Goal: Task Accomplishment & Management: Manage account settings

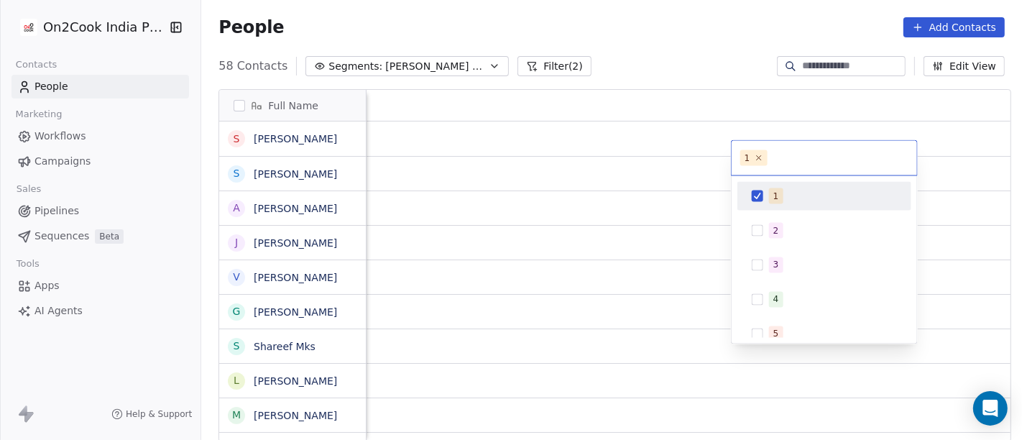
scroll to position [375, 815]
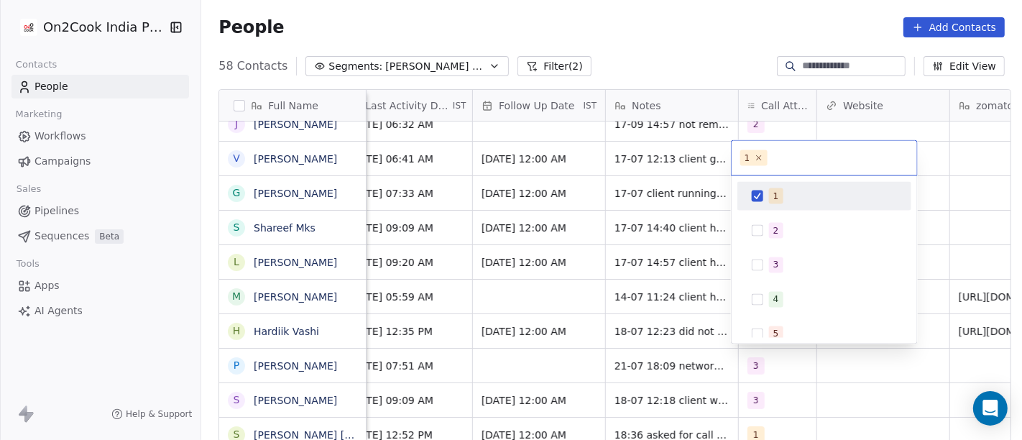
click at [630, 41] on html "On2Cook India Pvt. Ltd. Contacts People Marketing Workflows Campaigns Sales Pip…" at bounding box center [511, 220] width 1022 height 440
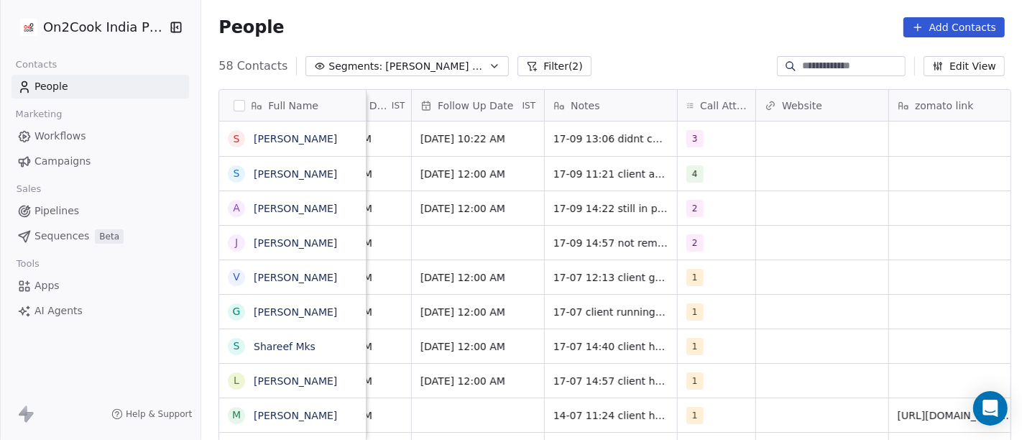
scroll to position [0, 1032]
click at [708, 267] on div "1" at bounding box center [718, 277] width 78 height 34
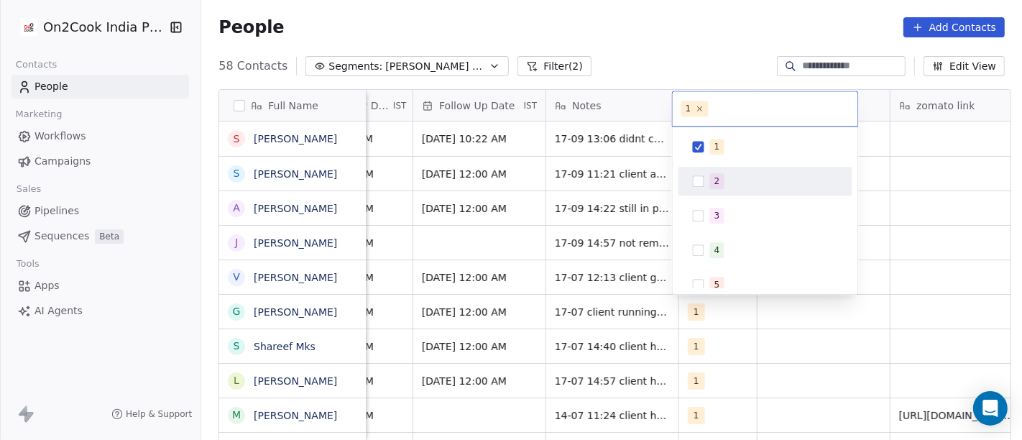
click at [710, 179] on span "2" at bounding box center [717, 181] width 14 height 16
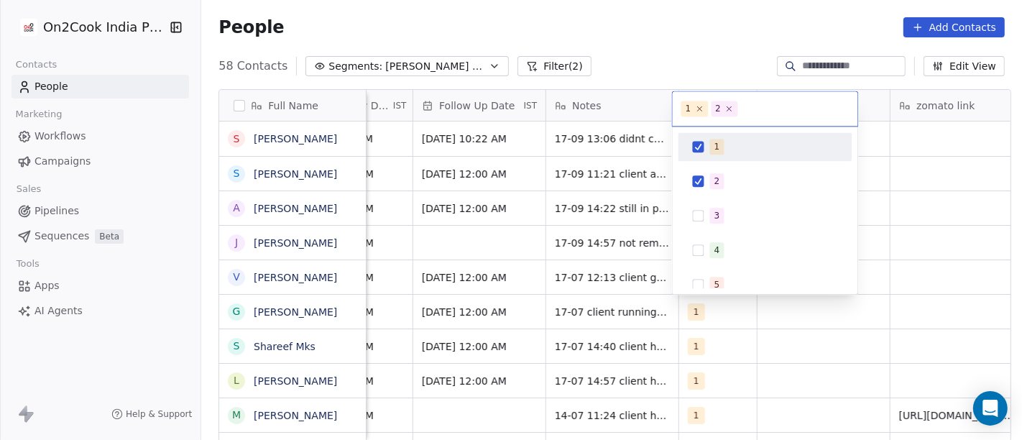
click at [710, 142] on span "1" at bounding box center [717, 147] width 14 height 16
click at [679, 32] on html "On2Cook India Pvt. Ltd. Contacts People Marketing Workflows Campaigns Sales Pip…" at bounding box center [511, 220] width 1022 height 440
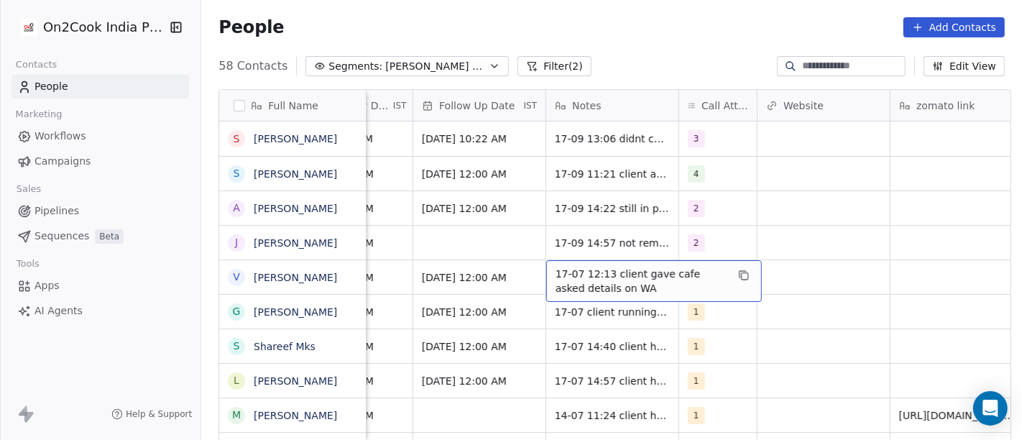
click at [565, 272] on span "17-07 12:13 client gave cafe asked details on WA" at bounding box center [640, 281] width 171 height 29
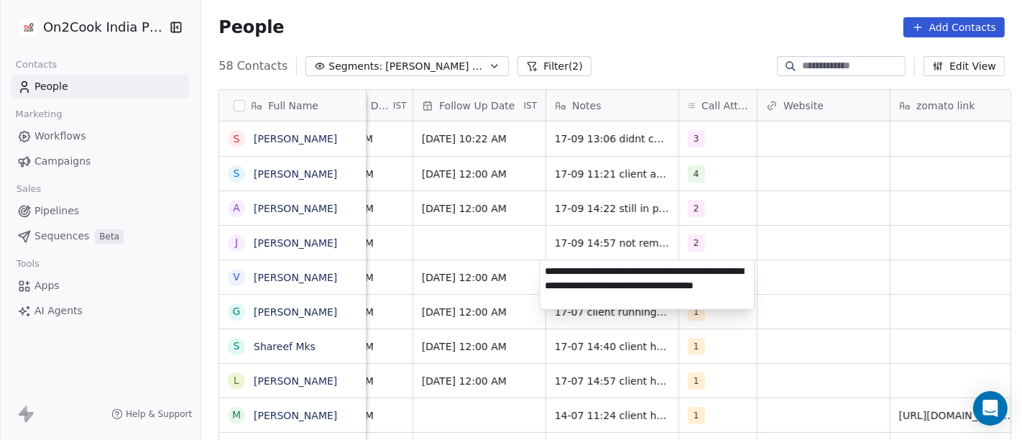
type textarea "**********"
click at [784, 278] on html "On2Cook India Pvt. Ltd. Contacts People Marketing Workflows Campaigns Sales Pip…" at bounding box center [511, 220] width 1022 height 440
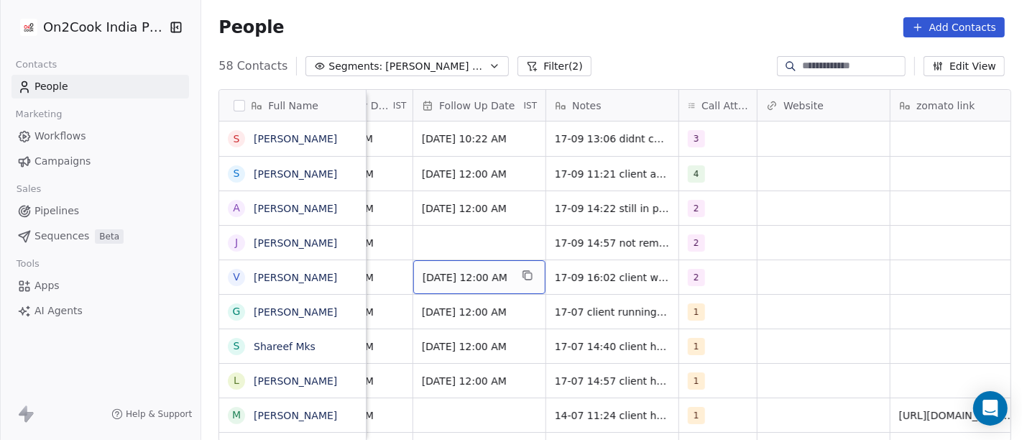
click at [443, 264] on div "[DATE] 12:00 AM" at bounding box center [479, 277] width 132 height 34
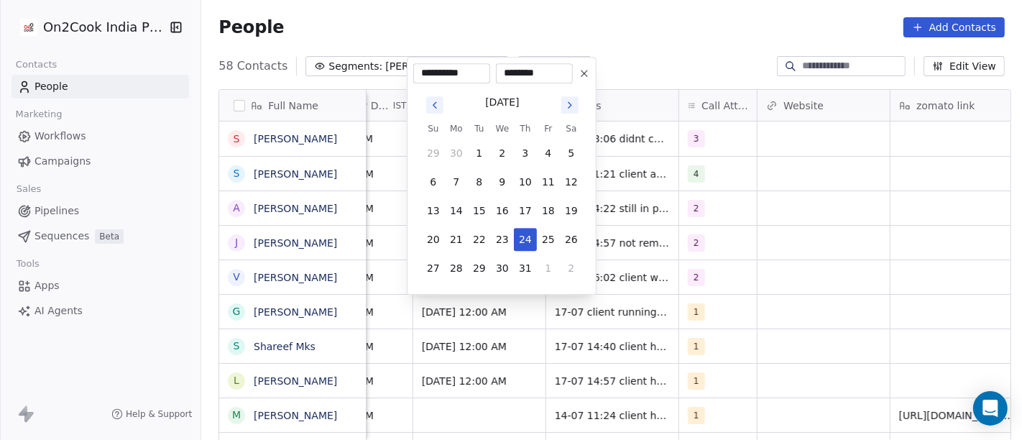
click at [572, 103] on icon "Go to next month" at bounding box center [569, 104] width 11 height 11
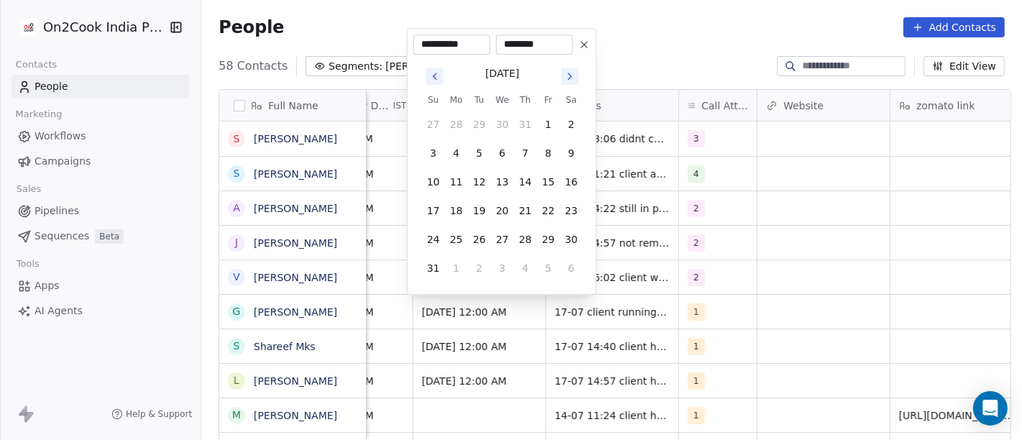
click at [565, 76] on icon "Go to next month" at bounding box center [569, 75] width 11 height 11
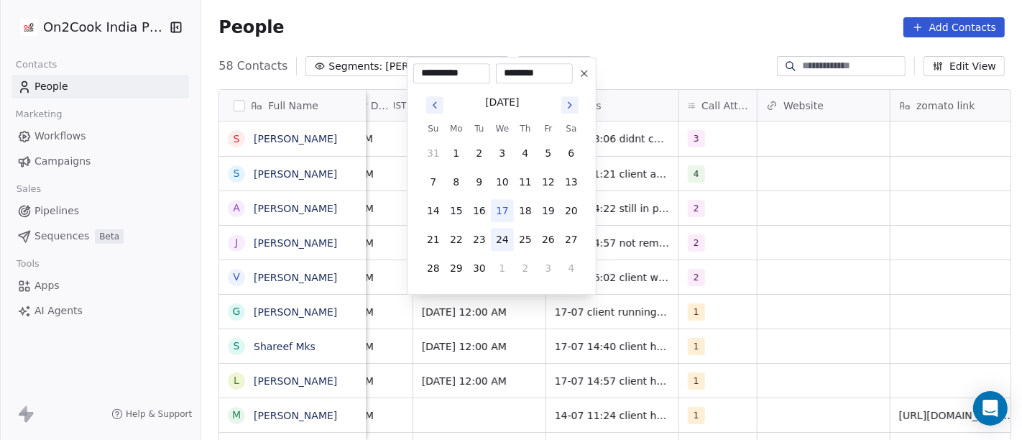
click at [503, 243] on button "24" at bounding box center [502, 239] width 23 height 23
type input "**********"
click at [707, 258] on html "On2Cook India Pvt. Ltd. Contacts People Marketing Workflows Campaigns Sales Pip…" at bounding box center [511, 220] width 1022 height 440
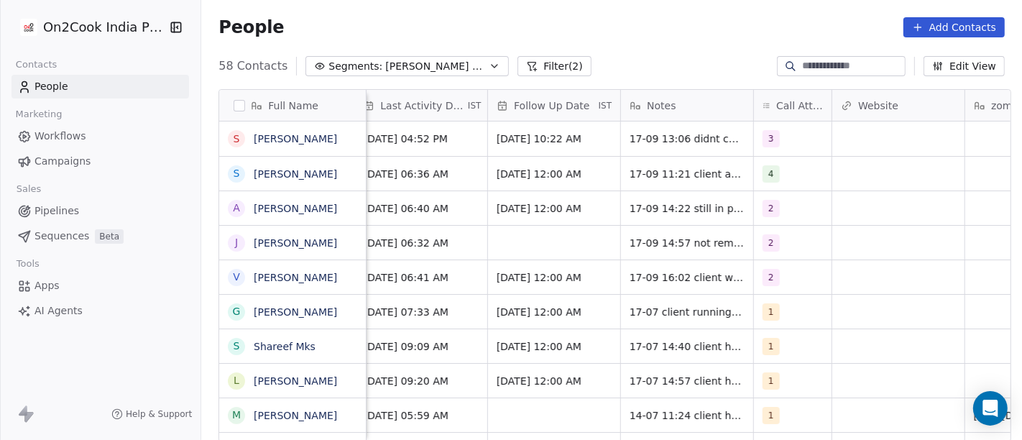
scroll to position [0, 850]
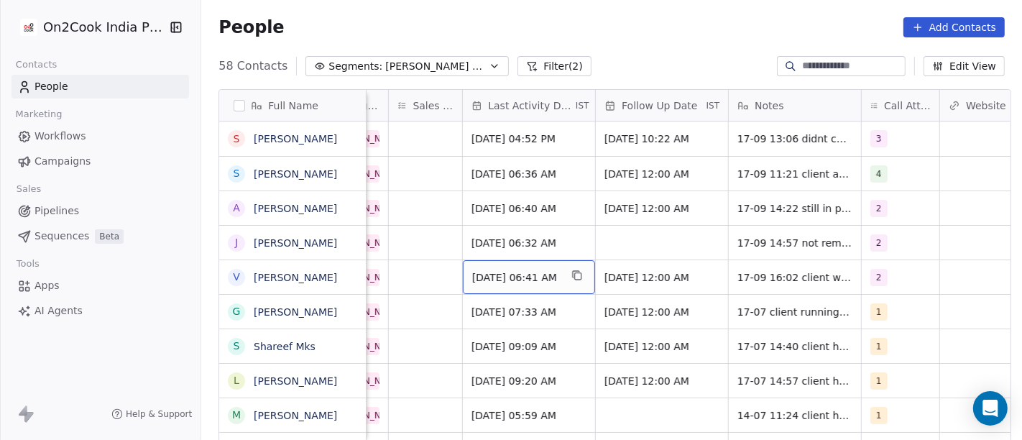
click at [478, 284] on div "Jul 17, 2025 06:41 AM" at bounding box center [529, 277] width 132 height 34
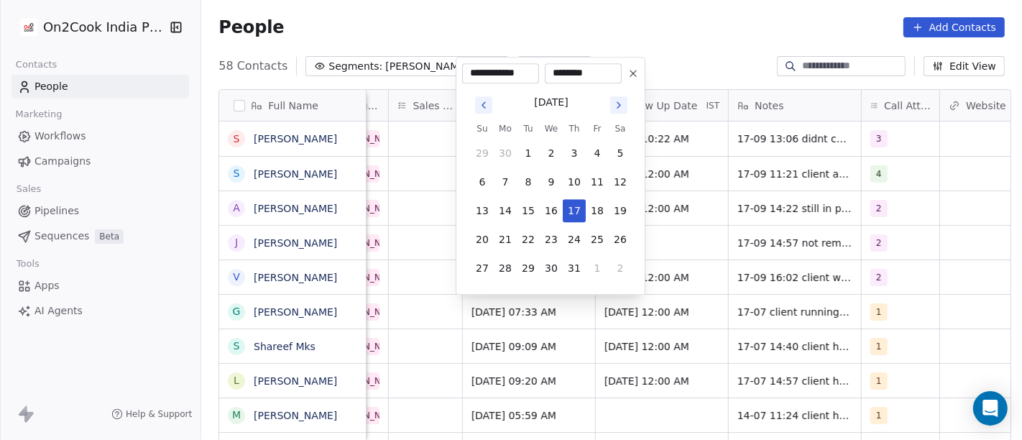
click at [618, 101] on icon "Go to next month" at bounding box center [618, 104] width 11 height 11
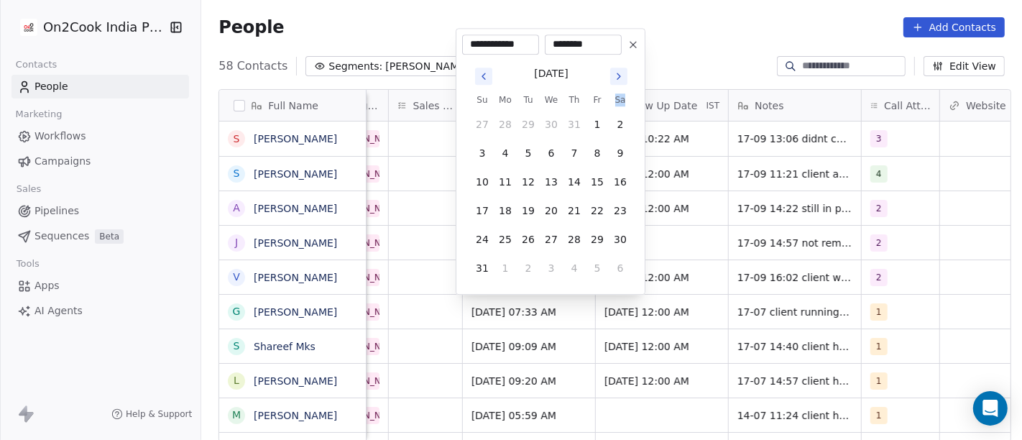
click at [618, 101] on th "Sa" at bounding box center [619, 100] width 23 height 14
click at [616, 85] on button "Go to next month" at bounding box center [618, 76] width 20 height 20
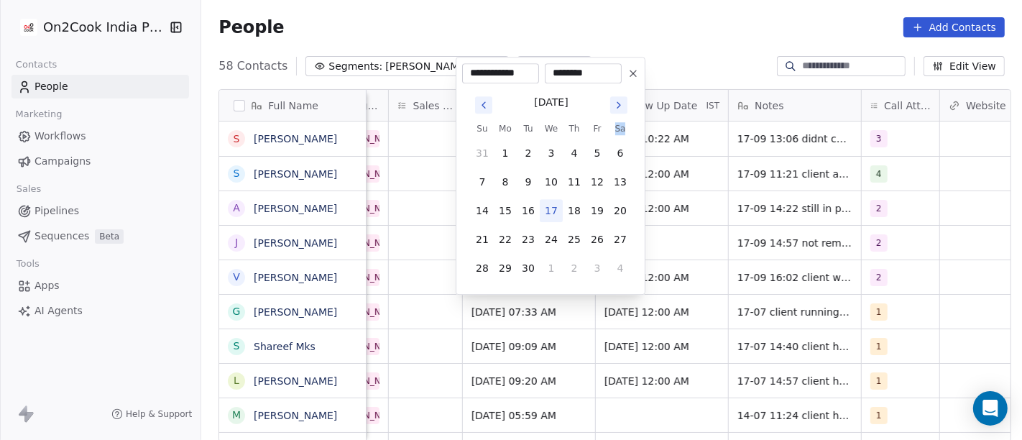
click at [558, 207] on button "17" at bounding box center [551, 210] width 23 height 23
type input "**********"
click at [406, 264] on html "On2Cook India Pvt. Ltd. Contacts People Marketing Workflows Campaigns Sales Pip…" at bounding box center [511, 220] width 1022 height 440
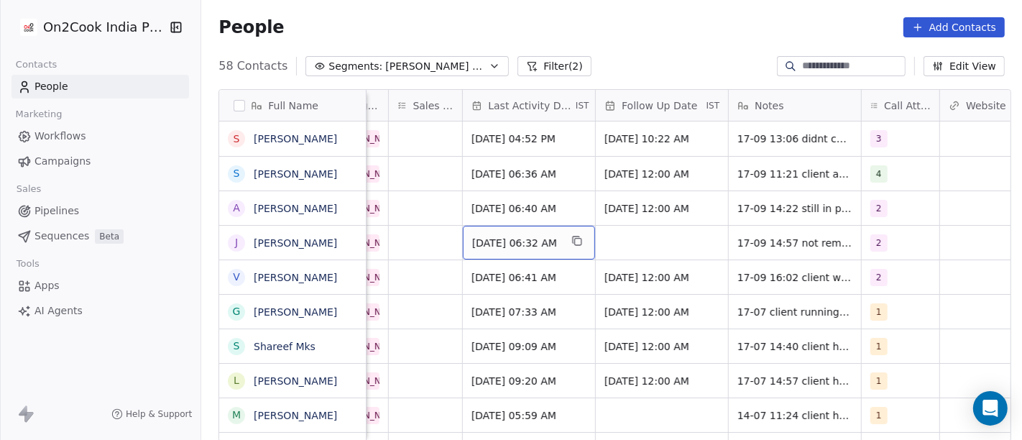
click at [480, 249] on span "Jul 17, 2025 06:32 AM" at bounding box center [516, 243] width 88 height 14
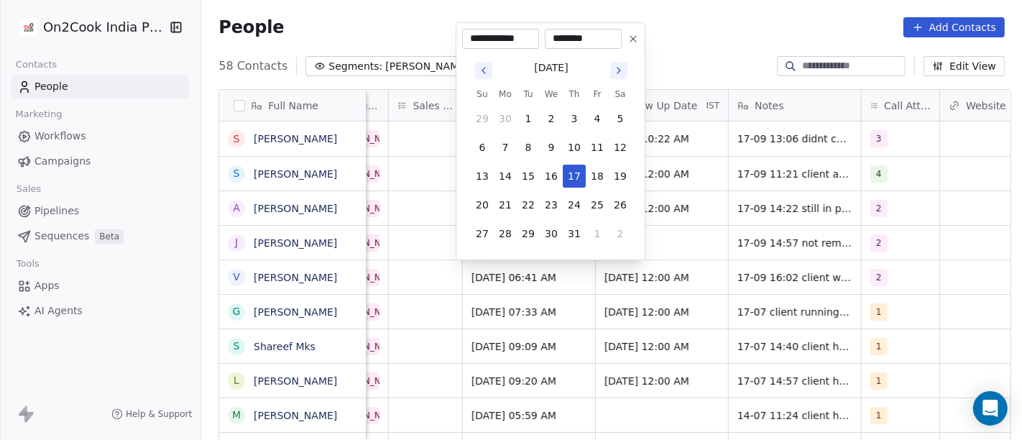
click at [618, 77] on button "Go to next month" at bounding box center [618, 70] width 17 height 17
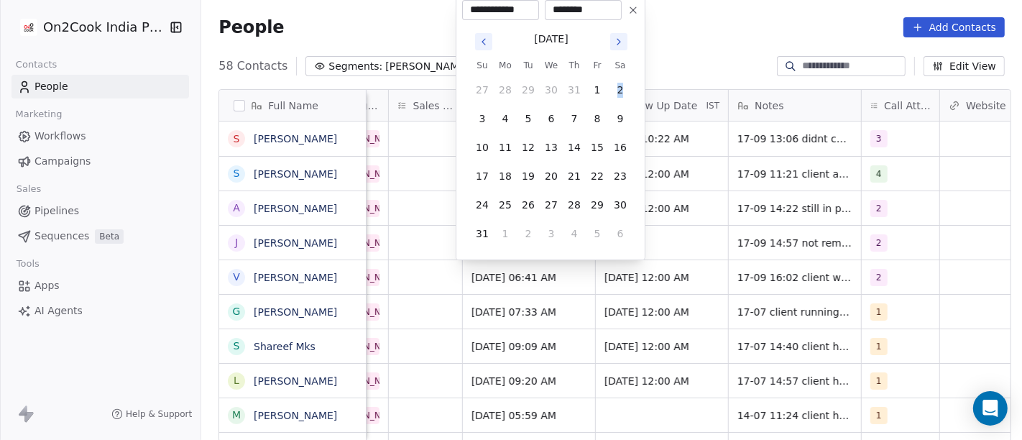
click at [618, 76] on tbody "27 28 29 30 31 1 2 3 4 5 6 7 8 9 10 11 12 13 14 15 16 17 18 19 20 21 22 23 24 2…" at bounding box center [551, 159] width 161 height 172
click at [618, 36] on icon "Go to next month" at bounding box center [618, 41] width 11 height 11
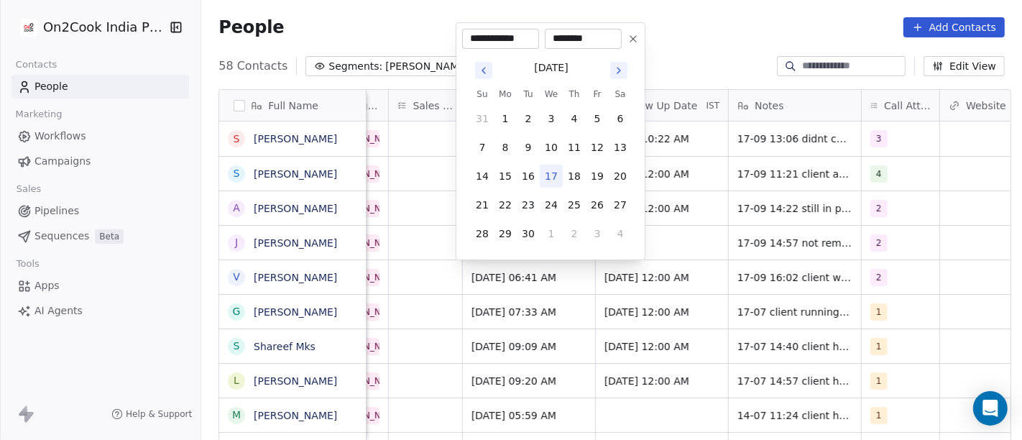
click at [547, 171] on button "17" at bounding box center [551, 176] width 23 height 23
type input "**********"
click at [663, 244] on html "On2Cook India Pvt. Ltd. Contacts People Marketing Workflows Campaigns Sales Pip…" at bounding box center [511, 220] width 1022 height 440
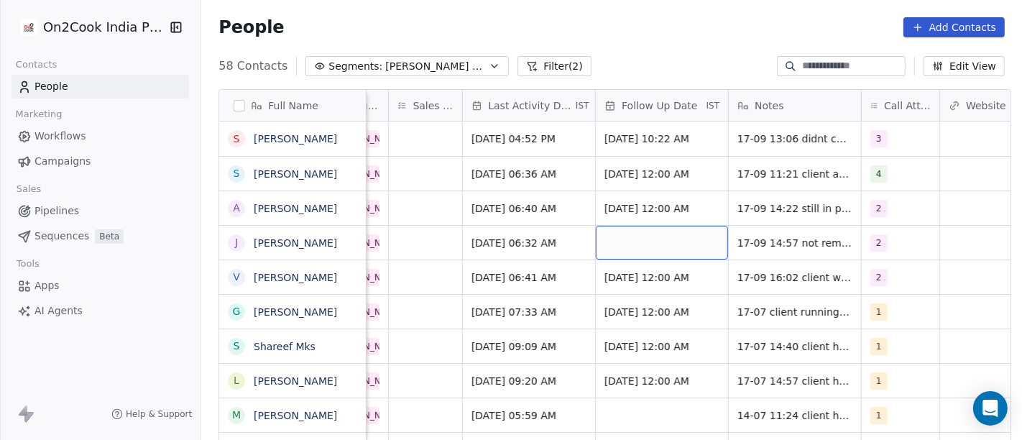
click at [661, 245] on div "grid" at bounding box center [662, 243] width 132 height 34
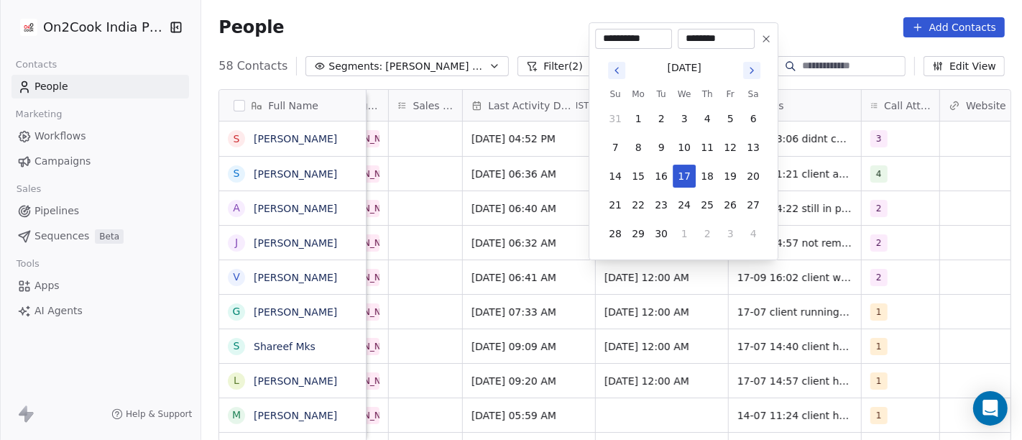
click at [677, 216] on tbody "31 1 2 3 4 5 6 7 8 9 10 11 12 13 14 15 16 17 18 19 20 21 22 23 24 25 26 27 28 2…" at bounding box center [683, 173] width 161 height 144
click at [687, 201] on button "24" at bounding box center [683, 204] width 23 height 23
type input "**********"
click at [806, 235] on html "On2Cook India Pvt. Ltd. Contacts People Marketing Workflows Campaigns Sales Pip…" at bounding box center [511, 220] width 1022 height 440
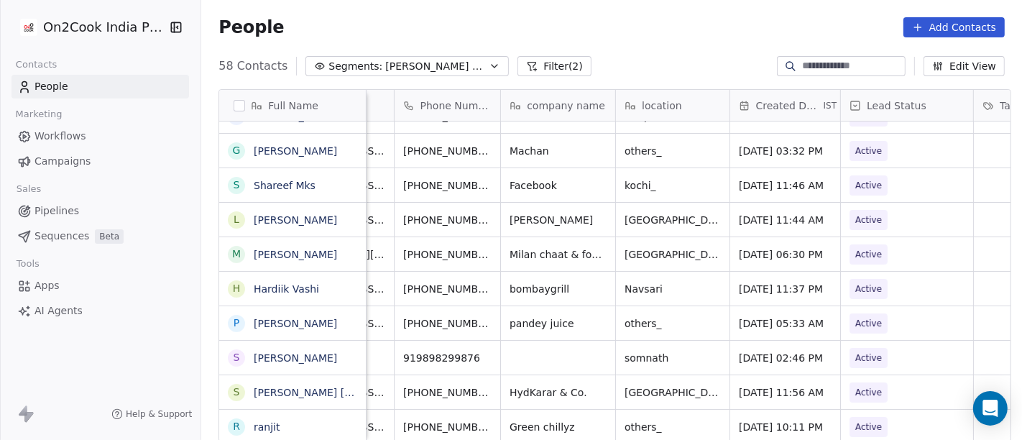
scroll to position [0, 0]
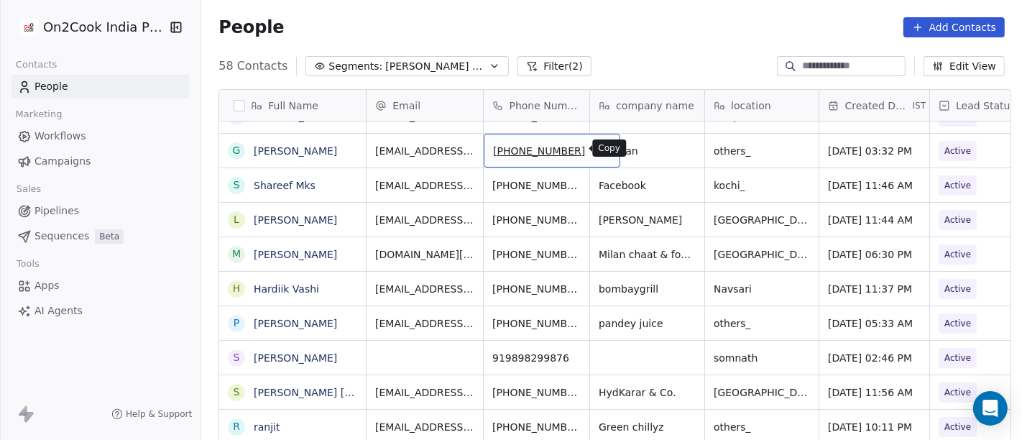
click at [593, 154] on button "grid" at bounding box center [601, 148] width 17 height 17
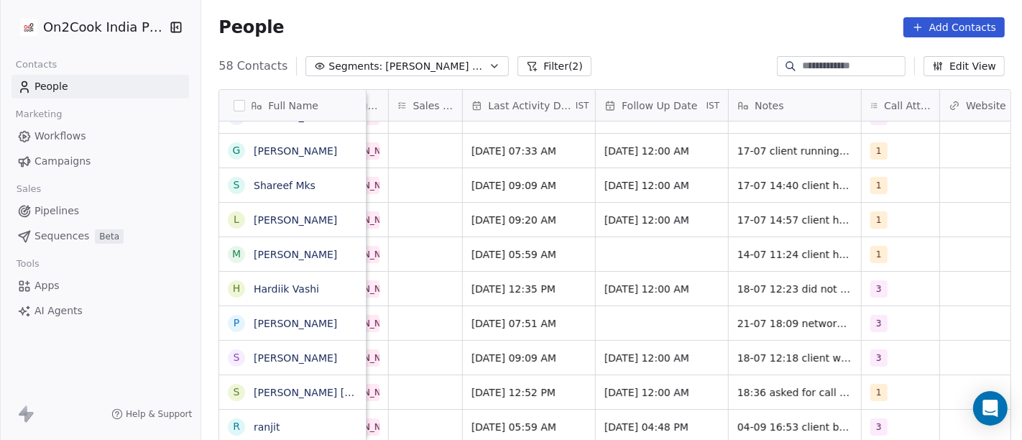
scroll to position [0, 851]
click at [880, 149] on div "1" at bounding box center [886, 150] width 33 height 17
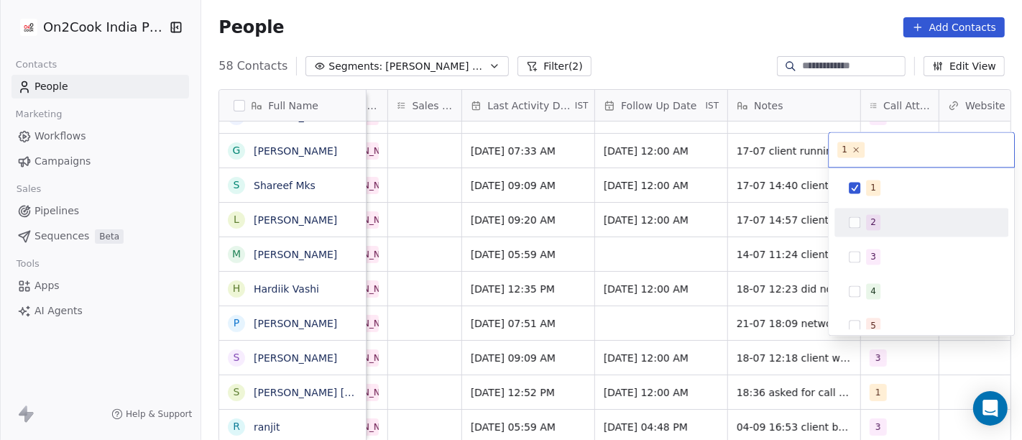
click at [866, 218] on span "2" at bounding box center [873, 222] width 14 height 16
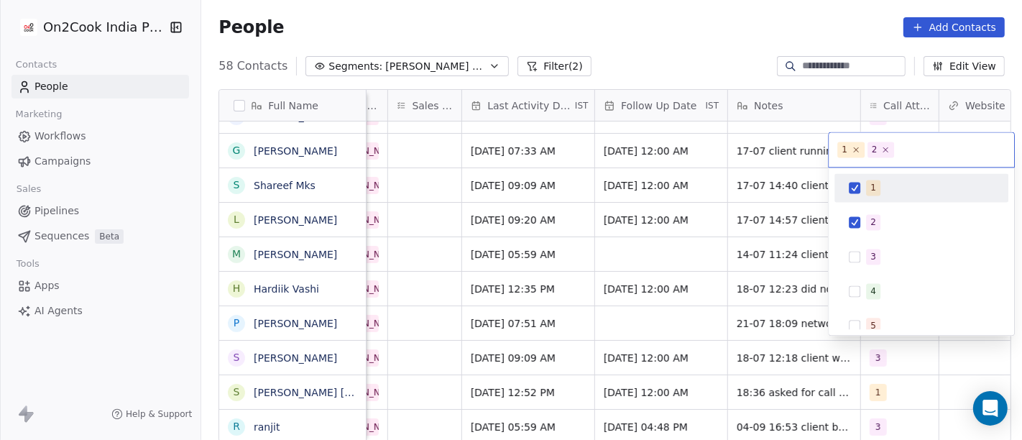
click at [863, 195] on div "1" at bounding box center [921, 187] width 162 height 23
click at [692, 66] on html "On2Cook India Pvt. Ltd. Contacts People Marketing Workflows Campaigns Sales Pip…" at bounding box center [511, 220] width 1022 height 440
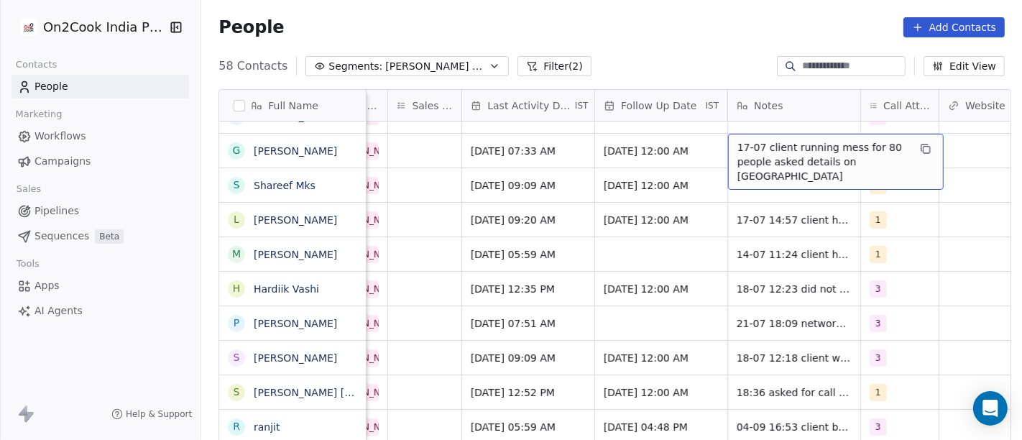
click at [760, 155] on span "17-07 client running mess for 80 people asked details on WA" at bounding box center [822, 161] width 171 height 43
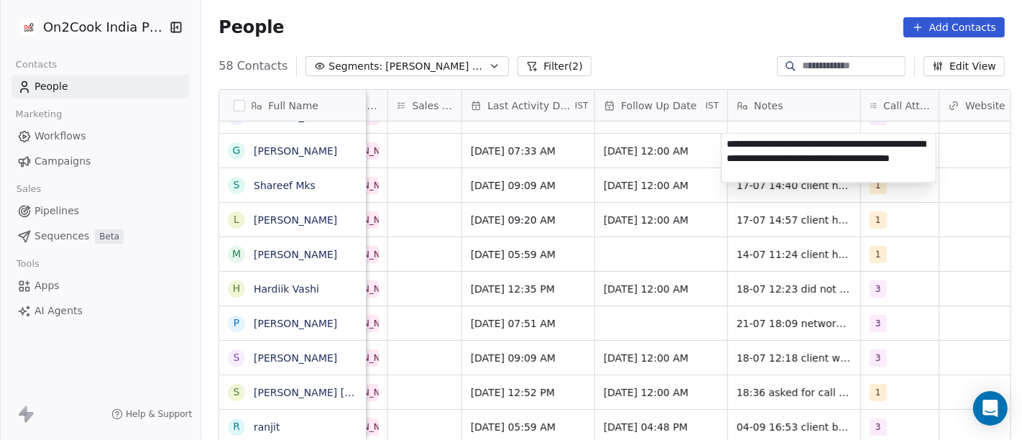
type textarea "**********"
click at [668, 135] on html "On2Cook India Pvt. Ltd. Contacts People Marketing Workflows Campaigns Sales Pip…" at bounding box center [511, 220] width 1022 height 440
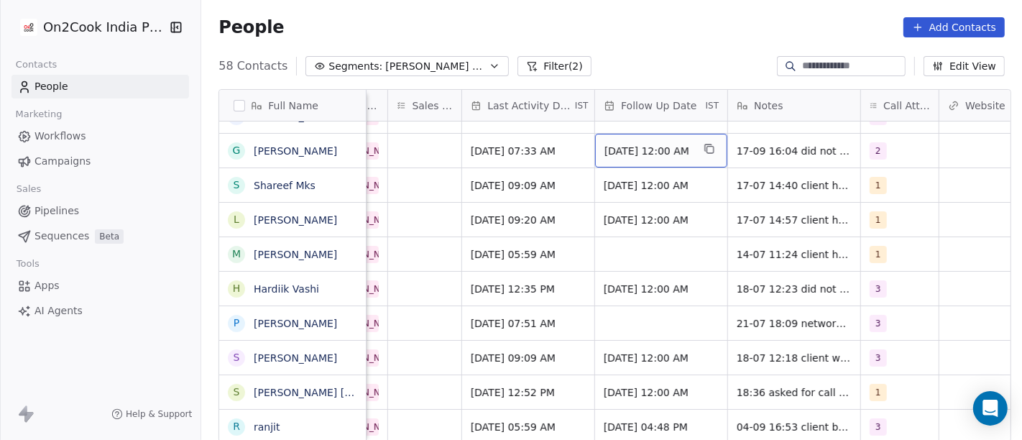
click at [607, 135] on div "[DATE] 12:00 AM" at bounding box center [661, 151] width 132 height 34
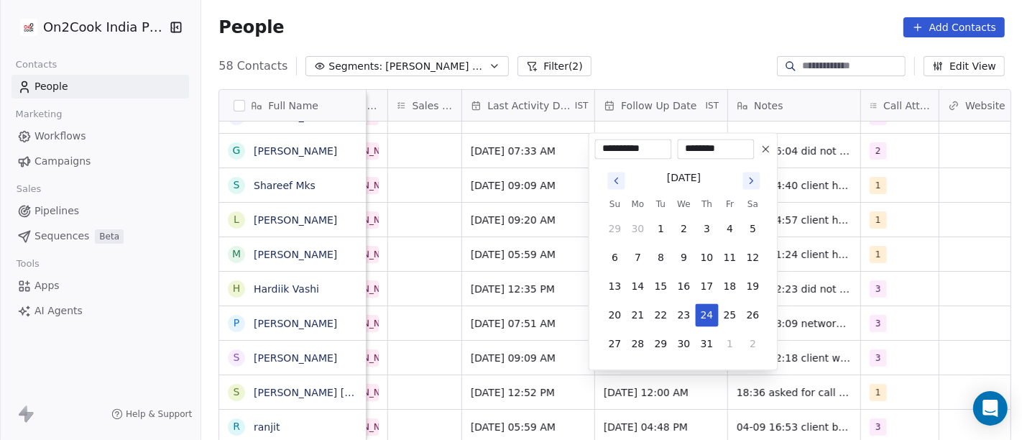
click at [749, 175] on icon "Go to next month" at bounding box center [751, 180] width 11 height 11
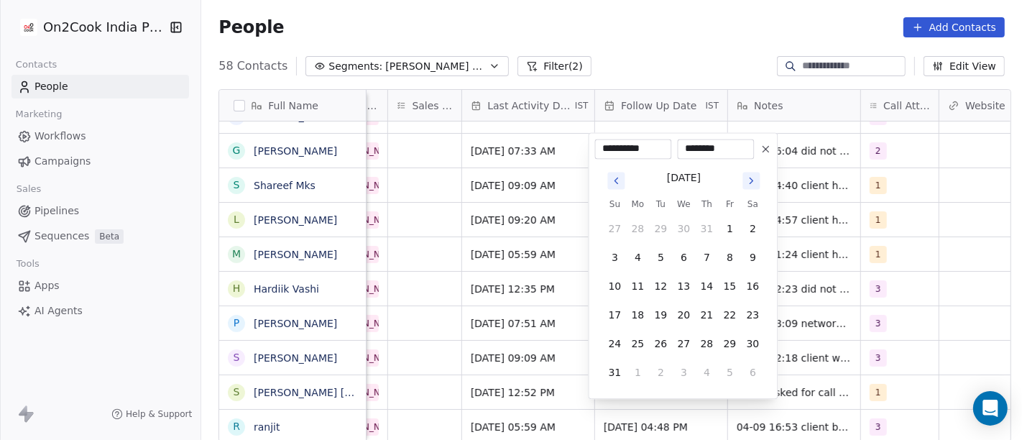
click at [749, 175] on icon "Go to next month" at bounding box center [751, 180] width 11 height 11
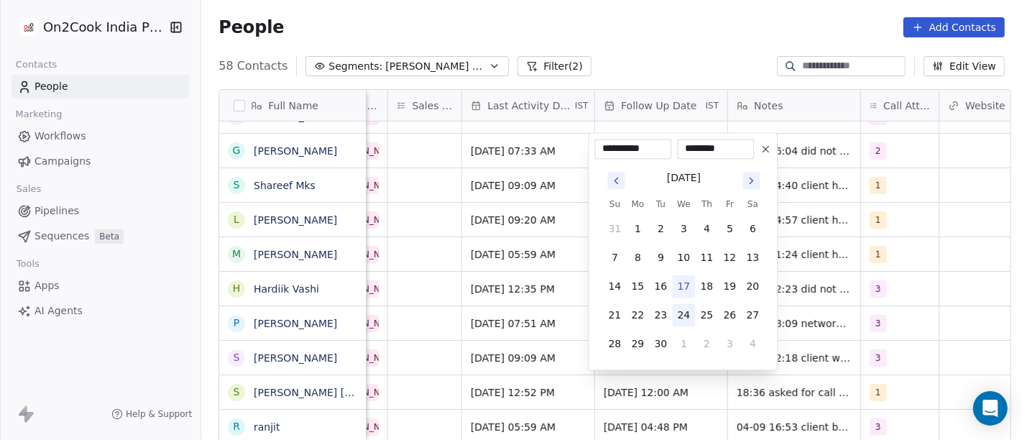
click at [685, 320] on button "24" at bounding box center [683, 314] width 23 height 23
type input "**********"
click at [876, 267] on html "On2Cook India Pvt. Ltd. Contacts People Marketing Workflows Campaigns Sales Pip…" at bounding box center [511, 220] width 1022 height 440
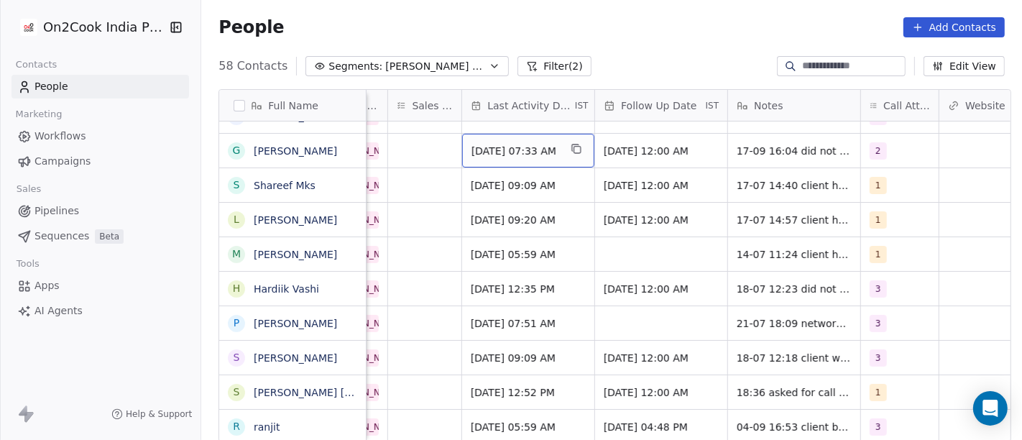
click at [530, 157] on div "Jul 17, 2025 07:33 AM" at bounding box center [528, 151] width 132 height 34
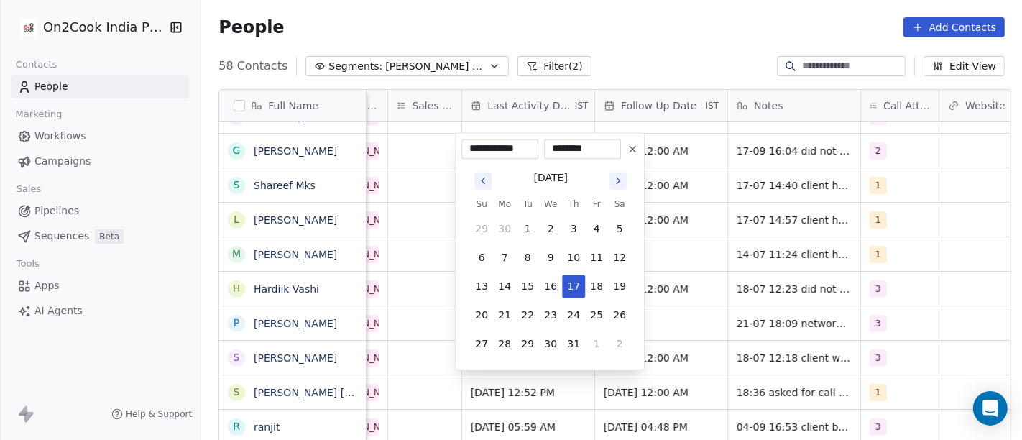
click at [619, 181] on icon "Go to next month" at bounding box center [617, 180] width 11 height 11
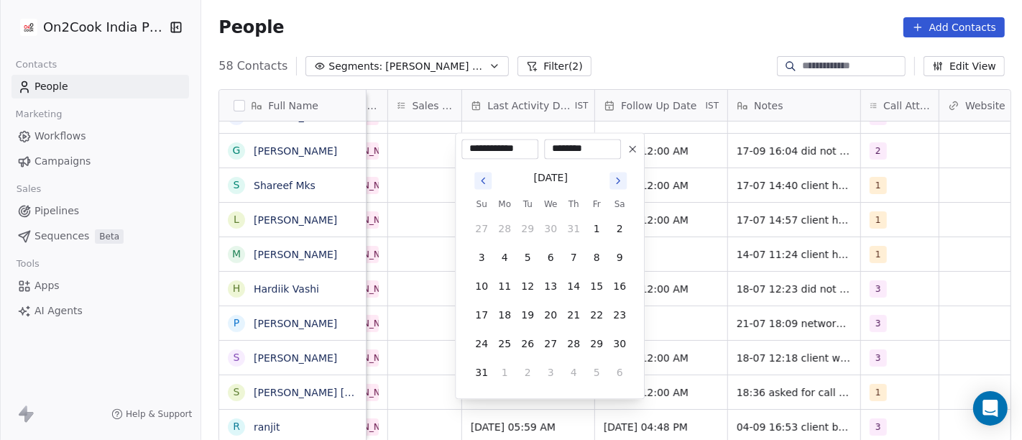
click at [619, 181] on icon "Go to next month" at bounding box center [617, 180] width 11 height 11
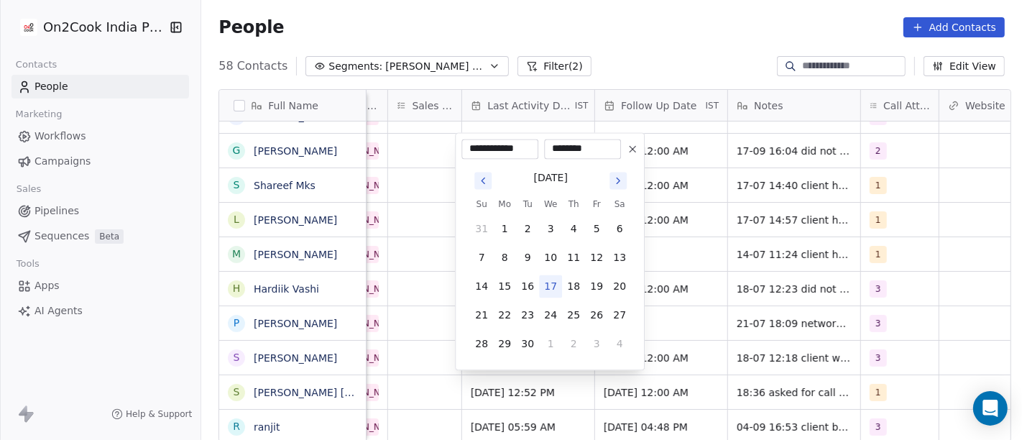
click at [548, 280] on button "17" at bounding box center [550, 285] width 23 height 23
type input "**********"
click at [702, 230] on html "On2Cook India Pvt. Ltd. Contacts People Marketing Workflows Campaigns Sales Pip…" at bounding box center [511, 220] width 1022 height 440
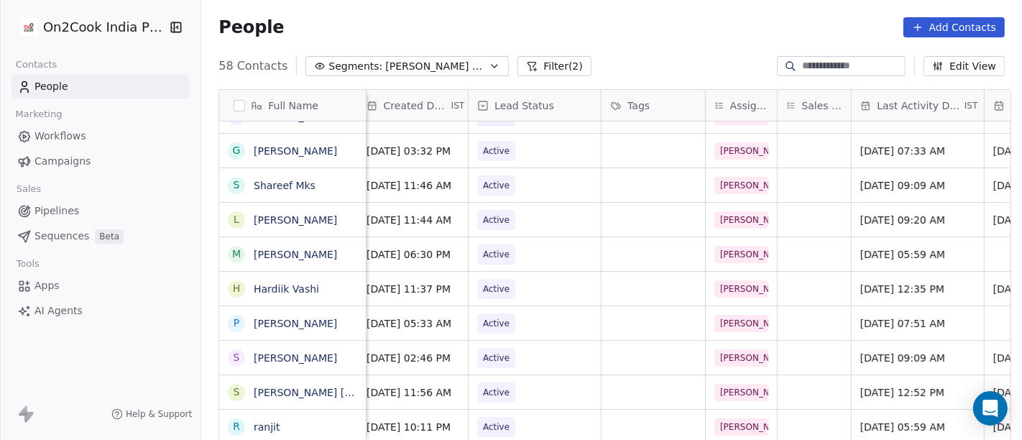
scroll to position [0, 458]
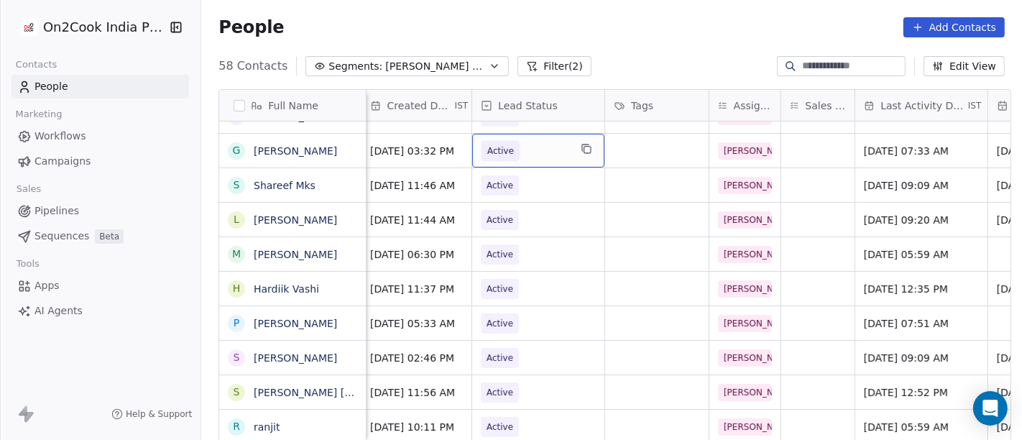
click at [514, 160] on div "Active" at bounding box center [538, 151] width 132 height 34
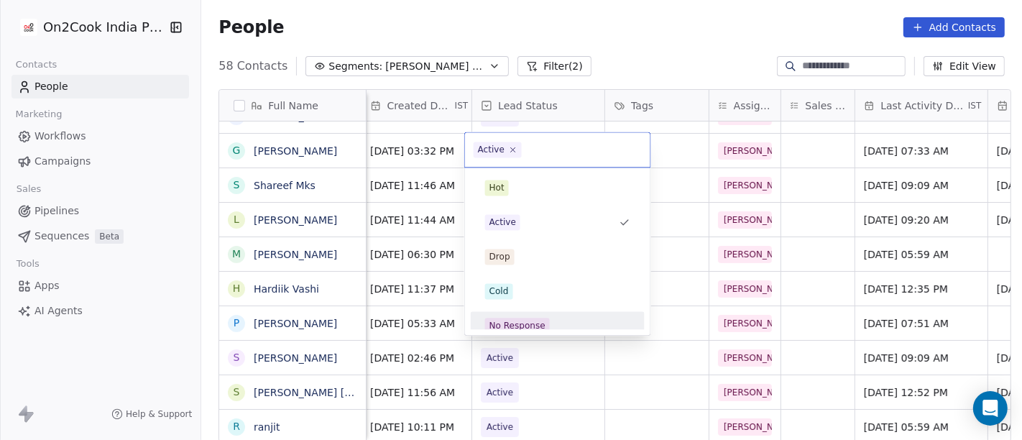
click at [501, 327] on div "No Response" at bounding box center [517, 325] width 56 height 13
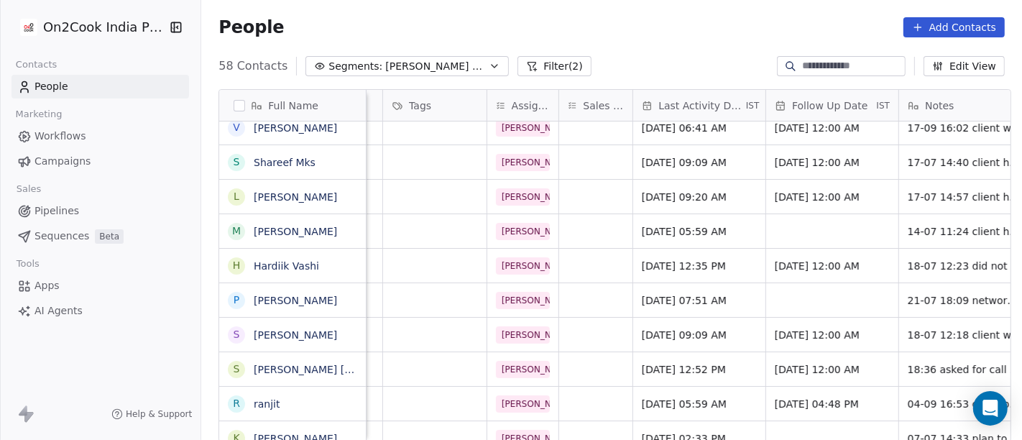
scroll to position [0, 680]
click at [647, 157] on span "Jul 17, 2025 09:09 AM" at bounding box center [686, 162] width 88 height 14
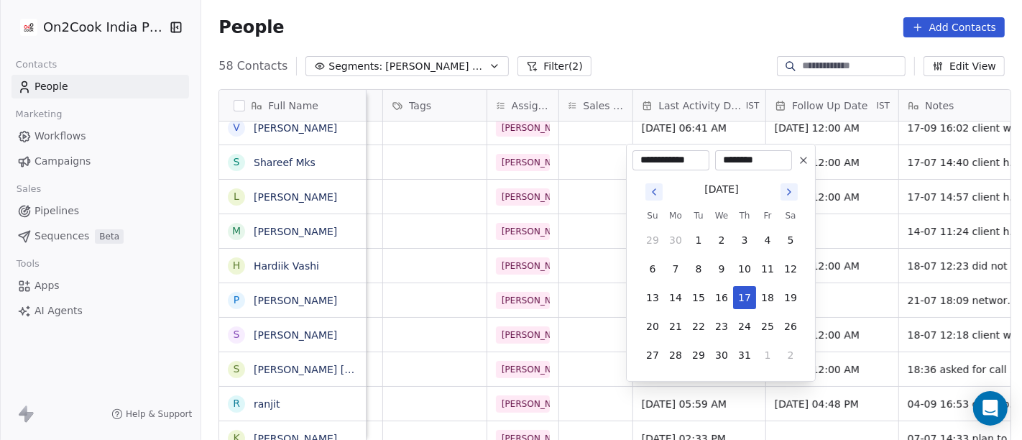
click at [793, 190] on icon "Go to next month" at bounding box center [788, 191] width 11 height 11
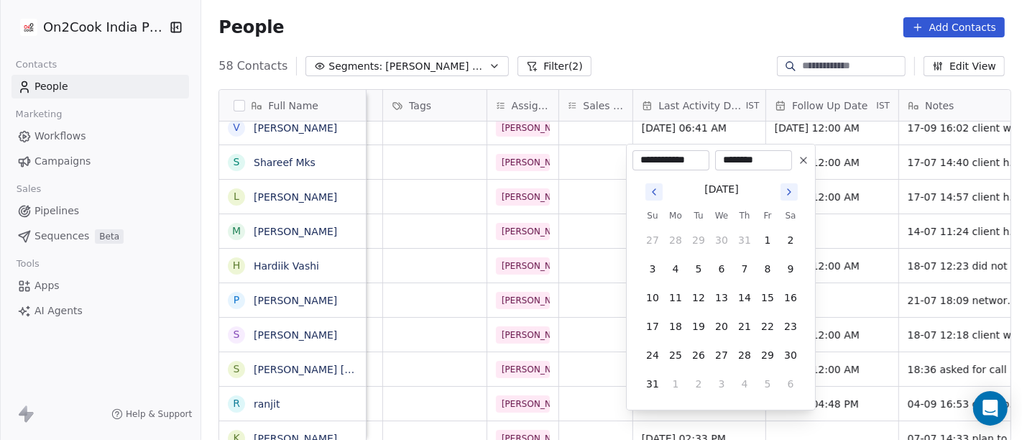
click at [793, 190] on icon "Go to next month" at bounding box center [788, 191] width 11 height 11
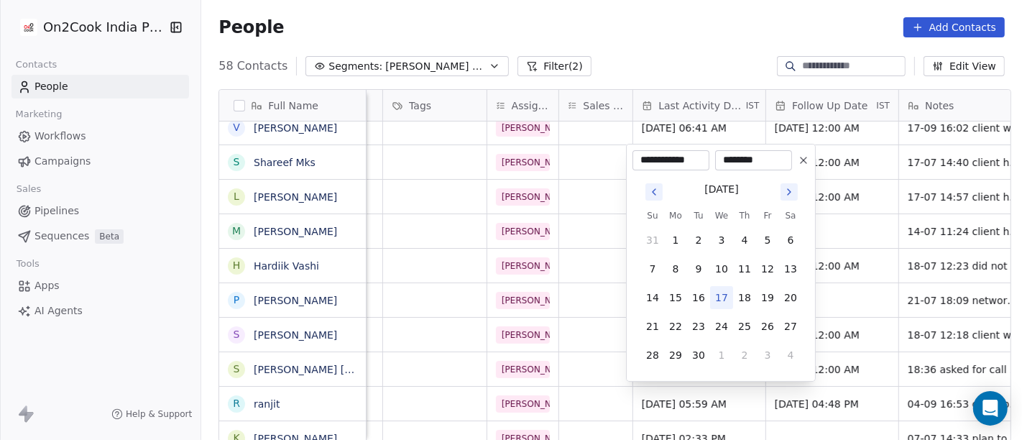
click at [724, 299] on button "17" at bounding box center [721, 297] width 23 height 23
type input "**********"
click at [833, 267] on html "On2Cook India Pvt. Ltd. Contacts People Marketing Workflows Campaigns Sales Pip…" at bounding box center [511, 220] width 1022 height 440
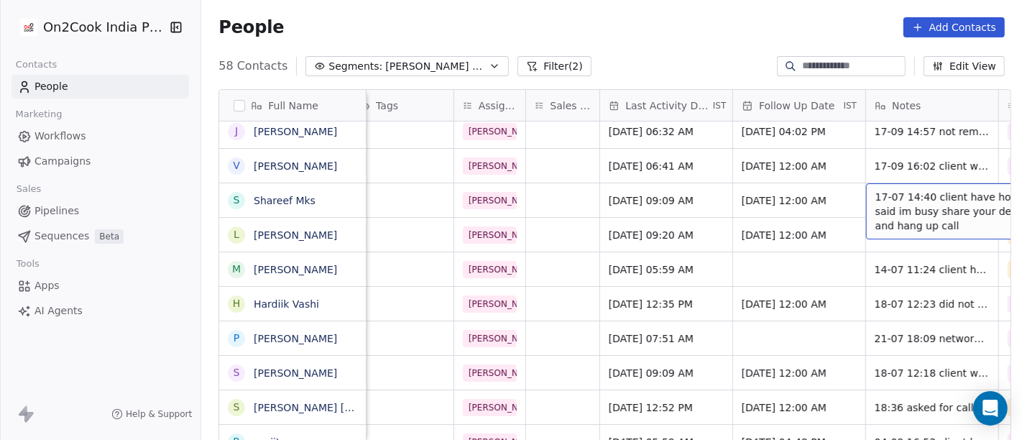
scroll to position [0, 838]
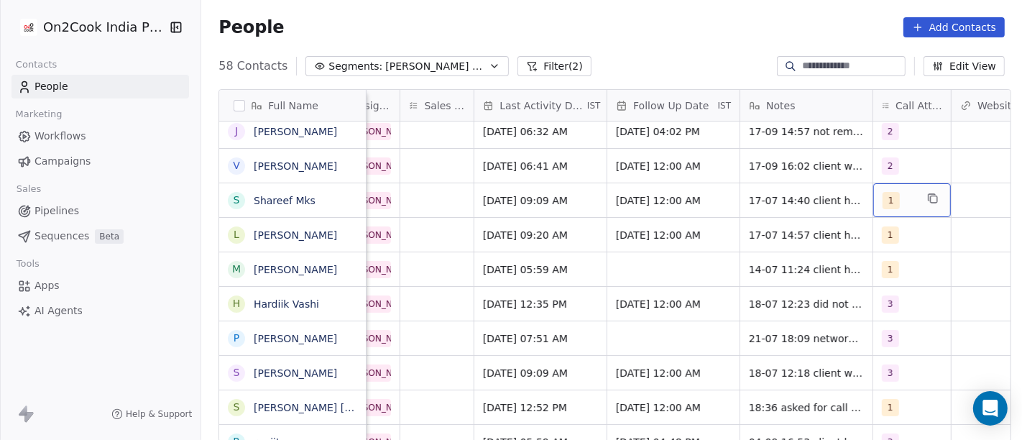
click at [902, 200] on div "1" at bounding box center [898, 200] width 33 height 17
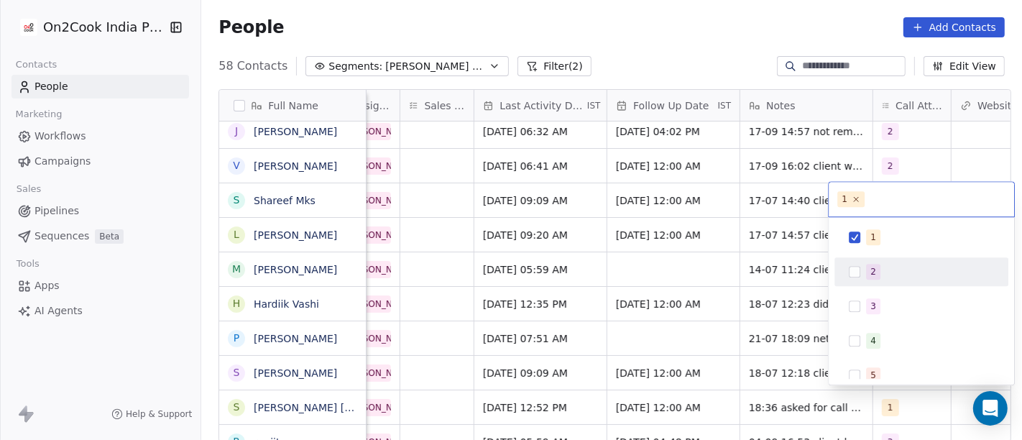
click at [868, 270] on span "2" at bounding box center [873, 272] width 14 height 16
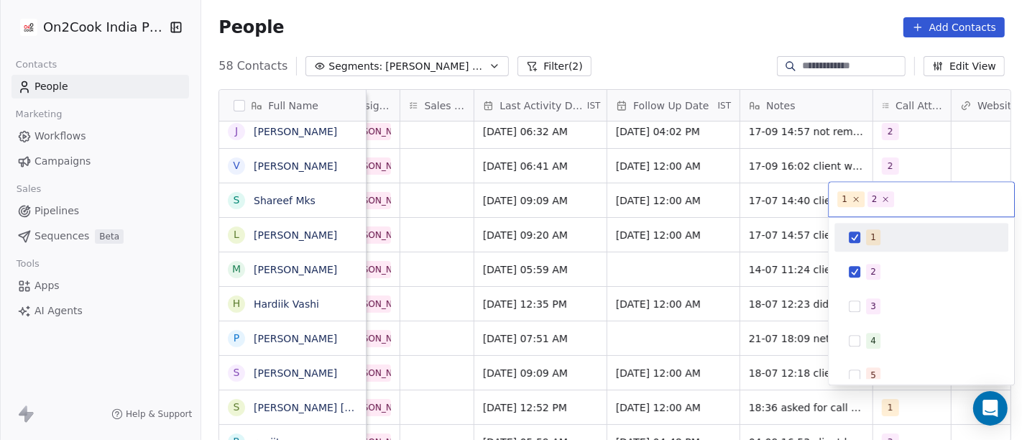
click at [868, 241] on span "1" at bounding box center [873, 237] width 14 height 16
click at [747, 203] on html "On2Cook India Pvt. Ltd. Contacts People Marketing Workflows Campaigns Sales Pip…" at bounding box center [511, 220] width 1022 height 440
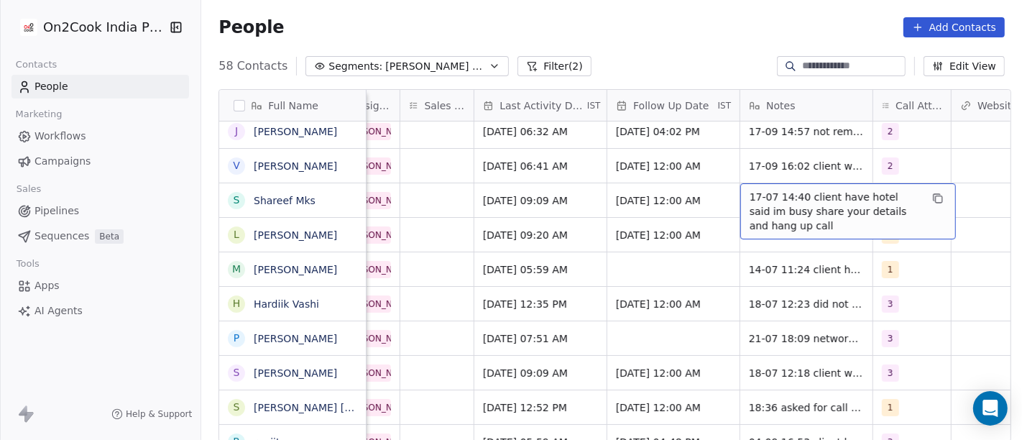
click at [764, 206] on span "17-07 14:40 client have hotel said im busy share your details and hang up call" at bounding box center [834, 211] width 171 height 43
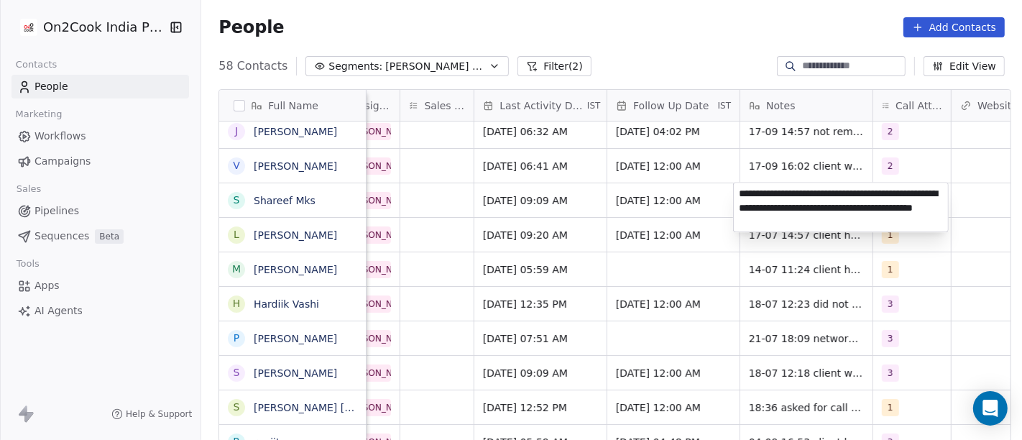
type textarea "**********"
click at [691, 190] on html "On2Cook India Pvt. Ltd. Contacts People Marketing Workflows Campaigns Sales Pip…" at bounding box center [511, 220] width 1022 height 440
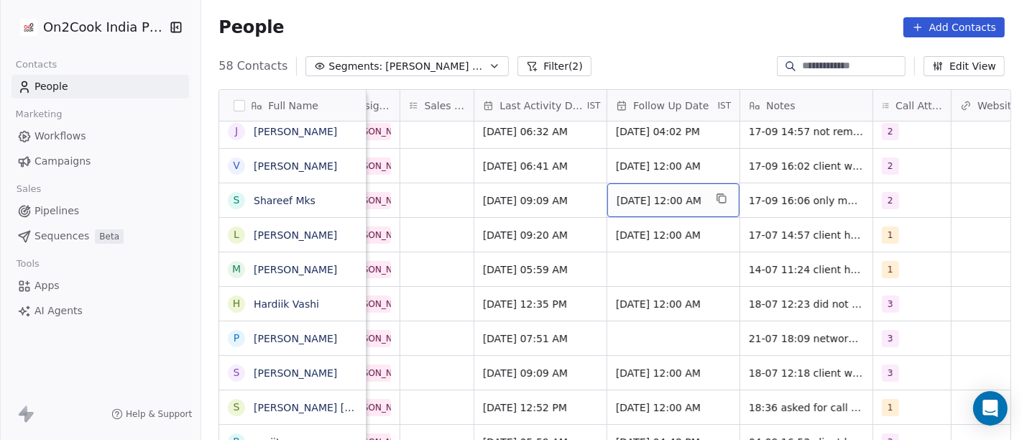
click at [671, 197] on span "[DATE] 12:00 AM" at bounding box center [660, 200] width 88 height 14
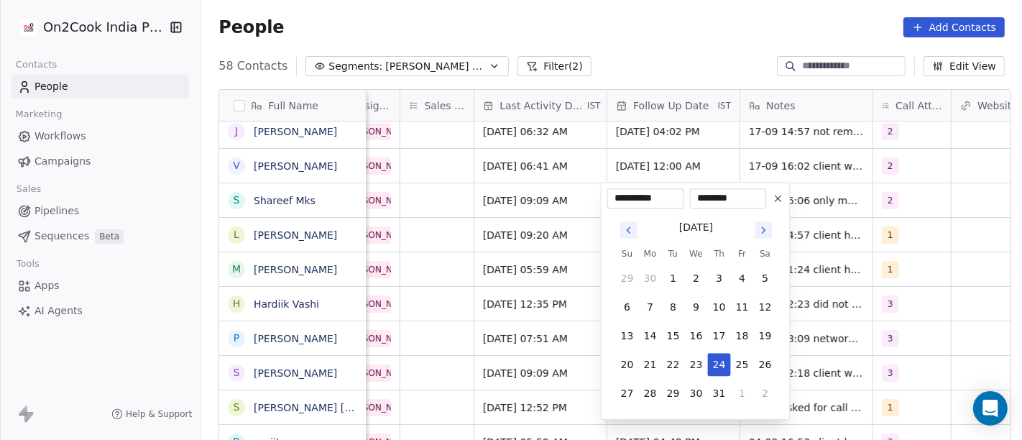
click at [769, 202] on button at bounding box center [777, 198] width 17 height 17
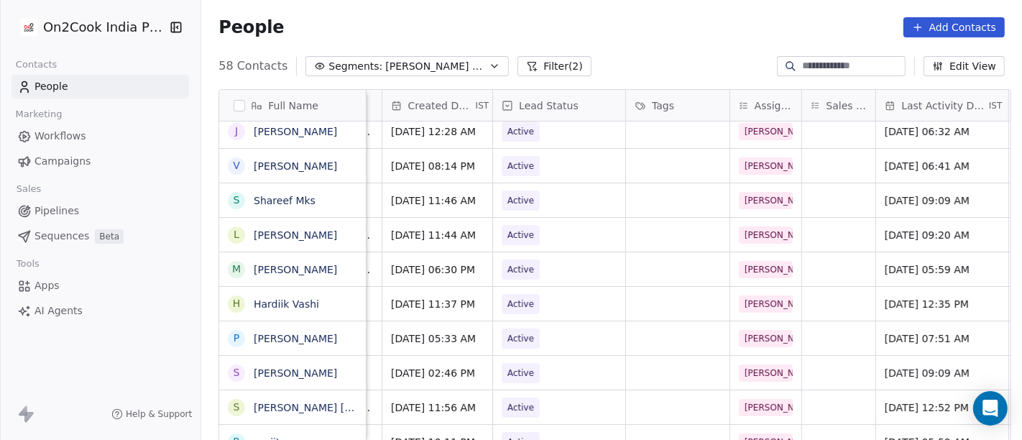
scroll to position [0, 436]
click at [523, 201] on span "Active" at bounding box center [522, 200] width 27 height 14
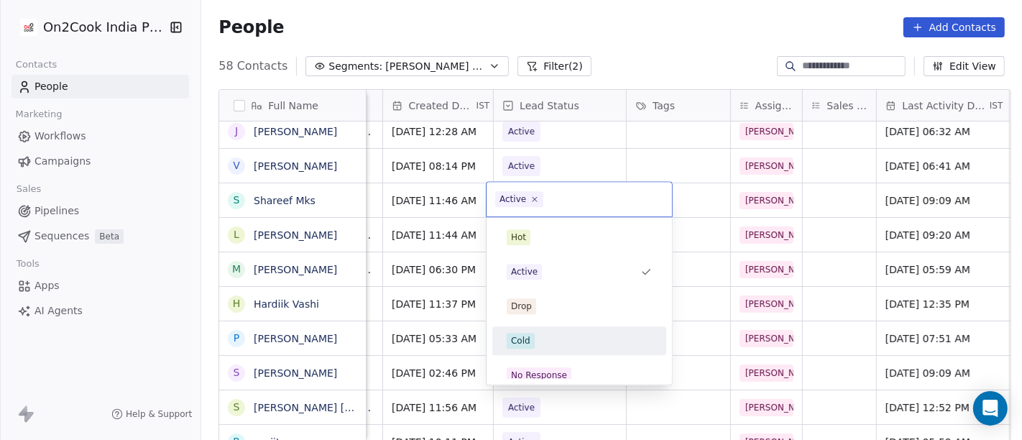
click at [537, 335] on div "Cold" at bounding box center [578, 341] width 145 height 16
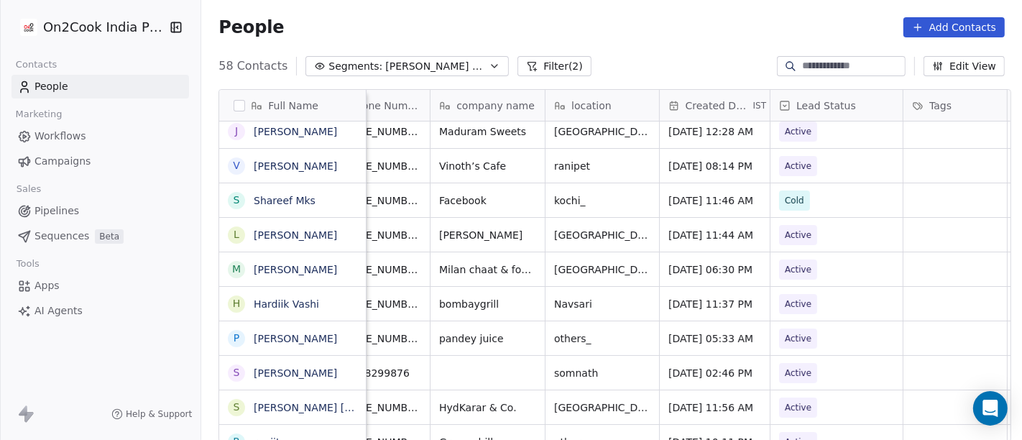
scroll to position [0, 116]
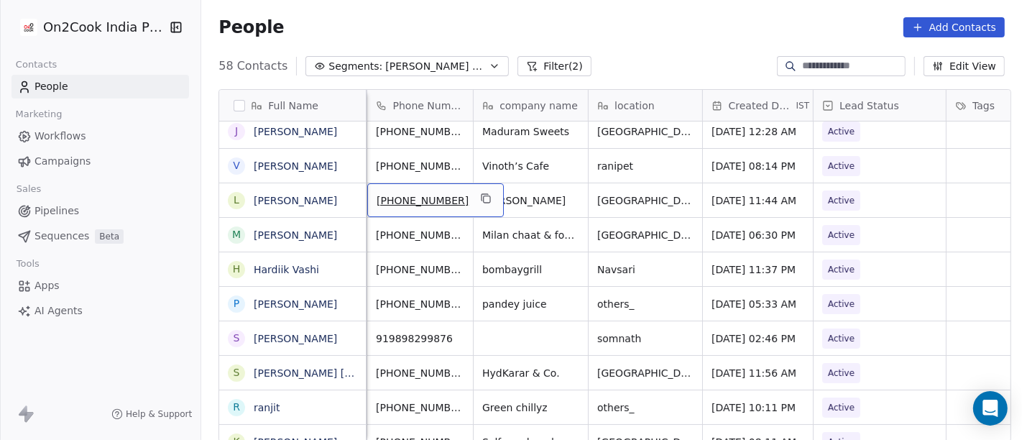
click at [472, 192] on div "[PHONE_NUMBER]" at bounding box center [435, 200] width 136 height 34
click at [483, 196] on icon "grid" at bounding box center [486, 199] width 6 height 6
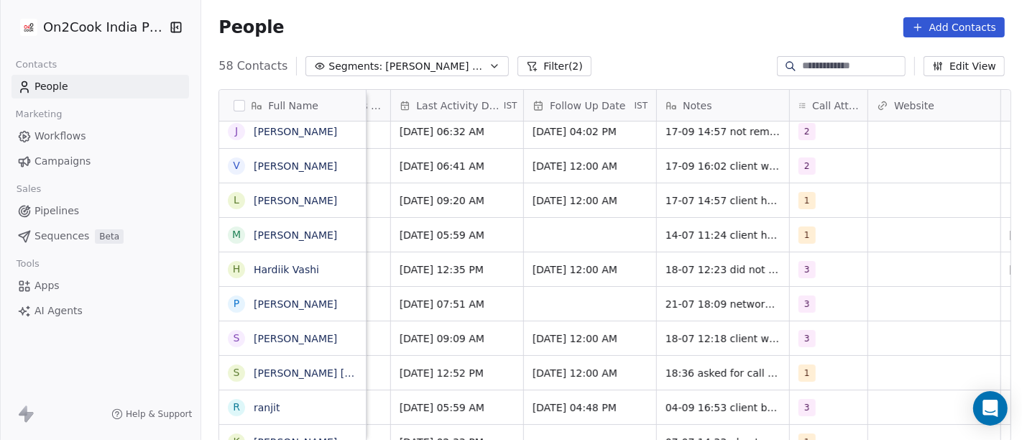
scroll to position [0, 927]
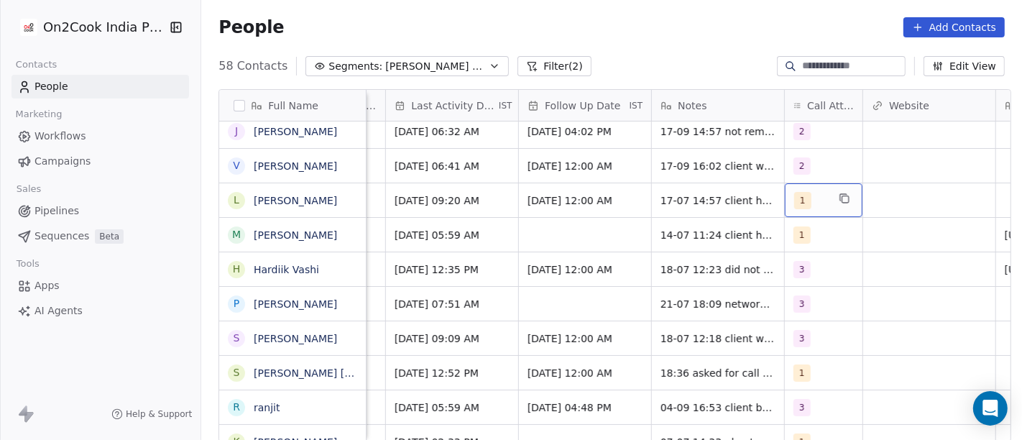
click at [819, 204] on div "1" at bounding box center [810, 200] width 33 height 17
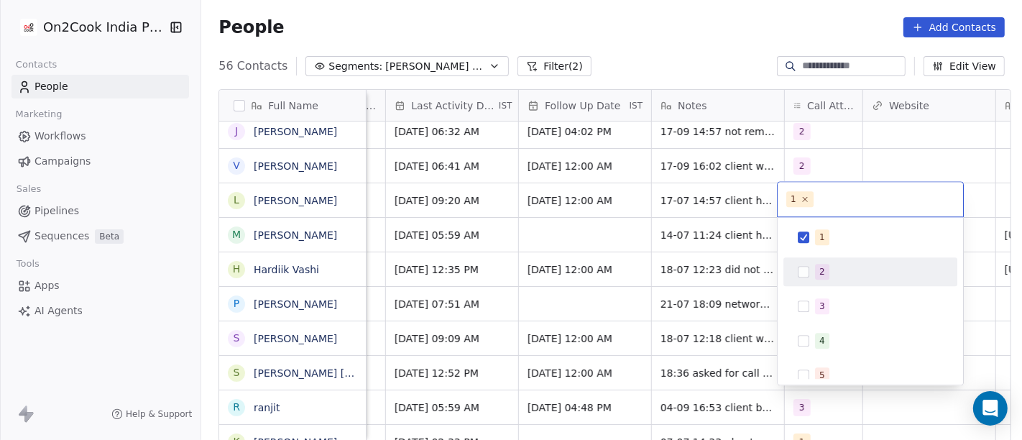
click at [828, 260] on div "2" at bounding box center [870, 271] width 162 height 23
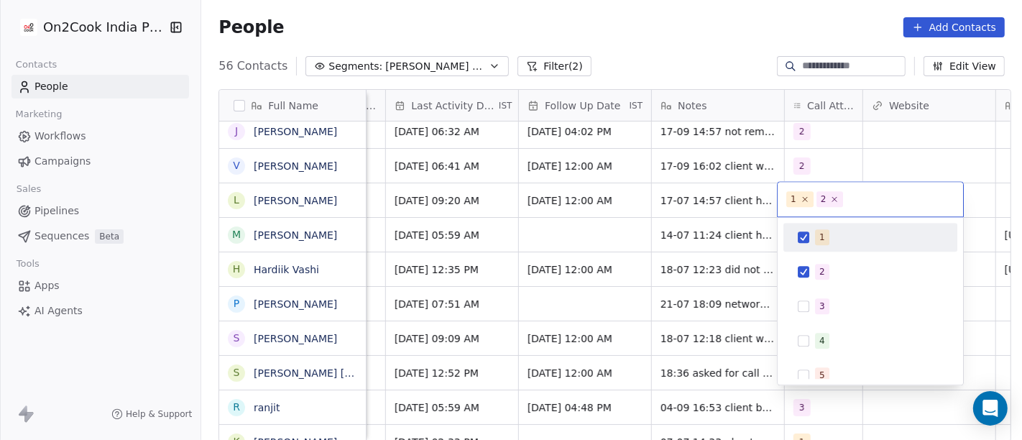
click at [824, 245] on div "1" at bounding box center [870, 237] width 162 height 23
click at [888, 150] on html "On2Cook India Pvt. Ltd. Contacts People Marketing Workflows Campaigns Sales Pip…" at bounding box center [511, 220] width 1022 height 440
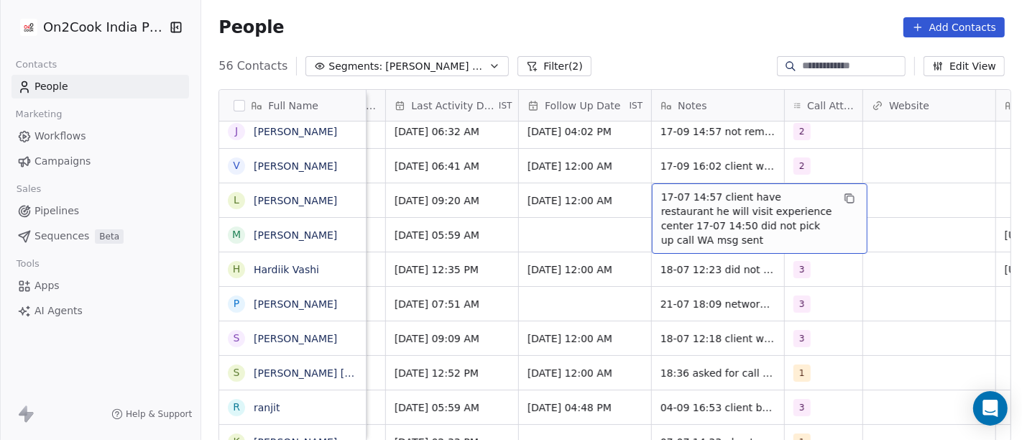
click at [710, 204] on span "17-07 14:57 client have restaurant he will visit experience center 17-07 14:50 …" at bounding box center [746, 218] width 171 height 57
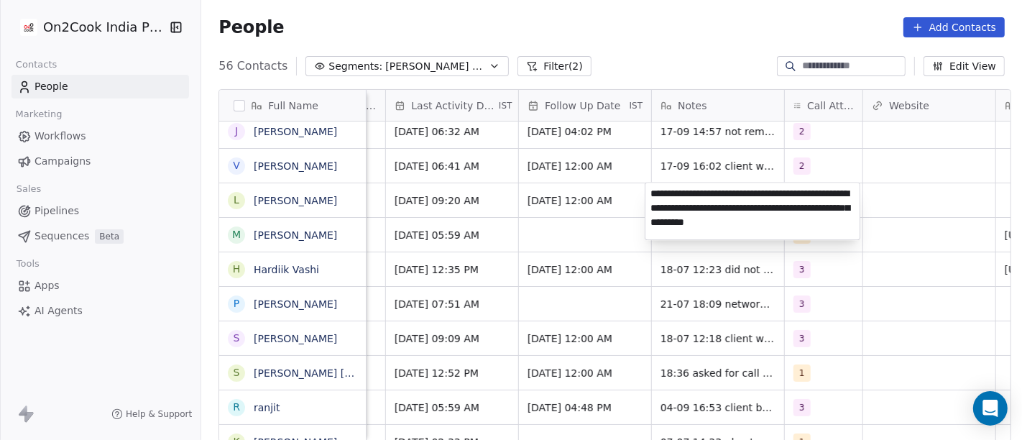
type textarea "**********"
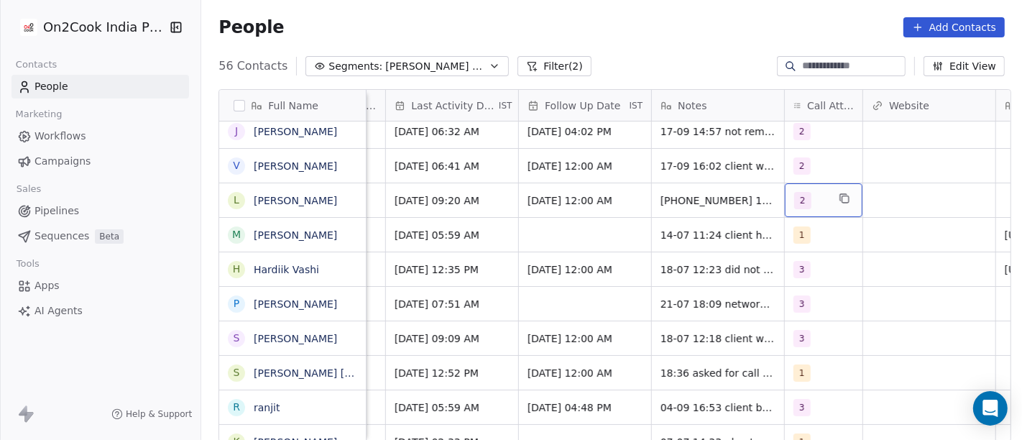
click at [815, 204] on div "2" at bounding box center [810, 200] width 33 height 17
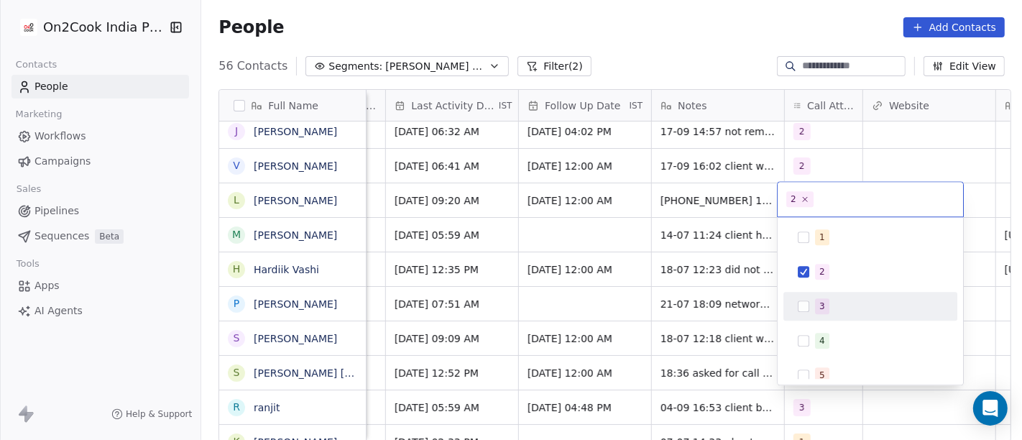
click at [815, 296] on div "3" at bounding box center [870, 306] width 162 height 23
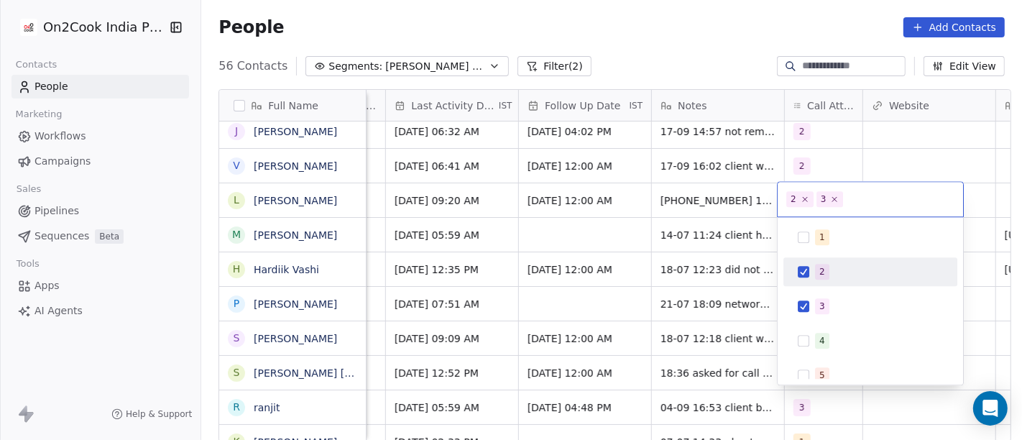
click at [808, 266] on button "Suggestions" at bounding box center [802, 271] width 11 height 11
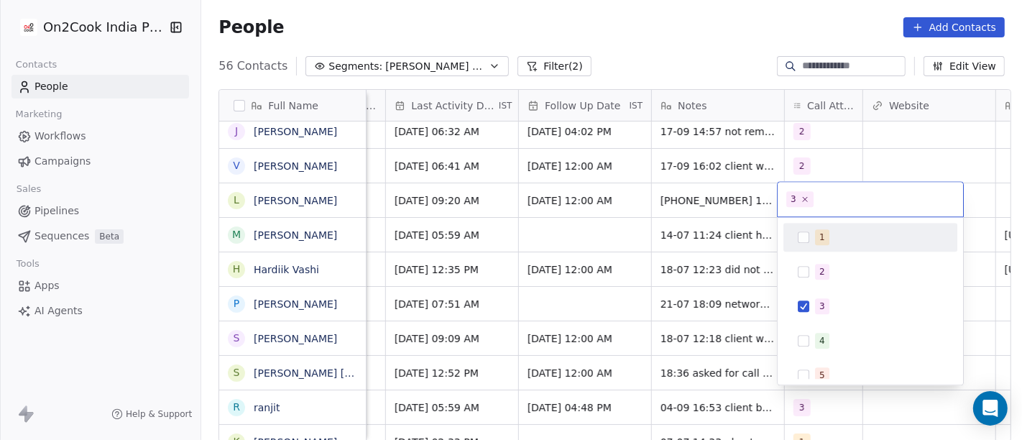
click at [901, 170] on html "On2Cook India Pvt. Ltd. Contacts People Marketing Workflows Campaigns Sales Pip…" at bounding box center [511, 220] width 1022 height 440
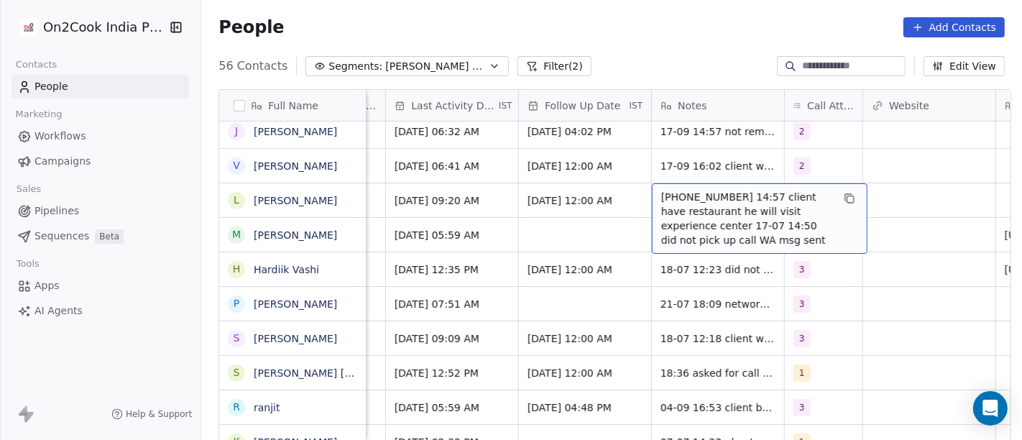
click at [688, 206] on span "17-09 16 17-07 14:57 client have restaurant he will visit experience center 17-…" at bounding box center [746, 218] width 171 height 57
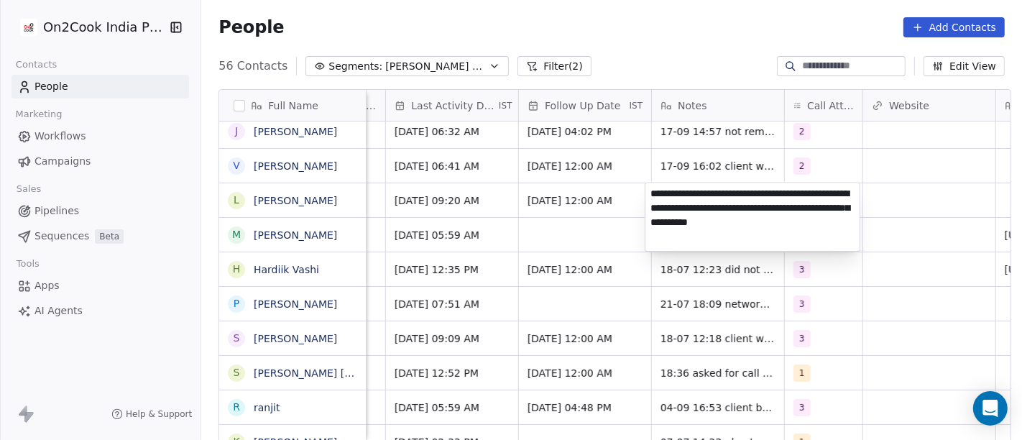
click at [687, 195] on textarea "**********" at bounding box center [752, 216] width 214 height 68
type textarea "**********"
click at [612, 209] on html "On2Cook India Pvt. Ltd. Contacts People Marketing Workflows Campaigns Sales Pip…" at bounding box center [511, 220] width 1022 height 440
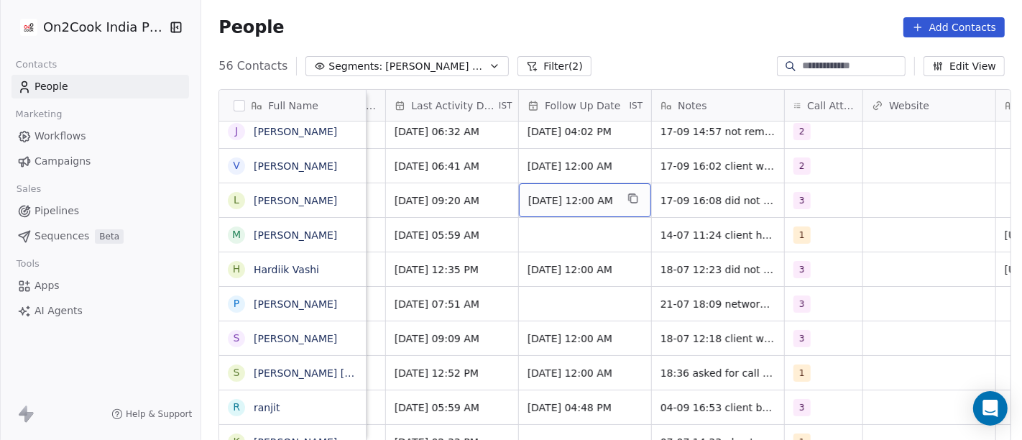
click at [552, 203] on span "[DATE] 12:00 AM" at bounding box center [572, 200] width 88 height 14
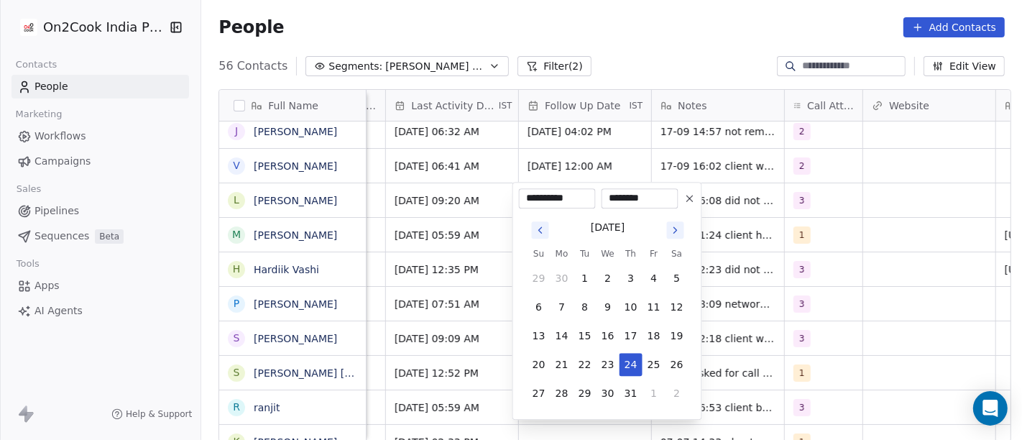
click at [679, 226] on icon "Go to next month" at bounding box center [675, 229] width 11 height 11
click at [616, 356] on button "24" at bounding box center [607, 364] width 23 height 23
type input "**********"
click at [684, 290] on tbody "31 1 2 3 4 5 6 7 8 9 10 11 12 13 14 15 16 17 18 19 20 21 22 23 24 25 26 27 28 2…" at bounding box center [607, 333] width 161 height 144
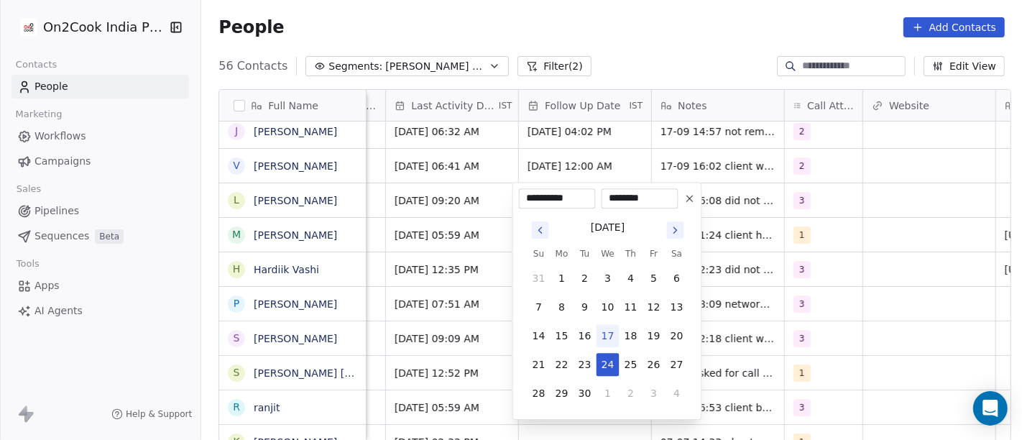
click at [445, 194] on html "On2Cook India Pvt. Ltd. Contacts People Marketing Workflows Campaigns Sales Pip…" at bounding box center [511, 220] width 1022 height 440
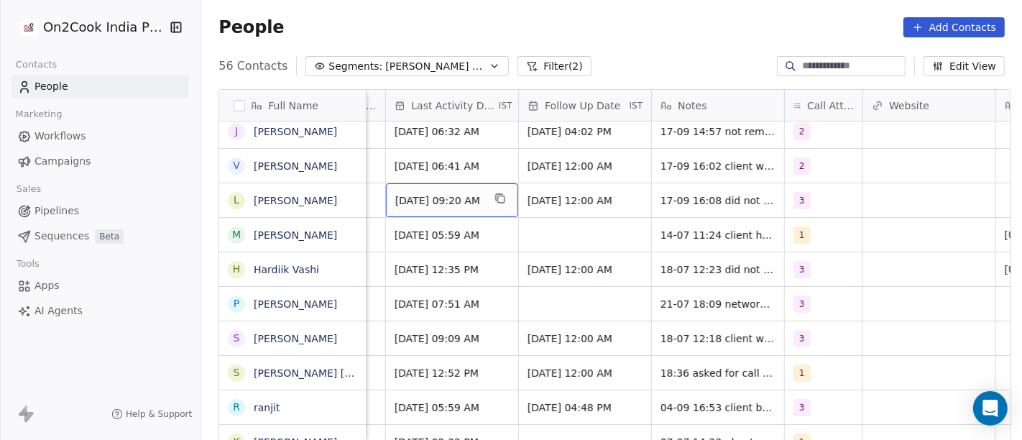
click at [445, 194] on span "Jul 17, 2025 09:20 AM" at bounding box center [439, 200] width 88 height 14
click at [463, 195] on span "Jul 17, 2025 09:20 AM" at bounding box center [439, 200] width 88 height 14
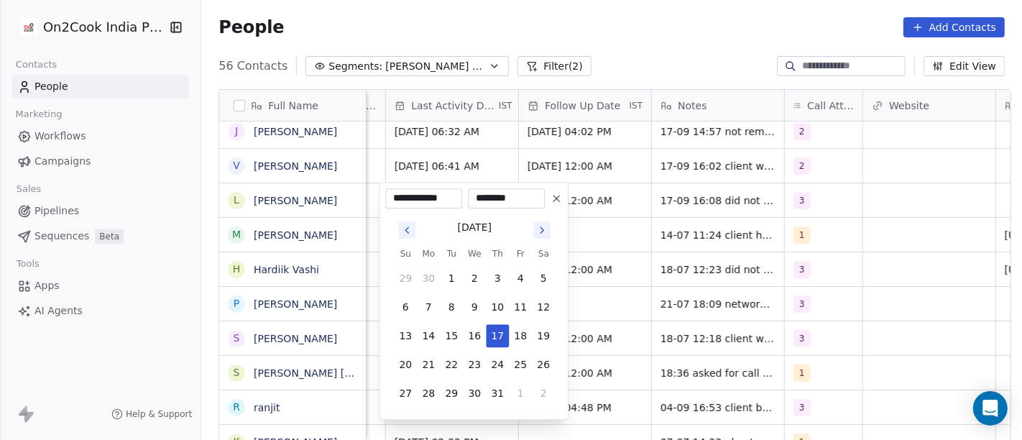
click at [541, 228] on icon "Go to next month" at bounding box center [541, 229] width 11 height 11
click at [472, 362] on button "24" at bounding box center [474, 364] width 23 height 23
type input "**********"
click at [632, 274] on html "On2Cook India Pvt. Ltd. Contacts People Marketing Workflows Campaigns Sales Pip…" at bounding box center [511, 220] width 1022 height 440
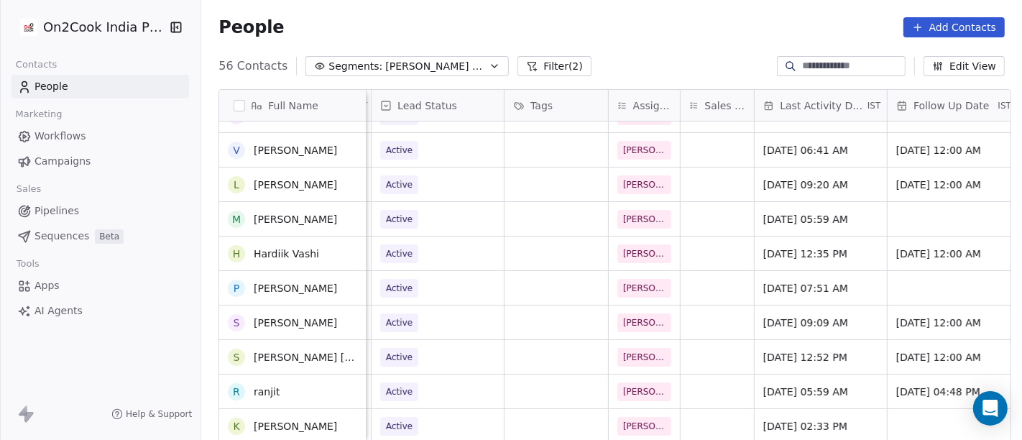
scroll to position [134, 0]
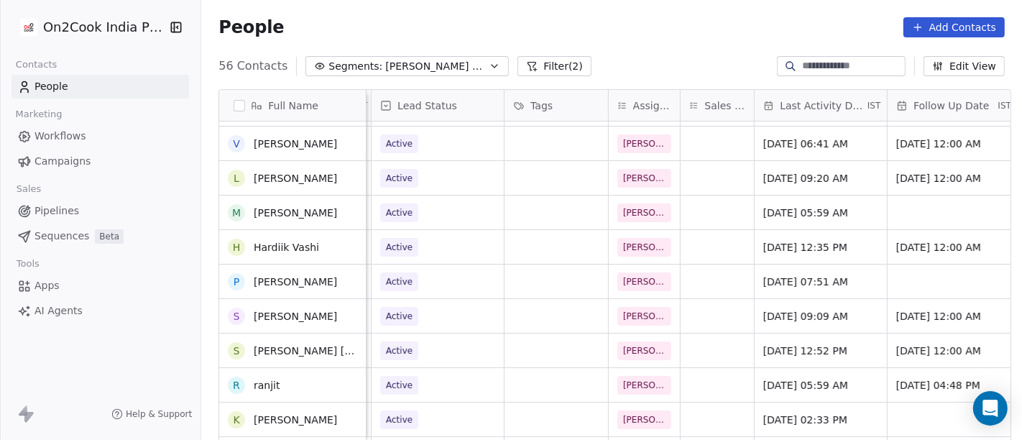
click at [450, 183] on div "+917488118896 ATITHI noida Jul 23, 2025 06:06 PM Active Salim Sep 17, 2025 04:5…" at bounding box center [967, 281] width 2318 height 321
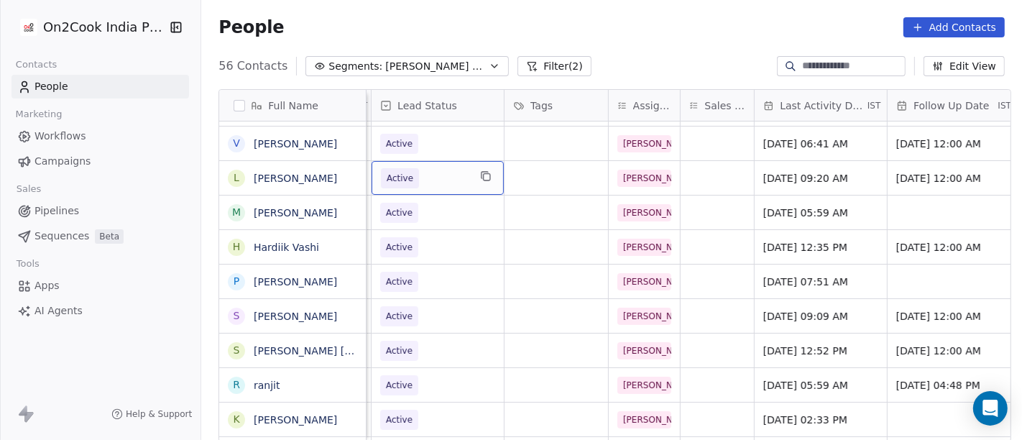
click at [430, 177] on span "Active" at bounding box center [425, 178] width 88 height 20
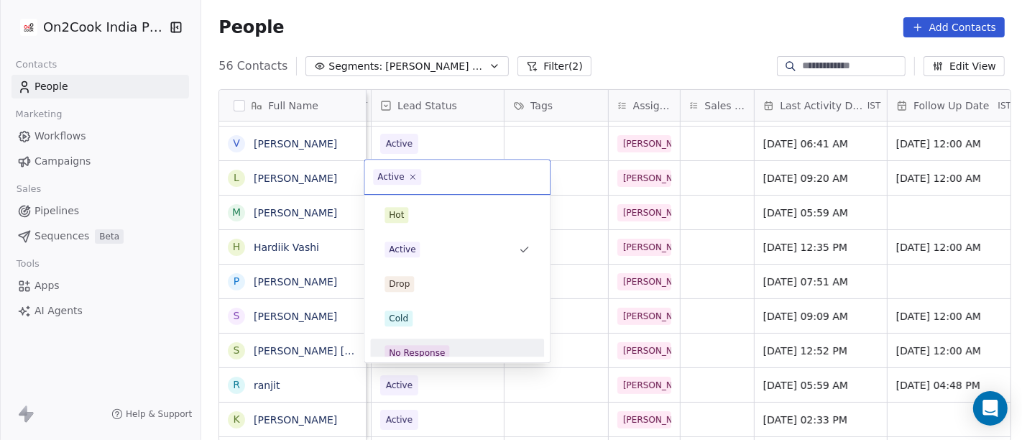
click at [423, 345] on span "No Response" at bounding box center [416, 353] width 65 height 16
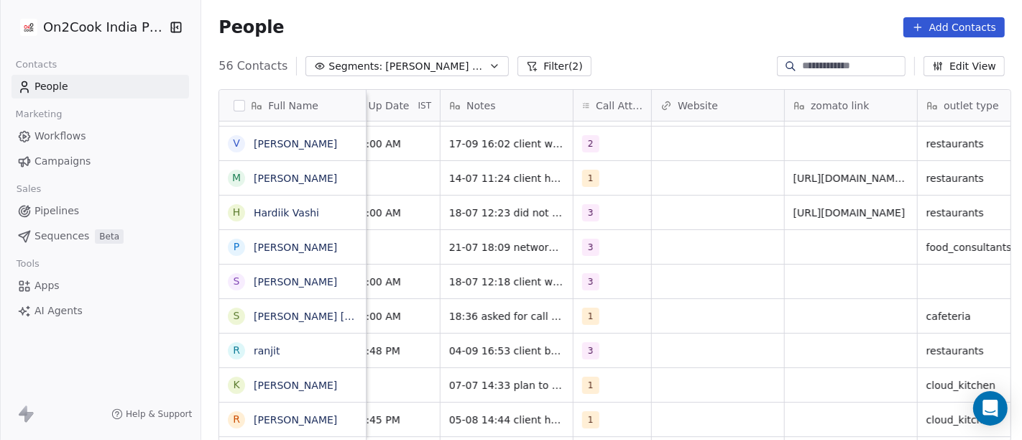
scroll to position [0, 1145]
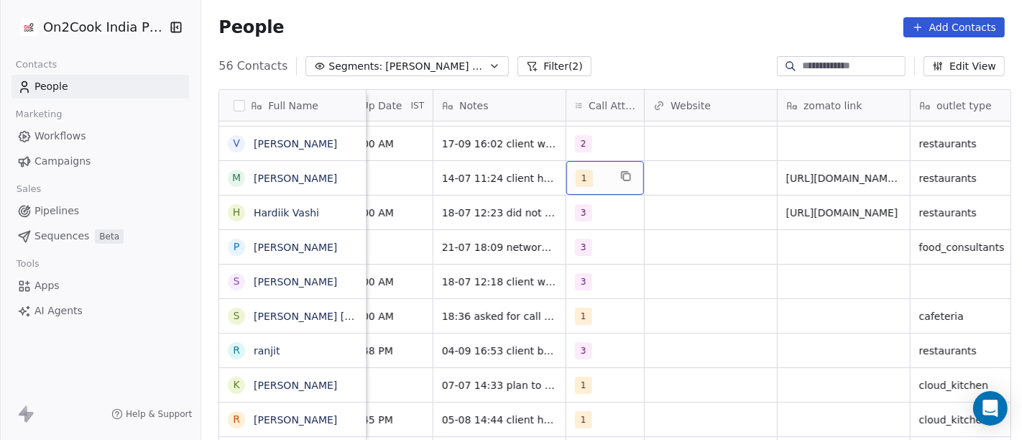
click at [583, 177] on div "1" at bounding box center [591, 178] width 33 height 17
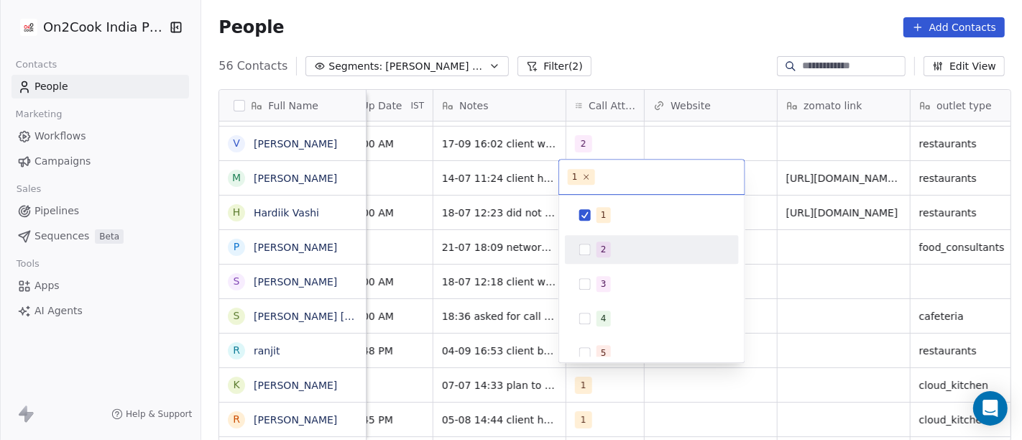
click at [585, 247] on button "Suggestions" at bounding box center [584, 249] width 11 height 11
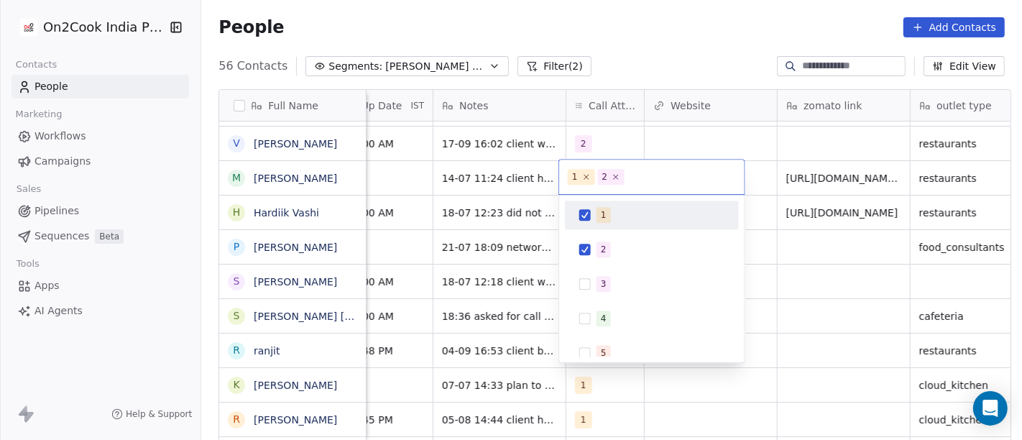
click at [589, 215] on button "Suggestions" at bounding box center [584, 214] width 11 height 11
click at [658, 130] on html "On2Cook India Pvt. Ltd. Contacts People Marketing Workflows Campaigns Sales Pip…" at bounding box center [511, 220] width 1022 height 440
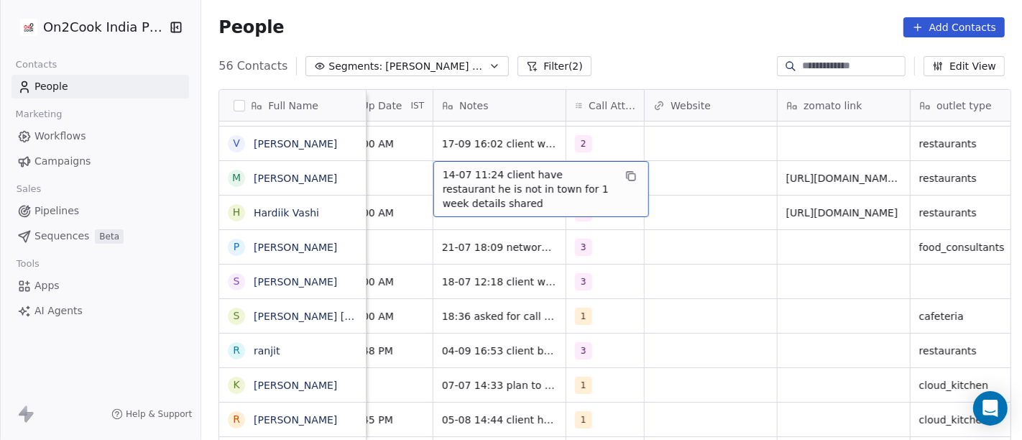
click at [501, 180] on span "14-07 11:24 client have restaurant he is not in town for 1 week details shared" at bounding box center [528, 188] width 171 height 43
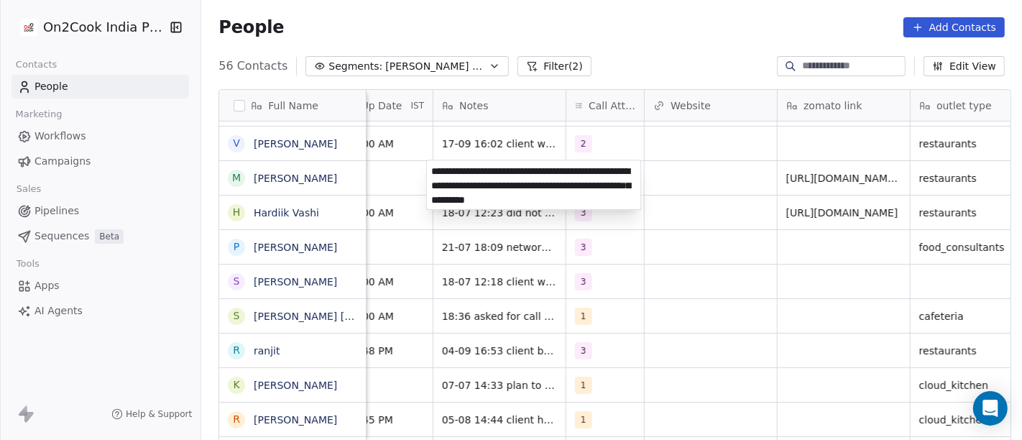
type textarea "**********"
click at [651, 273] on html "On2Cook India Pvt. Ltd. Contacts People Marketing Workflows Campaigns Sales Pip…" at bounding box center [511, 220] width 1022 height 440
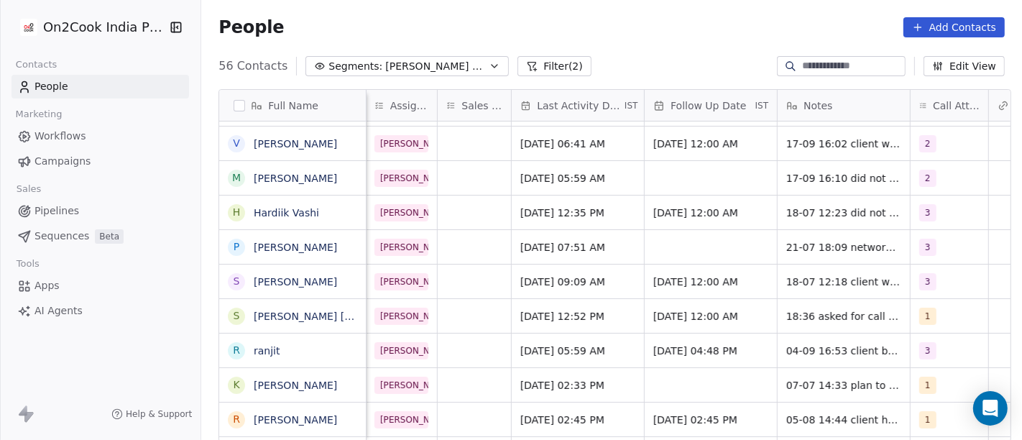
scroll to position [0, 800]
click at [575, 171] on span "Jul 14, 2025 05:59 AM" at bounding box center [566, 178] width 88 height 14
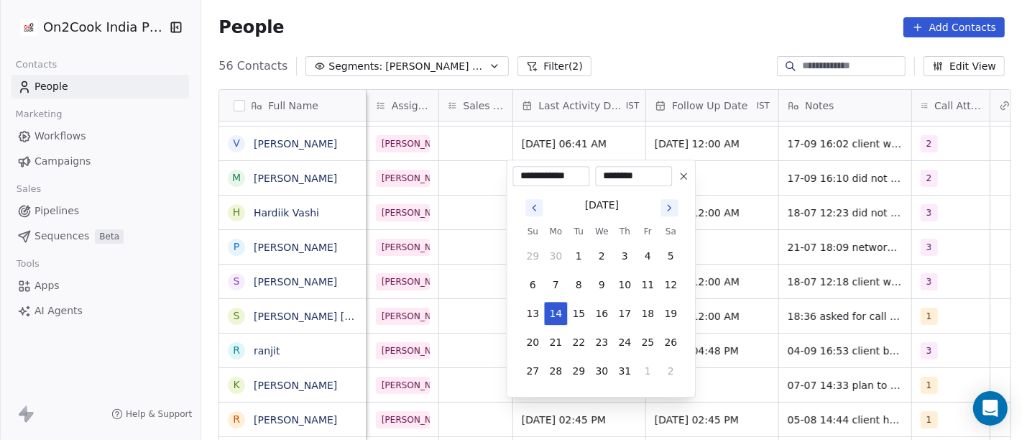
click at [667, 206] on icon "Go to next month" at bounding box center [668, 207] width 11 height 11
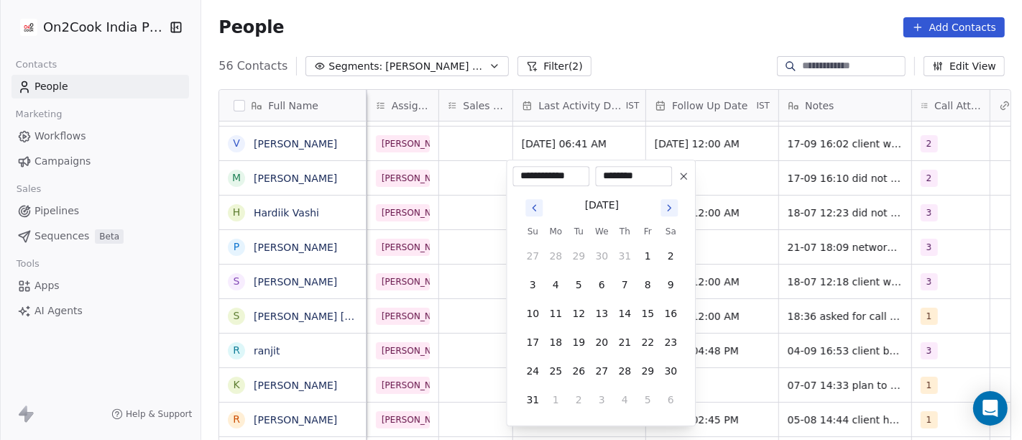
click at [667, 206] on icon "Go to next month" at bounding box center [668, 207] width 11 height 11
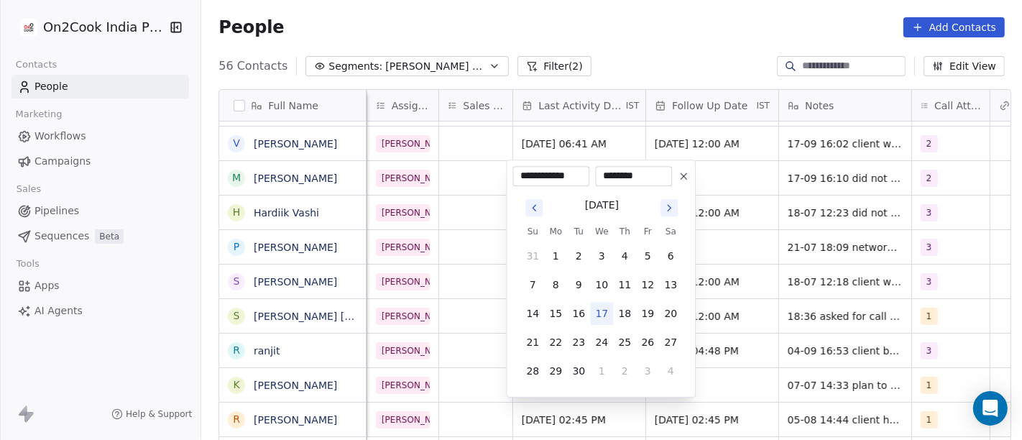
click at [599, 311] on button "17" at bounding box center [601, 313] width 23 height 23
type input "**********"
click at [701, 231] on html "On2Cook India Pvt. Ltd. Contacts People Marketing Workflows Campaigns Sales Pip…" at bounding box center [511, 220] width 1022 height 440
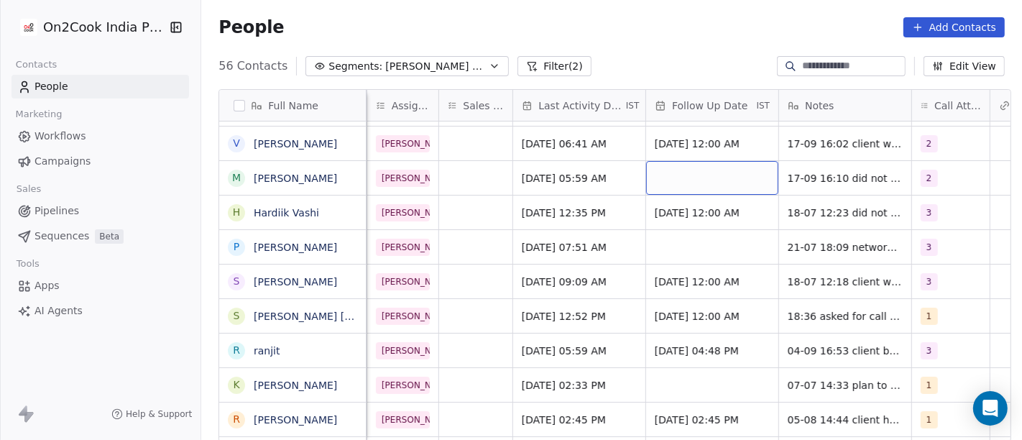
click at [720, 186] on div "grid" at bounding box center [712, 178] width 132 height 34
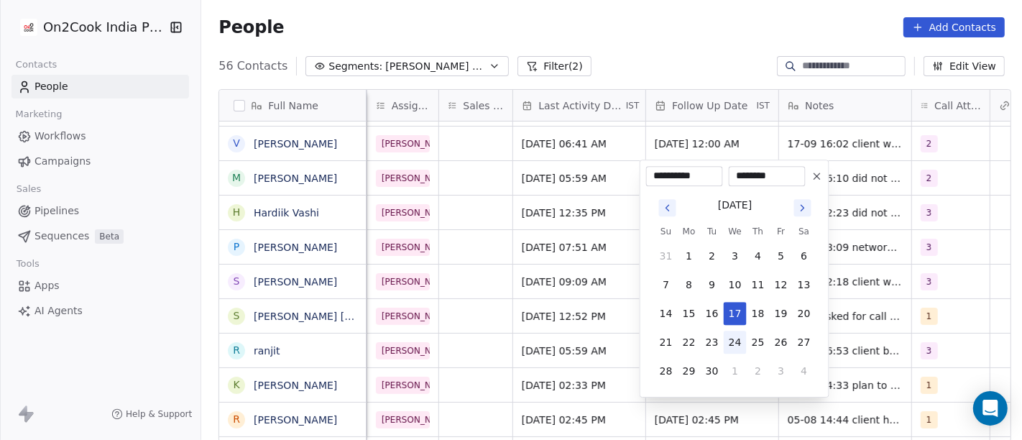
click at [735, 341] on button "24" at bounding box center [734, 341] width 23 height 23
type input "**********"
click at [535, 232] on html "On2Cook India Pvt. Ltd. Contacts People Marketing Workflows Campaigns Sales Pip…" at bounding box center [511, 220] width 1022 height 440
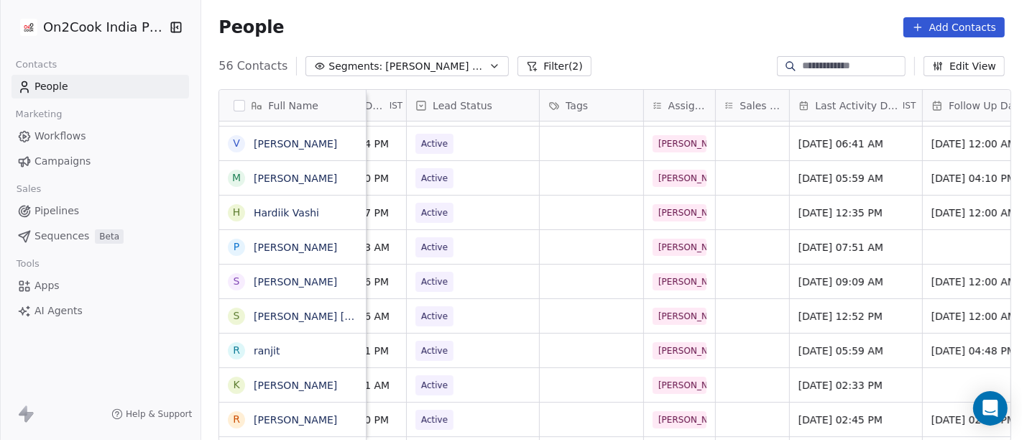
scroll to position [0, 520]
click at [443, 175] on span "Active" at bounding box center [438, 178] width 38 height 20
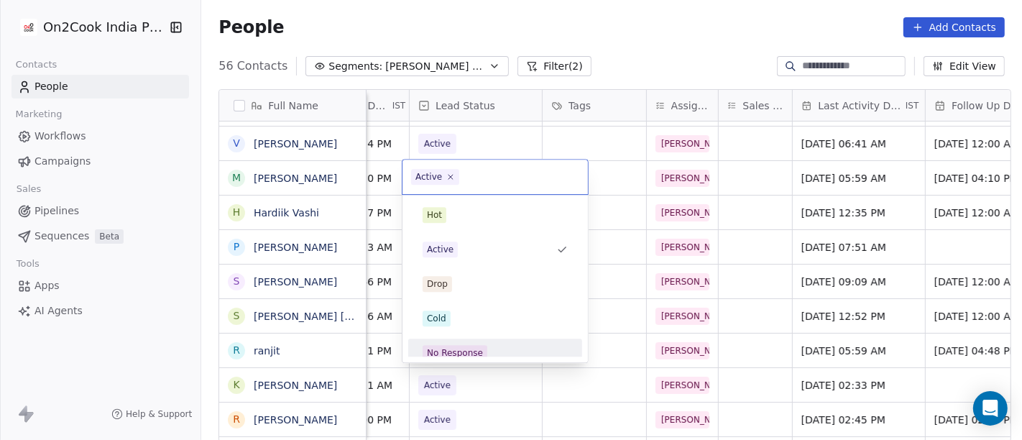
click at [476, 346] on div "No Response" at bounding box center [455, 352] width 56 height 13
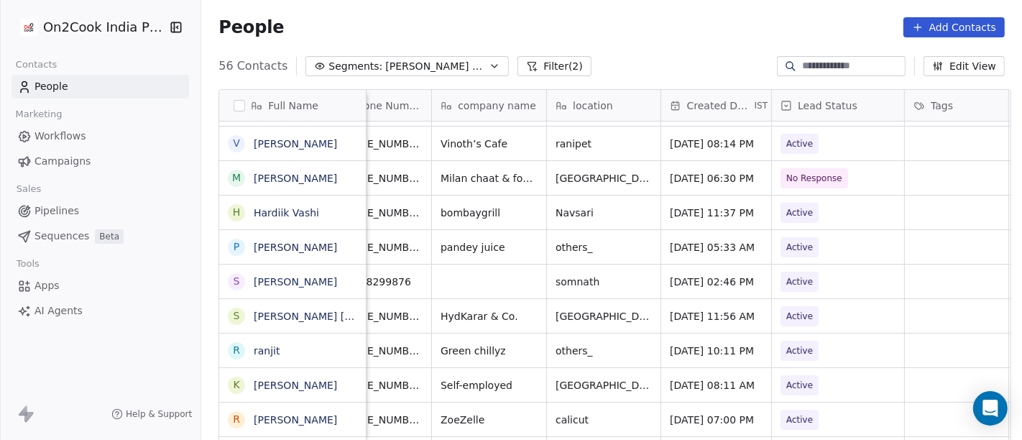
scroll to position [0, 116]
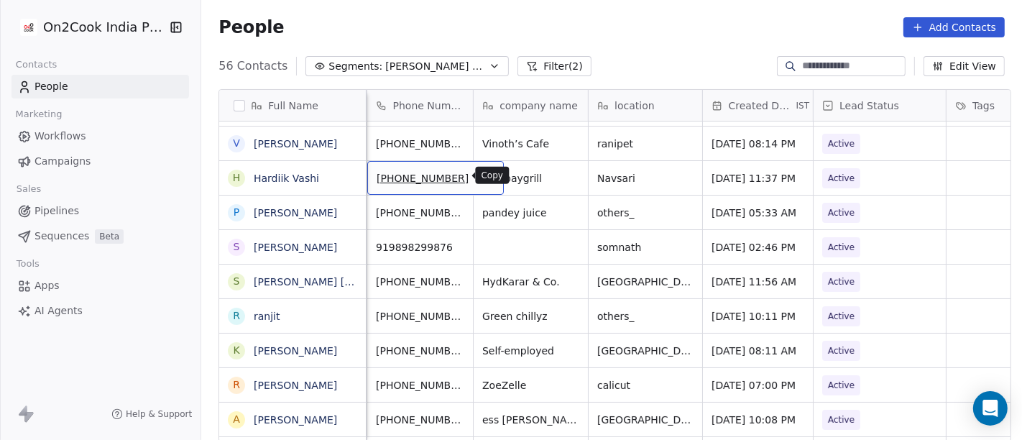
click at [480, 175] on icon "grid" at bounding box center [485, 175] width 11 height 11
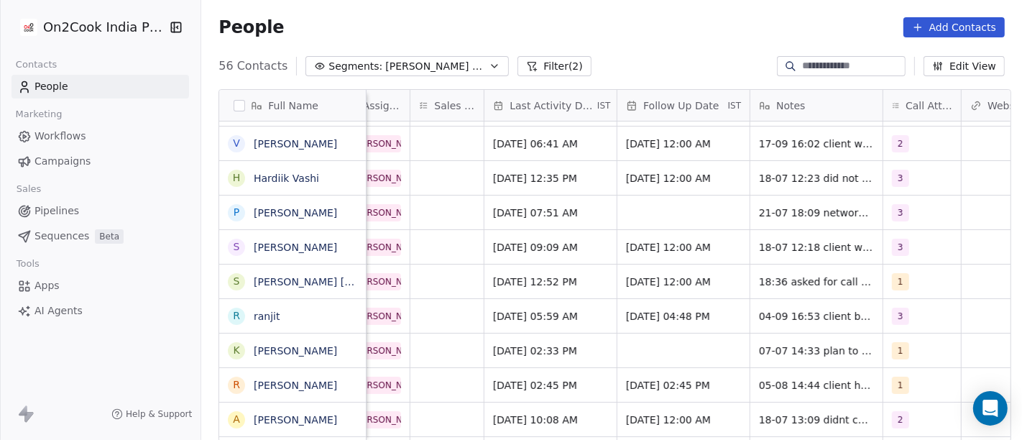
scroll to position [0, 1028]
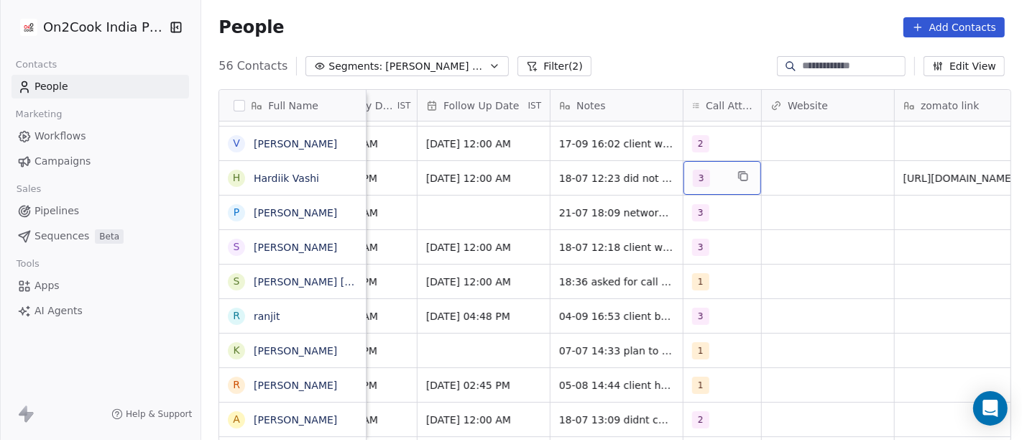
click at [690, 167] on div "3" at bounding box center [722, 178] width 78 height 34
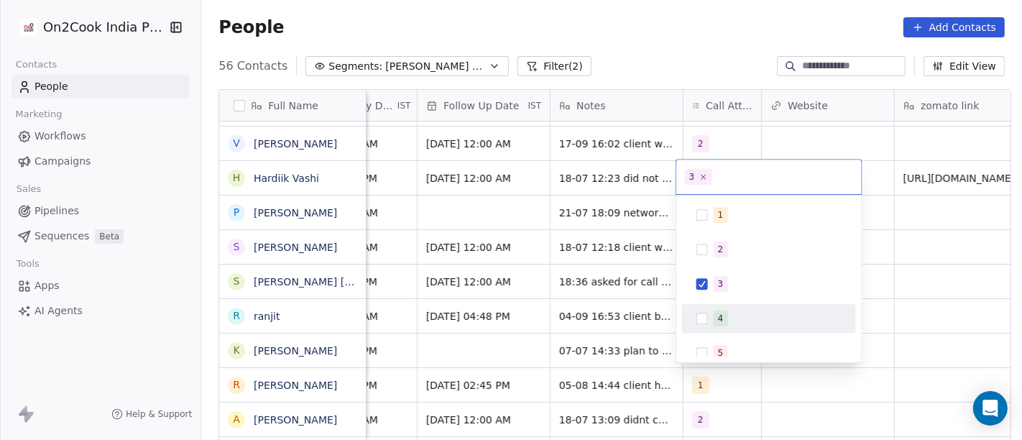
click at [718, 312] on div "4" at bounding box center [721, 318] width 6 height 13
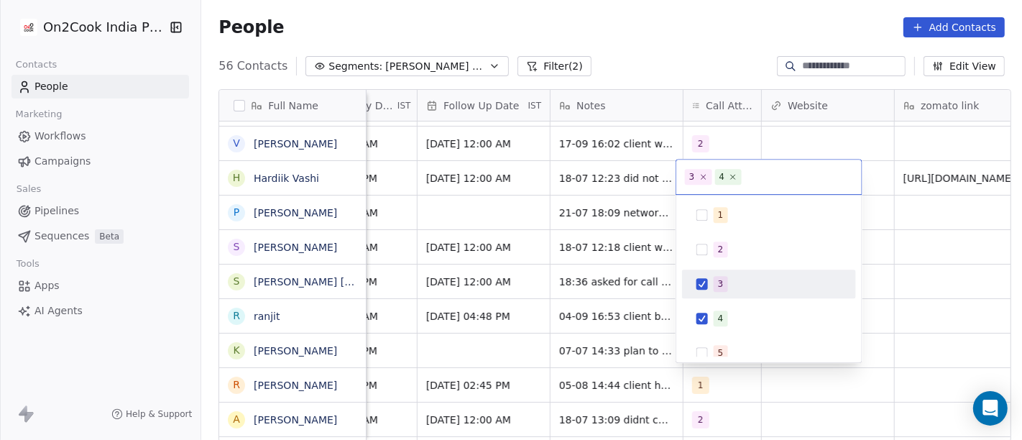
click at [720, 282] on div "3" at bounding box center [721, 283] width 6 height 13
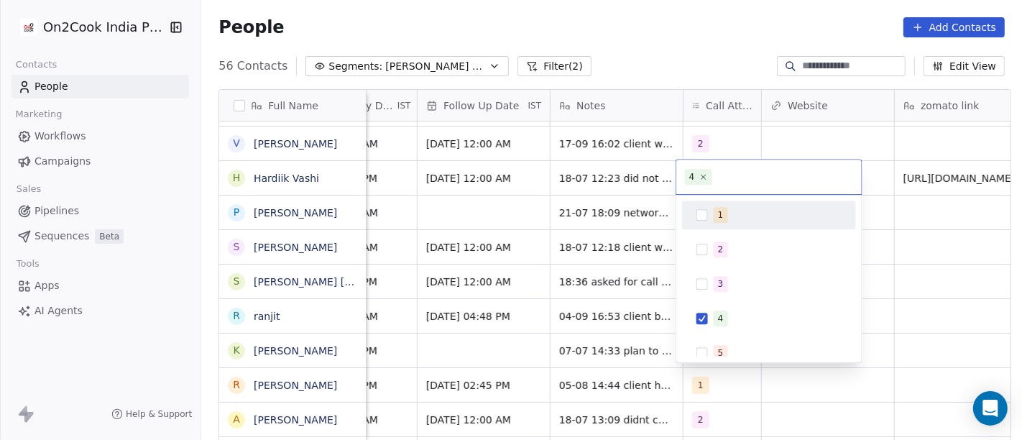
click at [840, 139] on html "On2Cook India Pvt. Ltd. Contacts People Marketing Workflows Campaigns Sales Pip…" at bounding box center [511, 220] width 1022 height 440
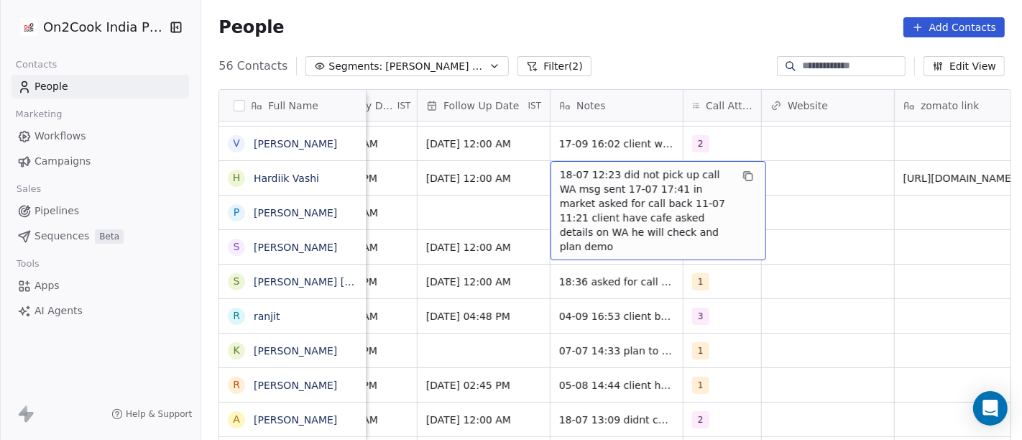
click at [636, 187] on span "18-07 12:23 did not pick up call WA msg sent 17-07 17:41 in market asked for ca…" at bounding box center [645, 210] width 171 height 86
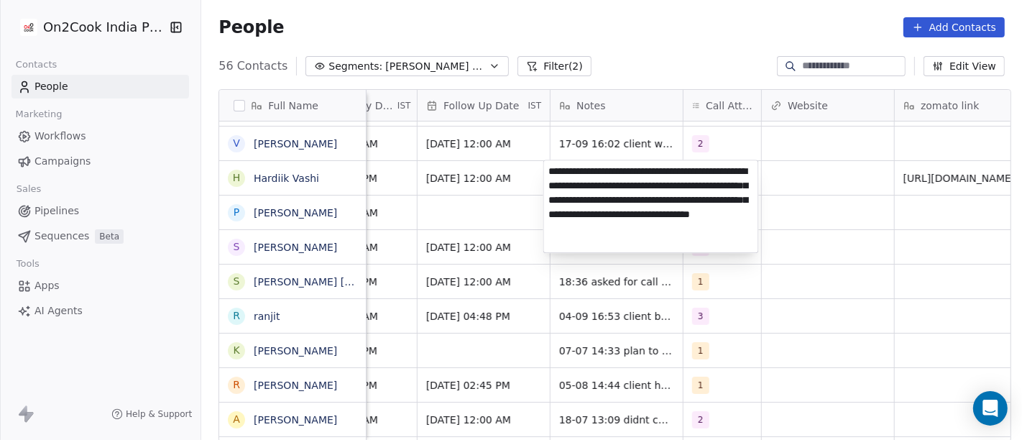
type textarea "**********"
click at [485, 183] on html "On2Cook India Pvt. Ltd. Contacts People Marketing Workflows Campaigns Sales Pip…" at bounding box center [511, 220] width 1022 height 440
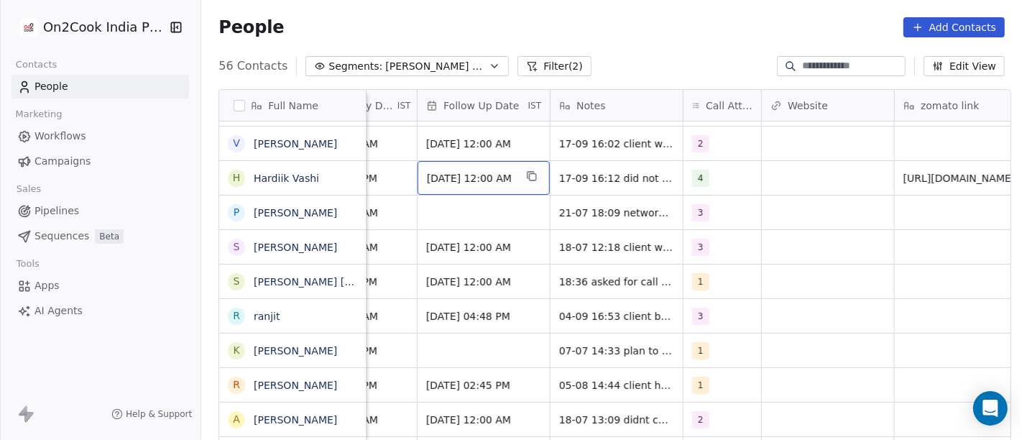
click at [485, 183] on span "[DATE] 12:00 AM" at bounding box center [471, 178] width 88 height 14
click at [471, 163] on div "[DATE] 12:00 AM" at bounding box center [483, 178] width 132 height 34
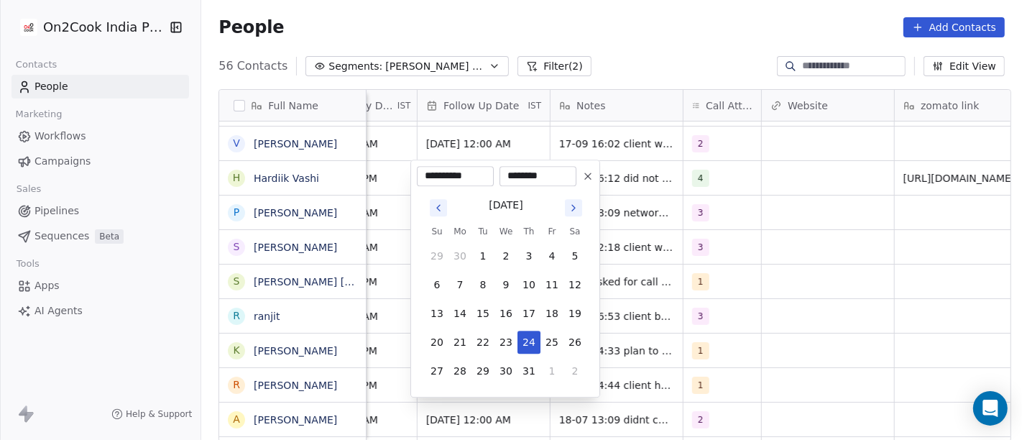
click at [575, 203] on icon "Go to next month" at bounding box center [573, 207] width 11 height 11
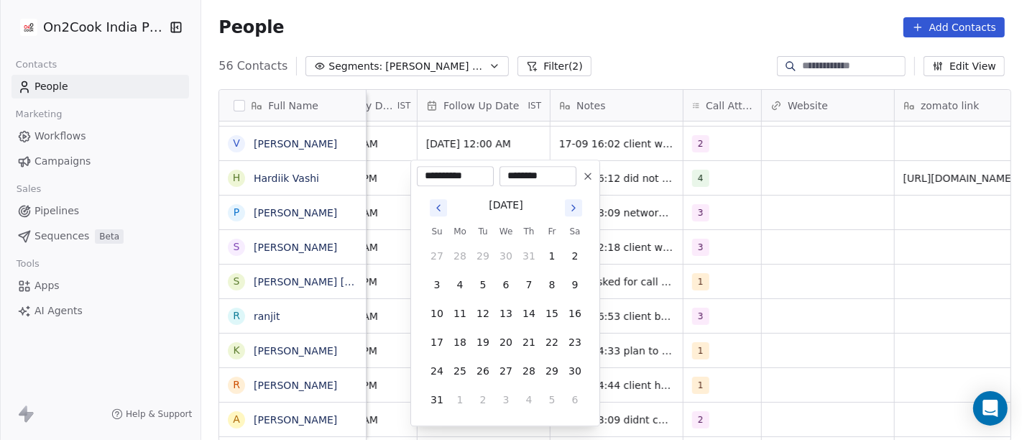
click at [575, 203] on icon "Go to next month" at bounding box center [573, 207] width 11 height 11
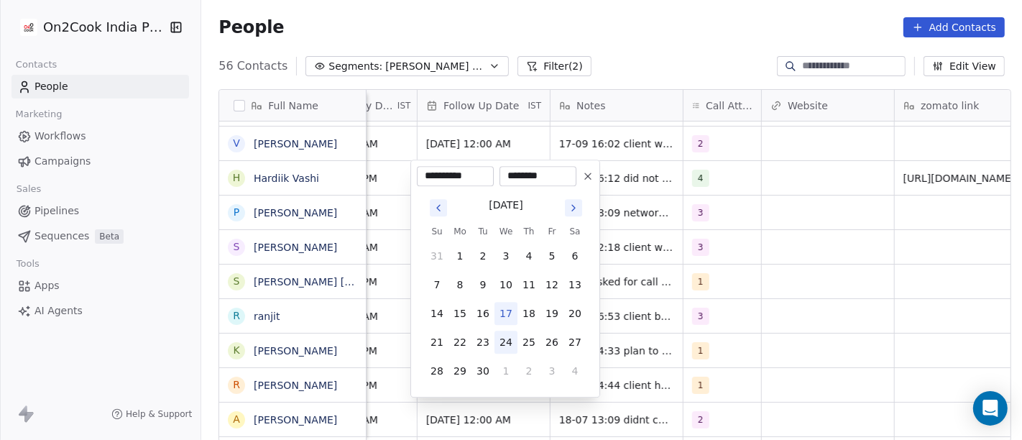
click at [506, 339] on button "24" at bounding box center [505, 341] width 23 height 23
type input "**********"
click at [649, 261] on html "On2Cook India Pvt. Ltd. Contacts People Marketing Workflows Campaigns Sales Pip…" at bounding box center [511, 220] width 1022 height 440
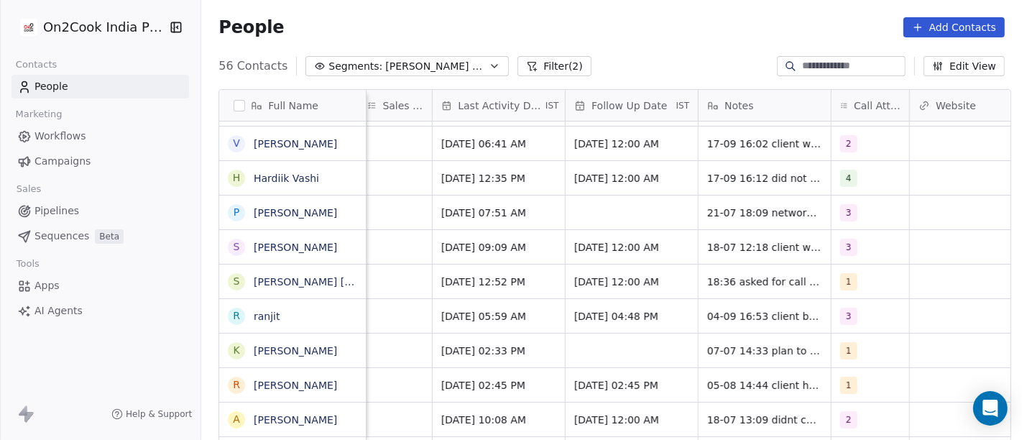
scroll to position [0, 876]
click at [474, 185] on div "Jul 18, 2025 12:35 PM" at bounding box center [502, 178] width 132 height 34
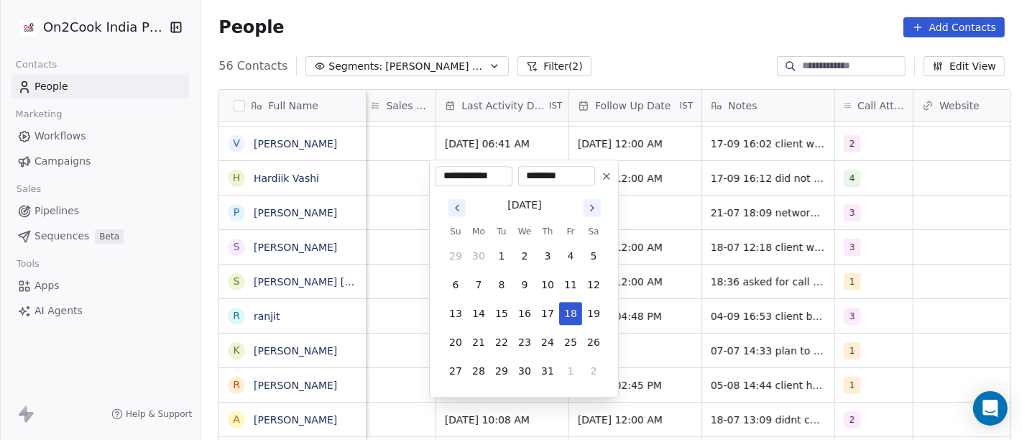
click at [589, 206] on icon "Go to next month" at bounding box center [591, 207] width 11 height 11
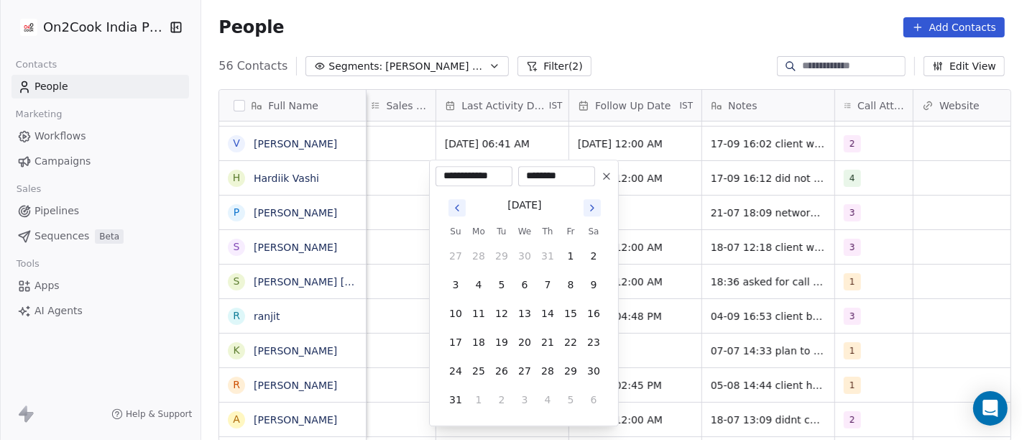
click at [589, 206] on icon "Go to next month" at bounding box center [591, 207] width 11 height 11
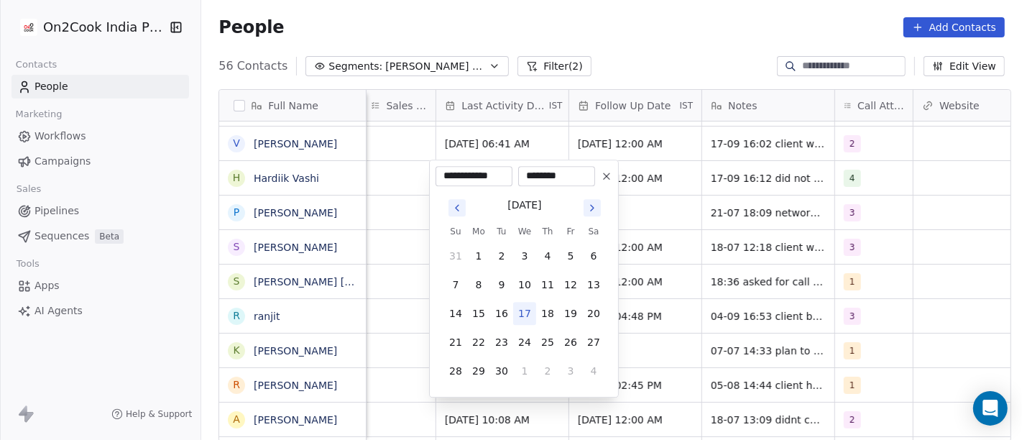
click at [525, 325] on tbody "31 1 2 3 4 5 6 7 8 9 10 11 12 13 14 15 16 17 18 19 20 21 22 23 24 25 26 27 28 2…" at bounding box center [524, 311] width 161 height 144
click at [523, 302] on button "17" at bounding box center [524, 313] width 23 height 23
type input "**********"
click at [681, 205] on html "On2Cook India Pvt. Ltd. Contacts People Marketing Workflows Campaigns Sales Pip…" at bounding box center [511, 220] width 1022 height 440
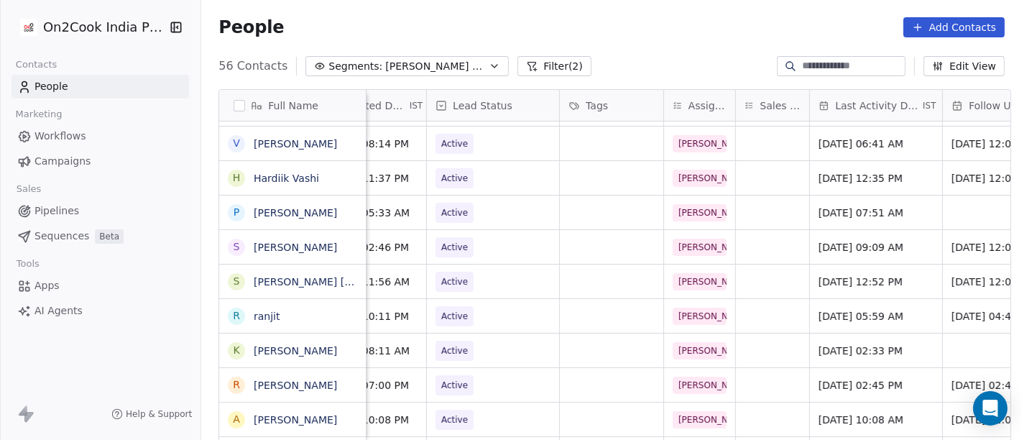
scroll to position [0, 501]
click at [478, 179] on span "Active" at bounding box center [481, 178] width 88 height 20
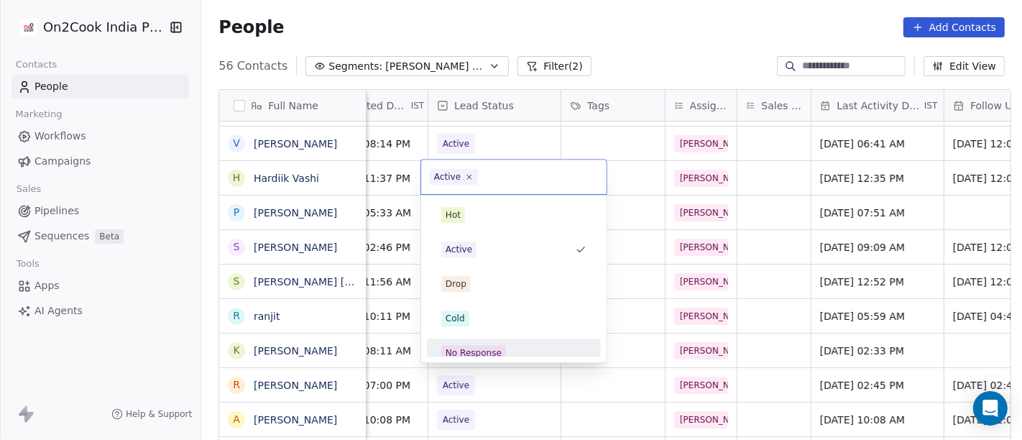
click at [484, 346] on div "No Response" at bounding box center [473, 352] width 56 height 13
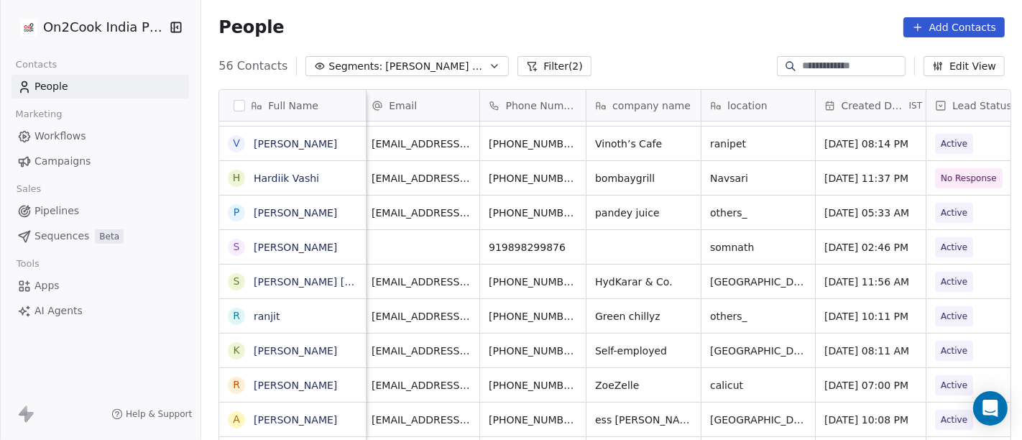
scroll to position [0, 0]
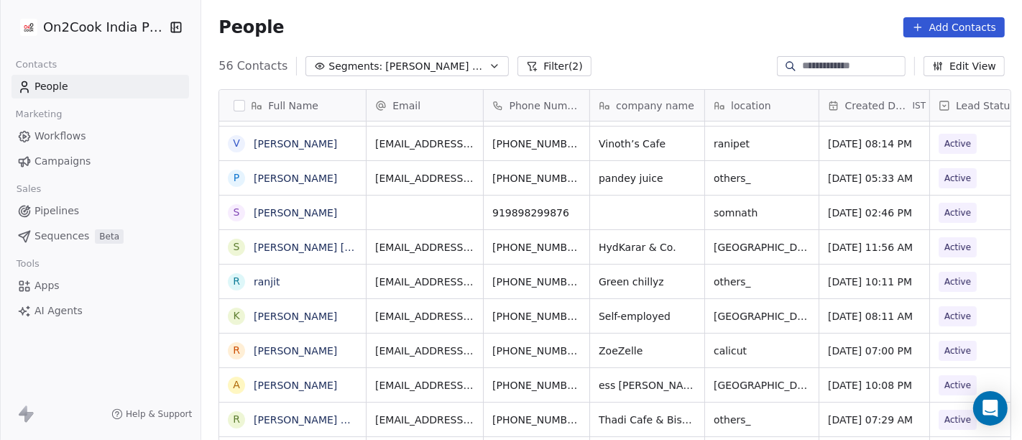
click at [596, 172] on icon "grid" at bounding box center [601, 175] width 11 height 11
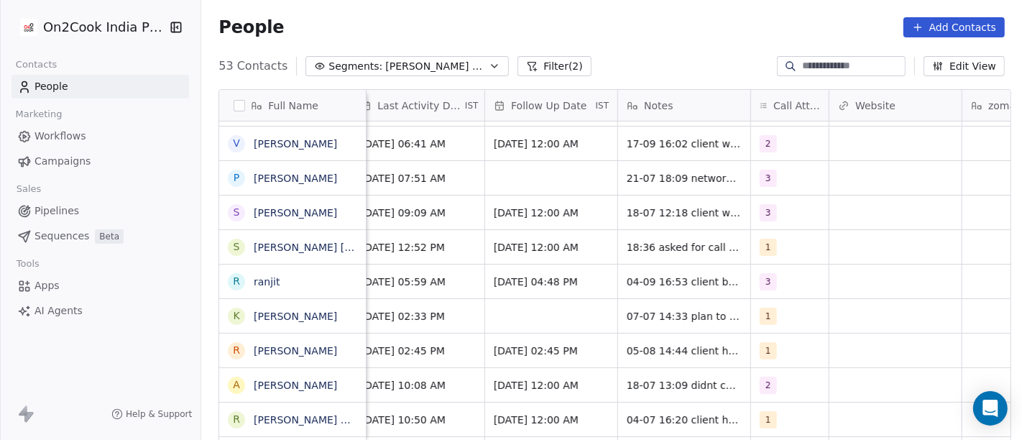
scroll to position [0, 1004]
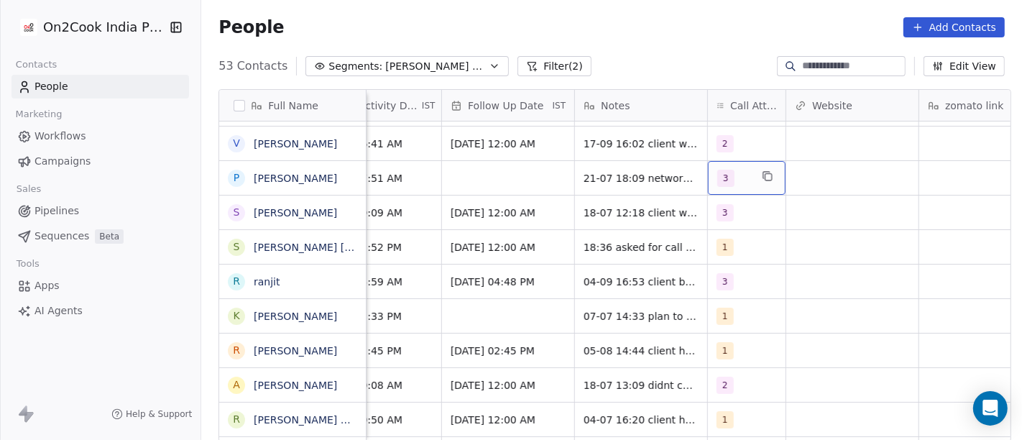
click at [731, 174] on div "3" at bounding box center [733, 178] width 33 height 17
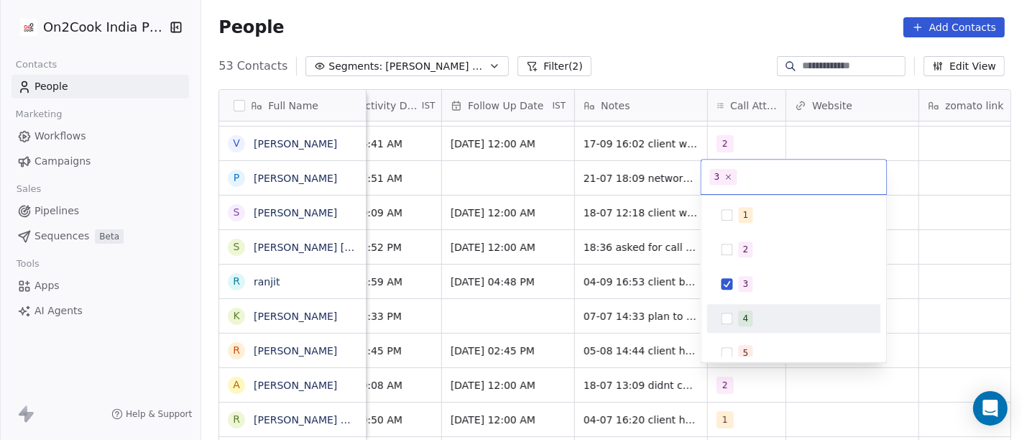
click at [741, 315] on span "4" at bounding box center [745, 318] width 14 height 16
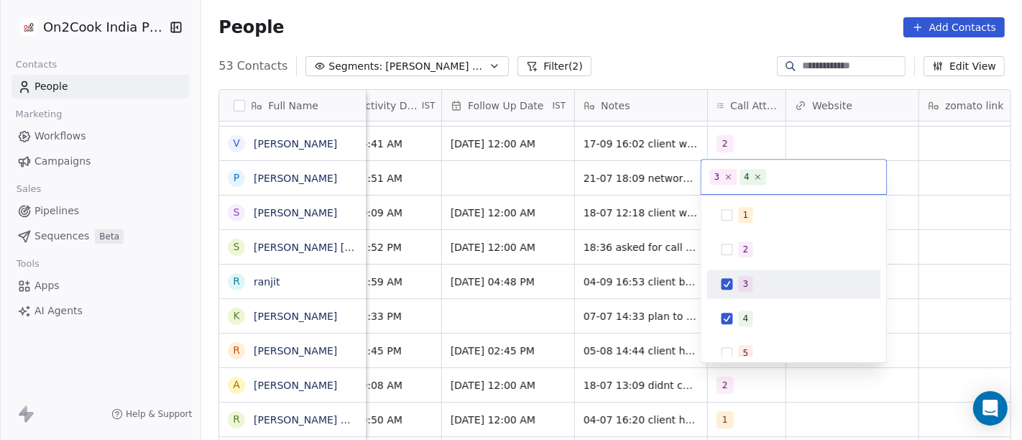
click at [743, 295] on div "3" at bounding box center [794, 283] width 174 height 29
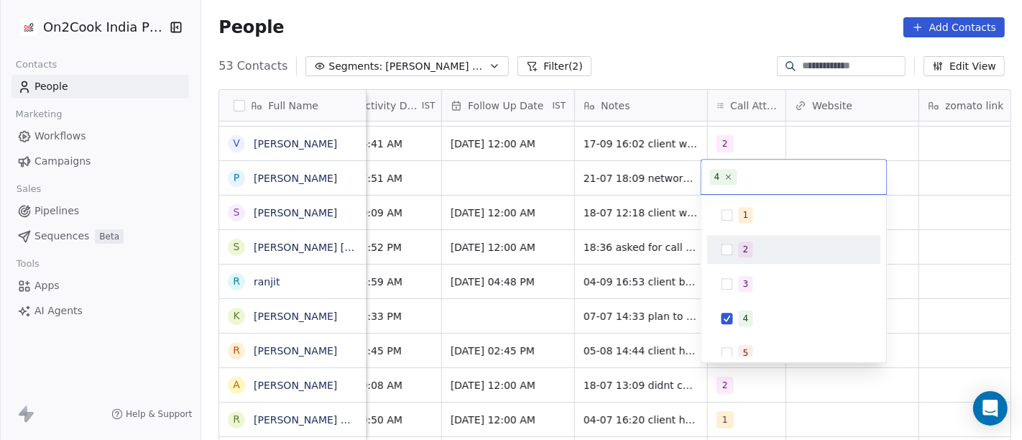
click at [909, 194] on html "On2Cook India Pvt. Ltd. Contacts People Marketing Workflows Campaigns Sales Pip…" at bounding box center [511, 220] width 1022 height 440
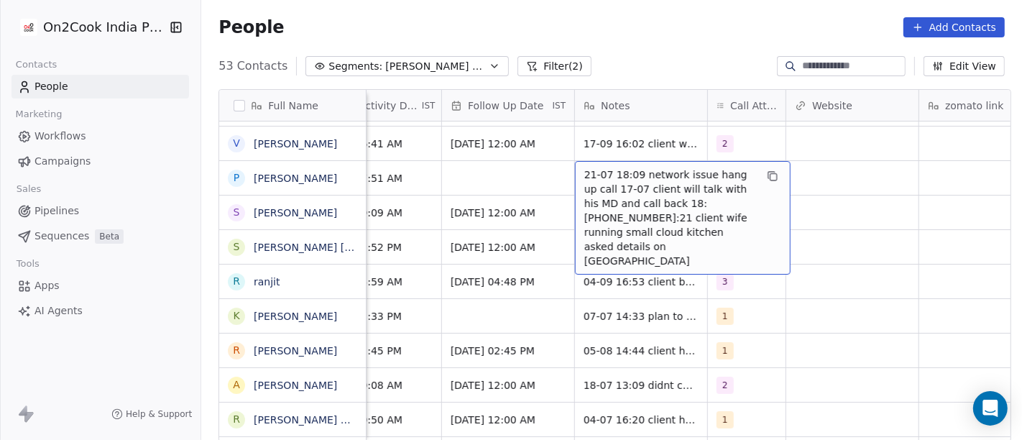
click at [624, 185] on span "21-07 18:09 network issue hang up call 17-07 client will talk with his MD and c…" at bounding box center [669, 217] width 171 height 101
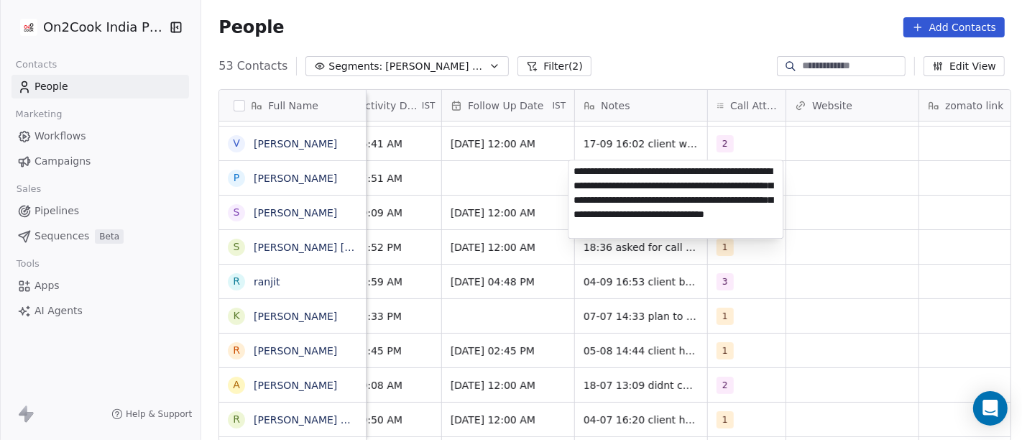
type textarea "**********"
click at [382, 173] on html "On2Cook India Pvt. Ltd. Contacts People Marketing Workflows Campaigns Sales Pip…" at bounding box center [511, 220] width 1022 height 440
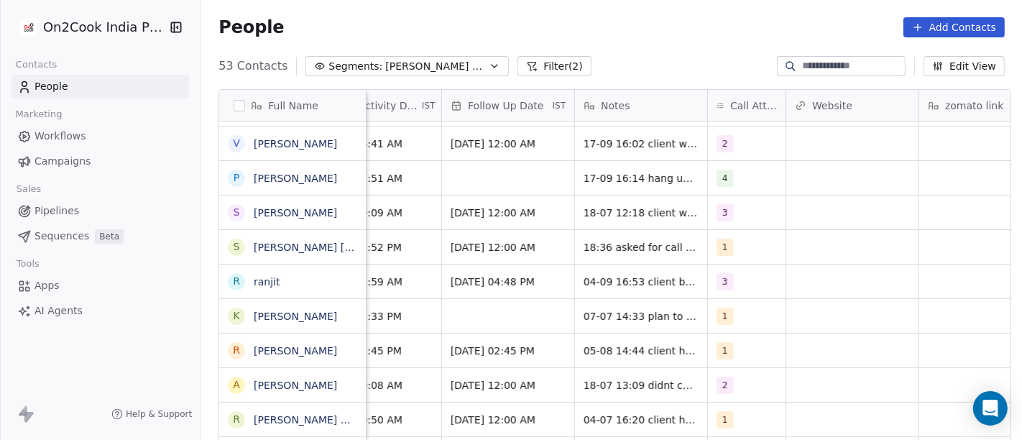
scroll to position [0, 946]
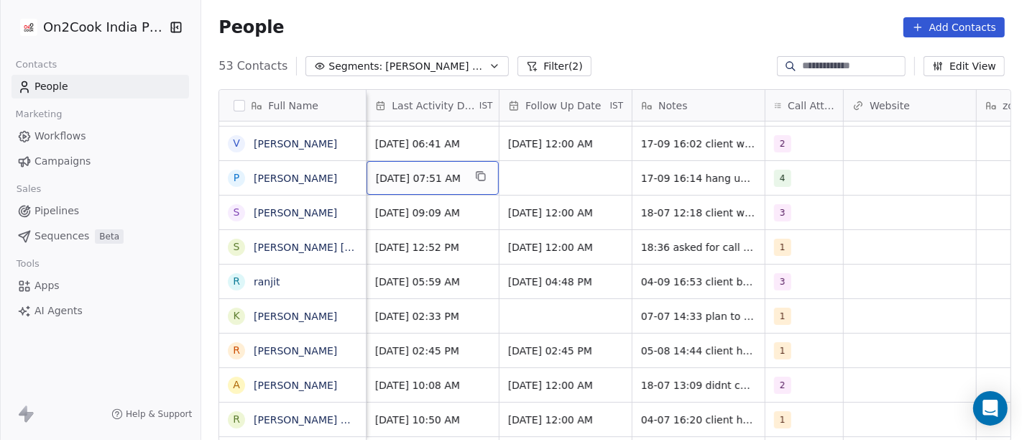
click at [382, 173] on span "Jul 17, 2025 07:51 AM" at bounding box center [420, 178] width 88 height 14
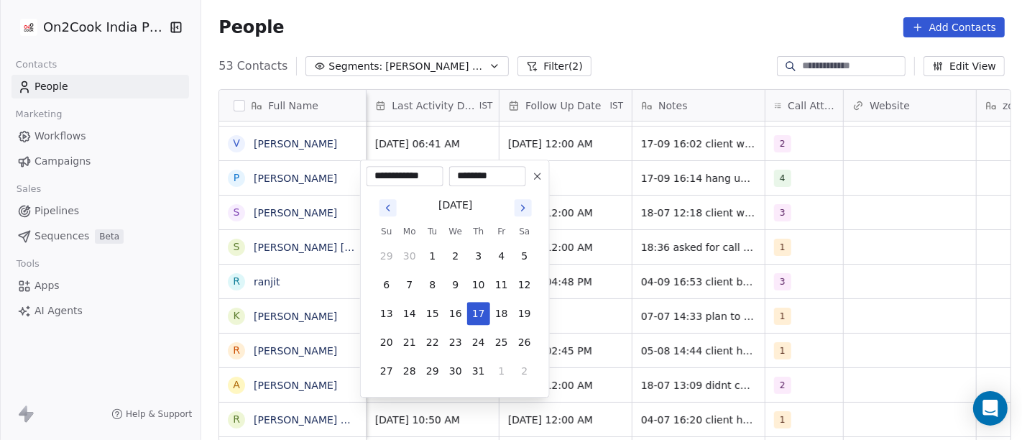
click at [527, 206] on icon "Go to next month" at bounding box center [522, 207] width 11 height 11
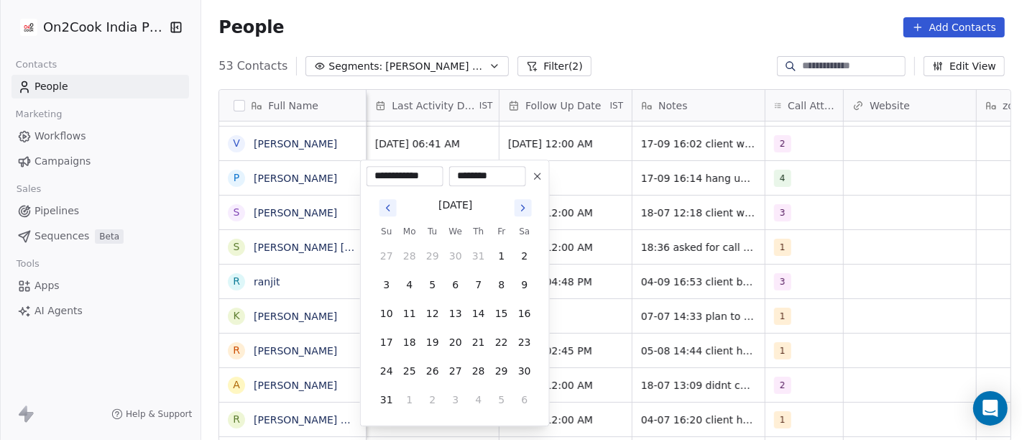
click at [523, 206] on icon "Go to next month" at bounding box center [522, 207] width 11 height 11
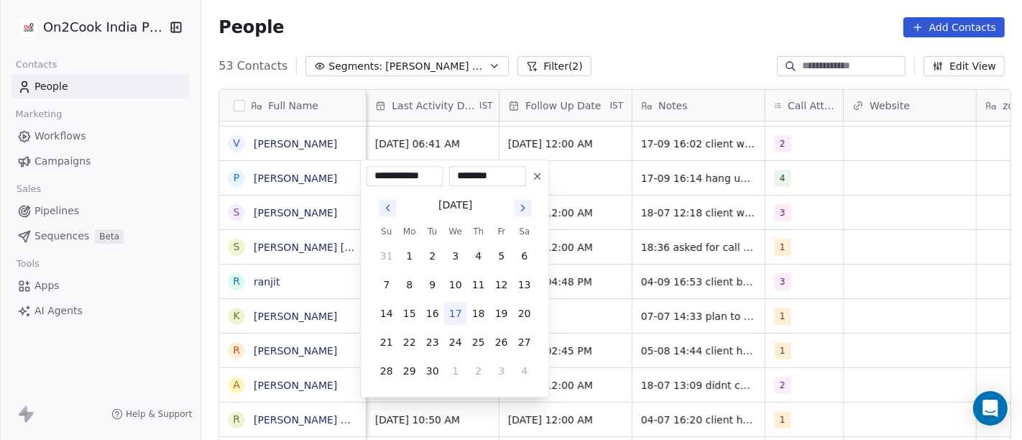
click at [458, 317] on button "17" at bounding box center [455, 313] width 23 height 23
type input "**********"
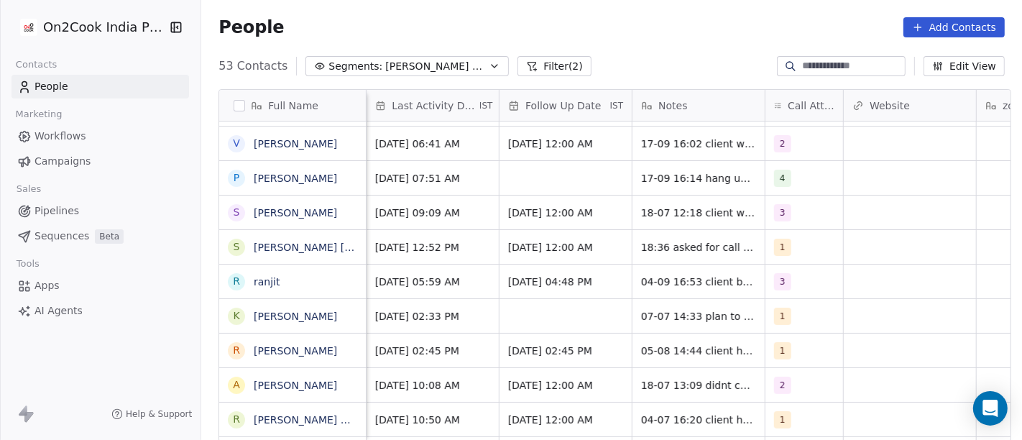
click at [571, 170] on html "On2Cook India Pvt. Ltd. Contacts People Marketing Workflows Campaigns Sales Pip…" at bounding box center [511, 220] width 1022 height 440
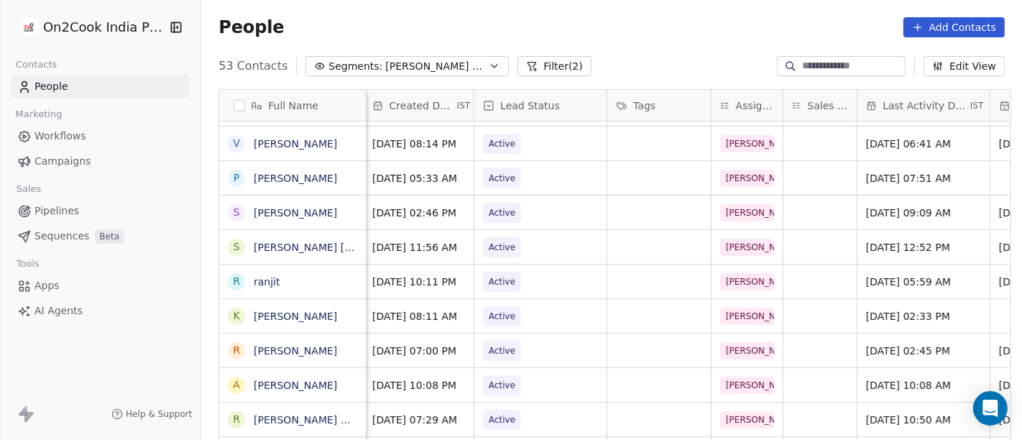
scroll to position [0, 455]
click at [550, 175] on span "Active" at bounding box center [528, 178] width 88 height 20
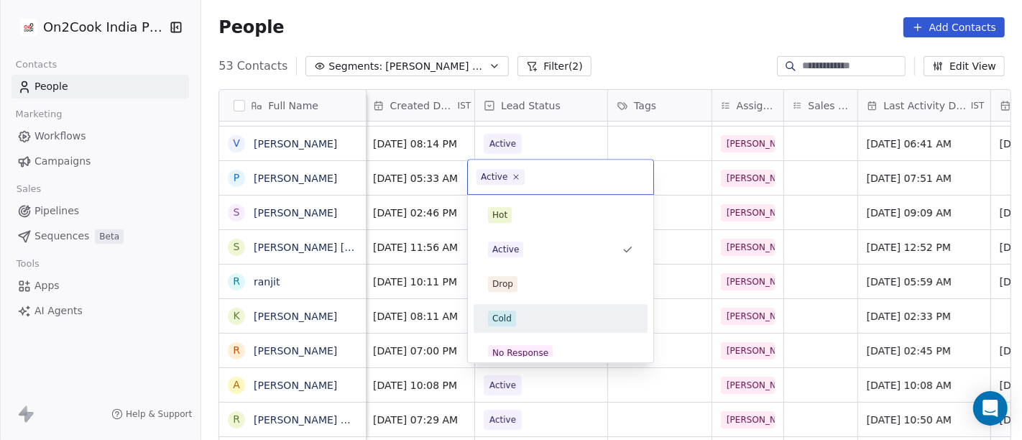
click at [536, 316] on div "Cold" at bounding box center [560, 318] width 145 height 16
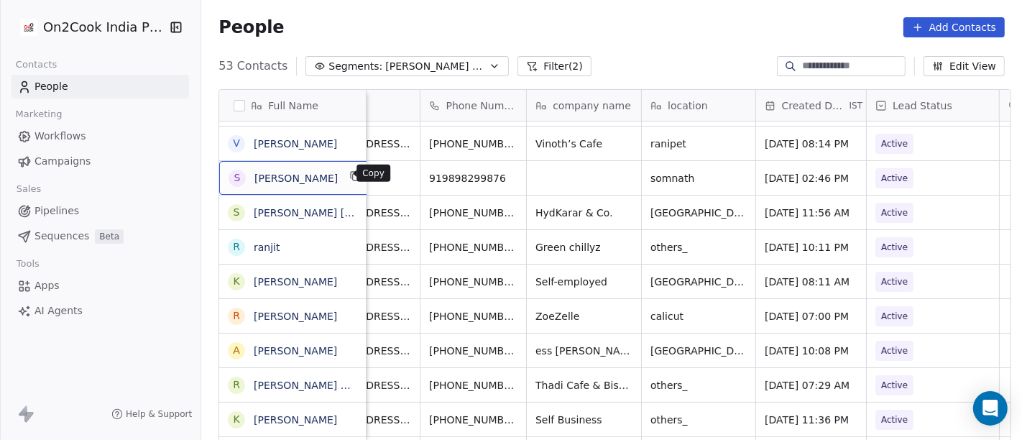
scroll to position [1, 0]
click at [350, 169] on icon "grid" at bounding box center [355, 174] width 11 height 11
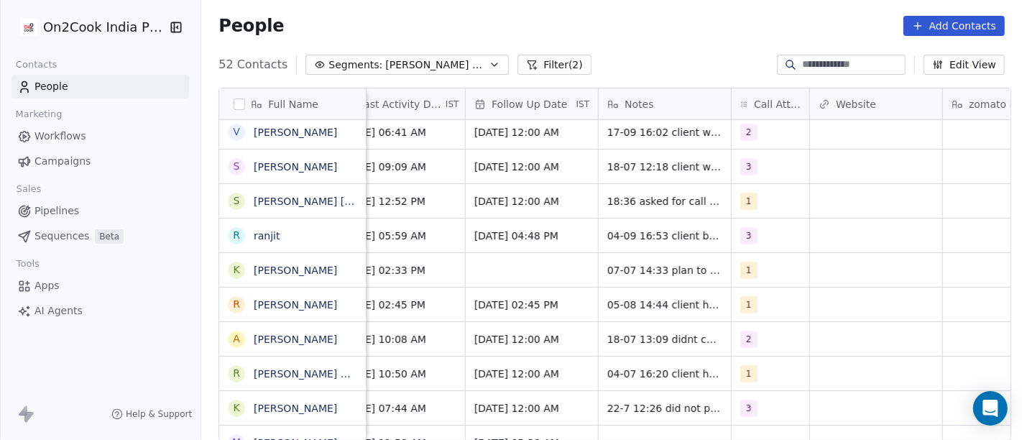
scroll to position [1, 996]
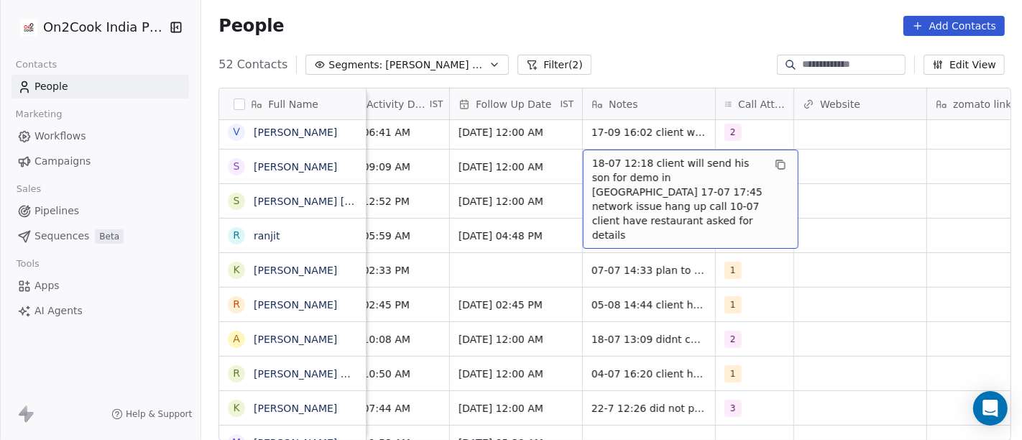
click at [660, 169] on span "18-07 12:18 client will send his son for demo in ahmedabad 17-07 17:45 network …" at bounding box center [677, 199] width 171 height 86
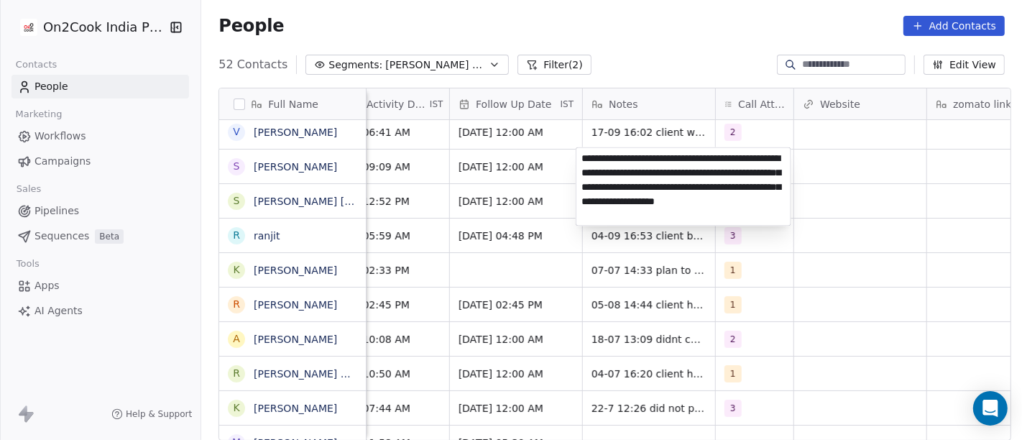
type textarea "**********"
click at [456, 171] on html "On2Cook India Pvt. Ltd. Contacts People Marketing Workflows Campaigns Sales Pip…" at bounding box center [511, 220] width 1022 height 440
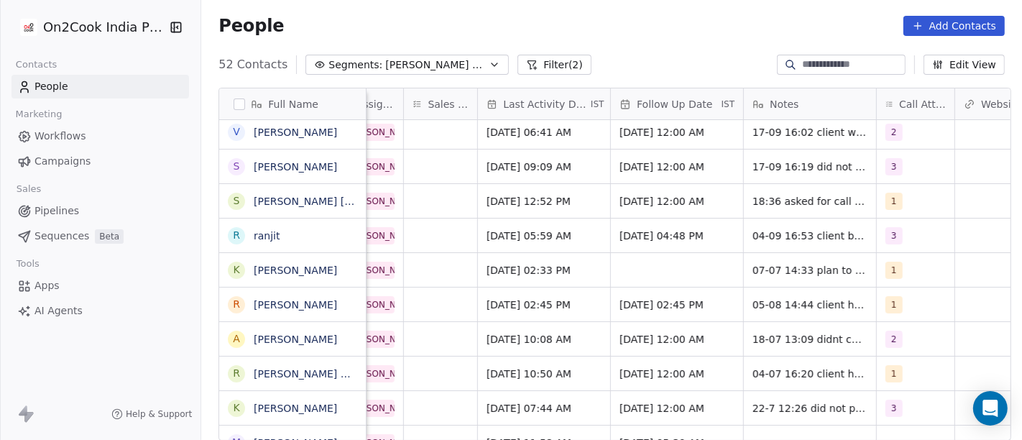
scroll to position [1, 833]
click at [618, 171] on div "Aug 12, 2025 12:00 AM" at bounding box center [679, 166] width 132 height 34
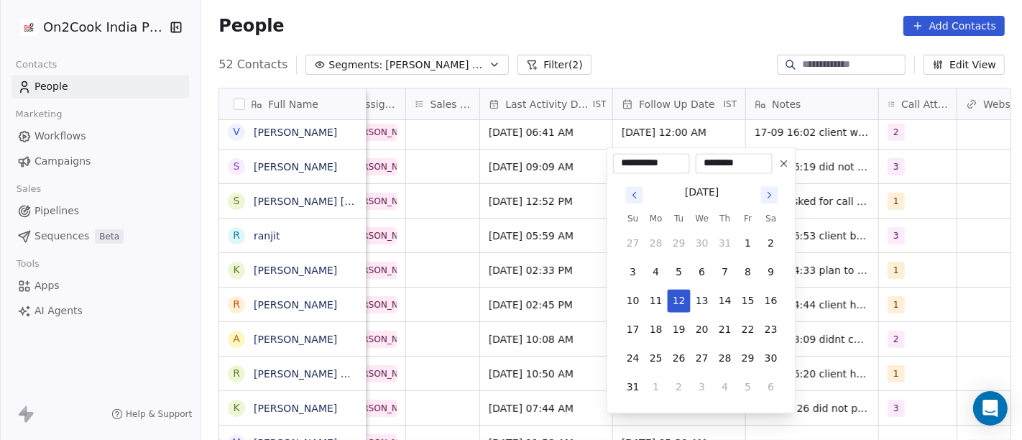
click at [886, 169] on html "On2Cook India Pvt. Ltd. Contacts People Marketing Workflows Campaigns Sales Pip…" at bounding box center [511, 220] width 1022 height 440
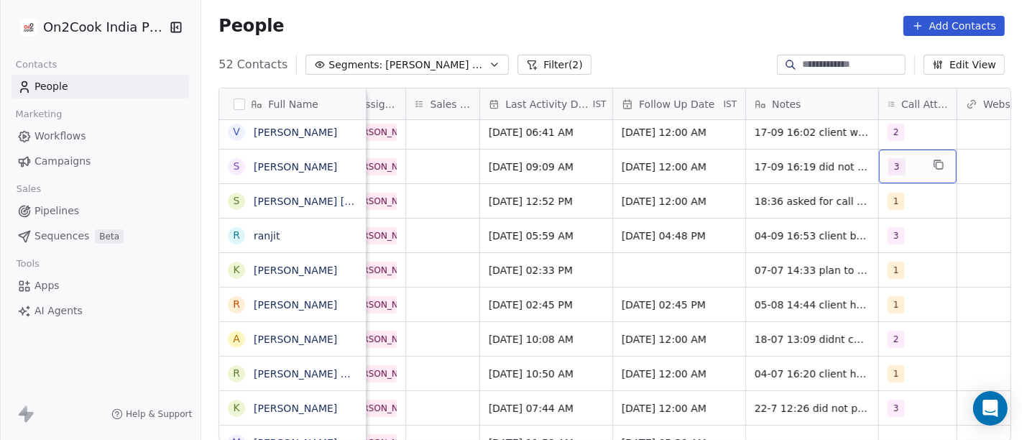
click at [888, 169] on span "3" at bounding box center [896, 166] width 17 height 17
click at [894, 163] on span "3" at bounding box center [896, 166] width 17 height 17
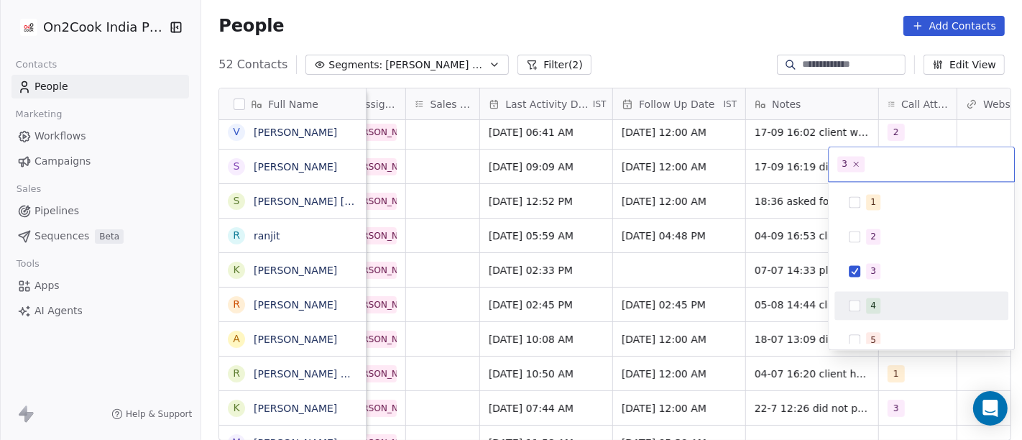
click at [876, 307] on span "4" at bounding box center [873, 305] width 14 height 16
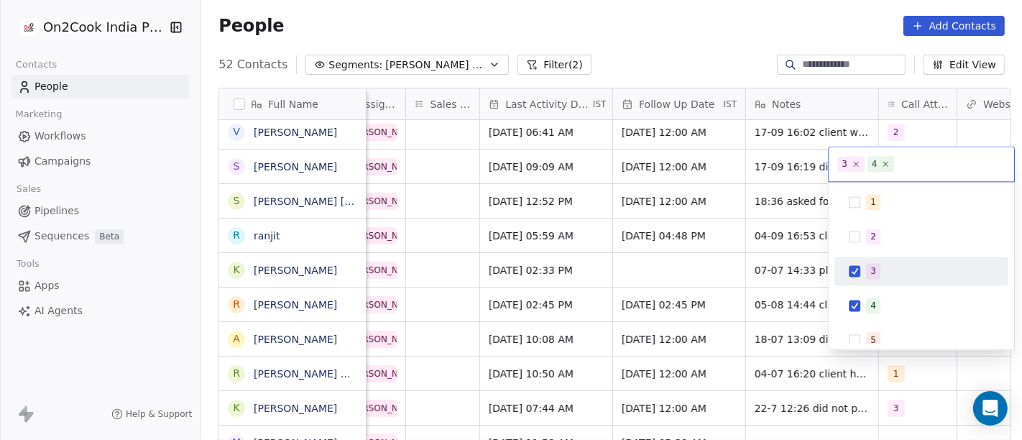
click at [872, 269] on div "3" at bounding box center [873, 270] width 6 height 13
click at [774, 194] on html "On2Cook India Pvt. Ltd. Contacts People Marketing Workflows Campaigns Sales Pip…" at bounding box center [511, 220] width 1022 height 440
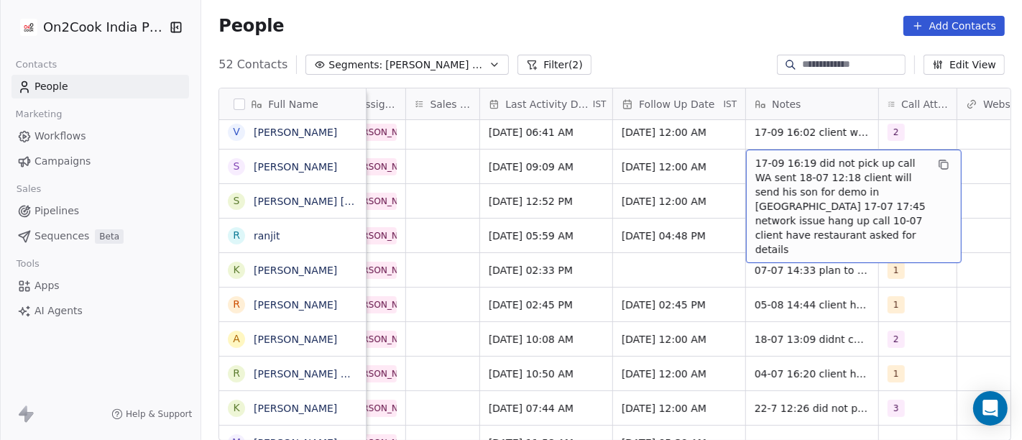
click at [790, 156] on span "17-09 16:19 did not pick up call WA sent 18-07 12:18 client will send his son f…" at bounding box center [840, 206] width 171 height 101
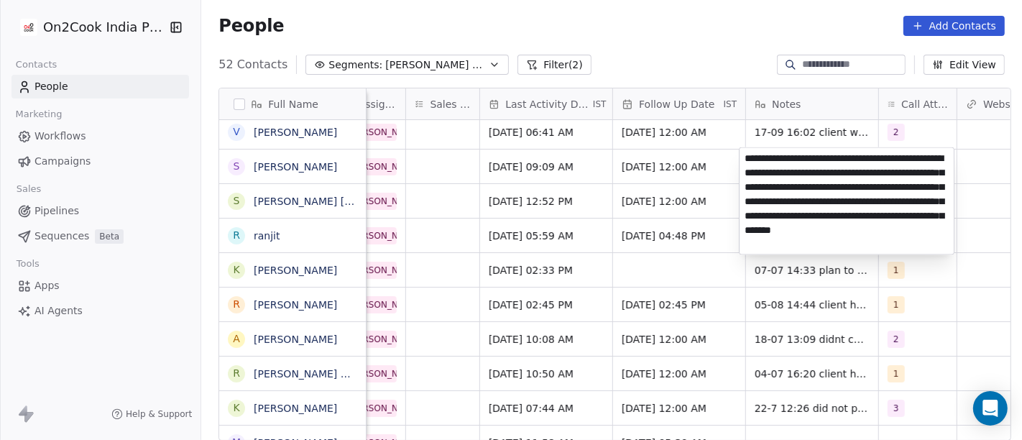
type textarea "**********"
click at [629, 320] on html "On2Cook India Pvt. Ltd. Contacts People Marketing Workflows Campaigns Sales Pip…" at bounding box center [511, 220] width 1022 height 440
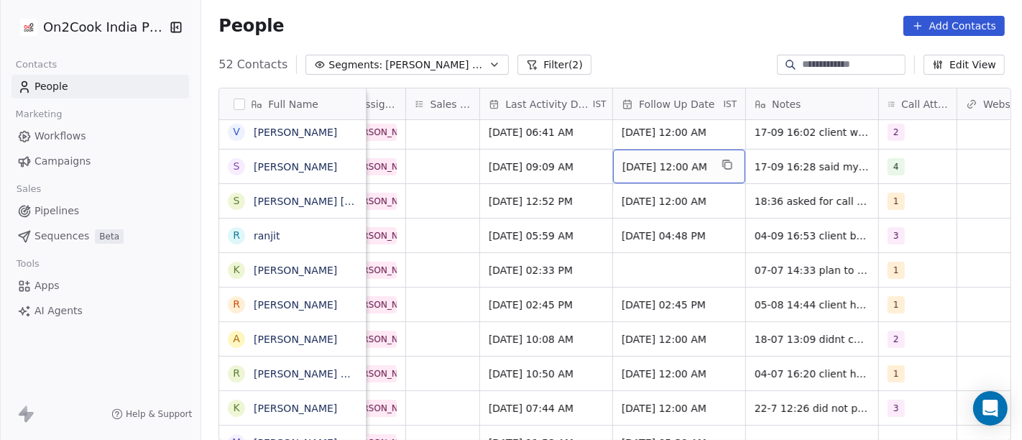
click at [636, 173] on div "Aug 12, 2025 12:00 AM" at bounding box center [679, 166] width 132 height 34
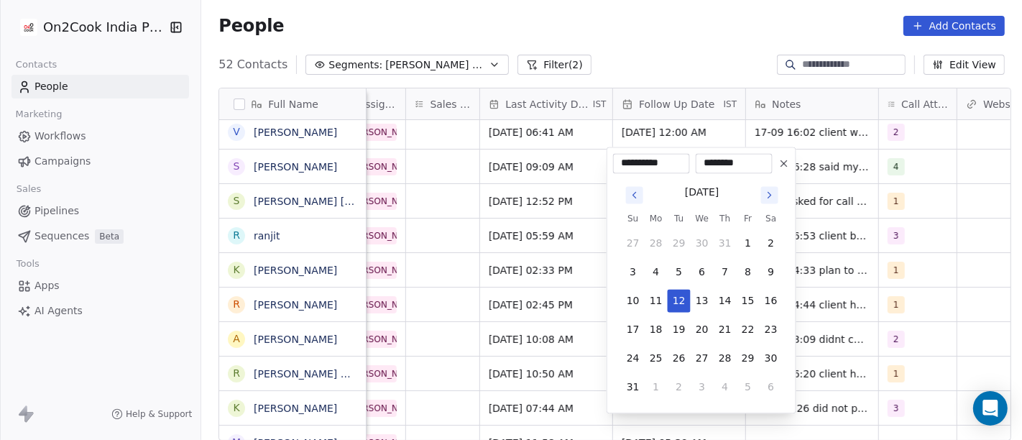
click at [777, 157] on button at bounding box center [783, 162] width 17 height 17
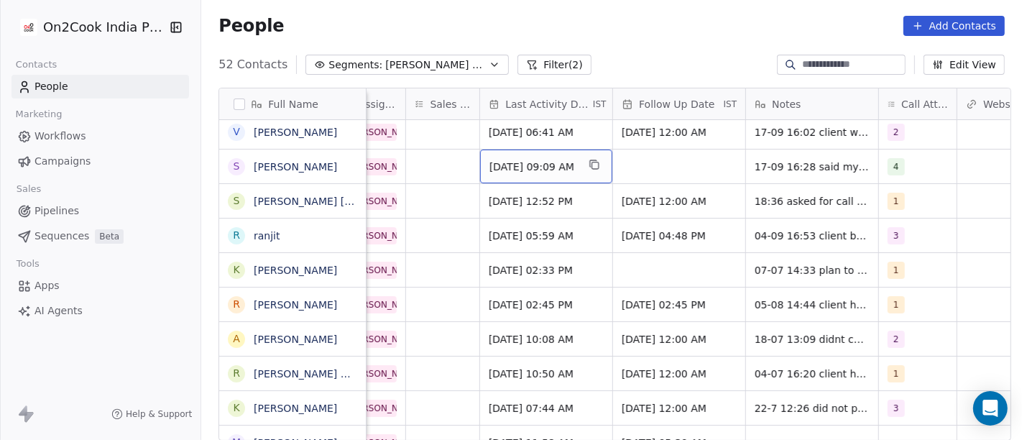
click at [506, 159] on span "Jul 18, 2025 09:09 AM" at bounding box center [533, 166] width 88 height 14
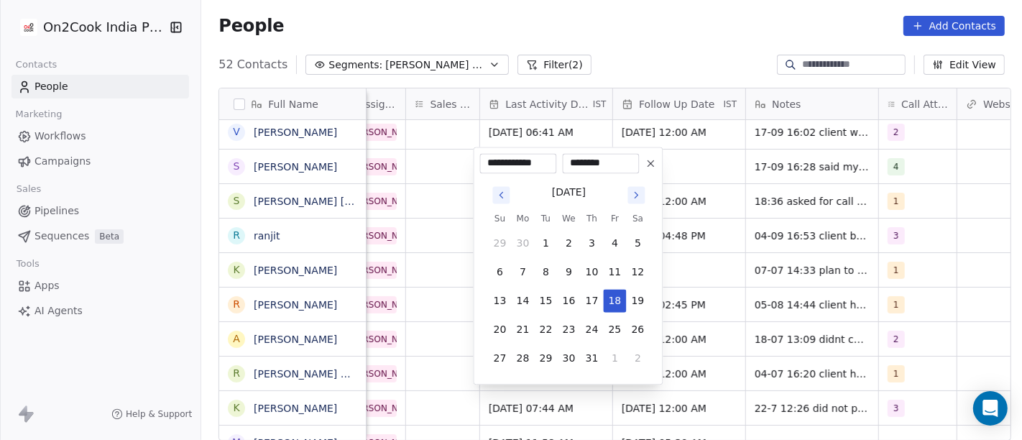
click at [631, 193] on icon "Go to next month" at bounding box center [636, 194] width 11 height 11
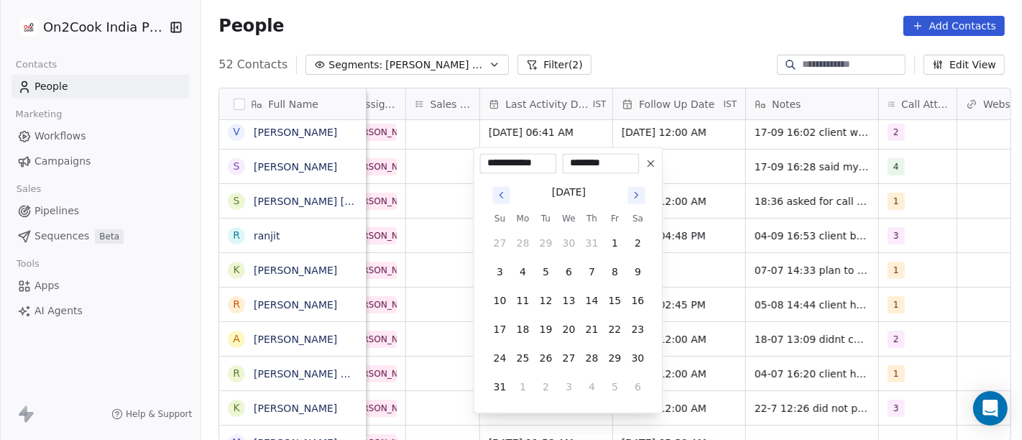
click at [631, 193] on icon "Go to next month" at bounding box center [636, 194] width 11 height 11
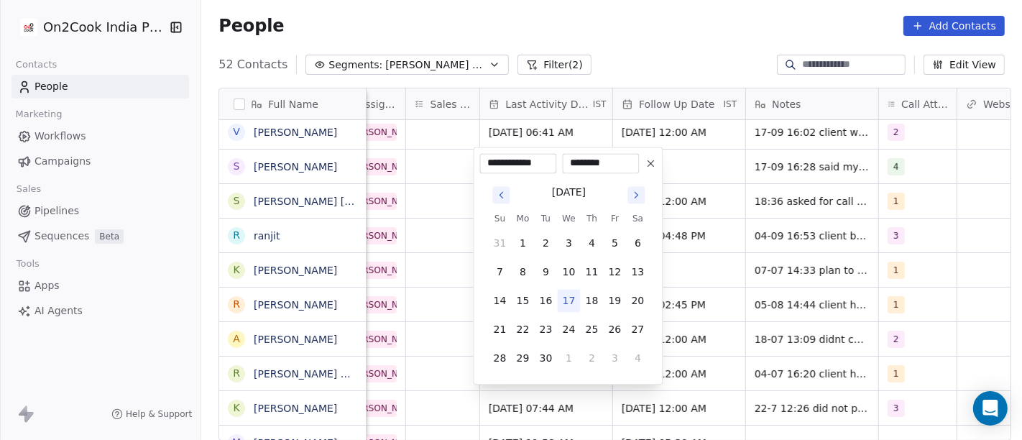
click at [560, 307] on button "17" at bounding box center [568, 300] width 23 height 23
type input "**********"
click at [741, 242] on html "On2Cook India Pvt. Ltd. Contacts People Marketing Workflows Campaigns Sales Pip…" at bounding box center [511, 220] width 1022 height 440
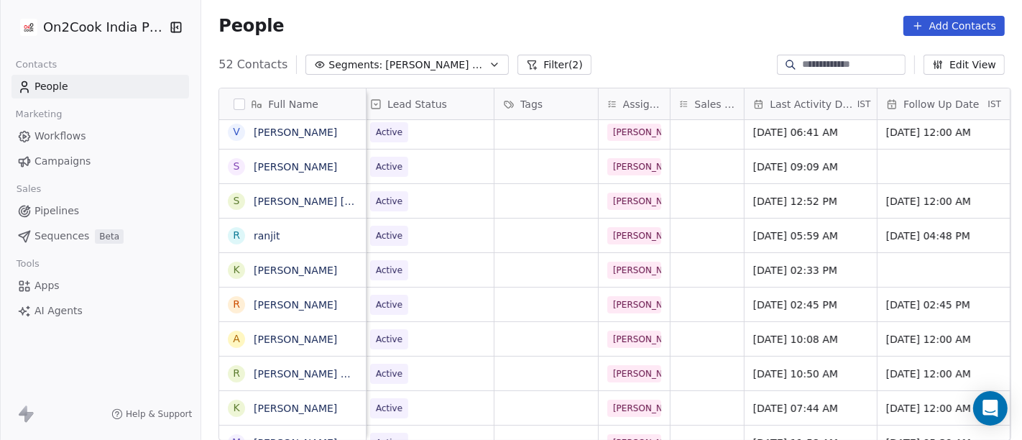
scroll to position [1, 520]
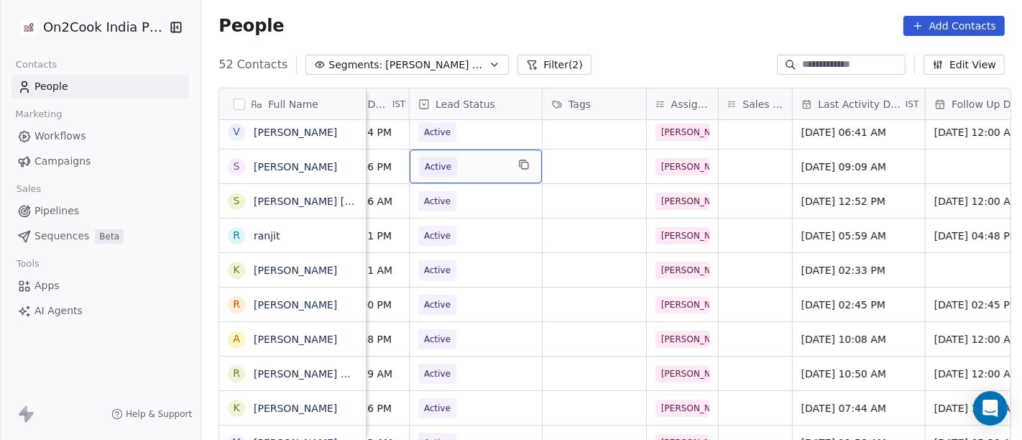
click at [463, 171] on span "Active" at bounding box center [463, 167] width 88 height 20
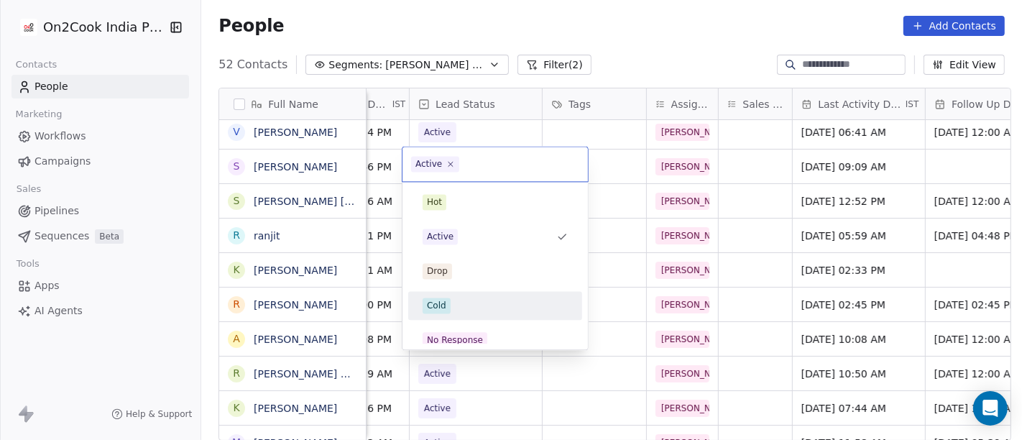
click at [509, 309] on div "Cold" at bounding box center [494, 305] width 145 height 16
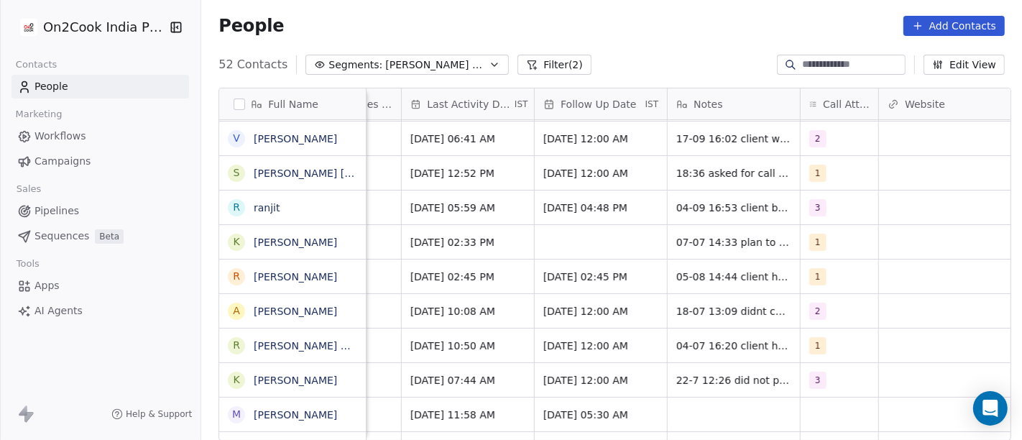
scroll to position [1, 912]
click at [826, 179] on div "1" at bounding box center [824, 173] width 33 height 17
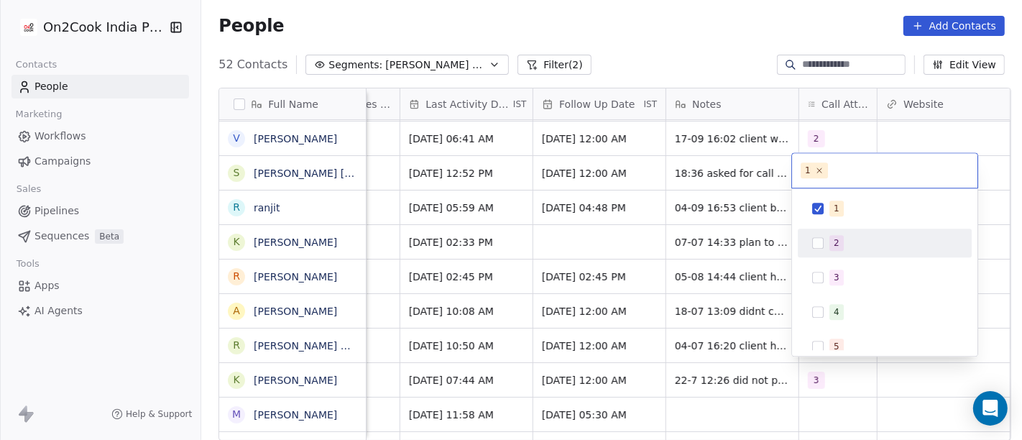
click at [833, 237] on div "2" at bounding box center [836, 242] width 6 height 13
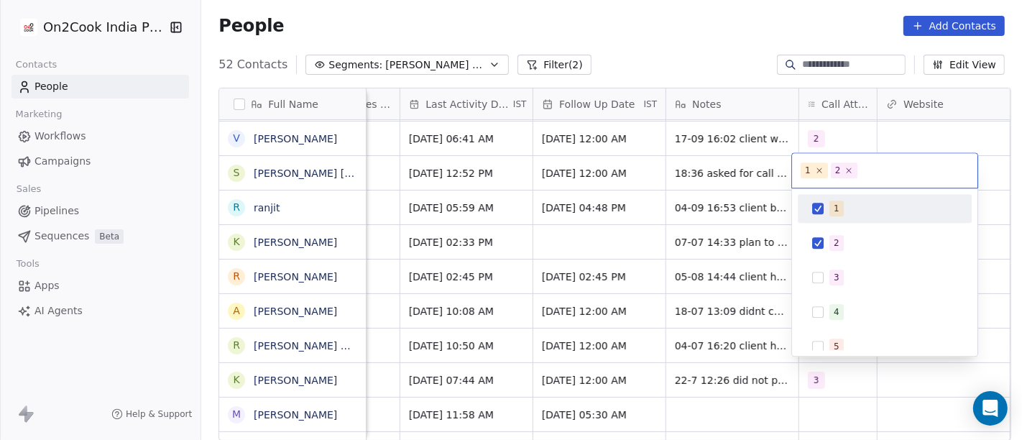
click at [827, 206] on div "1" at bounding box center [884, 208] width 162 height 23
click at [743, 166] on html "On2Cook India Pvt. Ltd. Contacts People Marketing Workflows Campaigns Sales Pip…" at bounding box center [511, 220] width 1022 height 440
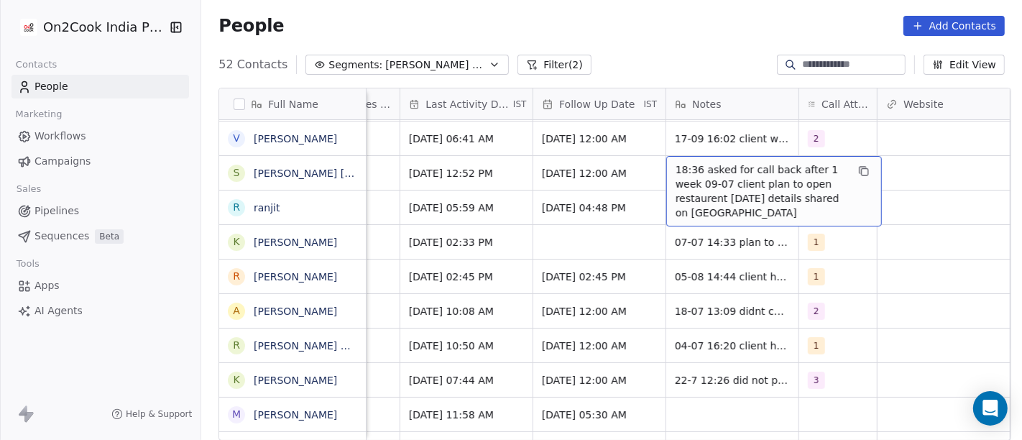
click at [743, 166] on span "18:36 asked for call back after 1 week 09-07 client plan to open restaurent in …" at bounding box center [760, 190] width 171 height 57
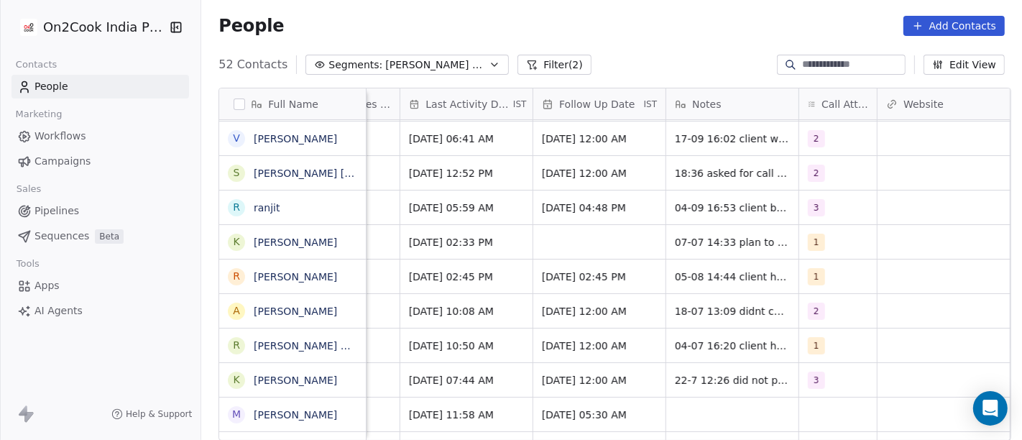
click at [638, 183] on html "On2Cook India Pvt. Ltd. Contacts People Marketing Workflows Campaigns Sales Pip…" at bounding box center [511, 220] width 1022 height 440
click at [817, 176] on span "2" at bounding box center [816, 173] width 17 height 17
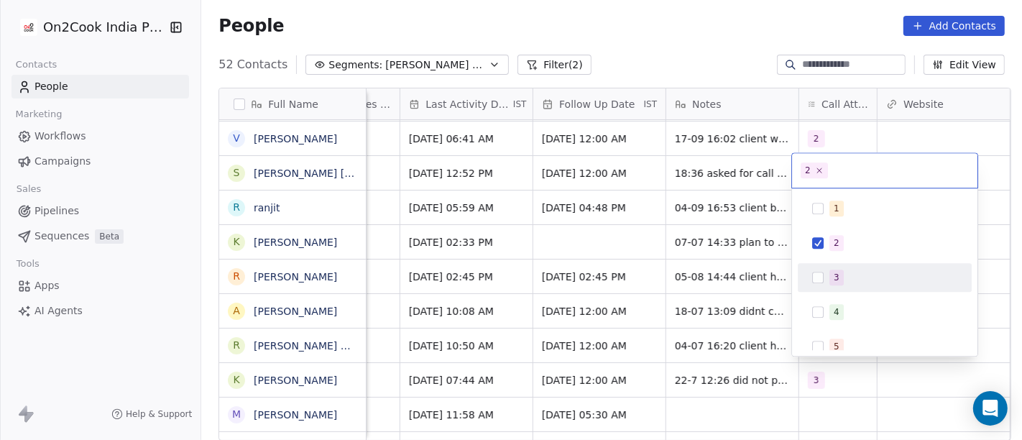
click at [815, 272] on button "Suggestions" at bounding box center [817, 277] width 11 height 11
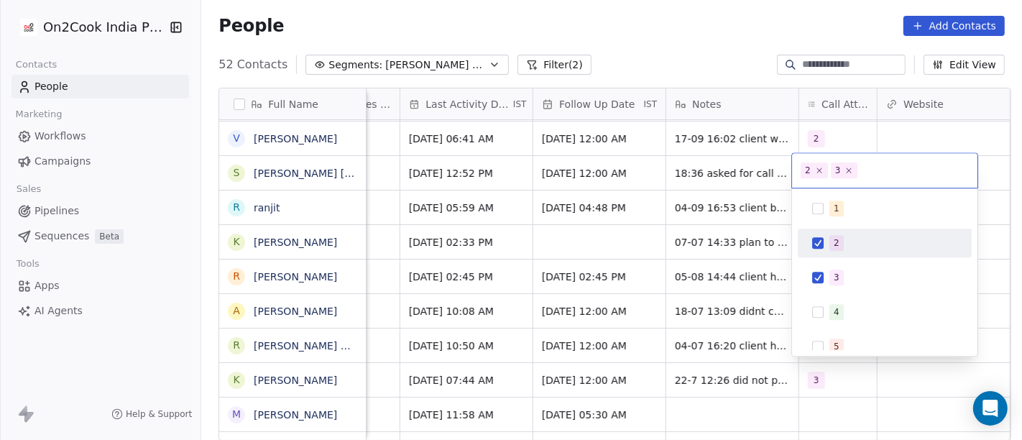
click at [815, 249] on div "2" at bounding box center [884, 242] width 162 height 23
click at [722, 166] on html "On2Cook India Pvt. Ltd. Contacts People Marketing Workflows Campaigns Sales Pip…" at bounding box center [511, 220] width 1022 height 440
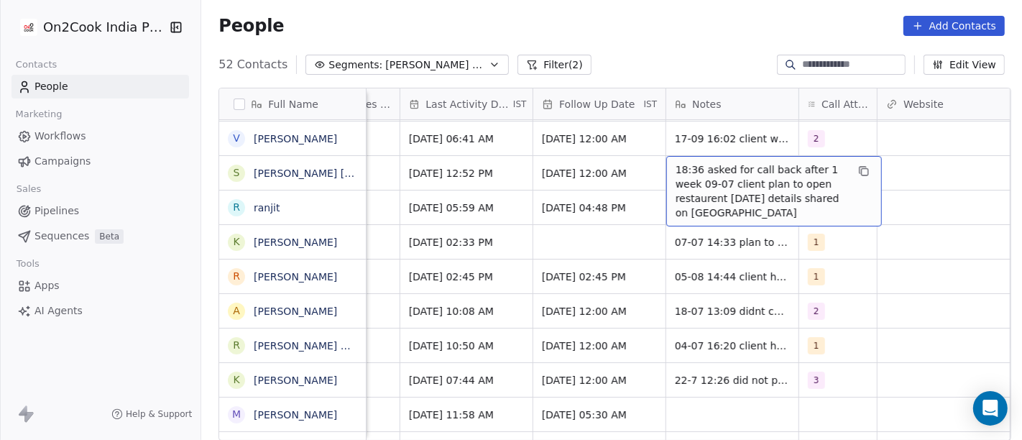
click at [722, 166] on span "18:36 asked for call back after 1 week 09-07 client plan to open restaurent in …" at bounding box center [760, 190] width 171 height 57
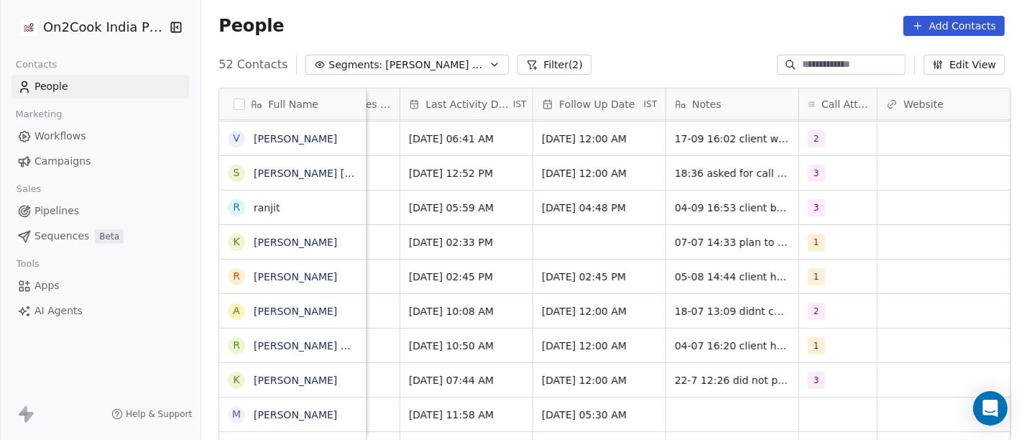
click at [570, 167] on html "On2Cook India Pvt. Ltd. Contacts People Marketing Workflows Campaigns Sales Pip…" at bounding box center [511, 220] width 1022 height 440
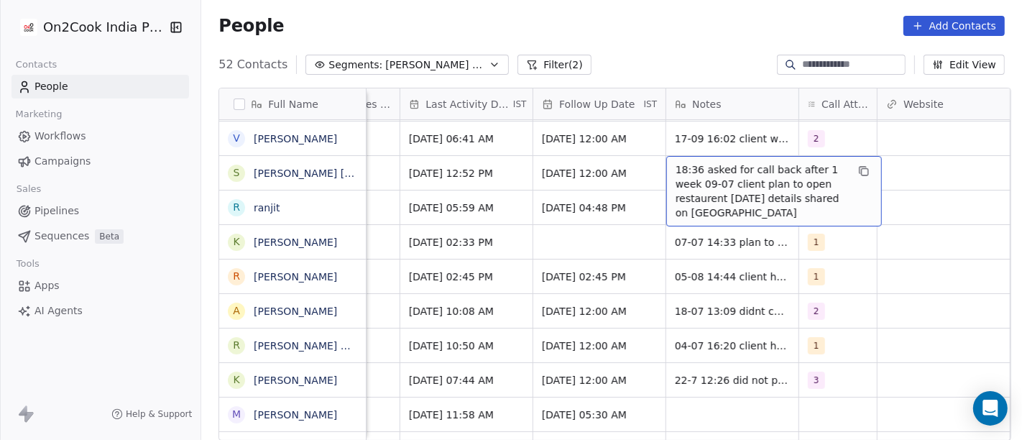
click at [758, 165] on span "18:36 asked for call back after 1 week 09-07 client plan to open restaurent in …" at bounding box center [760, 190] width 171 height 57
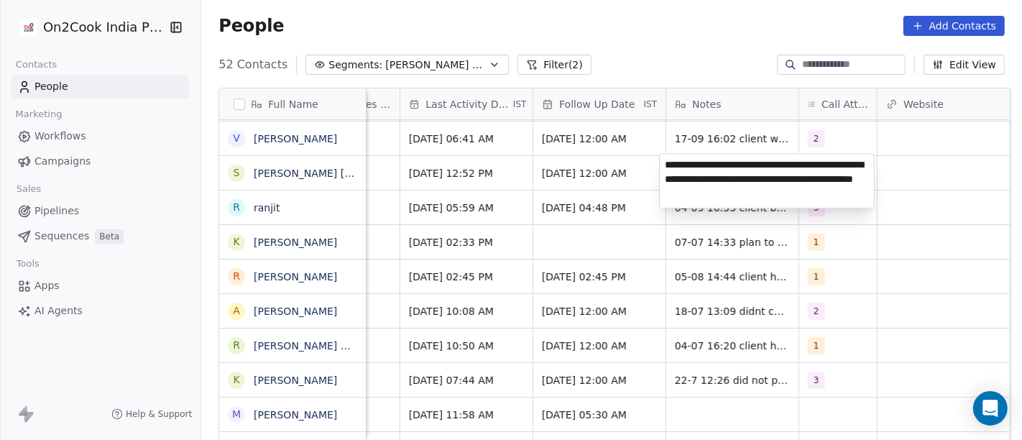
click at [758, 165] on textarea "**********" at bounding box center [766, 181] width 214 height 54
type textarea "**********"
click at [625, 218] on html "On2Cook India Pvt. Ltd. Contacts People Marketing Workflows Campaigns Sales Pip…" at bounding box center [511, 220] width 1022 height 440
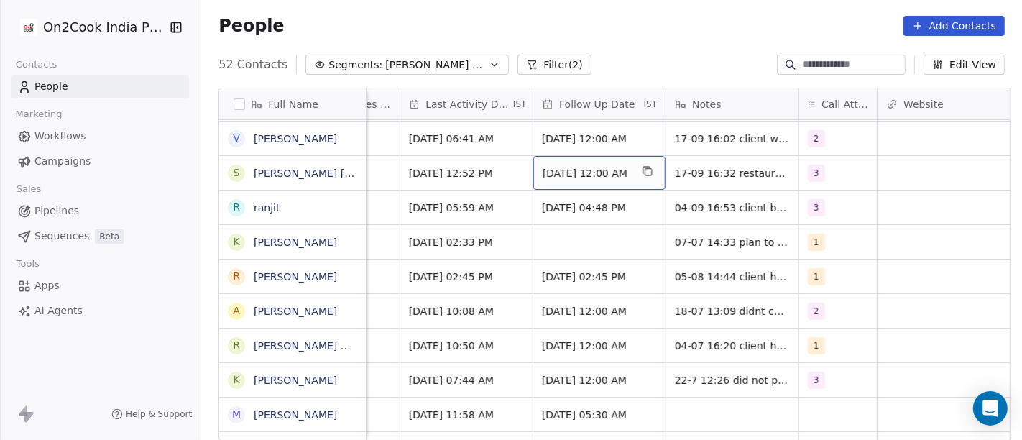
click at [581, 171] on span "[DATE] 12:00 AM" at bounding box center [586, 173] width 88 height 14
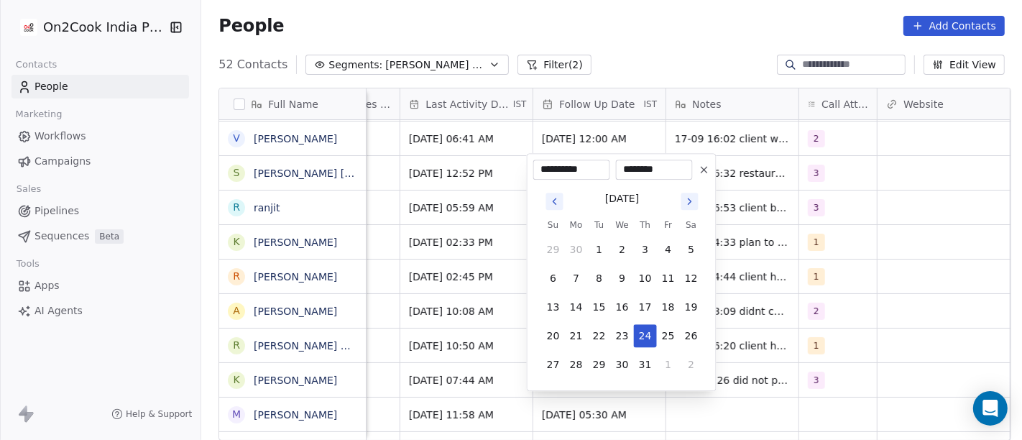
click at [698, 177] on button at bounding box center [703, 169] width 17 height 17
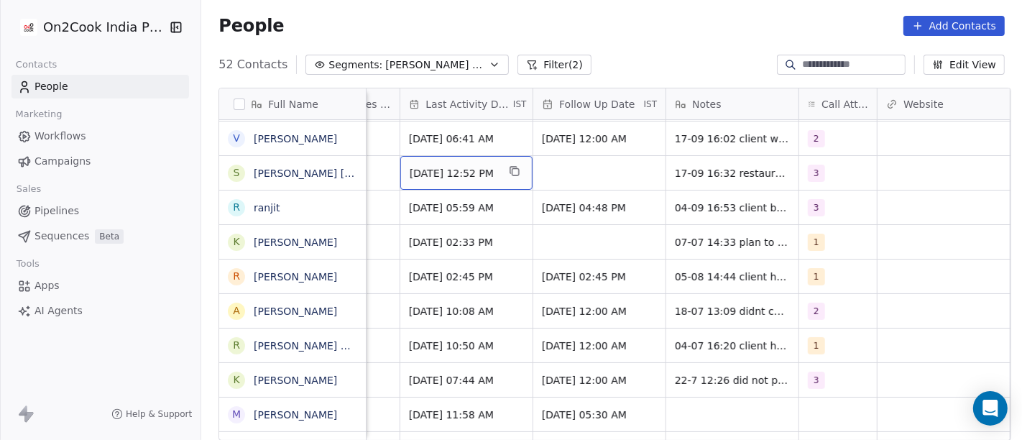
click at [413, 178] on div "Jul 17, 2025 12:52 PM" at bounding box center [466, 173] width 132 height 34
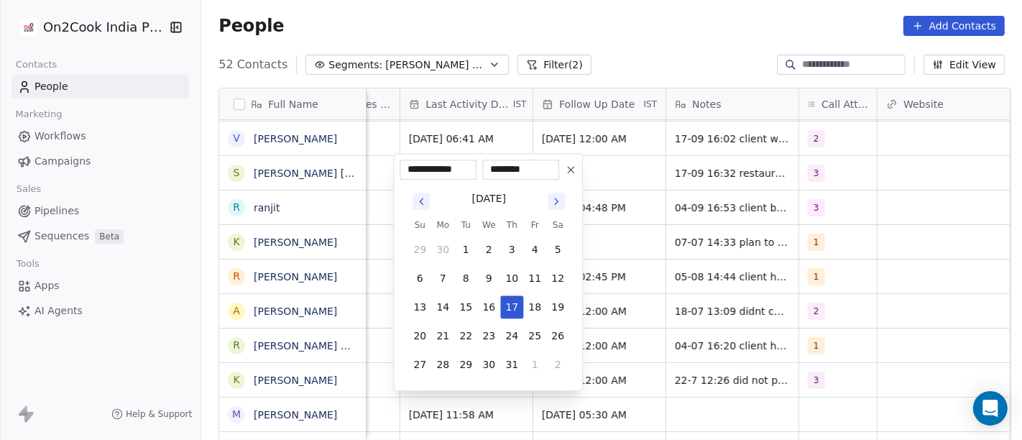
click at [554, 203] on icon "Go to next month" at bounding box center [555, 200] width 11 height 11
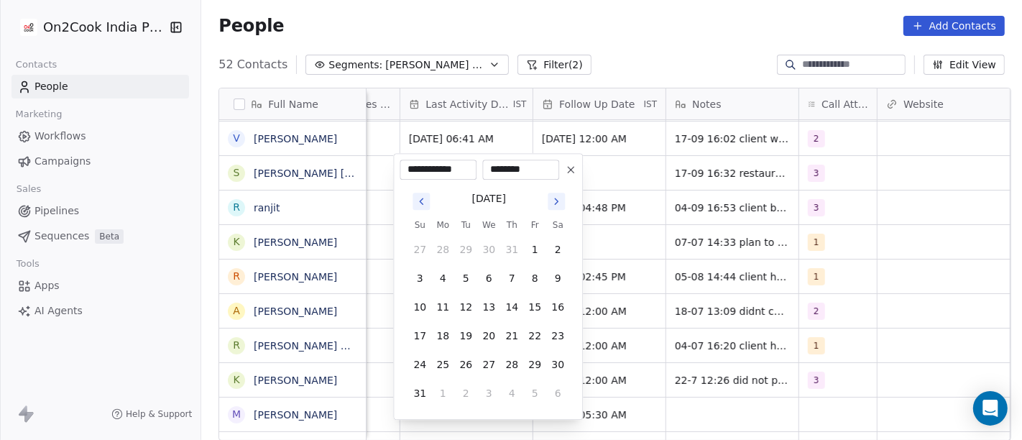
click at [552, 193] on button "Go to next month" at bounding box center [555, 201] width 17 height 17
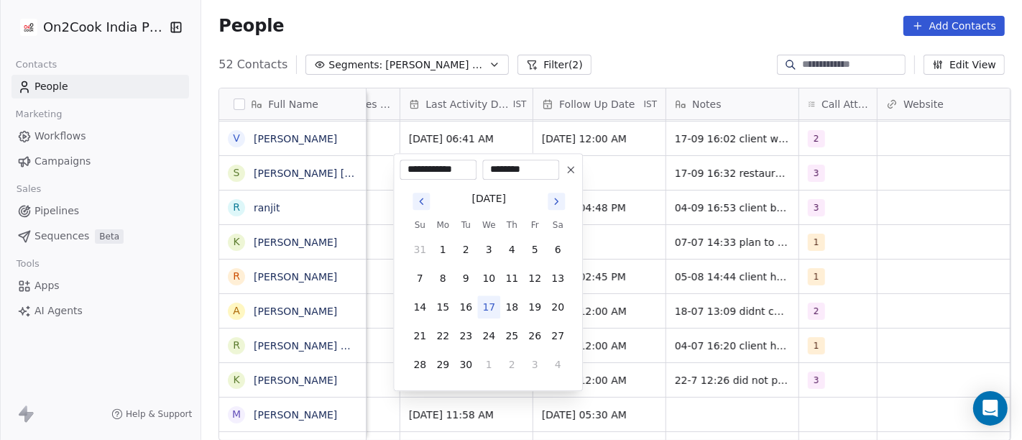
click at [494, 295] on button "17" at bounding box center [488, 306] width 23 height 23
type input "**********"
click at [662, 231] on html "On2Cook India Pvt. Ltd. Contacts People Marketing Workflows Campaigns Sales Pip…" at bounding box center [511, 220] width 1022 height 440
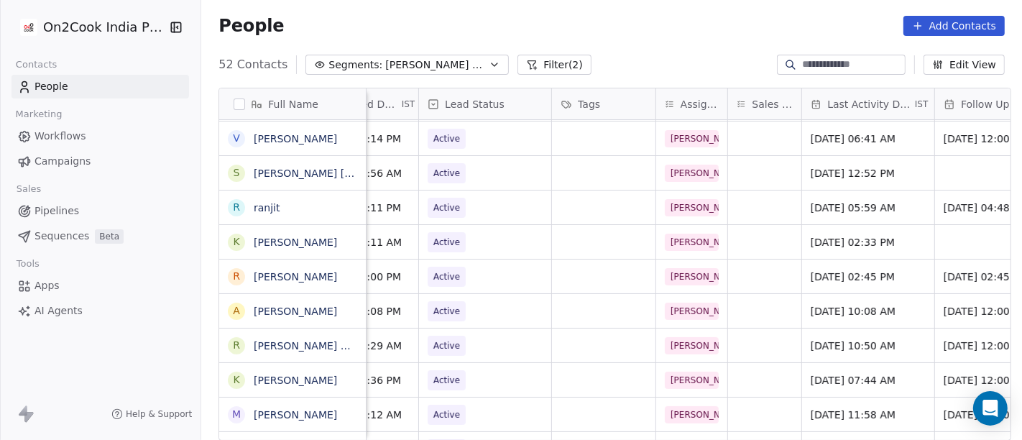
scroll to position [1, 510]
click at [479, 181] on div "Active" at bounding box center [486, 173] width 132 height 34
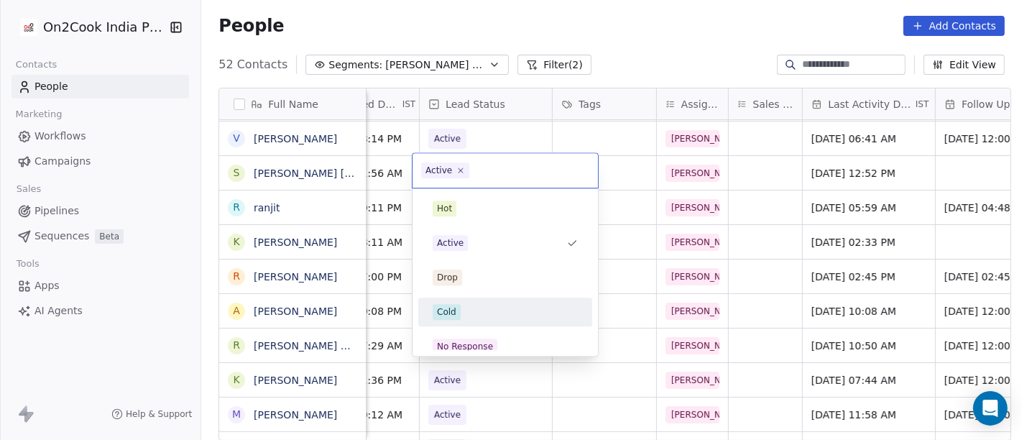
click at [488, 320] on div "Cold" at bounding box center [505, 311] width 162 height 23
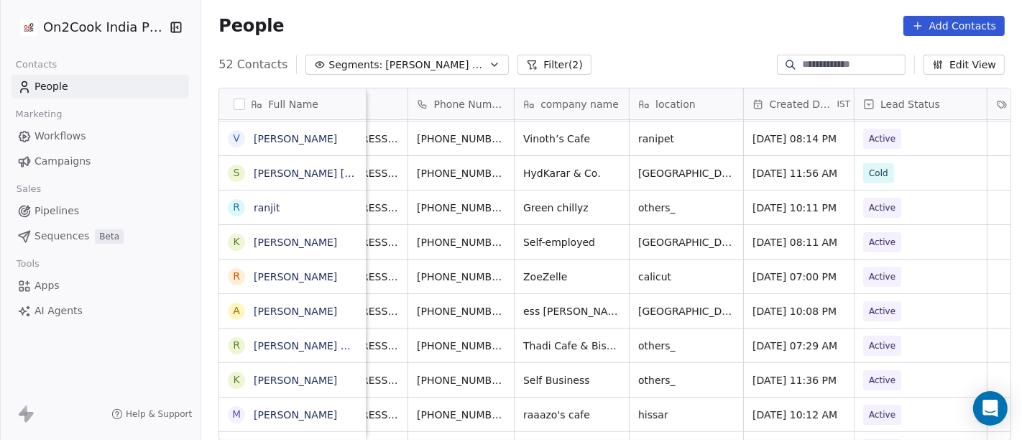
scroll to position [1, 0]
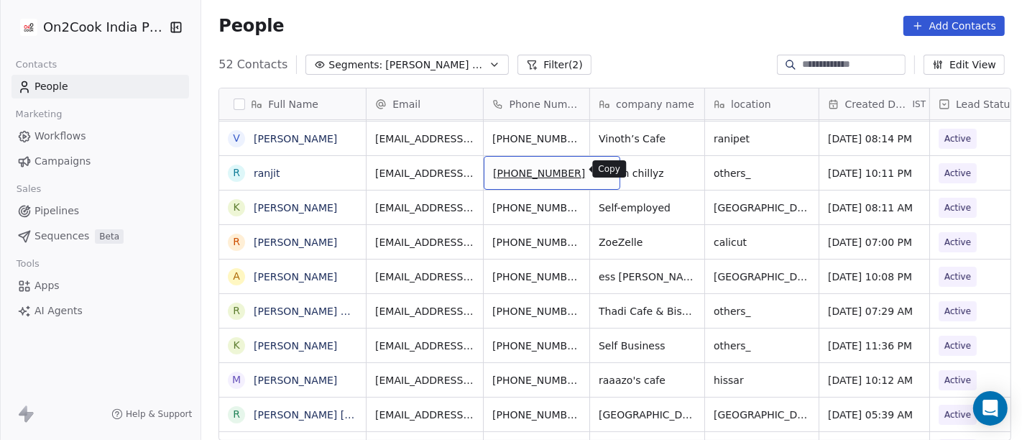
click at [596, 173] on icon "grid" at bounding box center [601, 170] width 11 height 11
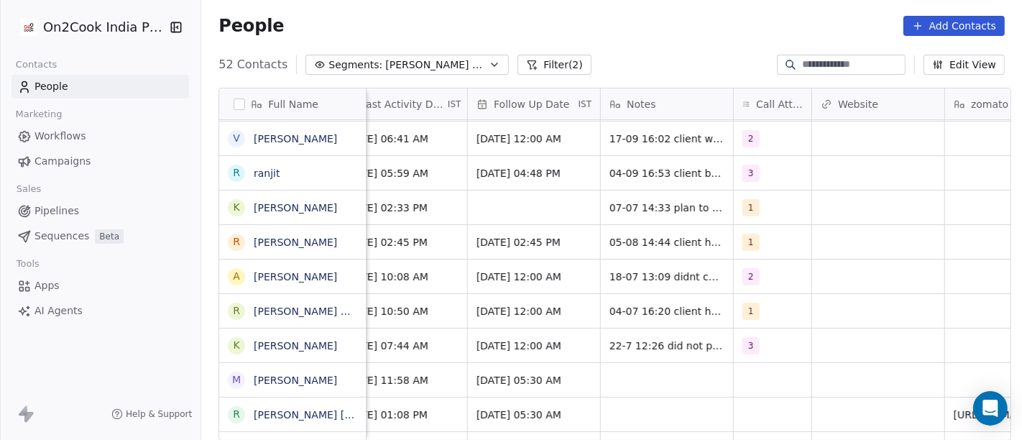
scroll to position [1, 978]
click at [759, 173] on div "3" at bounding box center [758, 173] width 33 height 17
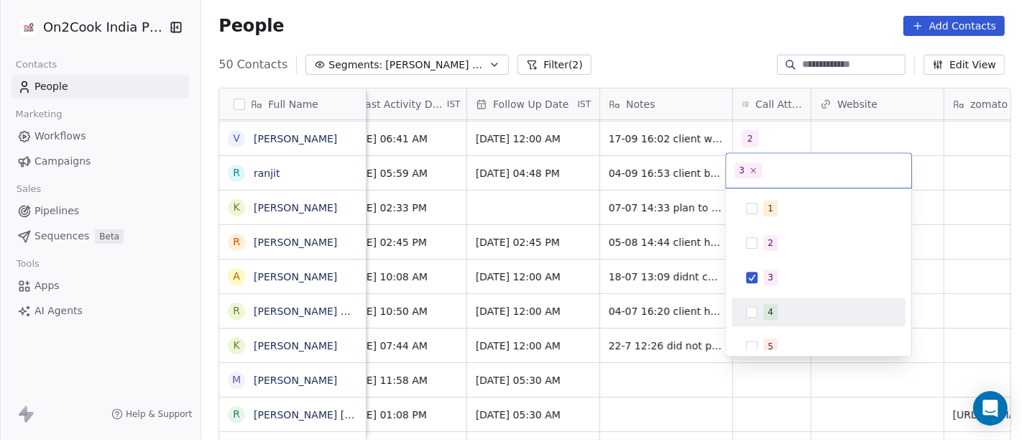
click at [781, 310] on div "4" at bounding box center [827, 312] width 128 height 16
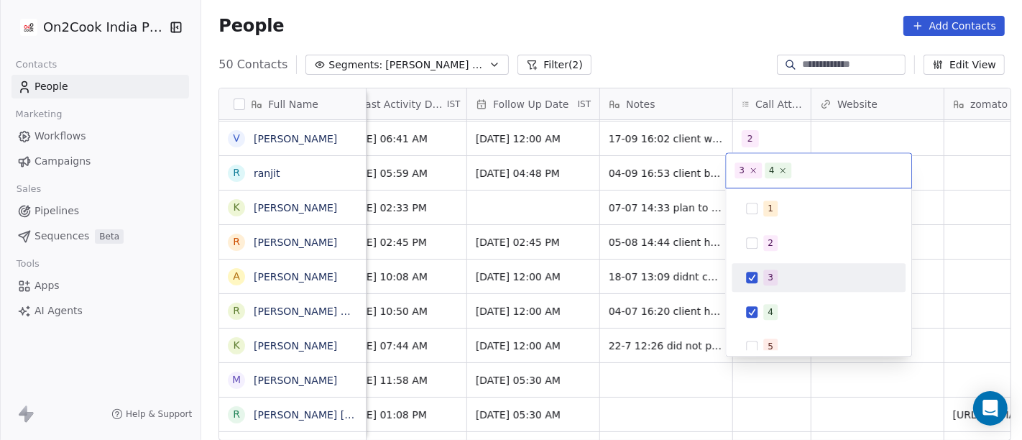
click at [786, 263] on div "3" at bounding box center [818, 277] width 174 height 29
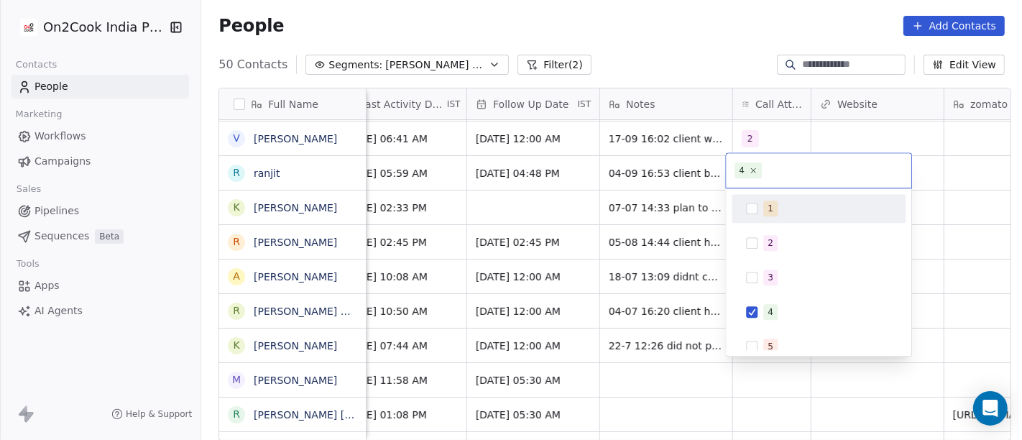
click at [902, 147] on html "On2Cook India Pvt. Ltd. Contacts People Marketing Workflows Campaigns Sales Pip…" at bounding box center [511, 220] width 1022 height 440
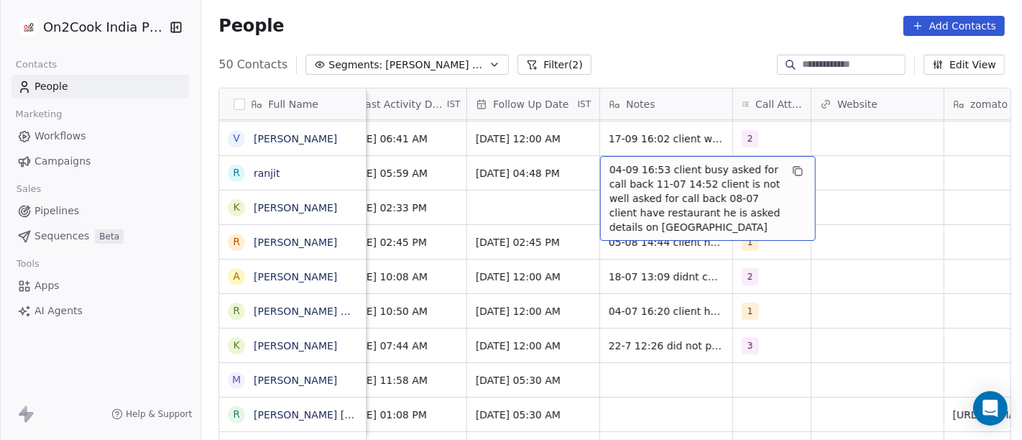
click at [652, 163] on span "04-09 16:53 client busy asked for call back 11-07 14:52 client is not well aske…" at bounding box center [694, 198] width 171 height 72
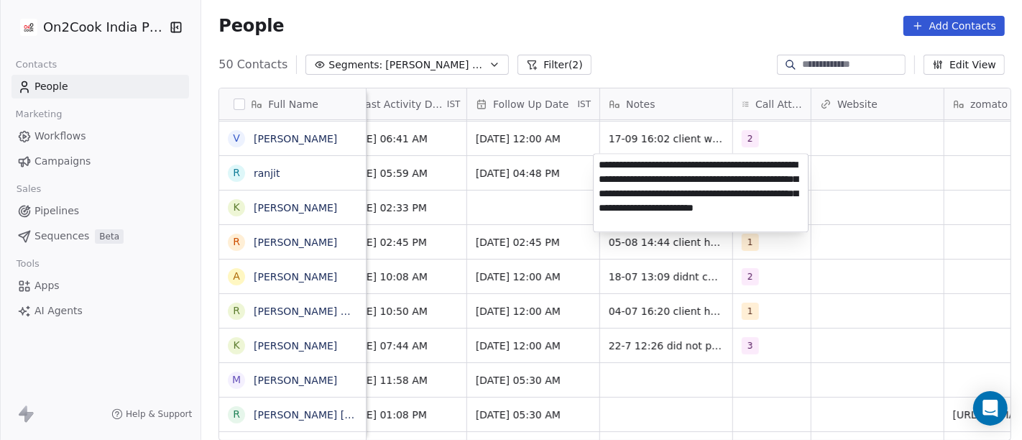
type textarea "**********"
click at [495, 200] on html "On2Cook India Pvt. Ltd. Contacts People Marketing Workflows Campaigns Sales Pip…" at bounding box center [511, 220] width 1022 height 440
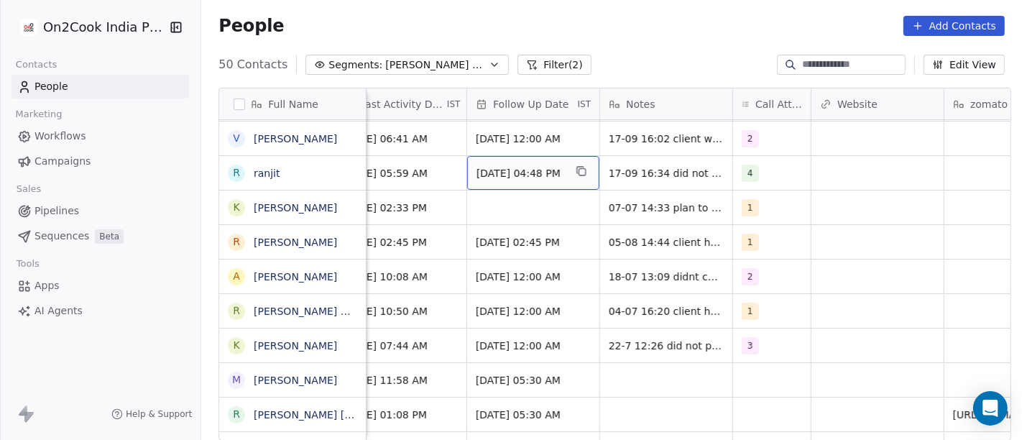
click at [496, 175] on span "Sep 11, 2025 04:48 PM" at bounding box center [520, 173] width 88 height 14
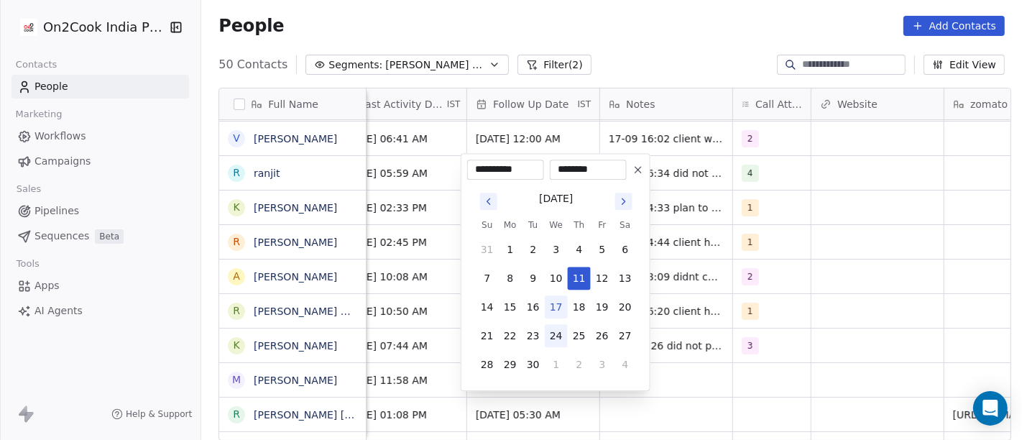
click at [560, 333] on button "24" at bounding box center [556, 335] width 23 height 23
type input "**********"
click at [782, 295] on html "On2Cook India Pvt. Ltd. Contacts People Marketing Workflows Campaigns Sales Pip…" at bounding box center [511, 220] width 1022 height 440
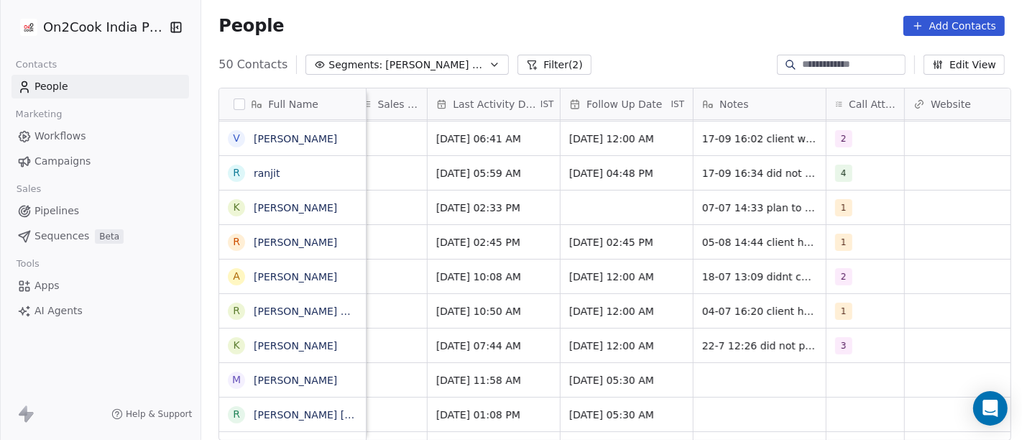
scroll to position [1, 869]
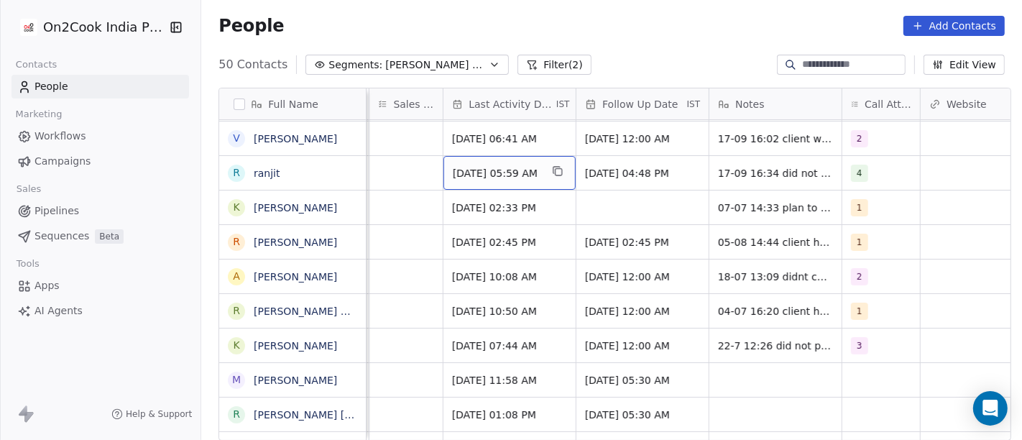
click at [504, 171] on span "Sep 04, 2025 05:59 AM" at bounding box center [497, 173] width 88 height 14
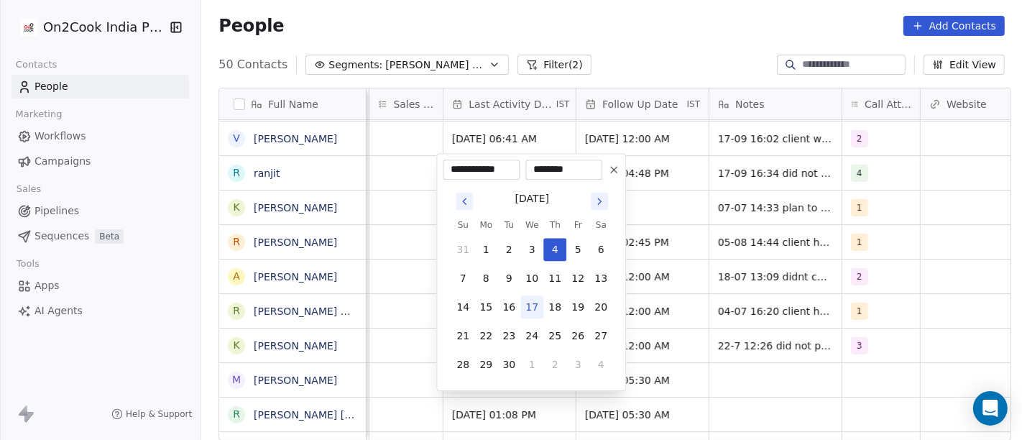
click at [599, 207] on button "Go to next month" at bounding box center [599, 201] width 17 height 17
click at [463, 198] on icon "Go to previous month" at bounding box center [463, 200] width 11 height 11
click at [534, 314] on button "17" at bounding box center [531, 306] width 23 height 23
type input "**********"
click at [675, 264] on html "On2Cook India Pvt. Ltd. Contacts People Marketing Workflows Campaigns Sales Pip…" at bounding box center [511, 220] width 1022 height 440
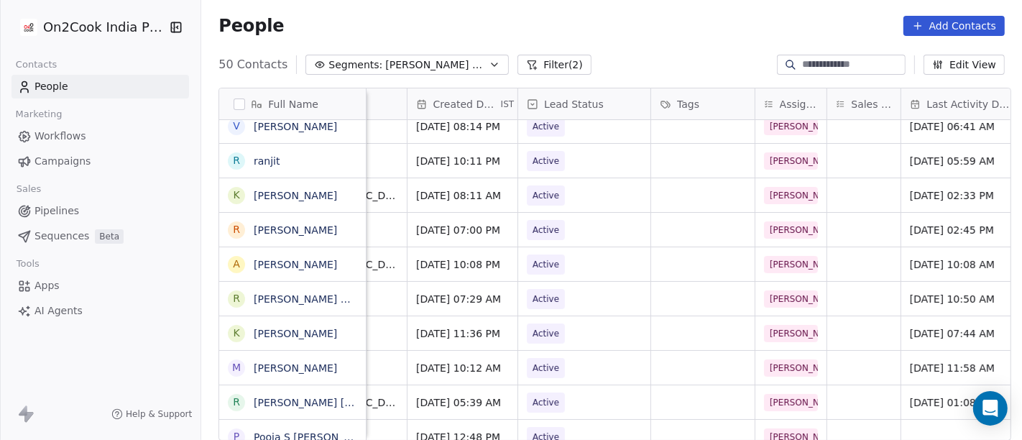
scroll to position [6, 411]
click at [575, 161] on span "Active" at bounding box center [572, 161] width 88 height 20
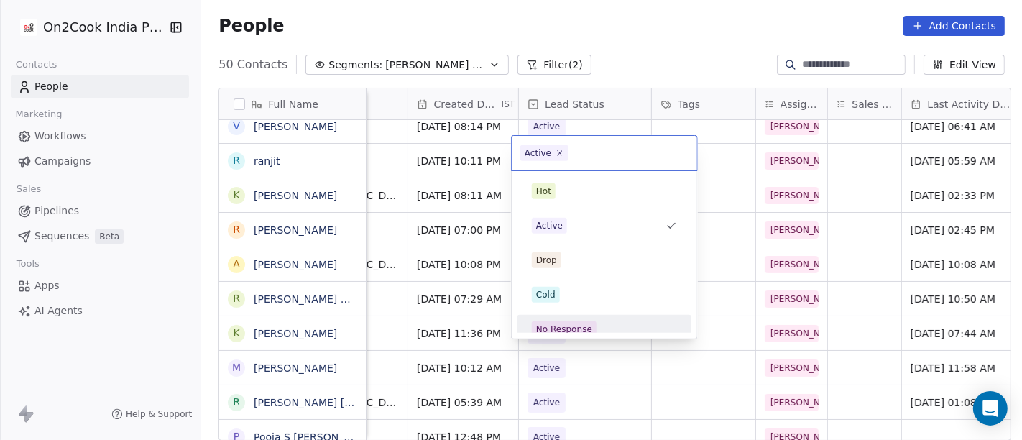
click at [591, 323] on span "No Response" at bounding box center [564, 329] width 65 height 16
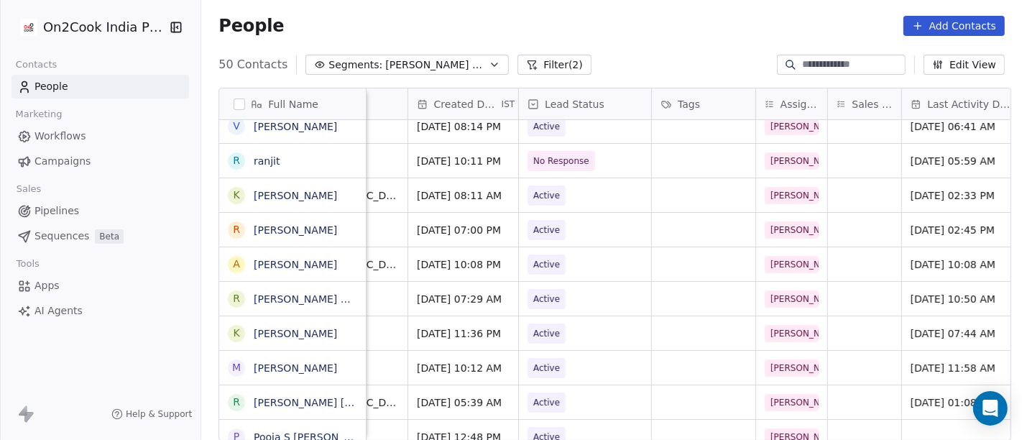
click at [647, 48] on div "People Add Contacts" at bounding box center [611, 26] width 820 height 55
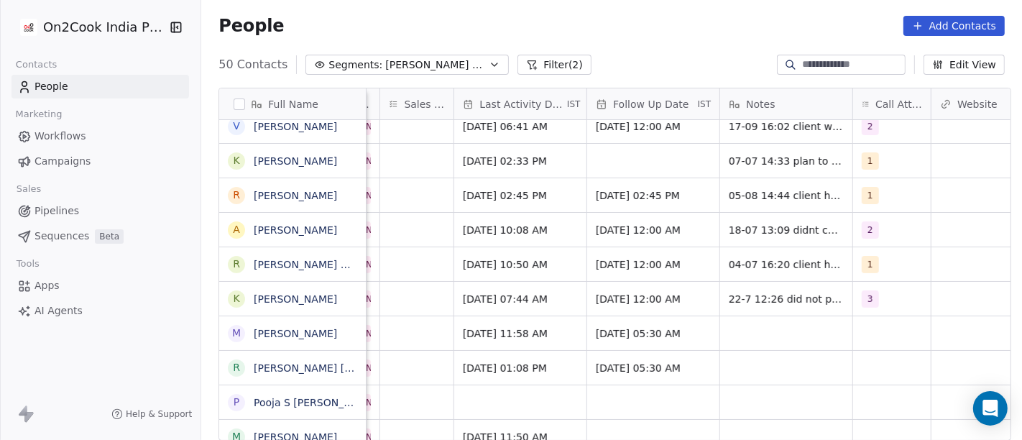
scroll to position [6, 860]
click at [890, 152] on div "1" at bounding box center [890, 161] width 78 height 34
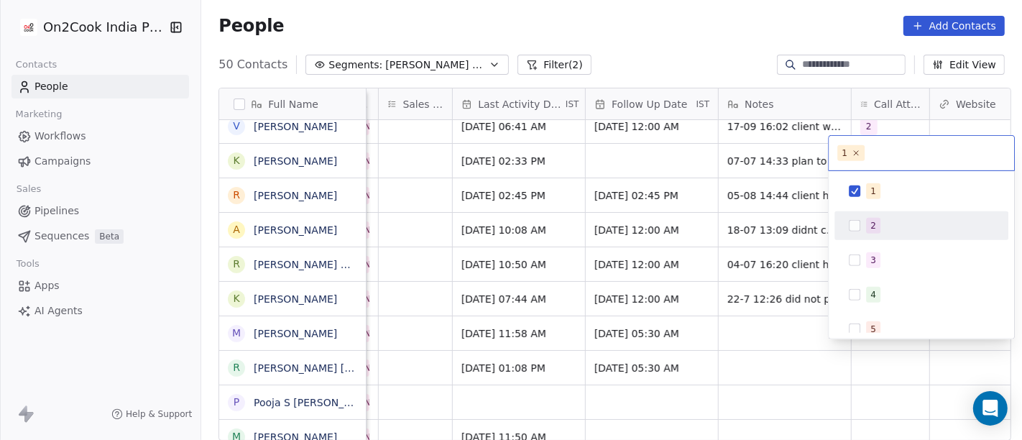
click at [880, 223] on div "2" at bounding box center [930, 226] width 128 height 16
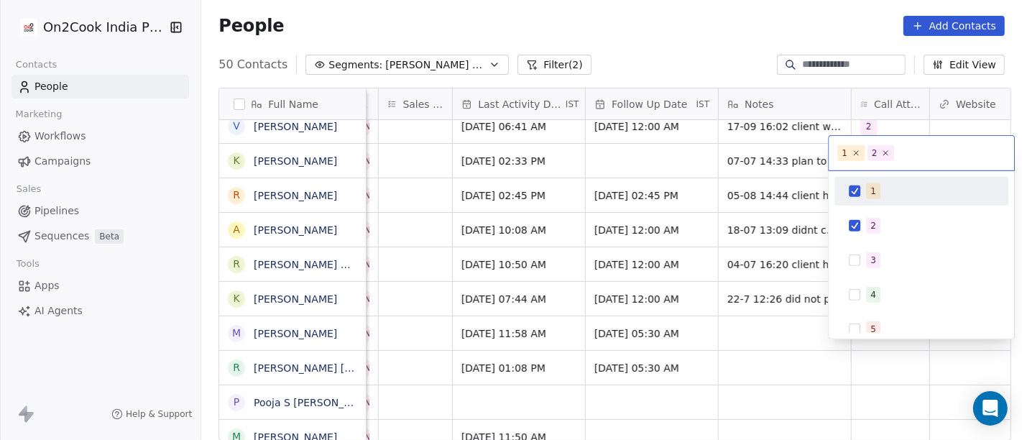
click at [862, 182] on div "1" at bounding box center [921, 191] width 162 height 23
click at [726, 154] on html "On2Cook India Pvt. Ltd. Contacts People Marketing Workflows Campaigns Sales Pip…" at bounding box center [511, 220] width 1022 height 440
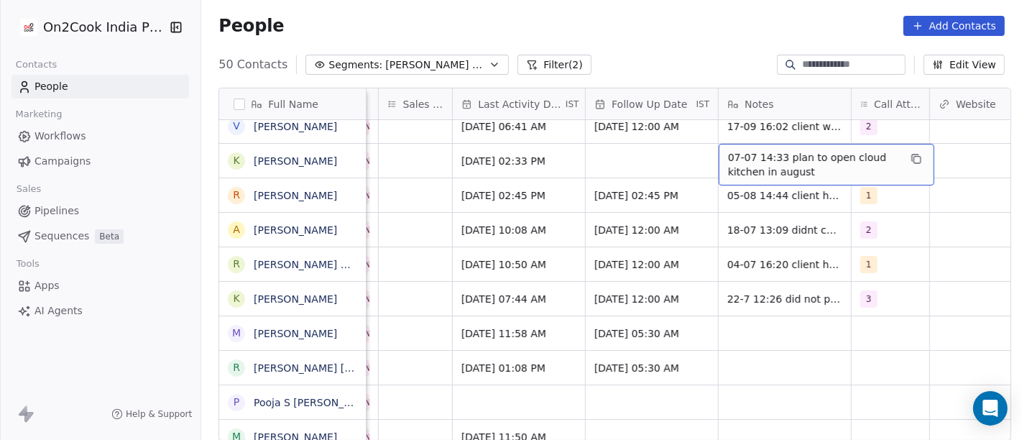
click at [759, 158] on span "07-07 14:33 plan to open cloud kitchen in august" at bounding box center [813, 164] width 171 height 29
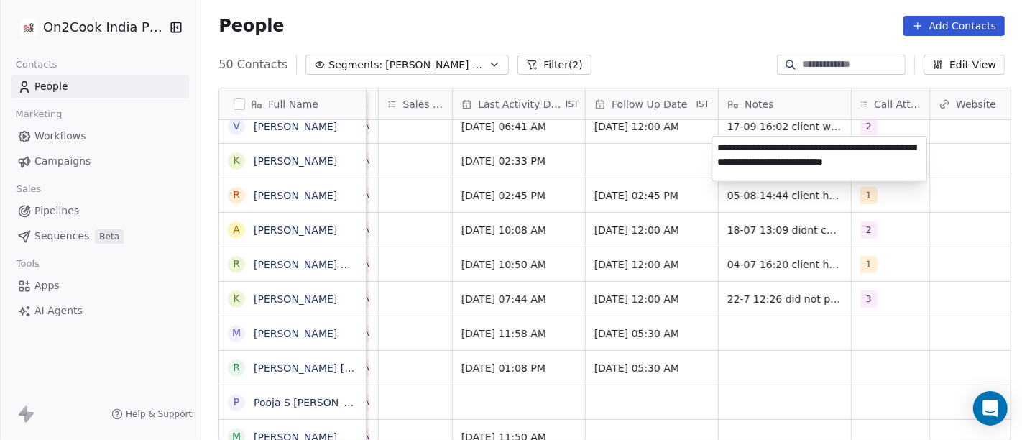
type textarea "**********"
click at [595, 157] on html "On2Cook India Pvt. Ltd. Contacts People Marketing Workflows Campaigns Sales Pip…" at bounding box center [511, 220] width 1022 height 440
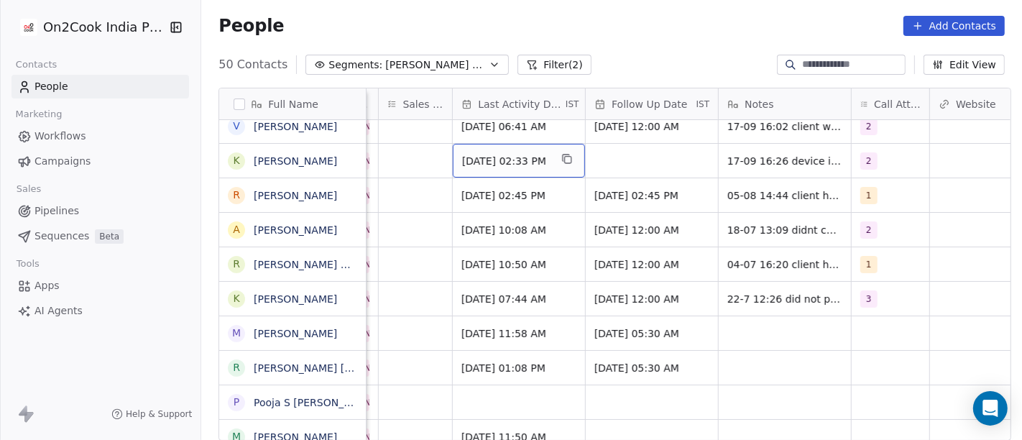
click at [538, 154] on span "Jul 07, 2025 02:33 PM" at bounding box center [506, 161] width 88 height 14
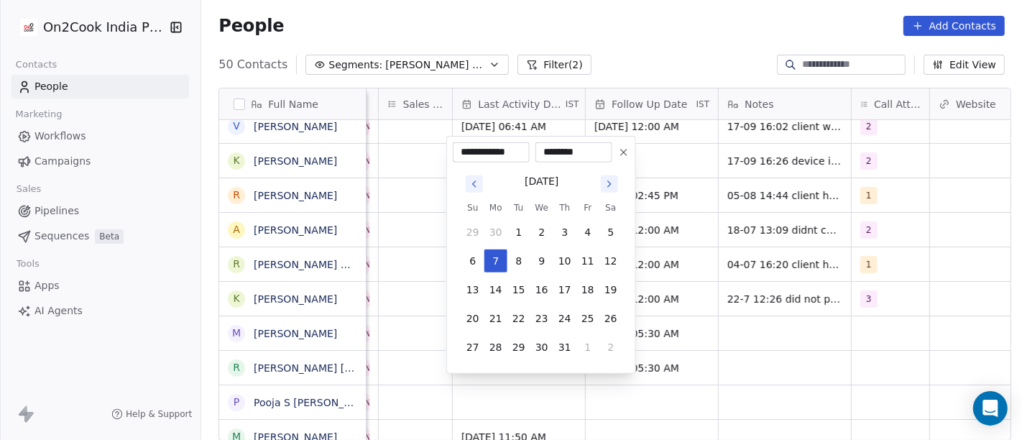
click at [601, 185] on button "Go to next month" at bounding box center [609, 183] width 17 height 17
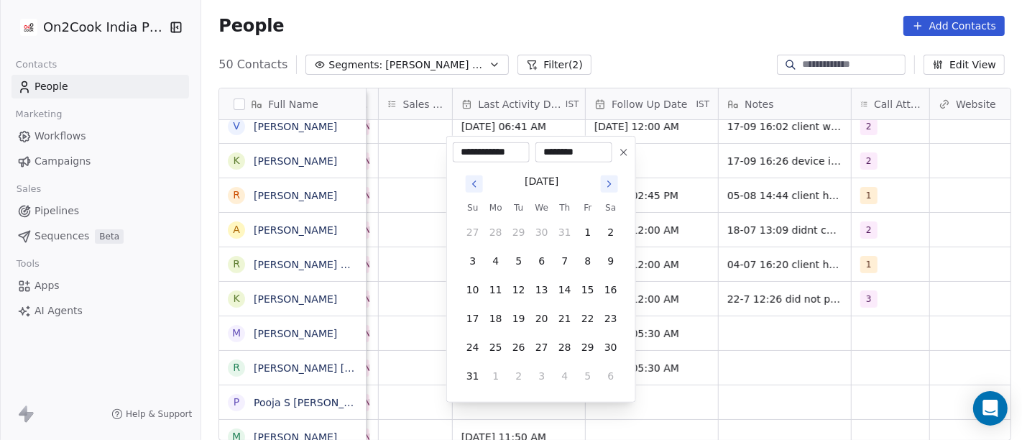
click at [601, 185] on button "Go to next month" at bounding box center [609, 183] width 17 height 17
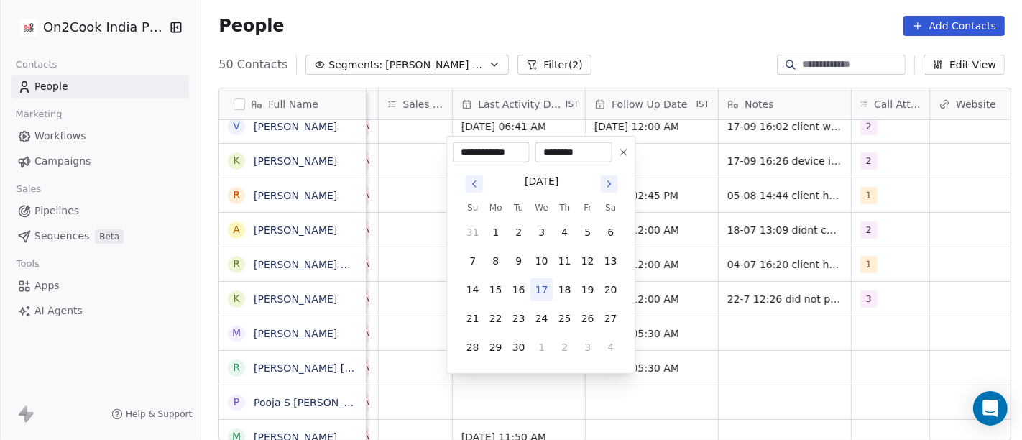
click at [539, 292] on button "17" at bounding box center [541, 289] width 23 height 23
type input "**********"
click at [725, 213] on html "On2Cook India Pvt. Ltd. Contacts People Marketing Workflows Campaigns Sales Pip…" at bounding box center [511, 220] width 1022 height 440
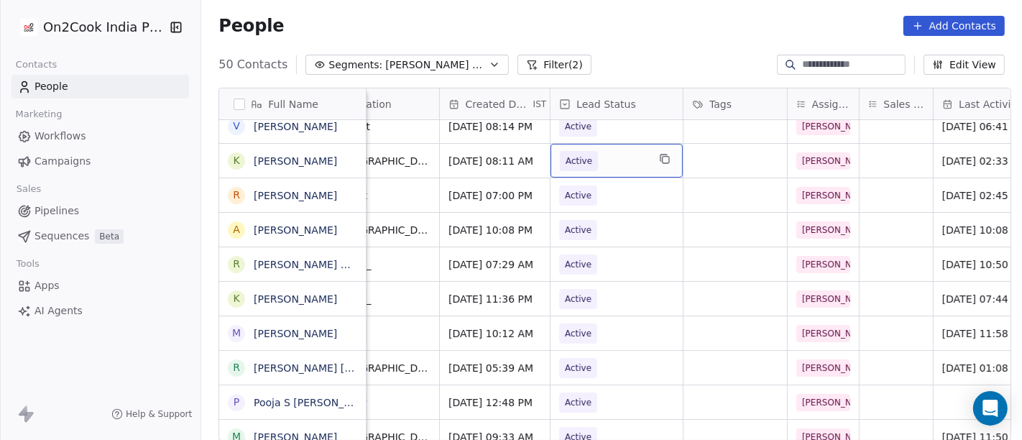
scroll to position [6, 379]
click at [588, 162] on span "Active" at bounding box center [579, 161] width 38 height 20
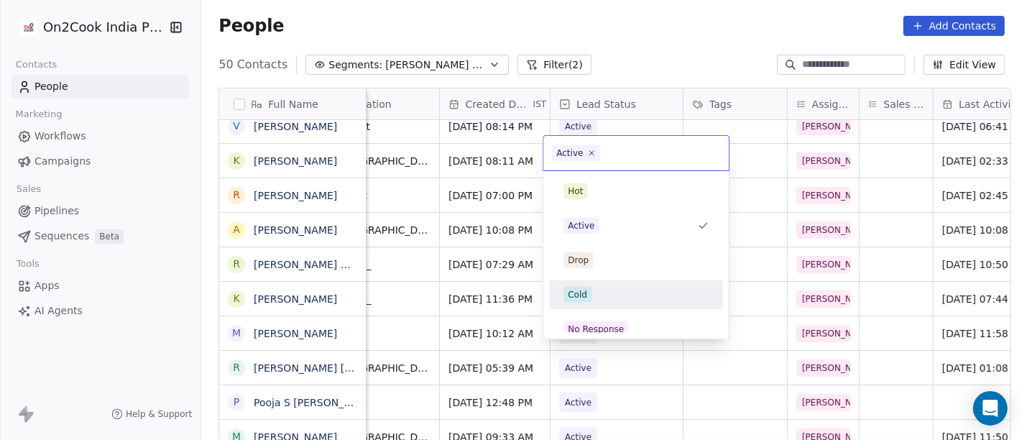
click at [619, 287] on div "Cold" at bounding box center [635, 295] width 145 height 16
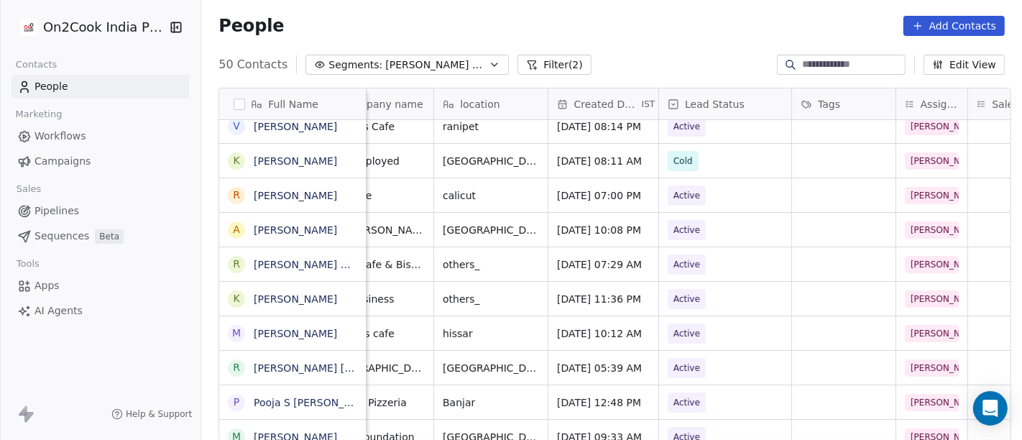
scroll to position [6, 0]
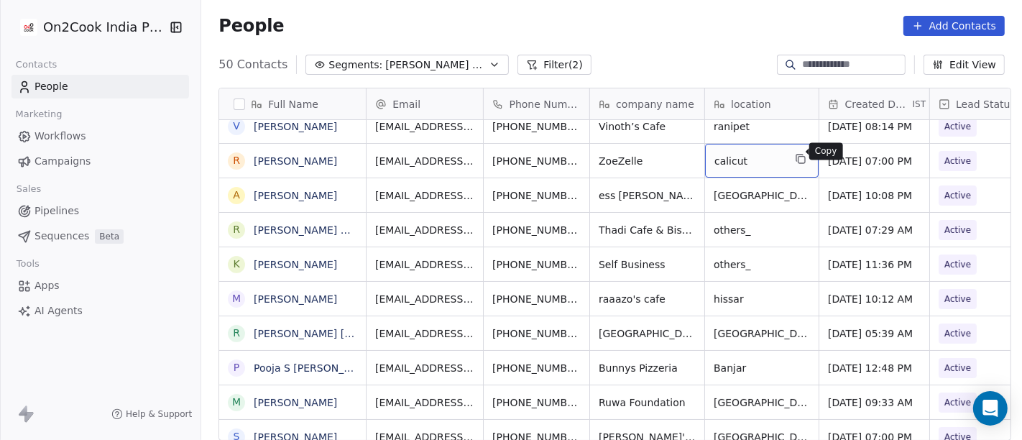
click at [798, 157] on icon "grid" at bounding box center [801, 160] width 6 height 6
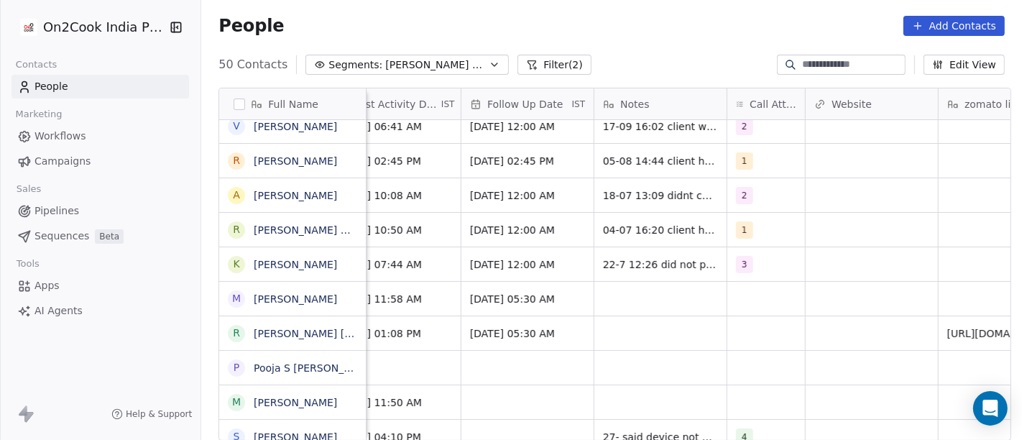
scroll to position [6, 983]
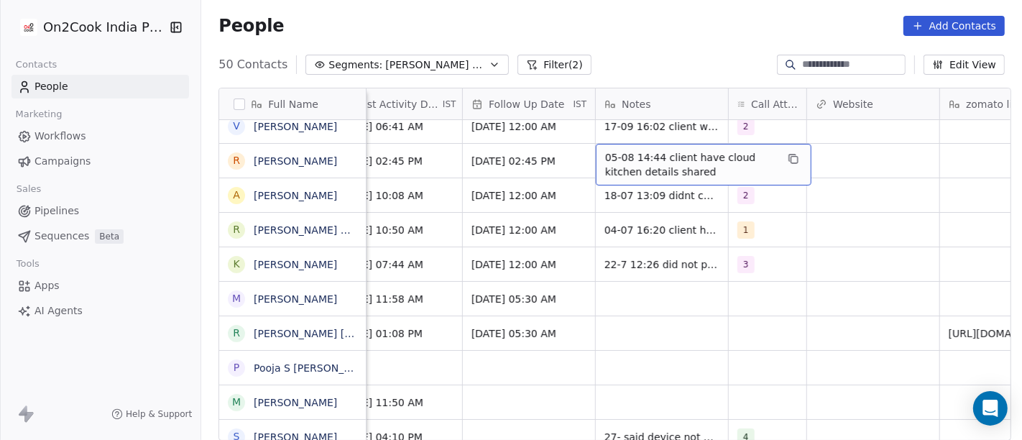
click at [663, 162] on span "05-08 14:44 client have cloud kitchen details shared" at bounding box center [690, 164] width 171 height 29
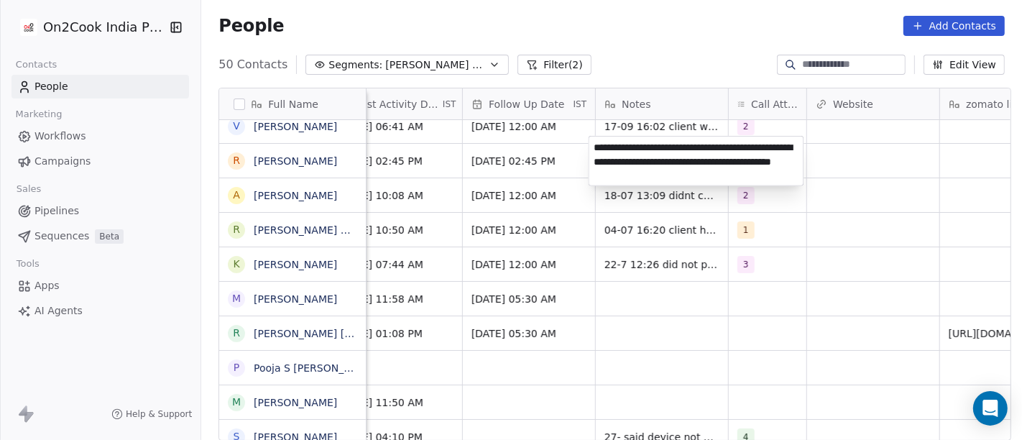
click at [629, 162] on textarea "**********" at bounding box center [696, 160] width 214 height 49
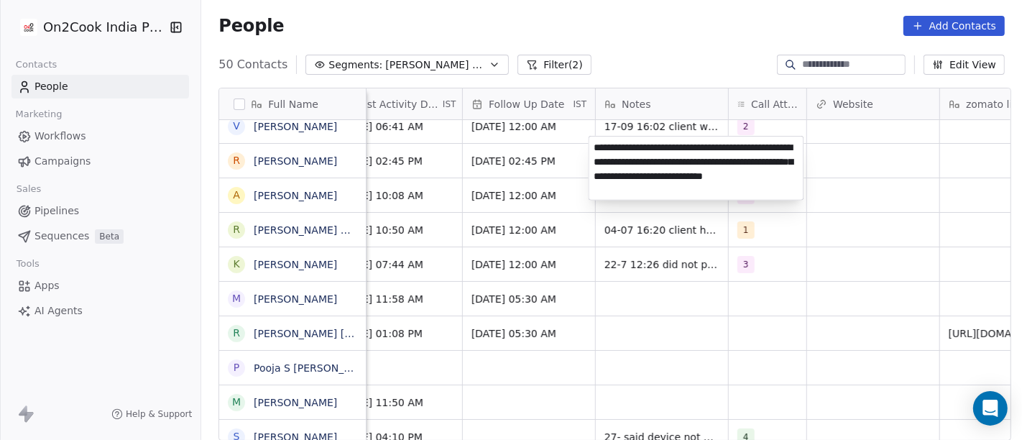
type textarea "**********"
click at [863, 322] on html "On2Cook India Pvt. Ltd. Contacts People Marketing Workflows Campaigns Sales Pip…" at bounding box center [511, 220] width 1022 height 440
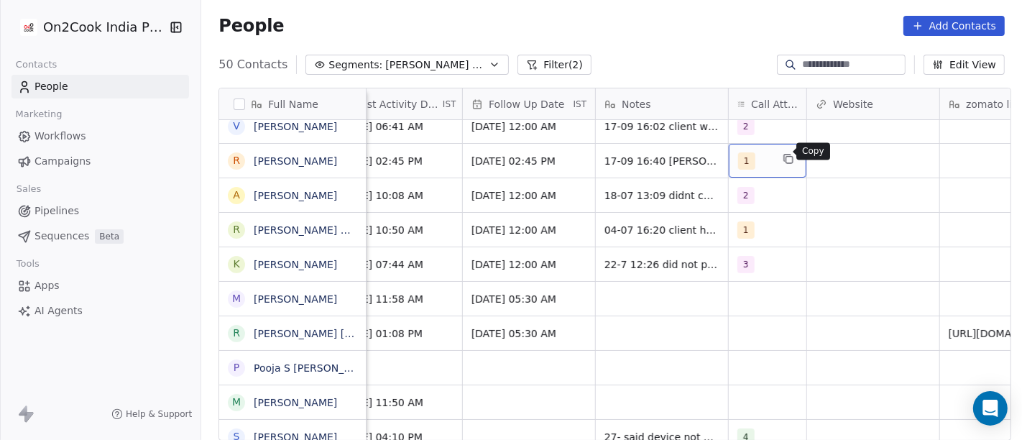
click at [781, 150] on button "grid" at bounding box center [787, 158] width 17 height 17
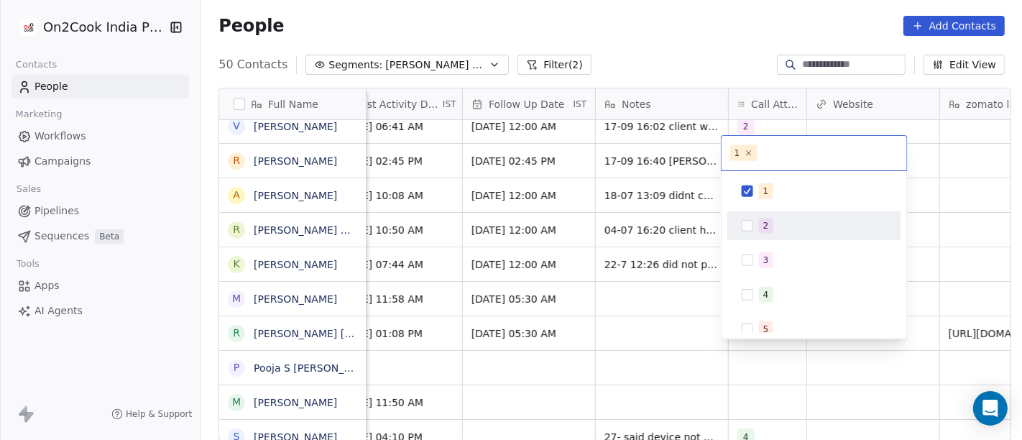
click at [744, 224] on button "Suggestions" at bounding box center [746, 225] width 11 height 11
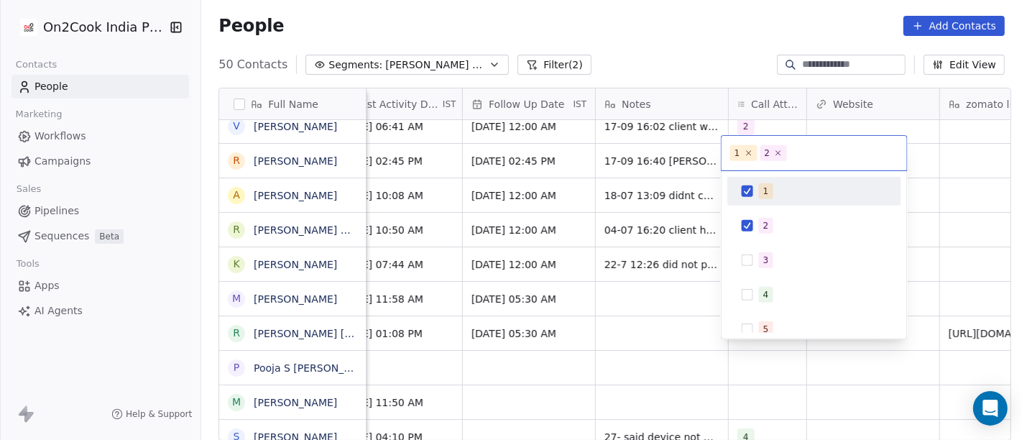
click at [769, 183] on span "1" at bounding box center [766, 191] width 14 height 16
click at [555, 140] on html "On2Cook India Pvt. Ltd. Contacts People Marketing Workflows Campaigns Sales Pip…" at bounding box center [511, 220] width 1022 height 440
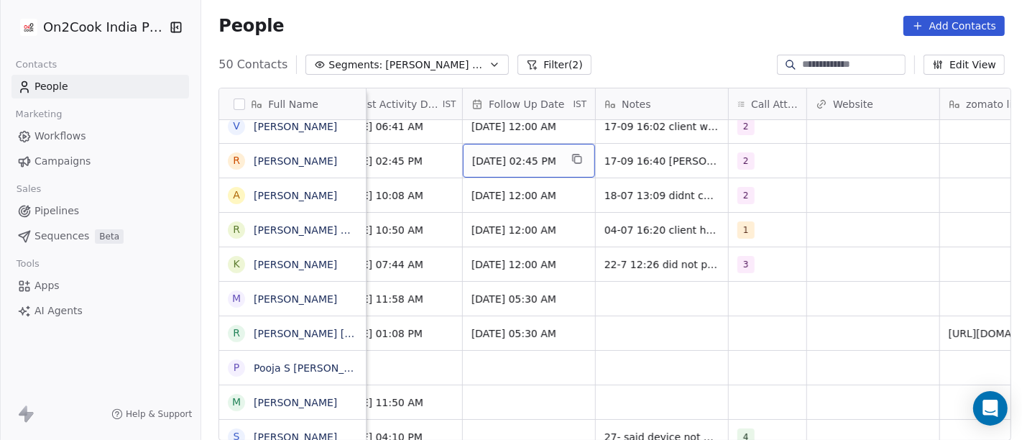
click at [476, 154] on span "Aug 12, 2025 02:45 PM" at bounding box center [516, 161] width 88 height 14
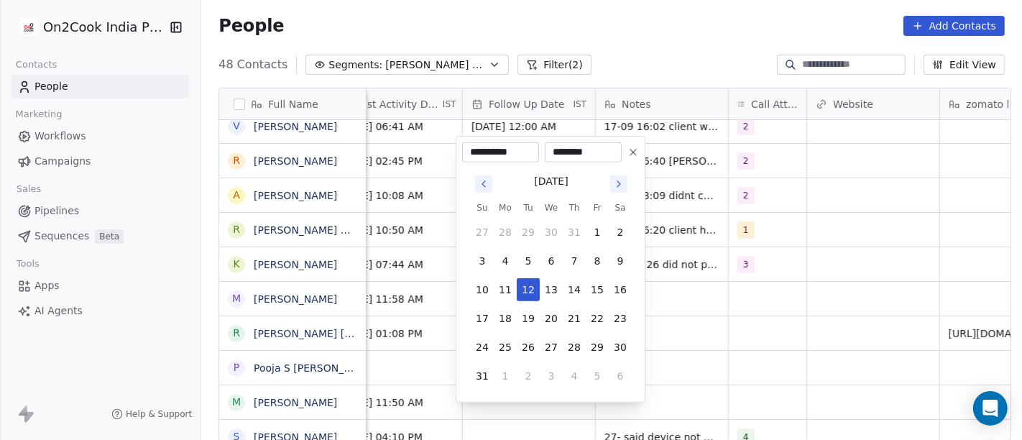
click at [632, 155] on icon at bounding box center [632, 152] width 11 height 11
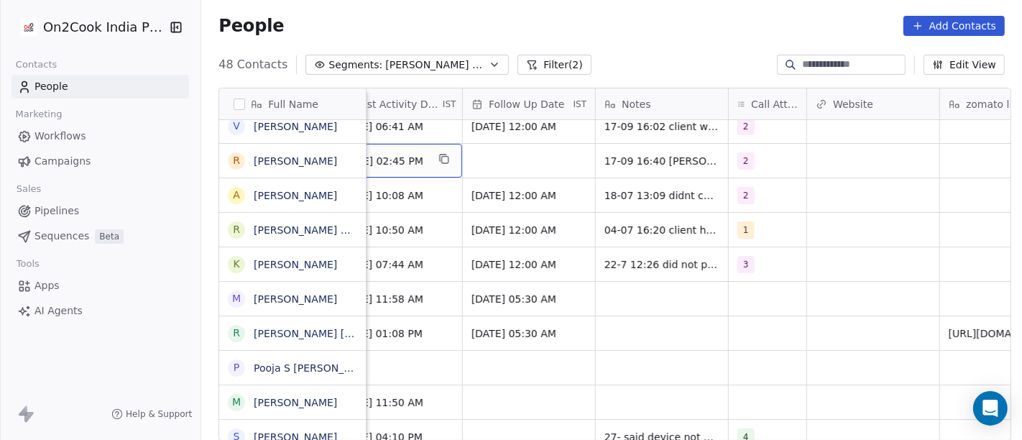
scroll to position [6, 946]
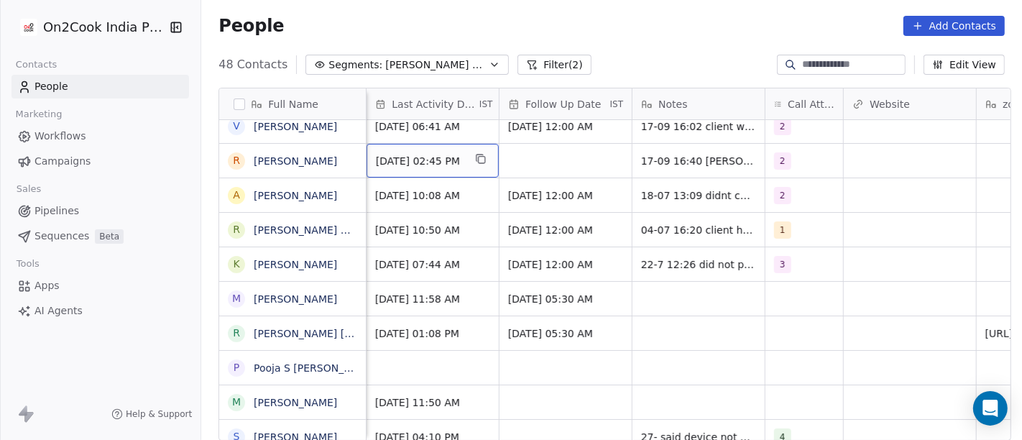
click at [429, 154] on span "Aug 05, 2025 02:45 PM" at bounding box center [420, 161] width 88 height 14
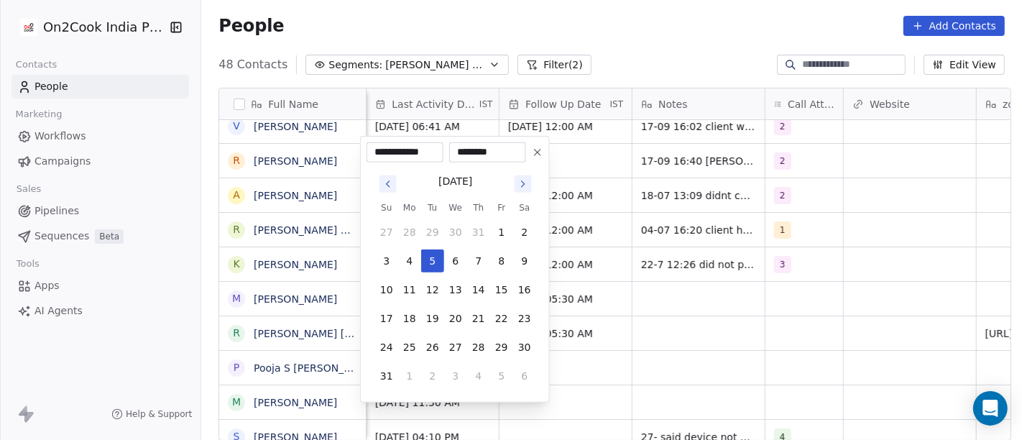
click at [521, 183] on icon "Go to next month" at bounding box center [522, 183] width 11 height 11
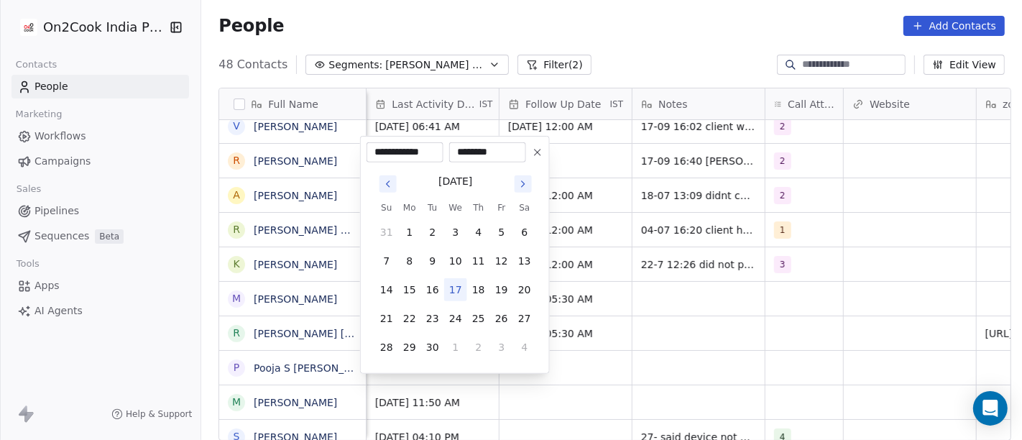
click at [453, 286] on button "17" at bounding box center [455, 289] width 23 height 23
type input "**********"
click at [638, 211] on html "On2Cook India Pvt. Ltd. Contacts People Marketing Workflows Campaigns Sales Pip…" at bounding box center [511, 220] width 1022 height 440
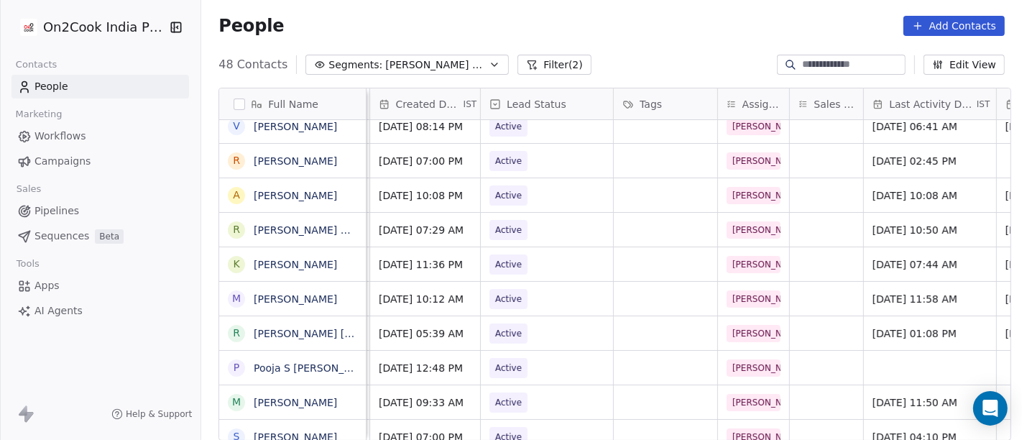
scroll to position [6, 448]
click at [504, 154] on span "Active" at bounding box center [510, 161] width 27 height 14
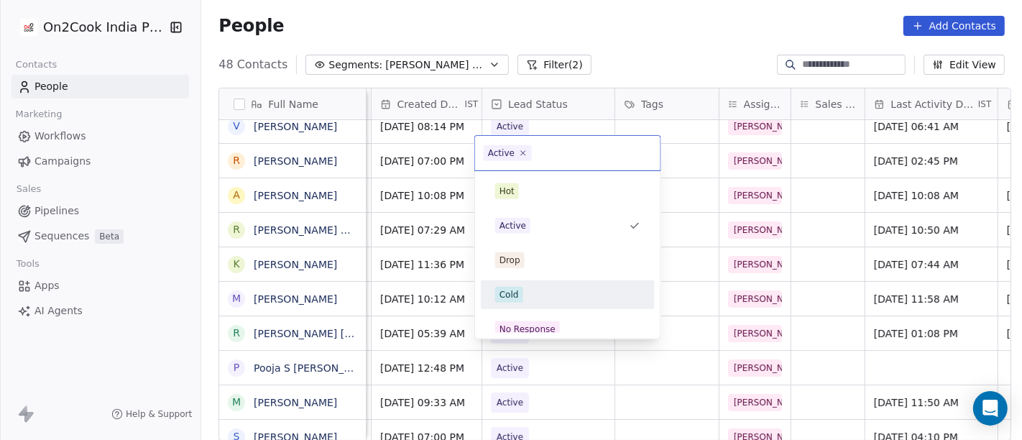
click at [509, 303] on div "Cold" at bounding box center [567, 294] width 162 height 23
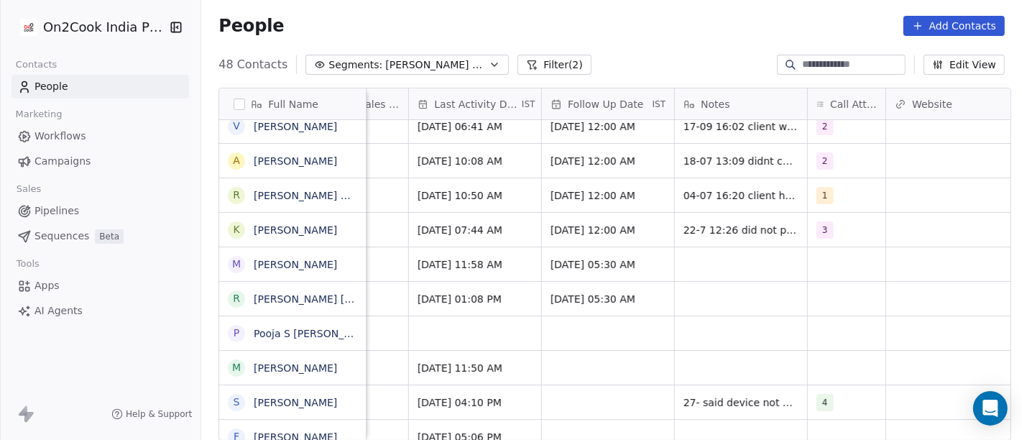
scroll to position [6, 914]
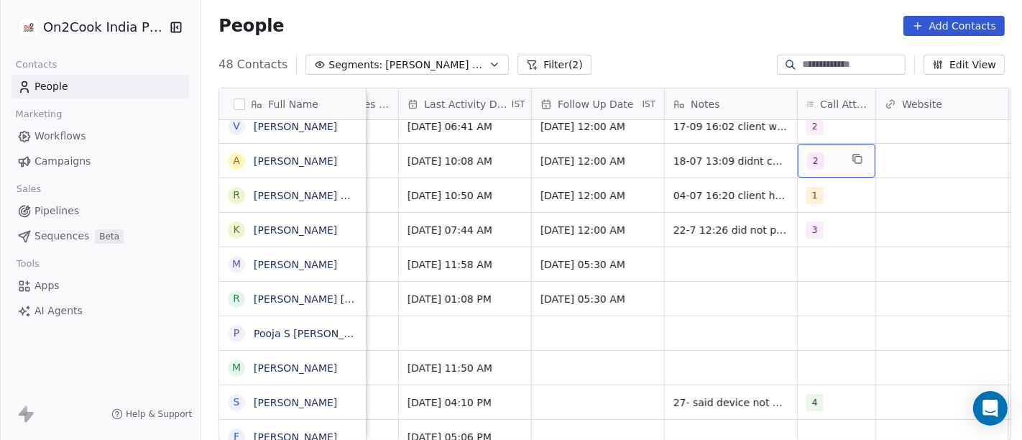
click at [819, 153] on div "2" at bounding box center [823, 160] width 33 height 17
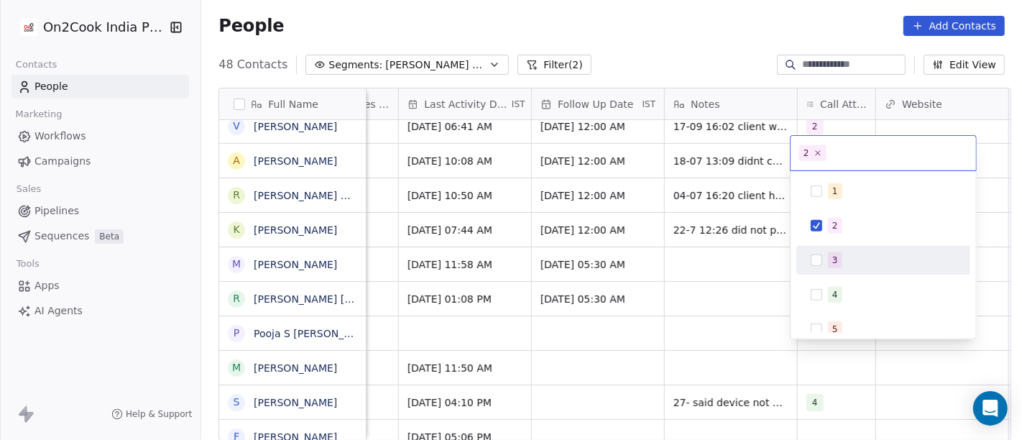
click at [851, 267] on div "3" at bounding box center [892, 260] width 128 height 16
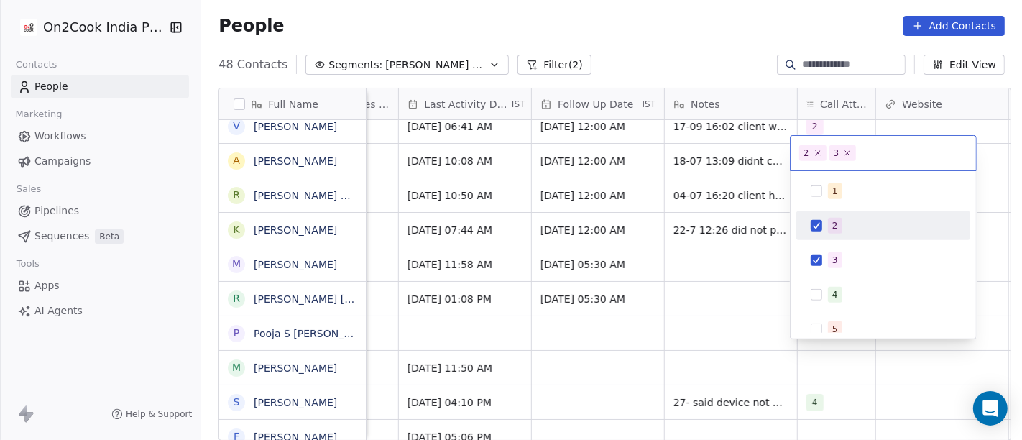
click at [819, 218] on div "2" at bounding box center [883, 225] width 162 height 23
click at [744, 218] on html "On2Cook India Pvt. Ltd. Contacts People Marketing Workflows Campaigns Sales Pip…" at bounding box center [511, 220] width 1022 height 440
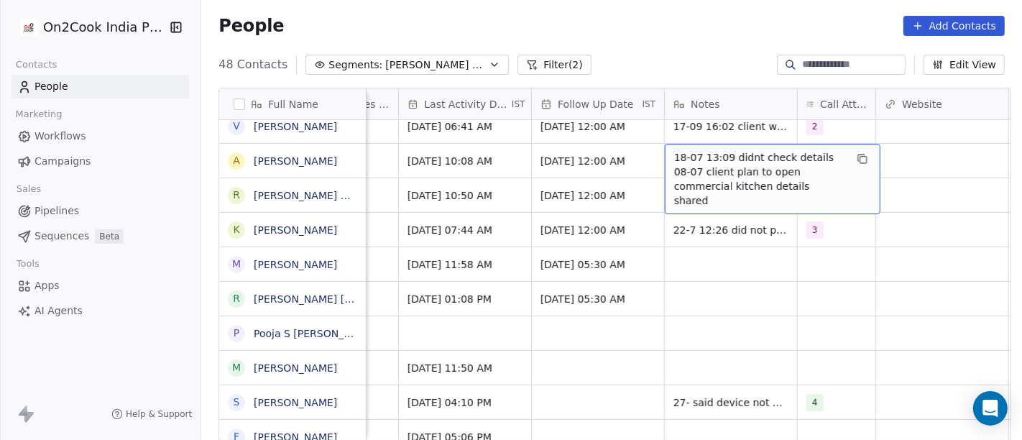
click at [714, 152] on span "18-07 13:09 didnt check details 08-07 client plan to open commercial kitchen de…" at bounding box center [759, 178] width 171 height 57
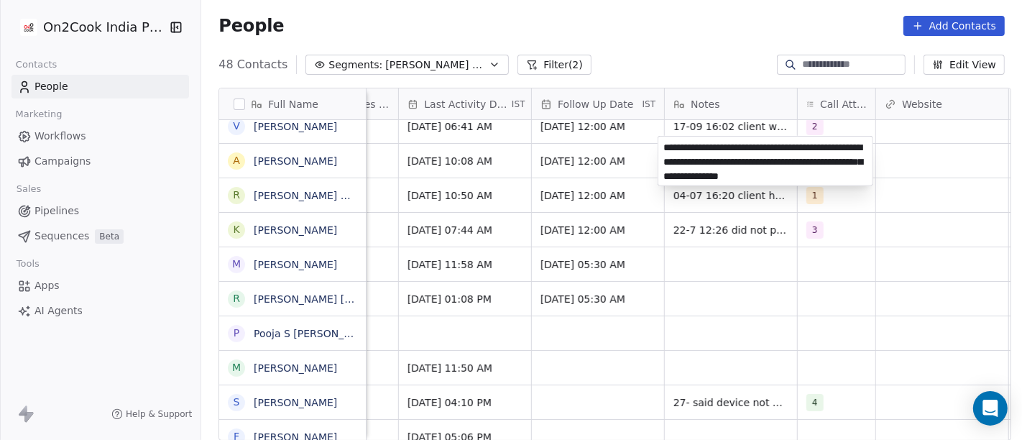
type textarea "**********"
click at [725, 296] on html "On2Cook India Pvt. Ltd. Contacts People Marketing Workflows Campaigns Sales Pip…" at bounding box center [511, 220] width 1022 height 440
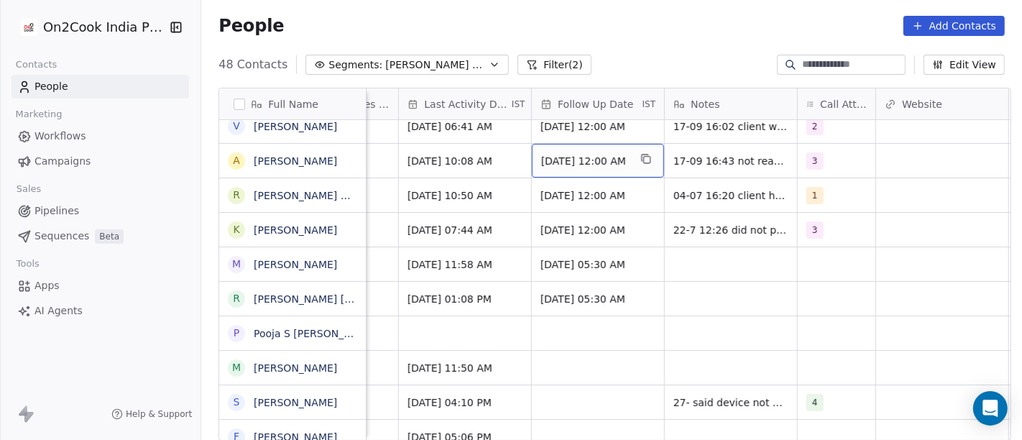
click at [550, 159] on span "Jul 25, 2025 12:00 AM" at bounding box center [585, 161] width 88 height 14
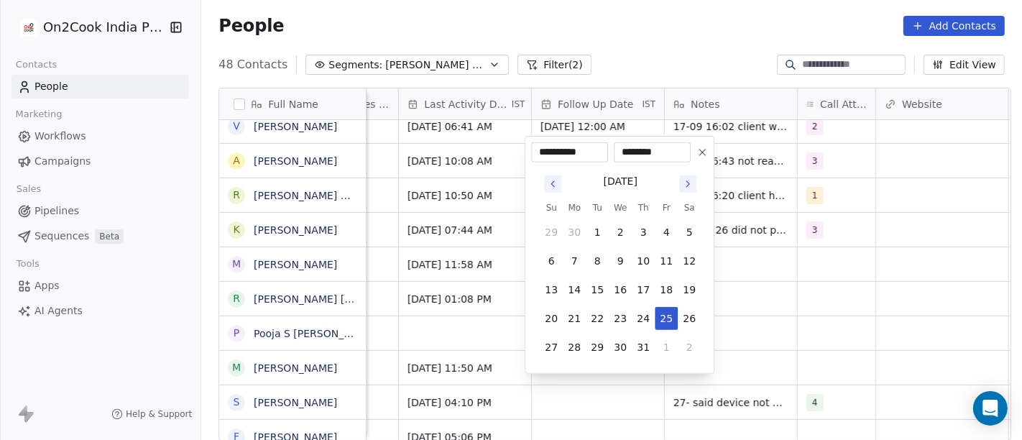
click at [708, 154] on icon at bounding box center [701, 152] width 11 height 11
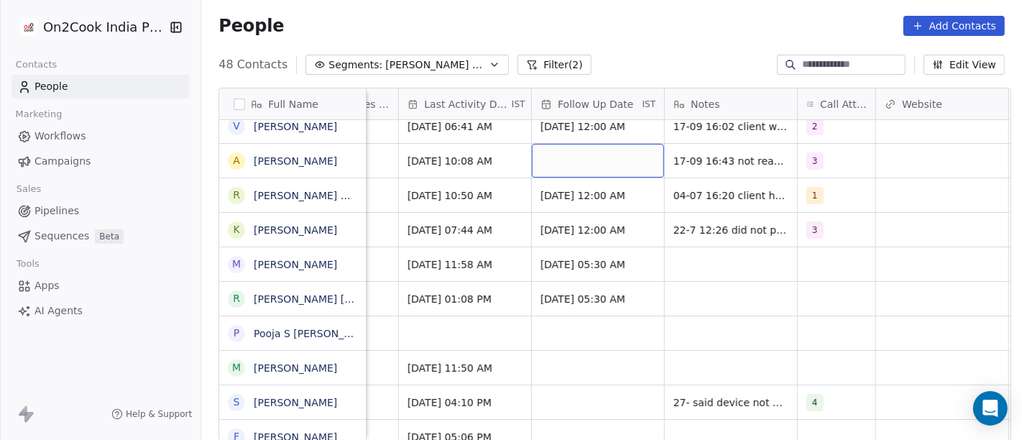
click at [616, 152] on div "grid" at bounding box center [598, 161] width 132 height 34
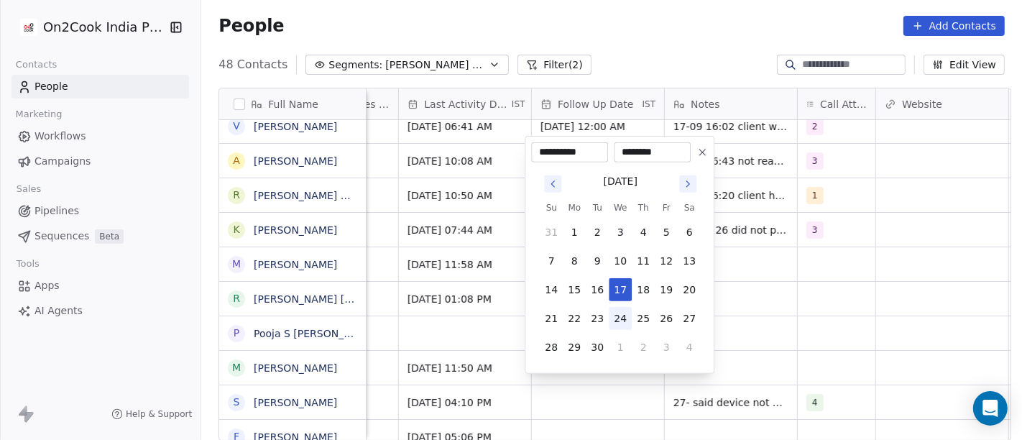
click at [625, 317] on button "24" at bounding box center [619, 318] width 23 height 23
type input "**********"
click at [810, 302] on html "On2Cook India Pvt. Ltd. Contacts People Marketing Workflows Campaigns Sales Pip…" at bounding box center [511, 220] width 1022 height 440
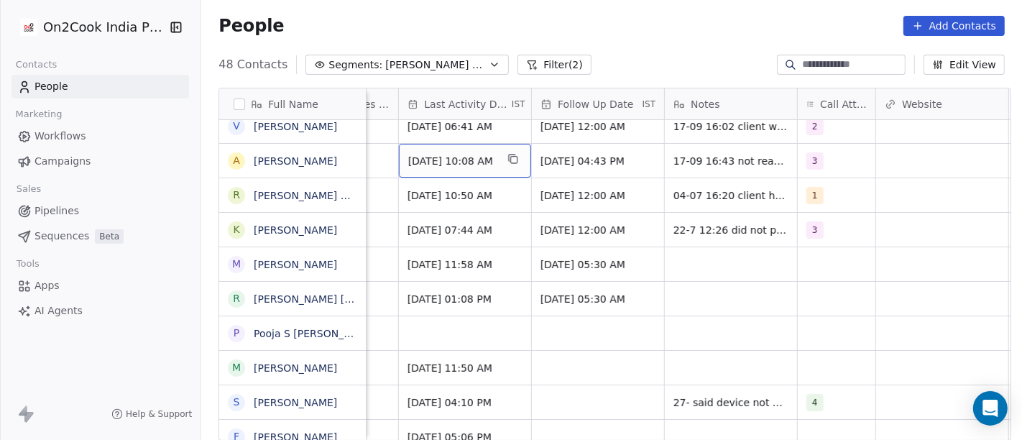
click at [438, 155] on span "Jul 18, 2025 10:08 AM" at bounding box center [452, 161] width 88 height 14
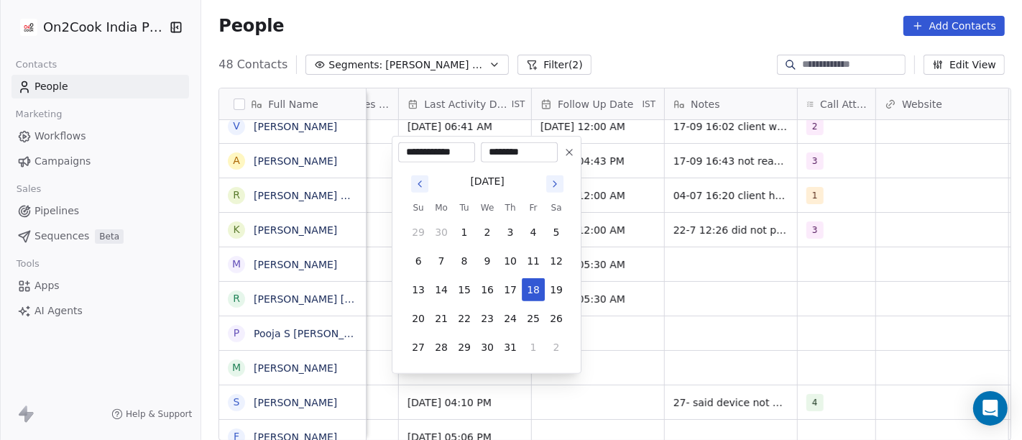
click at [558, 185] on icon "Go to next month" at bounding box center [554, 183] width 11 height 11
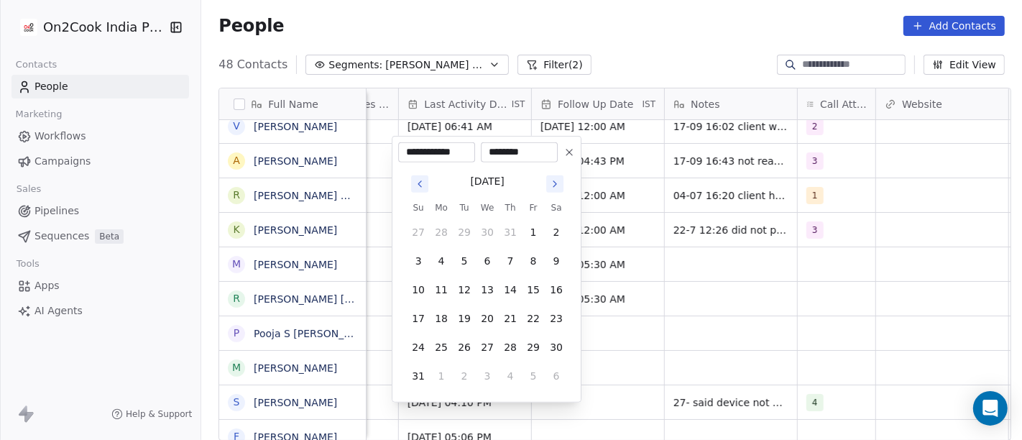
click at [558, 185] on icon "Go to next month" at bounding box center [554, 183] width 11 height 11
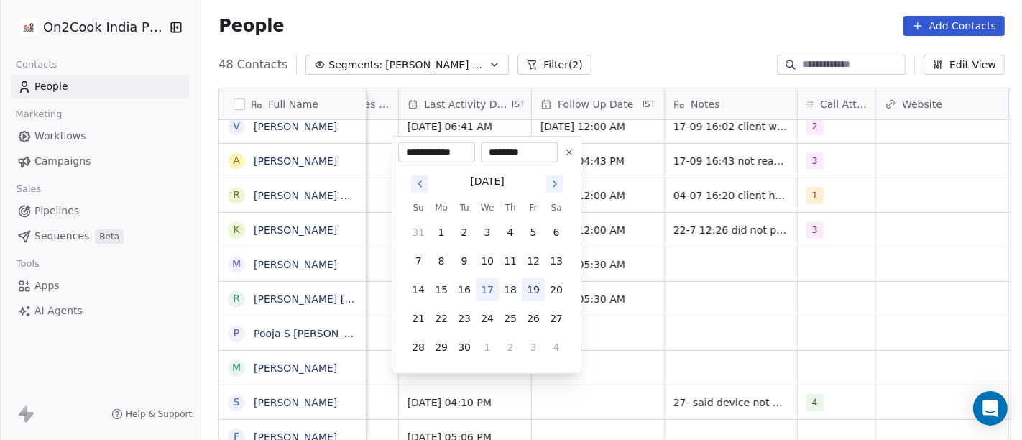
drag, startPoint x: 492, startPoint y: 293, endPoint x: 529, endPoint y: 278, distance: 40.3
click at [492, 295] on button "17" at bounding box center [487, 289] width 23 height 23
type input "**********"
click at [742, 272] on html "On2Cook India Pvt. Ltd. Contacts People Marketing Workflows Campaigns Sales Pip…" at bounding box center [511, 220] width 1022 height 440
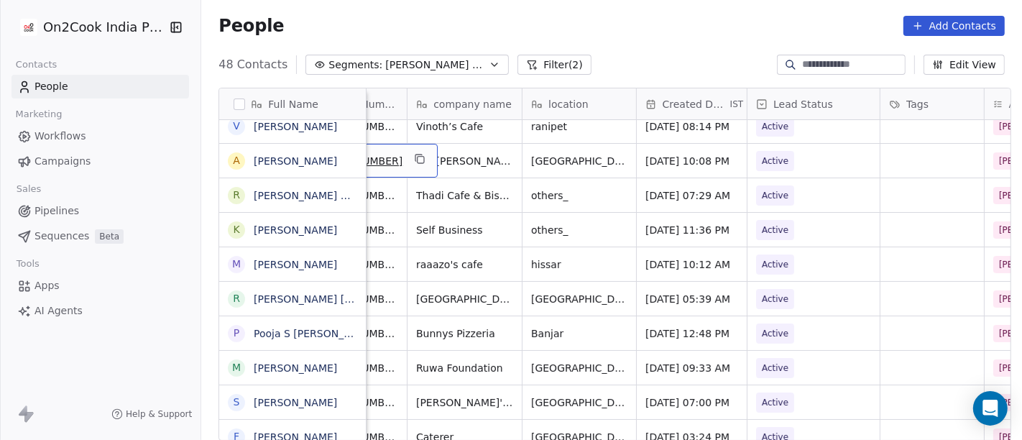
scroll to position [6, 116]
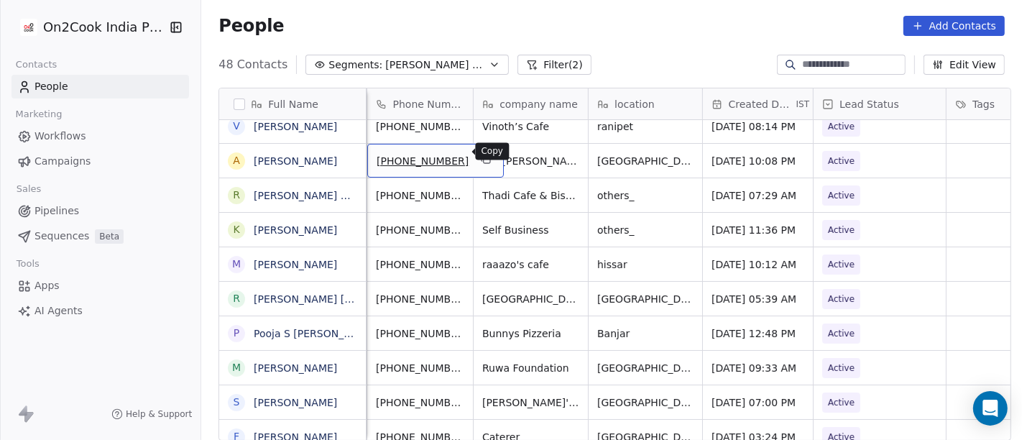
click at [483, 157] on icon "grid" at bounding box center [486, 160] width 6 height 6
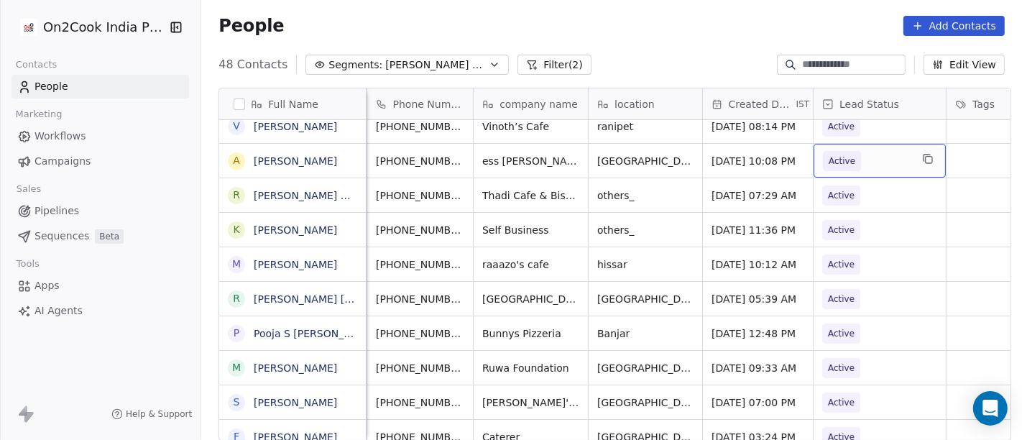
click at [849, 165] on div "Active" at bounding box center [879, 161] width 132 height 34
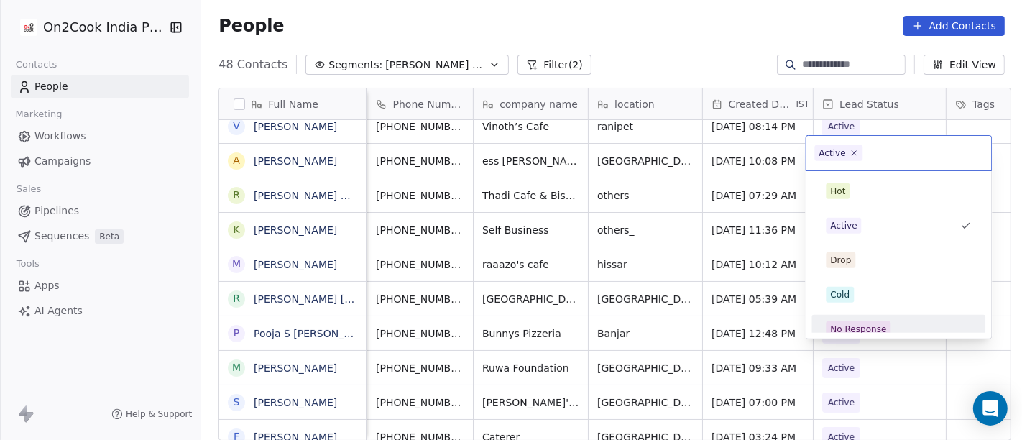
click at [886, 331] on span "No Response" at bounding box center [857, 329] width 65 height 16
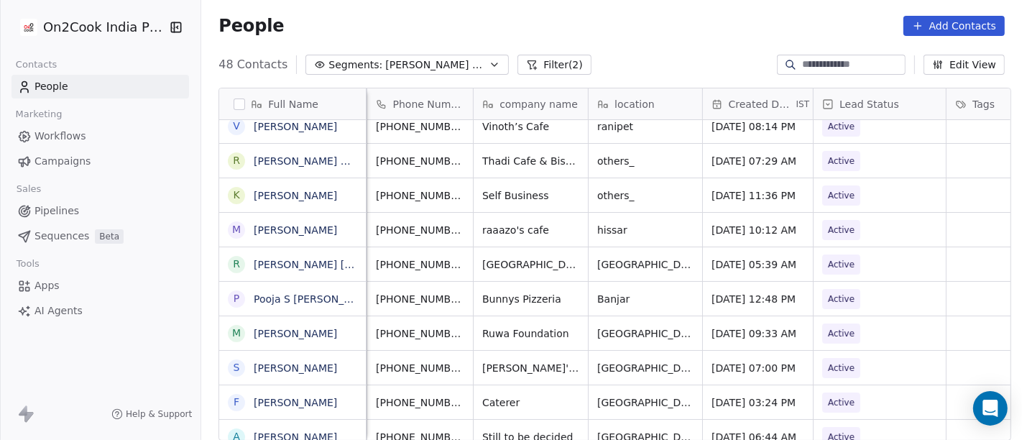
click at [599, 36] on div "People Add Contacts" at bounding box center [611, 26] width 820 height 55
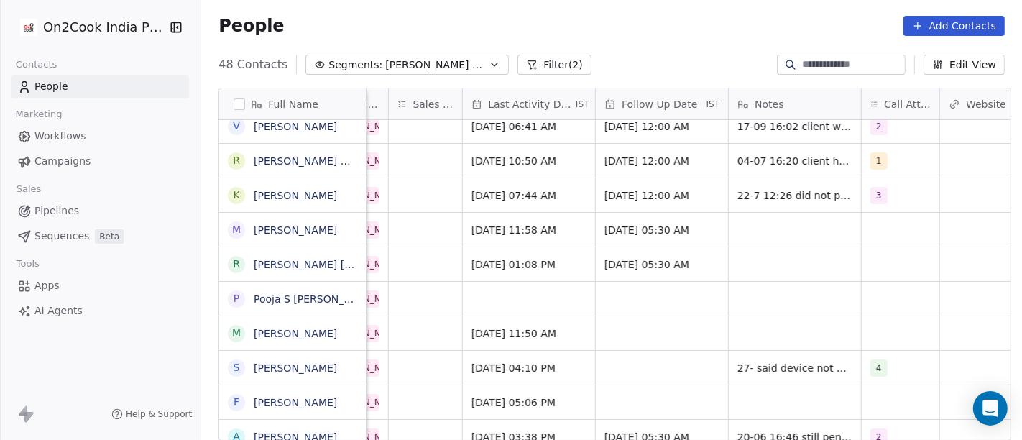
scroll to position [6, 849]
click at [871, 152] on span "1" at bounding box center [879, 160] width 17 height 17
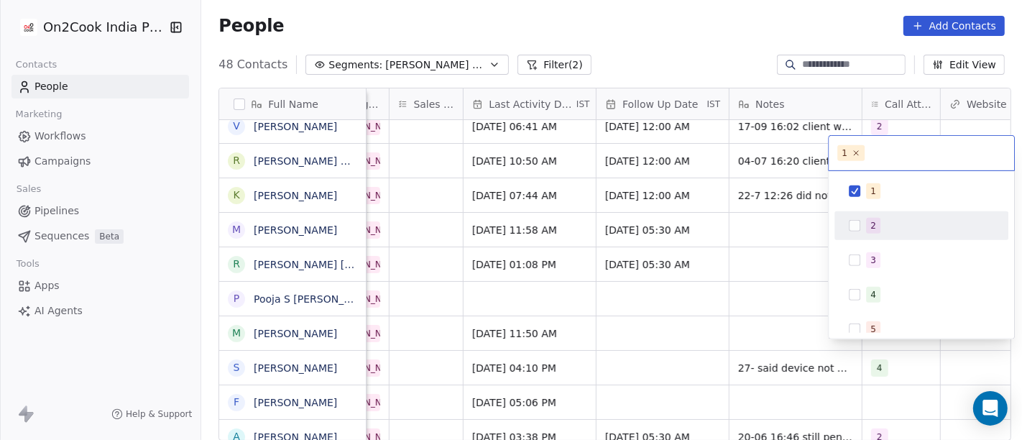
click at [891, 224] on div "2" at bounding box center [930, 226] width 128 height 16
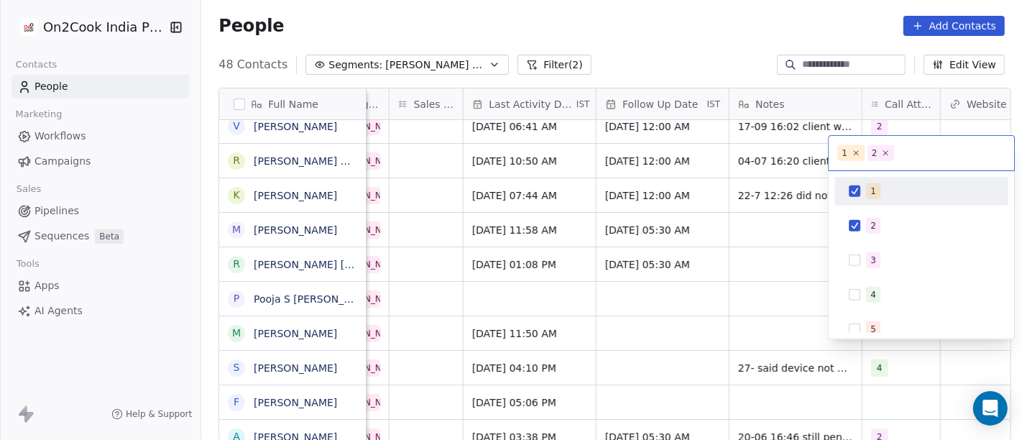
click at [870, 186] on div "1" at bounding box center [873, 191] width 6 height 13
click at [784, 157] on html "On2Cook India Pvt. Ltd. Contacts People Marketing Workflows Campaigns Sales Pip…" at bounding box center [511, 220] width 1022 height 440
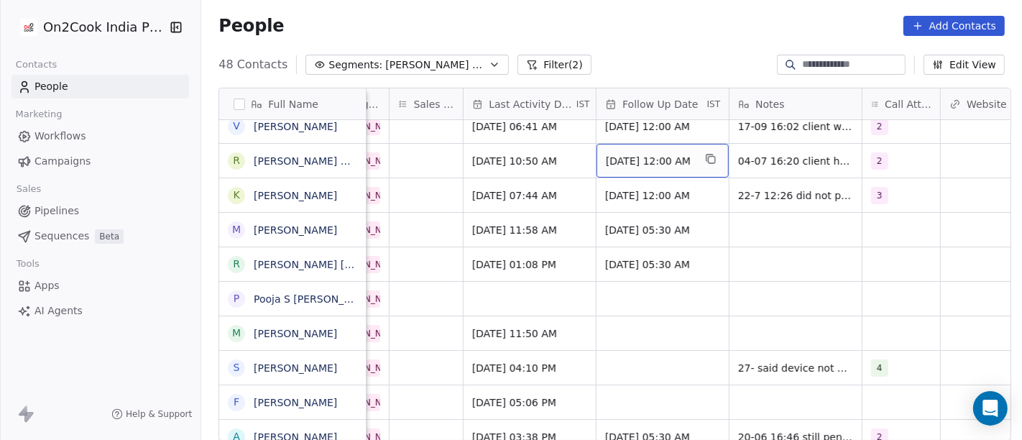
click at [653, 154] on span "Jul 25, 2025 12:00 AM" at bounding box center [650, 161] width 88 height 14
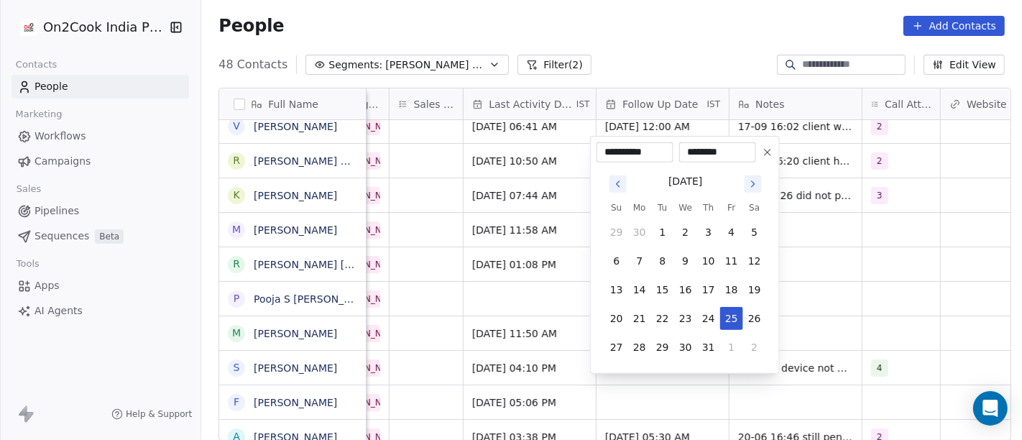
click at [749, 182] on icon "Go to next month" at bounding box center [752, 183] width 11 height 11
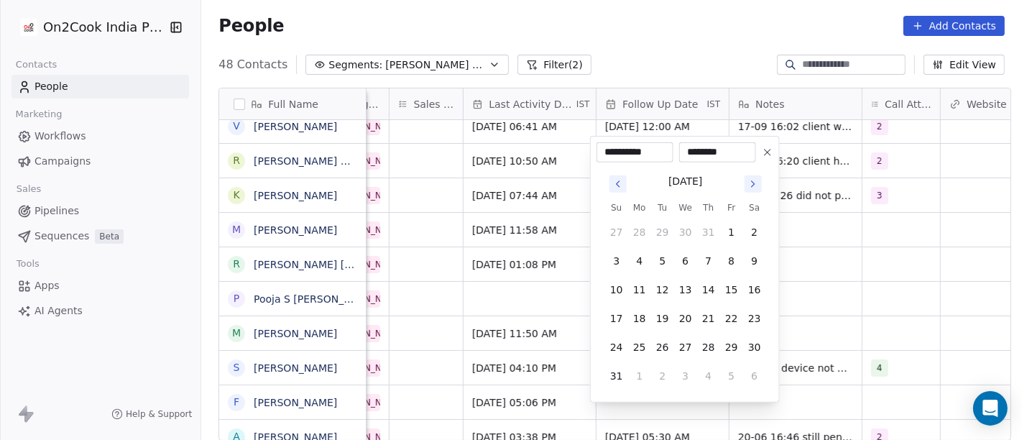
click at [754, 193] on button "Go to next month" at bounding box center [753, 184] width 20 height 20
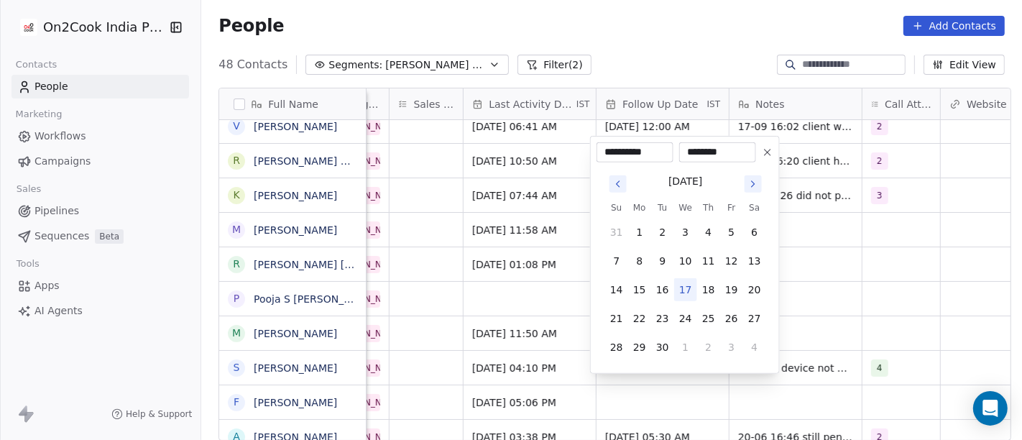
click at [768, 144] on button at bounding box center [767, 152] width 17 height 17
type input "**********"
type input "********"
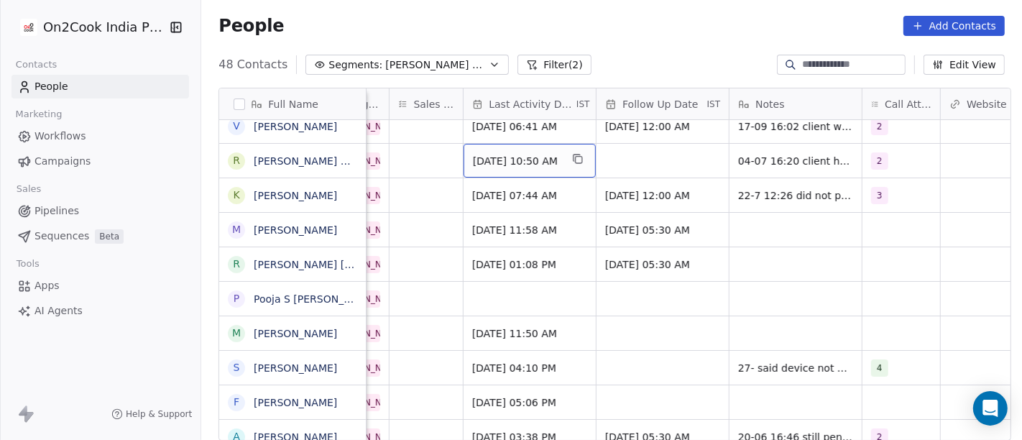
click at [523, 155] on span "Jul 18, 2025 10:50 AM" at bounding box center [517, 161] width 88 height 14
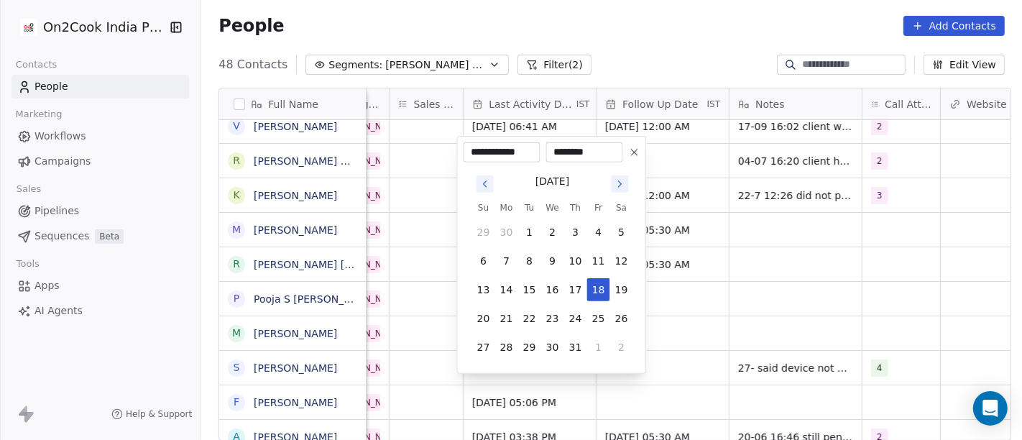
click at [617, 187] on icon "Go to next month" at bounding box center [619, 183] width 11 height 11
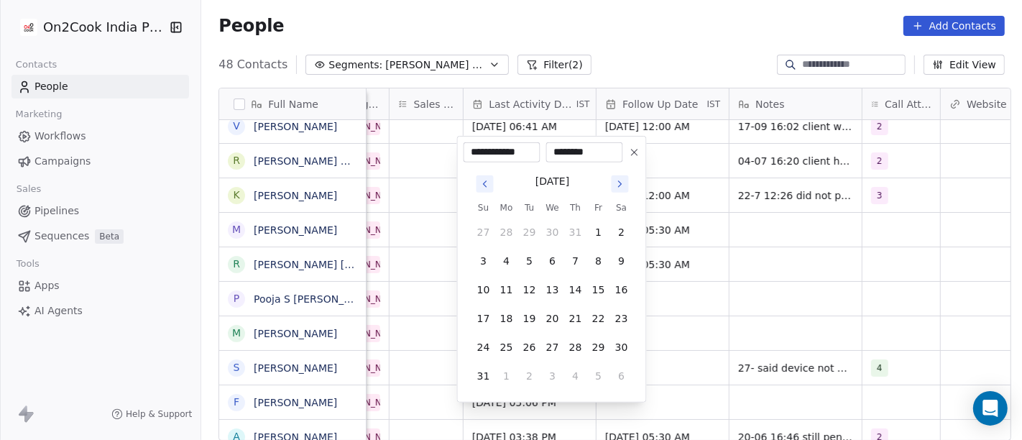
click at [617, 187] on icon "Go to next month" at bounding box center [619, 183] width 11 height 11
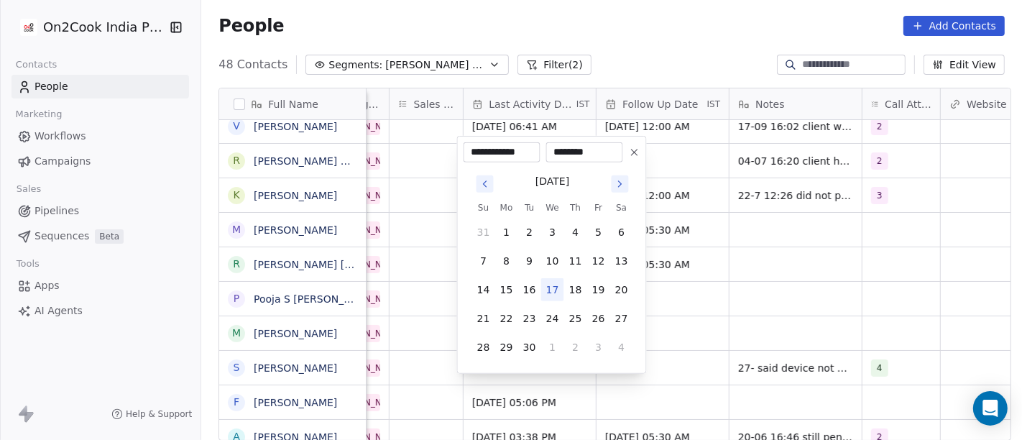
click at [547, 295] on button "17" at bounding box center [552, 289] width 23 height 23
type input "**********"
click at [398, 154] on html "On2Cook India Pvt. Ltd. Contacts People Marketing Workflows Campaigns Sales Pip…" at bounding box center [511, 220] width 1022 height 440
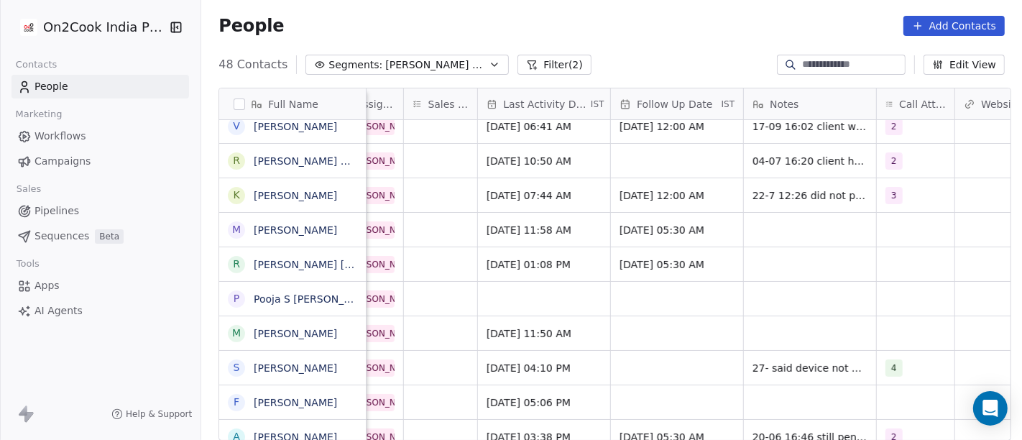
scroll to position [6, 842]
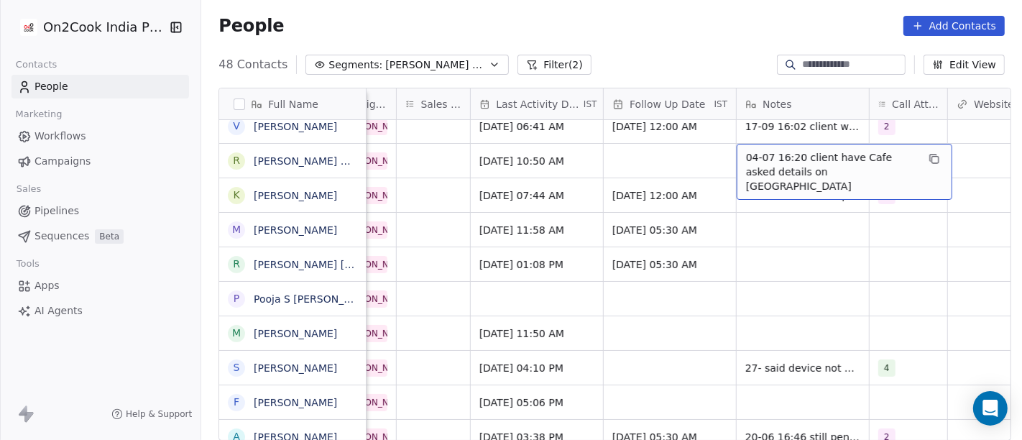
click at [797, 157] on span "04-07 16:20 client have Cafe asked details on WA" at bounding box center [831, 171] width 171 height 43
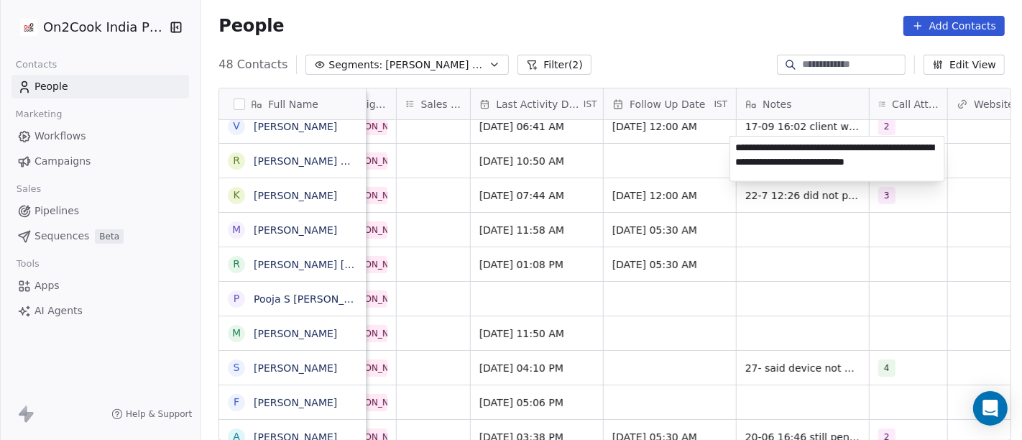
type textarea "**********"
click at [559, 213] on html "On2Cook India Pvt. Ltd. Contacts People Marketing Workflows Campaigns Sales Pip…" at bounding box center [511, 220] width 1022 height 440
click at [644, 159] on html "On2Cook India Pvt. Ltd. Contacts People Marketing Workflows Campaigns Sales Pip…" at bounding box center [511, 220] width 1022 height 440
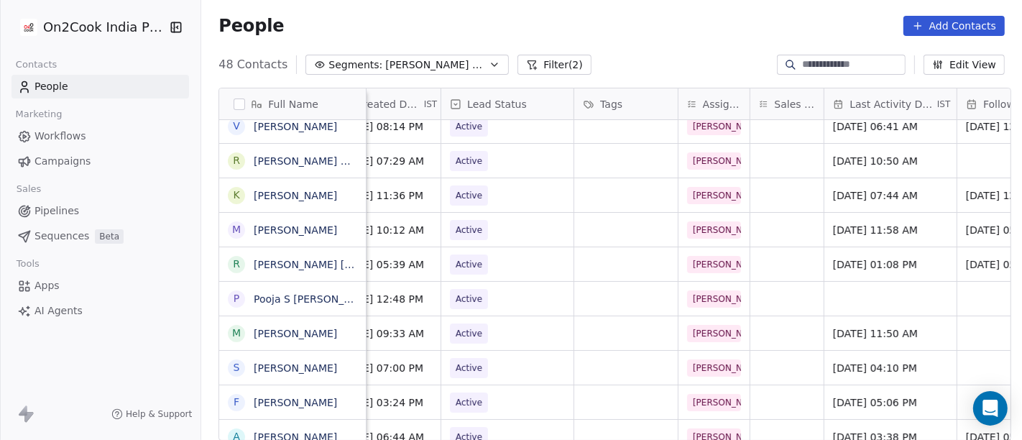
scroll to position [6, 466]
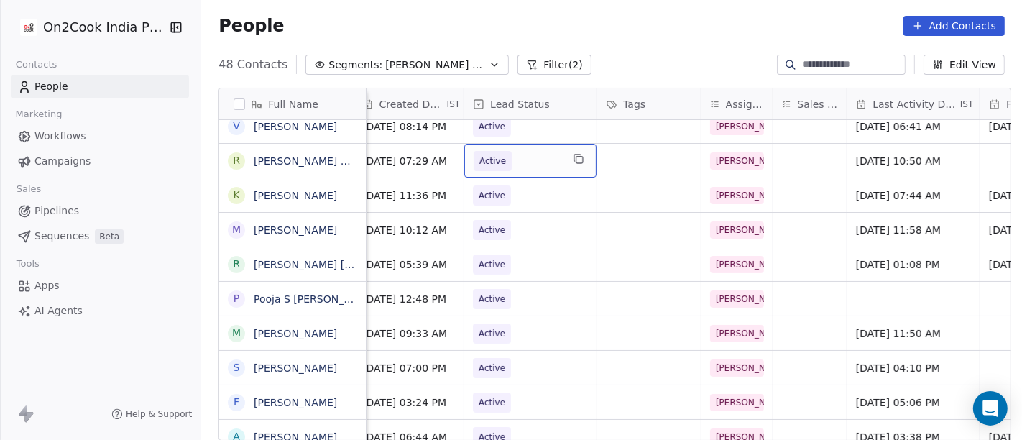
click at [539, 144] on div "Active" at bounding box center [530, 161] width 132 height 34
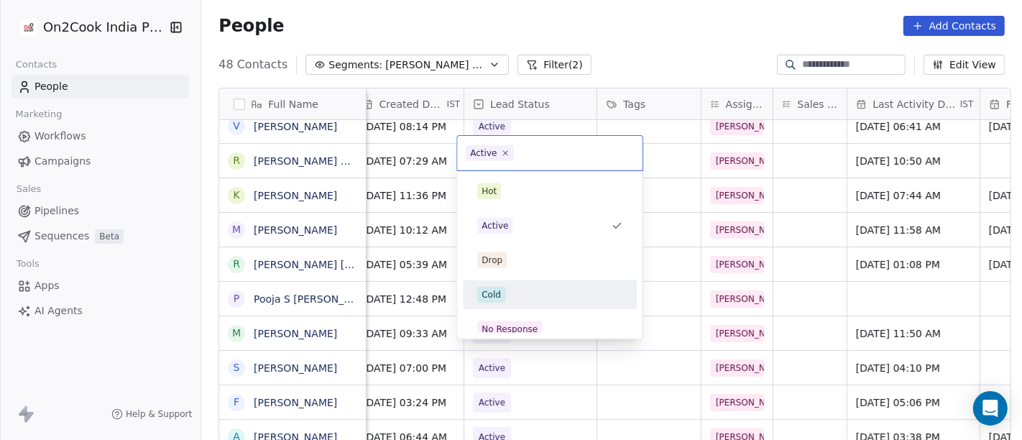
click at [522, 290] on div "Cold" at bounding box center [549, 295] width 145 height 16
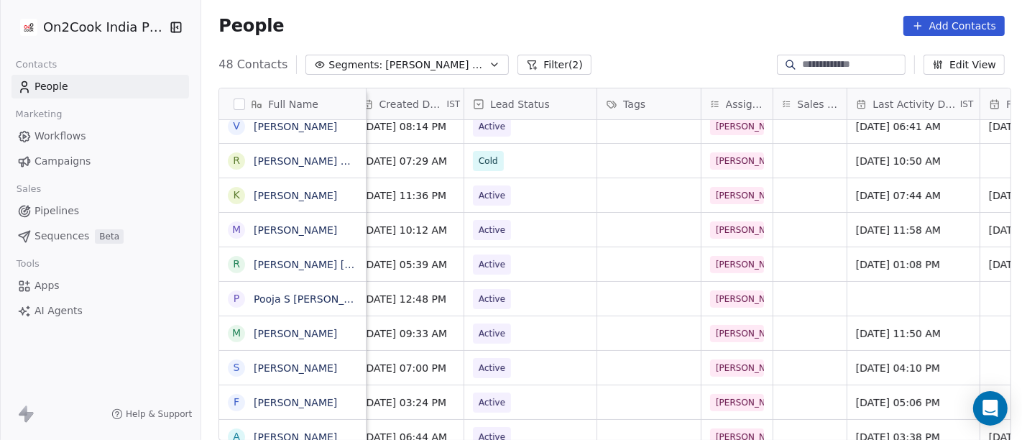
click at [691, 40] on div "People Add Contacts" at bounding box center [611, 26] width 820 height 55
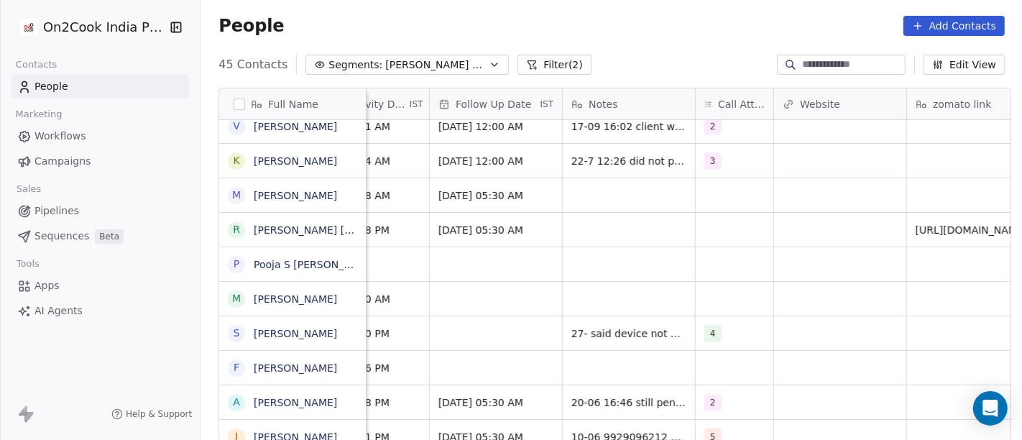
scroll to position [6, 1017]
click at [714, 154] on div "3" at bounding box center [720, 160] width 33 height 17
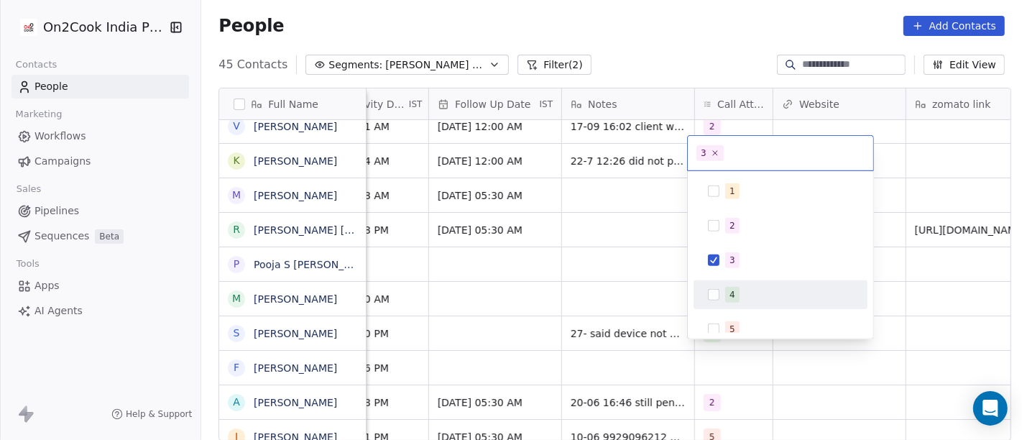
click at [733, 297] on div "4" at bounding box center [732, 294] width 6 height 13
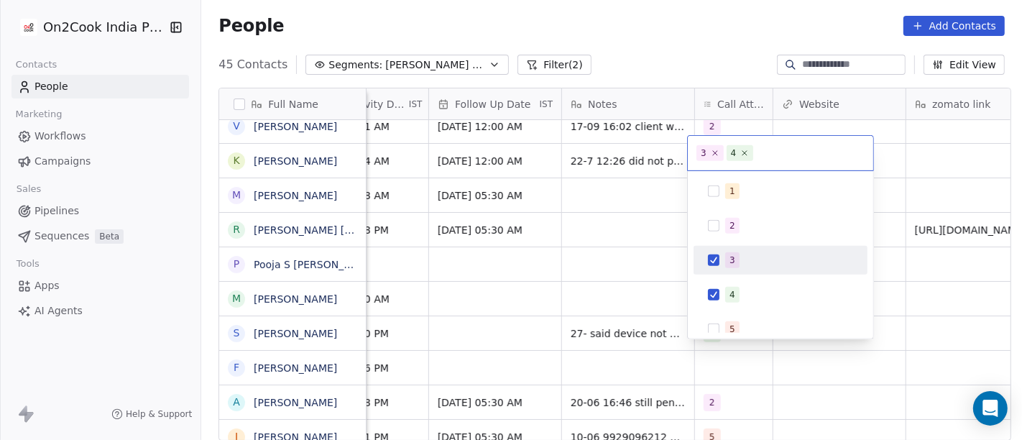
click at [726, 250] on div "3" at bounding box center [780, 260] width 162 height 23
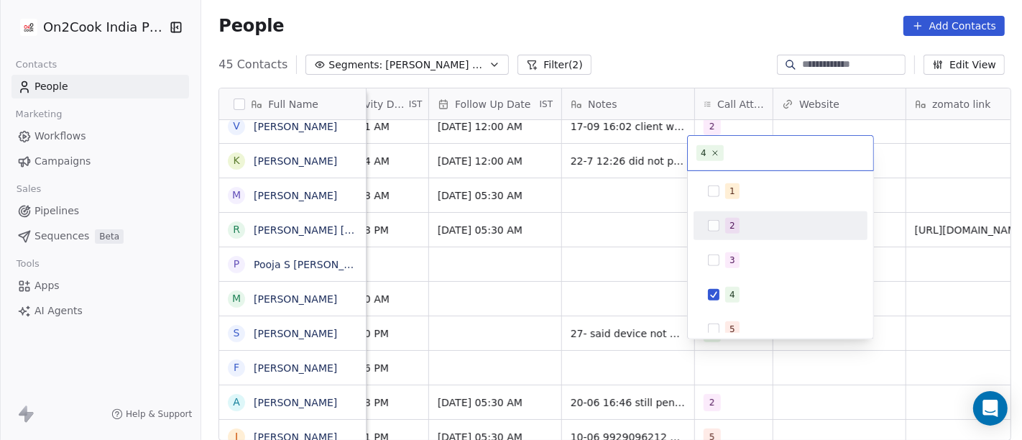
click at [606, 180] on html "On2Cook India Pvt. Ltd. Contacts People Marketing Workflows Campaigns Sales Pip…" at bounding box center [511, 220] width 1022 height 440
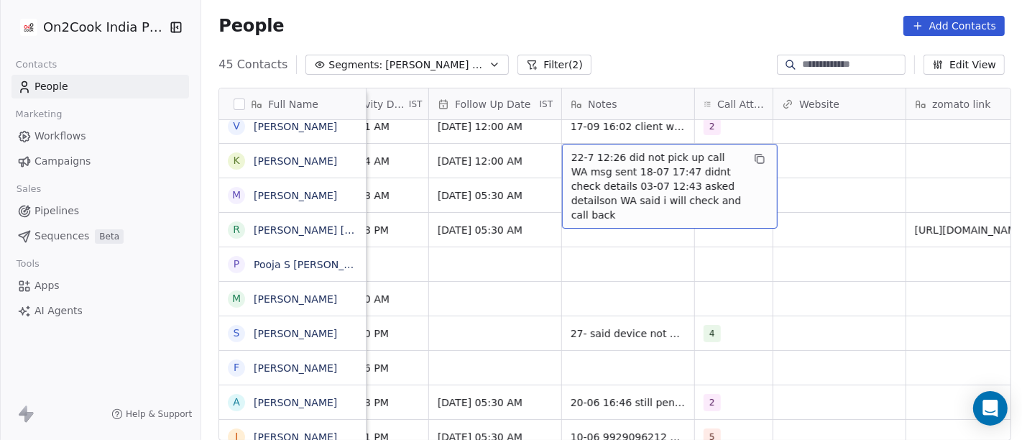
click at [603, 150] on span "22-7 12:26 did not pick up call WA msg sent 18-07 17:47 didnt check details 03-…" at bounding box center [656, 186] width 171 height 72
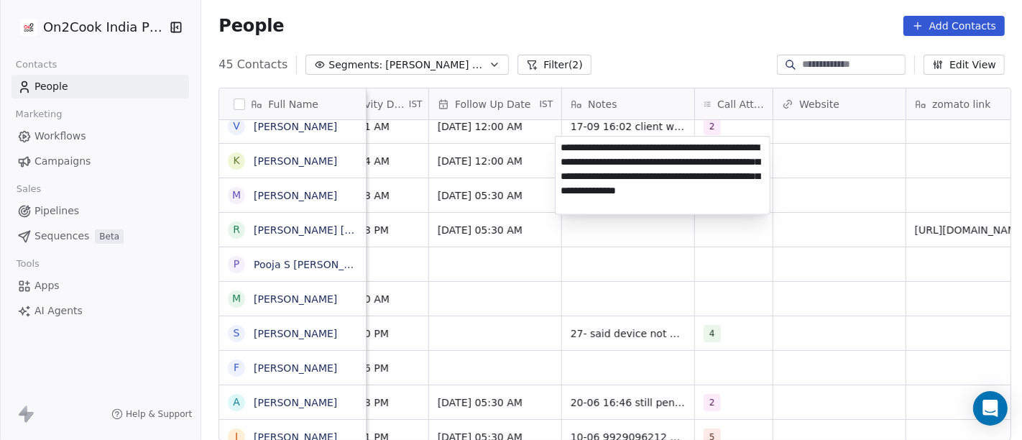
type textarea "**********"
click at [520, 297] on html "On2Cook India Pvt. Ltd. Contacts People Marketing Workflows Campaigns Sales Pip…" at bounding box center [511, 220] width 1022 height 440
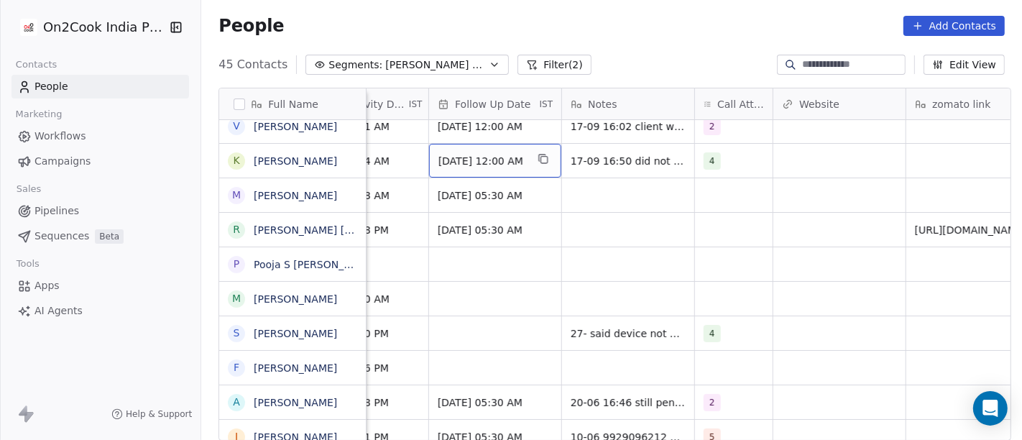
click at [471, 154] on span "Jul 30, 2025 12:00 AM" at bounding box center [482, 161] width 88 height 14
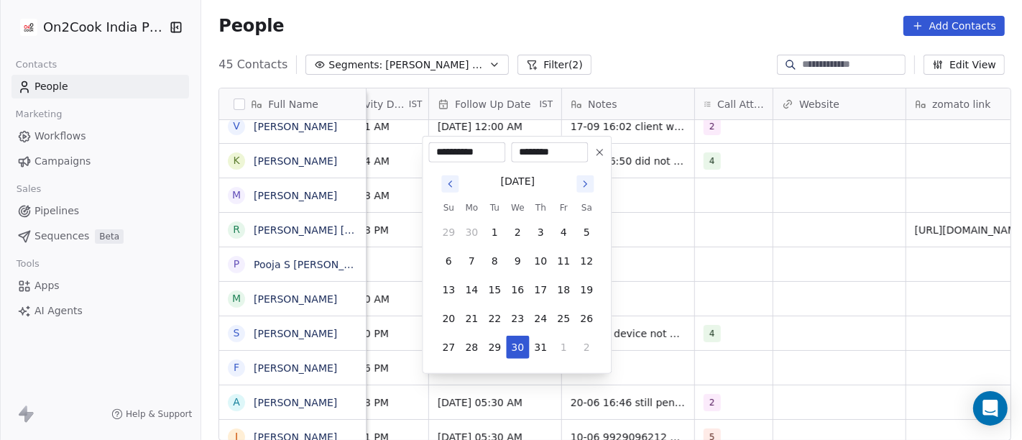
click at [585, 181] on icon "Go to next month" at bounding box center [584, 183] width 11 height 11
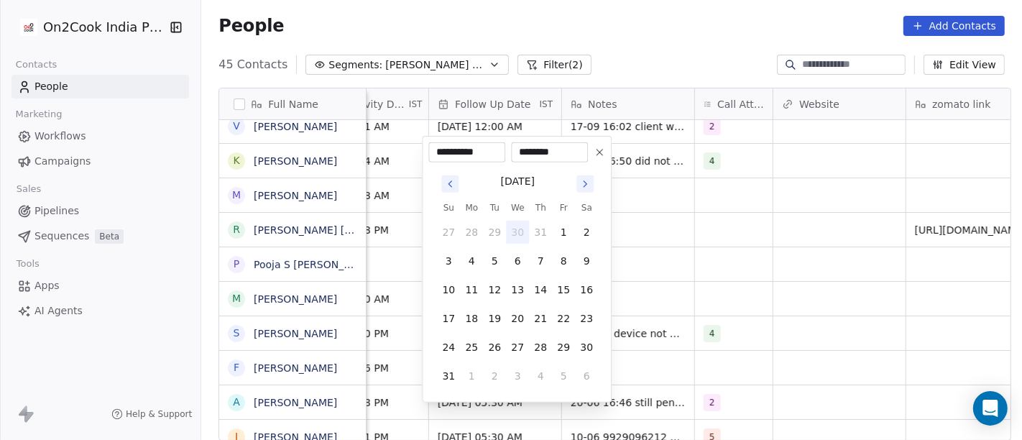
click at [585, 181] on icon "Go to next month" at bounding box center [584, 183] width 11 height 11
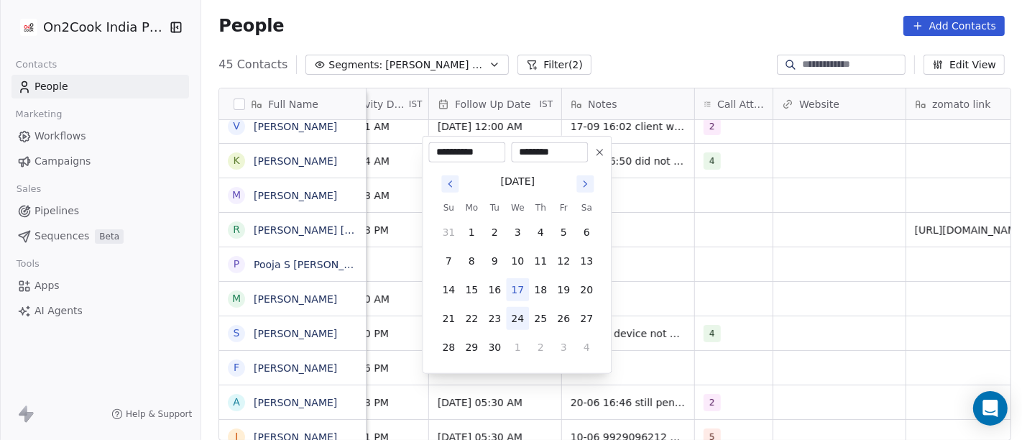
click at [521, 320] on button "24" at bounding box center [517, 318] width 23 height 23
type input "**********"
click at [730, 251] on html "On2Cook India Pvt. Ltd. Contacts People Marketing Workflows Campaigns Sales Pip…" at bounding box center [511, 220] width 1022 height 440
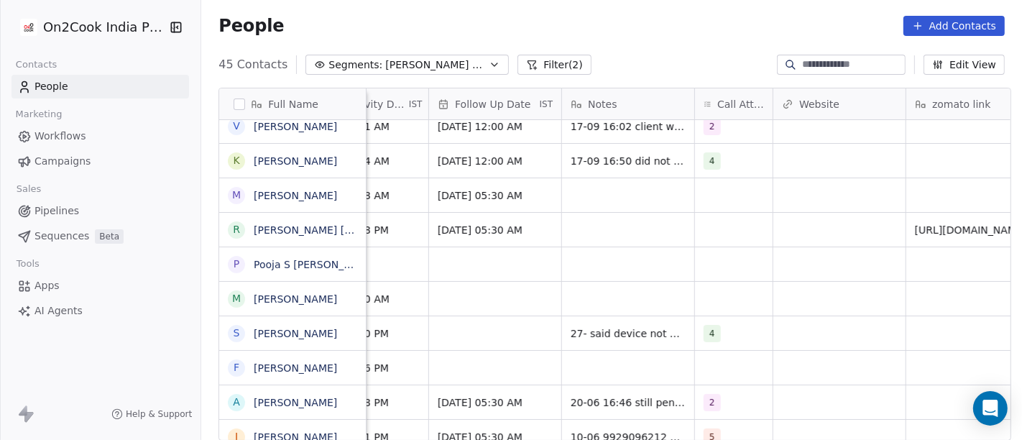
scroll to position [6, 946]
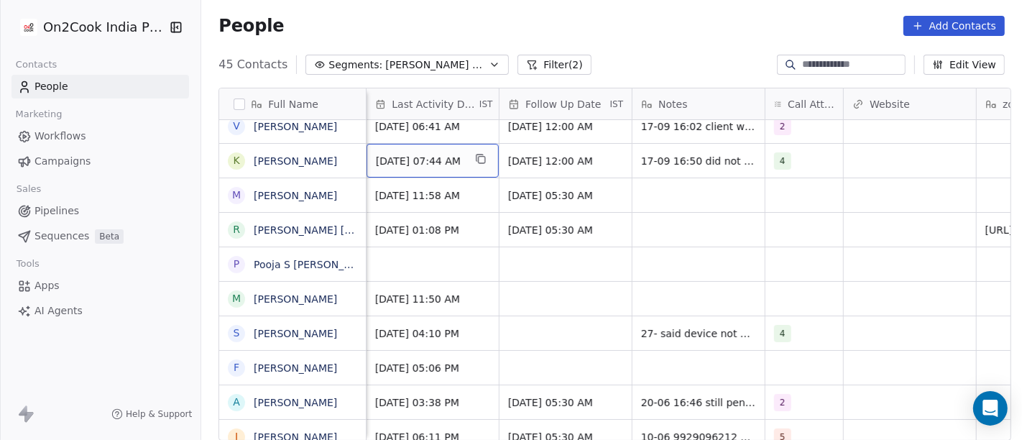
click at [405, 159] on span "Jul 22, 2025 07:44 AM" at bounding box center [420, 161] width 88 height 14
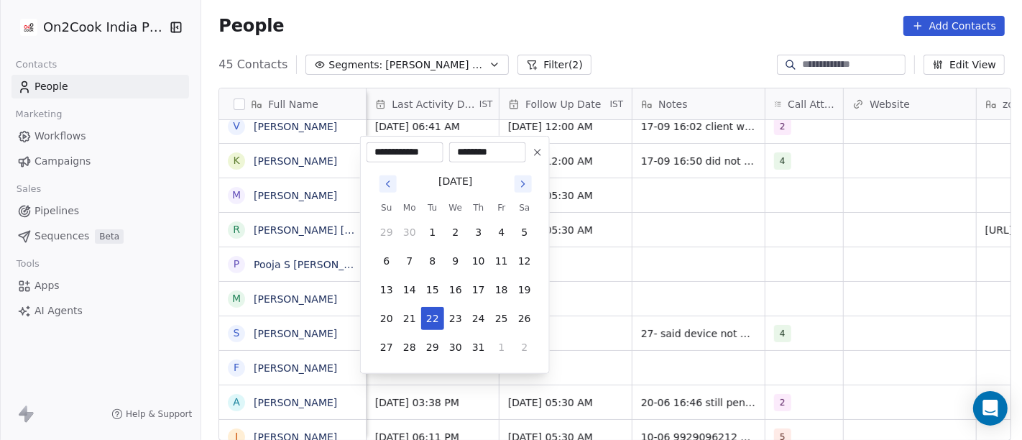
click at [517, 185] on icon "Go to next month" at bounding box center [522, 183] width 11 height 11
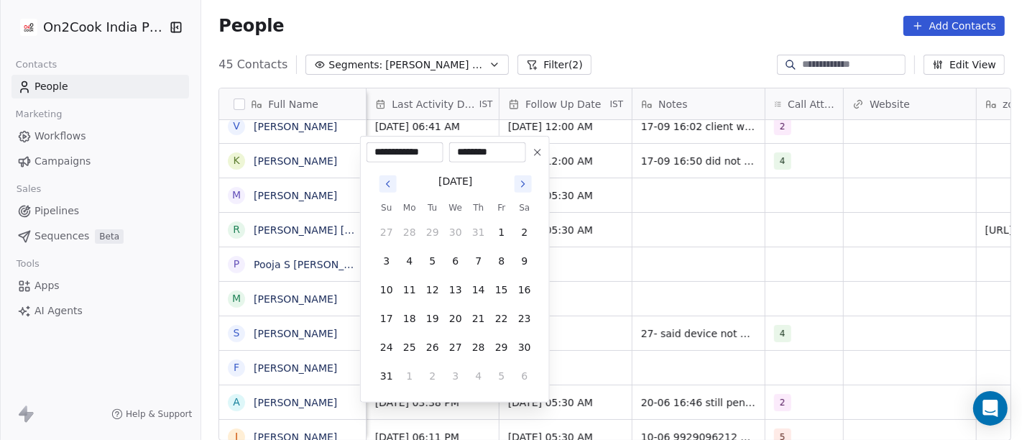
click at [523, 194] on div "August 2025 Su Mo Tu We Th Fr Sa 27 28 29 30 31 1 2 3 4 5 6 7 8 9 10 11 12 13 1…" at bounding box center [455, 279] width 161 height 216
click at [523, 182] on icon "Go to next month" at bounding box center [523, 184] width 3 height 6
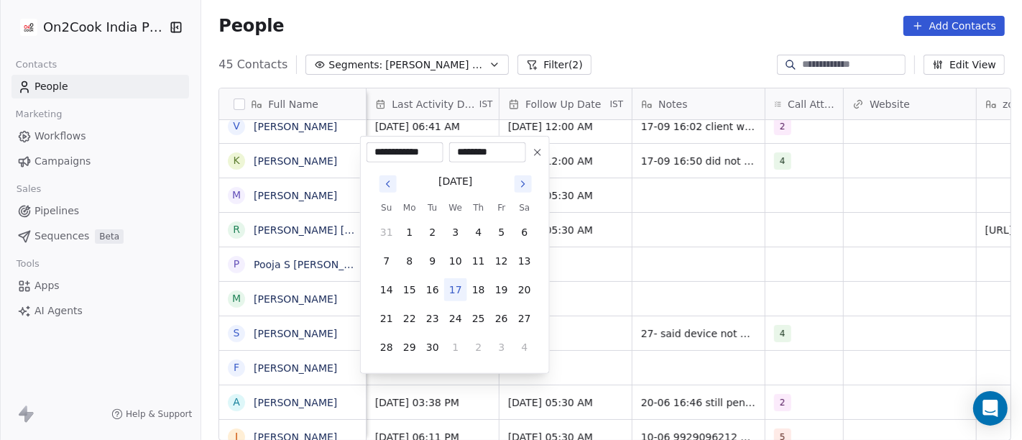
click at [455, 284] on button "17" at bounding box center [455, 289] width 23 height 23
type input "**********"
click at [706, 228] on html "On2Cook India Pvt. Ltd. Contacts People Marketing Workflows Campaigns Sales Pip…" at bounding box center [511, 220] width 1022 height 440
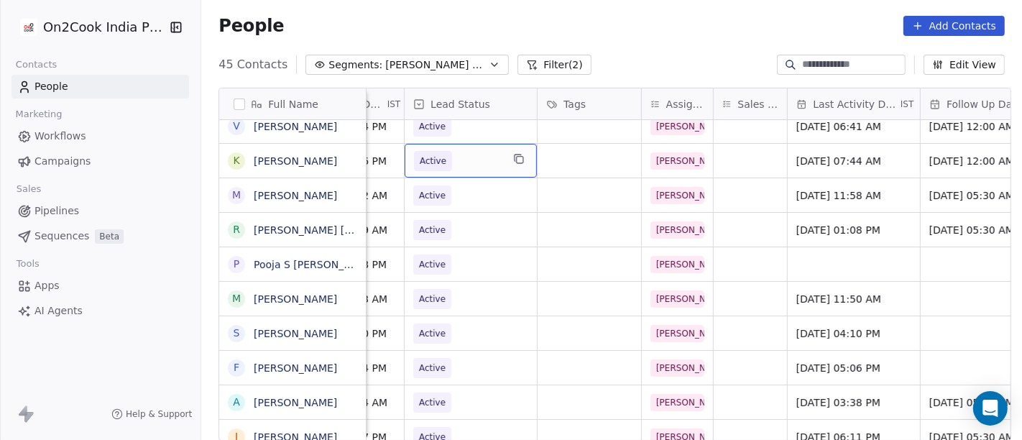
scroll to position [6, 524]
click at [492, 154] on span "Active" at bounding box center [459, 161] width 88 height 20
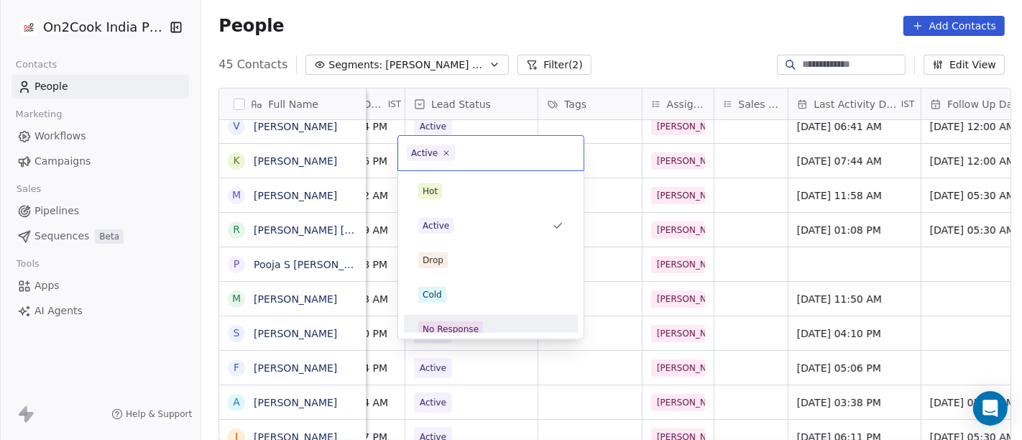
click at [472, 338] on div "Hot Active Drop Cold No Response Onsite Demo RSP (Distributor) Converted Duplic…" at bounding box center [490, 254] width 185 height 167
click at [455, 324] on div "No Response" at bounding box center [450, 329] width 56 height 13
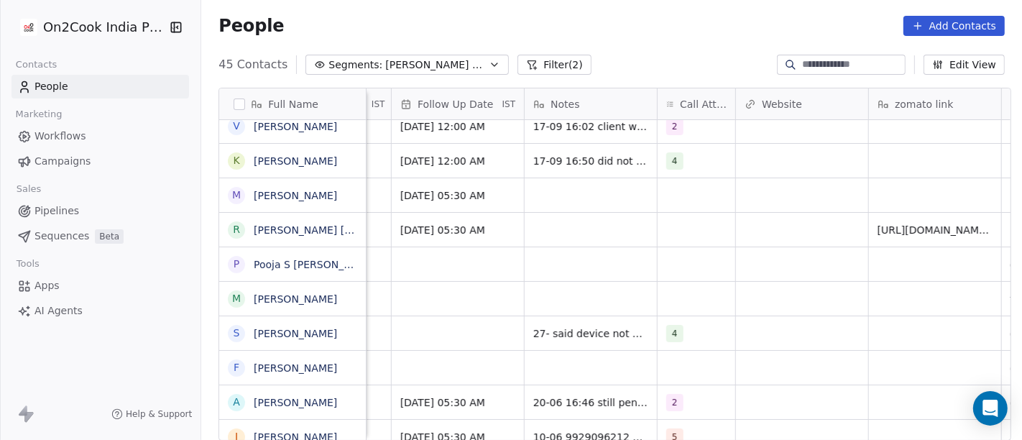
scroll to position [6, 1102]
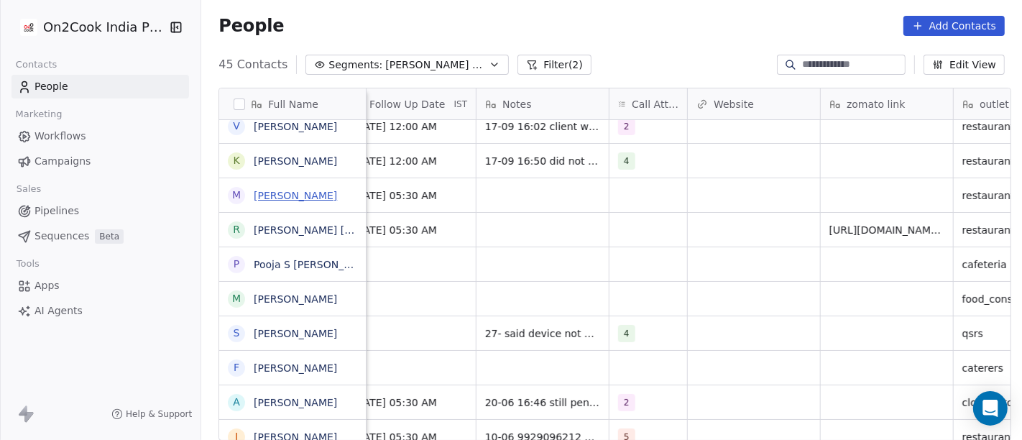
click at [254, 195] on link "Manik Chugh" at bounding box center [295, 195] width 83 height 11
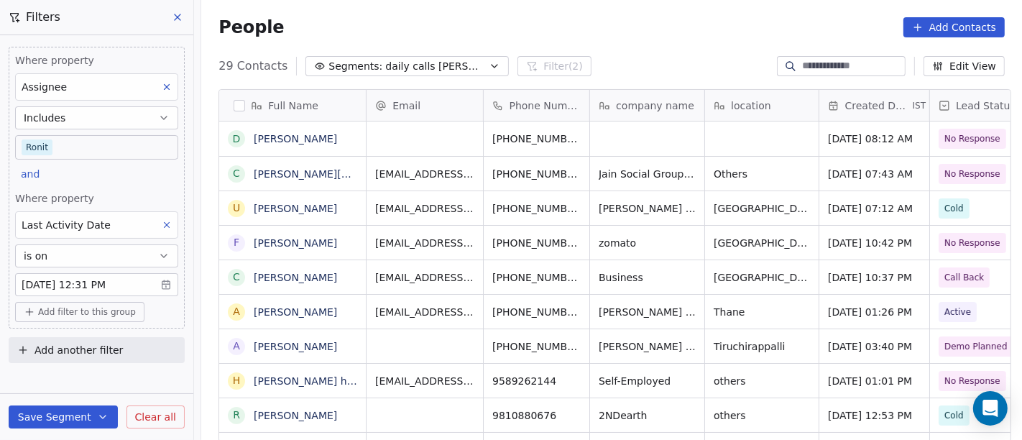
scroll to position [375, 815]
click at [644, 31] on div "People Add Contacts" at bounding box center [611, 27] width 786 height 20
click at [86, 144] on body "On2Cook India Pvt. Ltd. Contacts People Marketing Workflows Campaigns Sales Pip…" at bounding box center [511, 220] width 1022 height 440
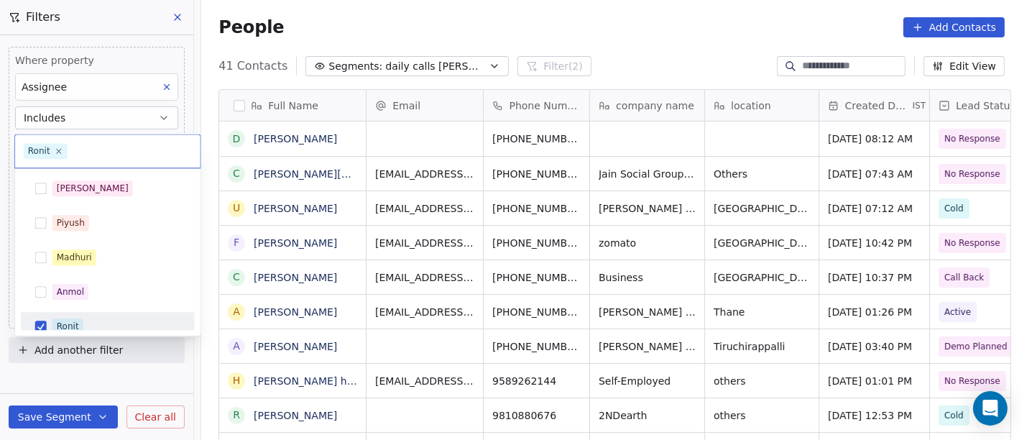
scroll to position [10, 0]
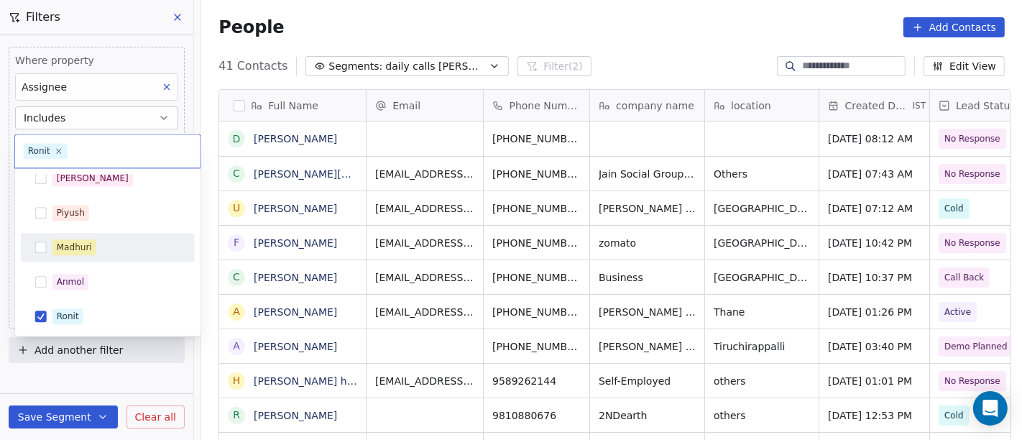
click at [80, 253] on span "Madhuri" at bounding box center [74, 247] width 44 height 16
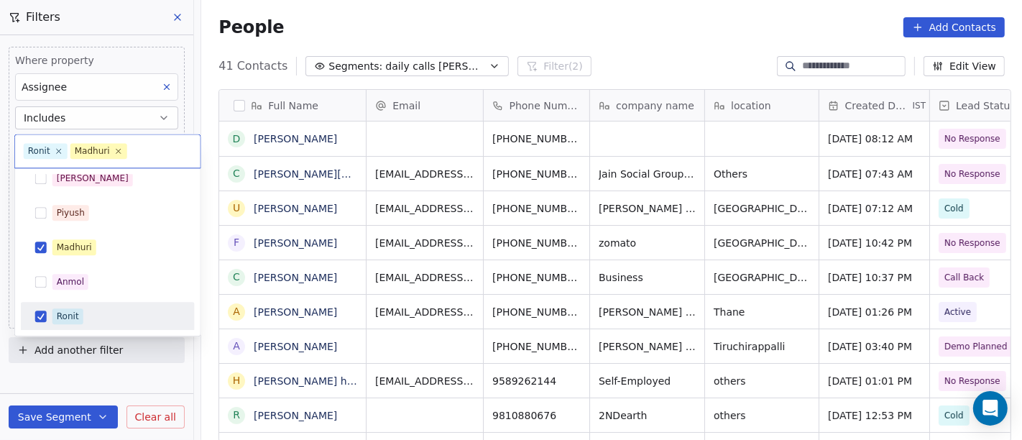
click at [90, 308] on div "Ronit" at bounding box center [116, 316] width 128 height 16
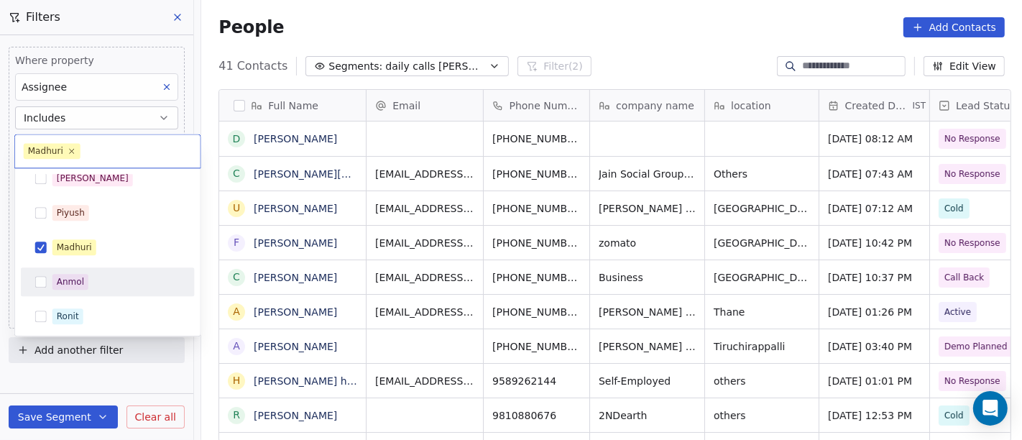
click at [569, 47] on html "On2Cook India Pvt. Ltd. Contacts People Marketing Workflows Campaigns Sales Pip…" at bounding box center [511, 220] width 1022 height 440
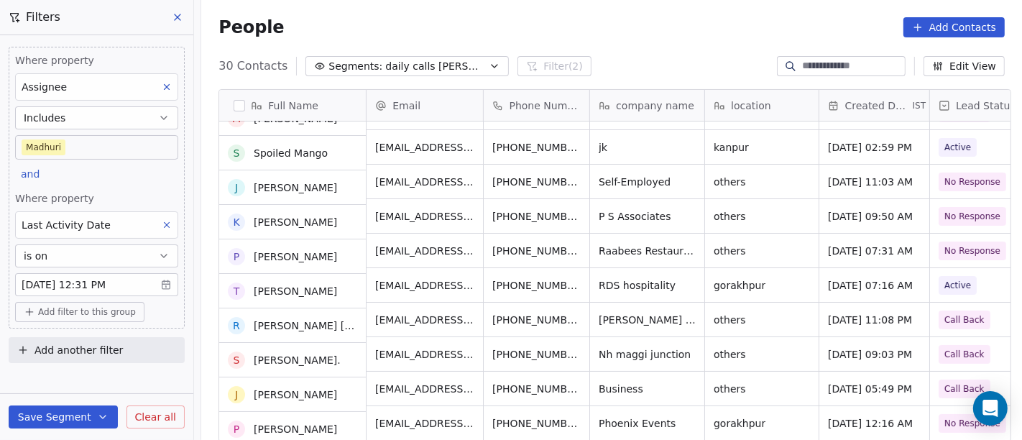
scroll to position [0, 0]
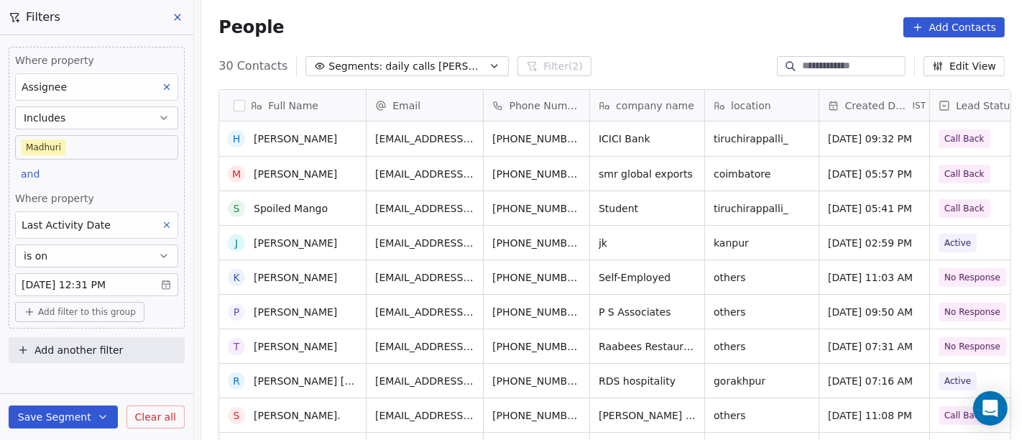
click at [110, 152] on body "On2Cook India Pvt. Ltd. Contacts People Marketing Workflows Campaigns Sales Pip…" at bounding box center [511, 220] width 1022 height 440
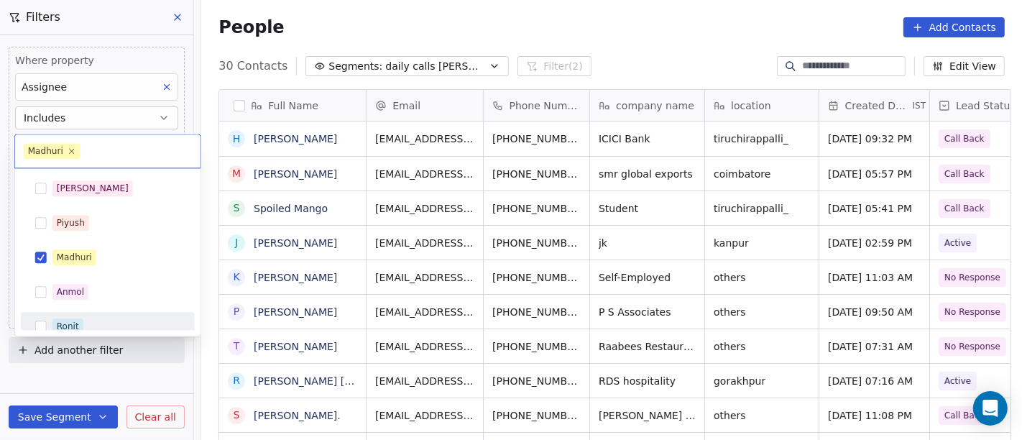
click at [76, 318] on span "Ronit" at bounding box center [67, 326] width 31 height 16
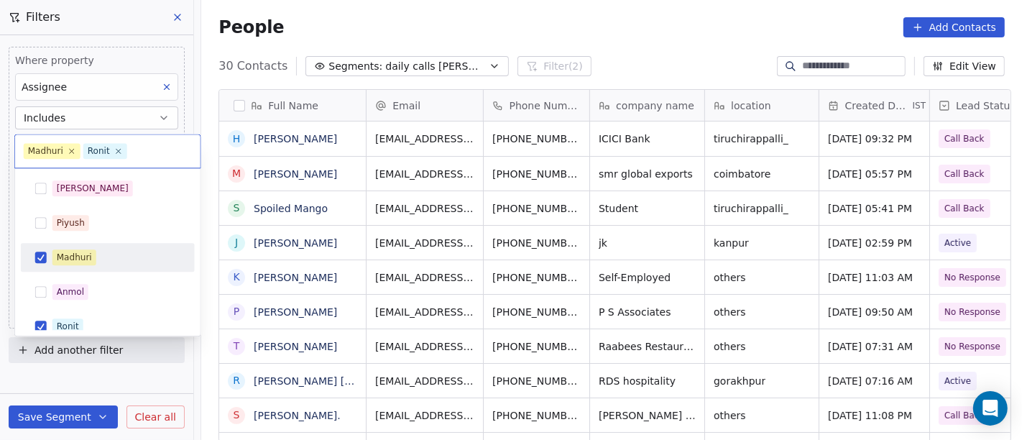
click at [96, 260] on div "Madhuri" at bounding box center [116, 257] width 128 height 16
click at [624, 21] on html "On2Cook India Pvt. Ltd. Contacts People Marketing Workflows Campaigns Sales Pip…" at bounding box center [511, 220] width 1022 height 440
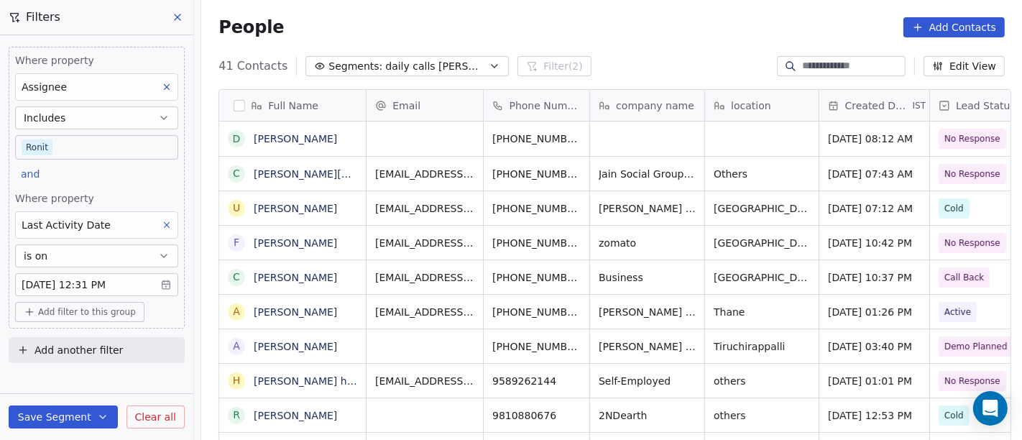
click at [80, 150] on body "On2Cook India Pvt. Ltd. Contacts People Marketing Workflows Campaigns Sales Pip…" at bounding box center [511, 220] width 1022 height 440
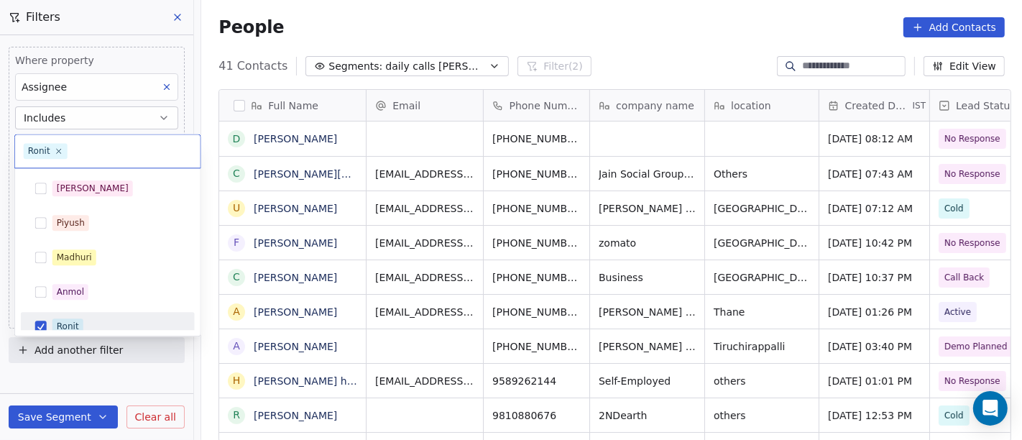
scroll to position [10, 0]
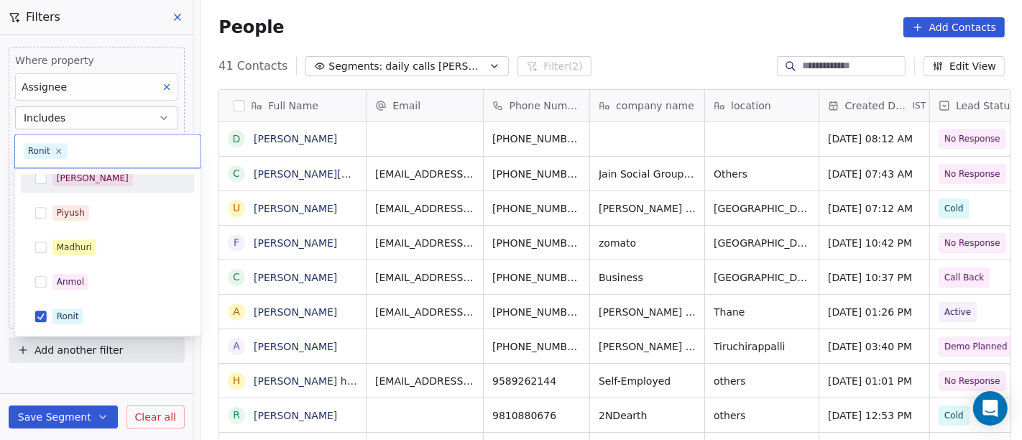
click at [108, 185] on div "[PERSON_NAME]" at bounding box center [108, 178] width 162 height 23
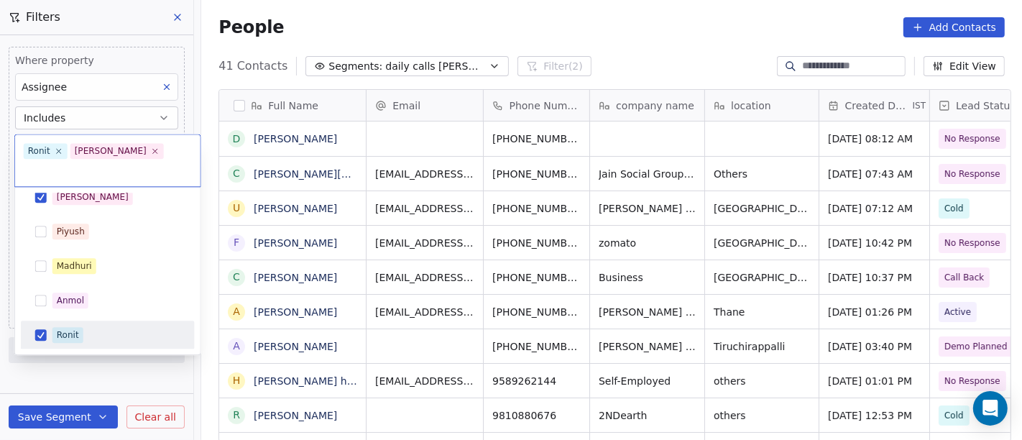
click at [96, 327] on div "Ronit" at bounding box center [116, 335] width 128 height 16
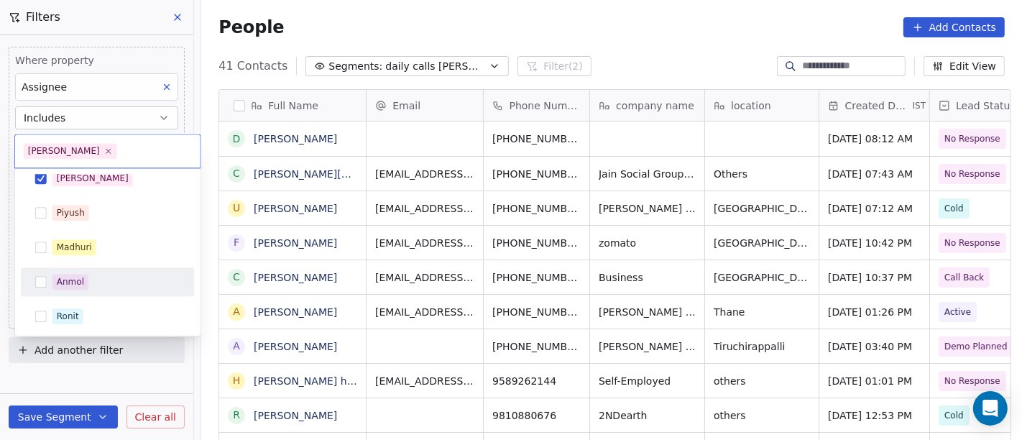
click at [562, 3] on html "On2Cook India Pvt. Ltd. Contacts People Marketing Workflows Campaigns Sales Pip…" at bounding box center [511, 220] width 1022 height 440
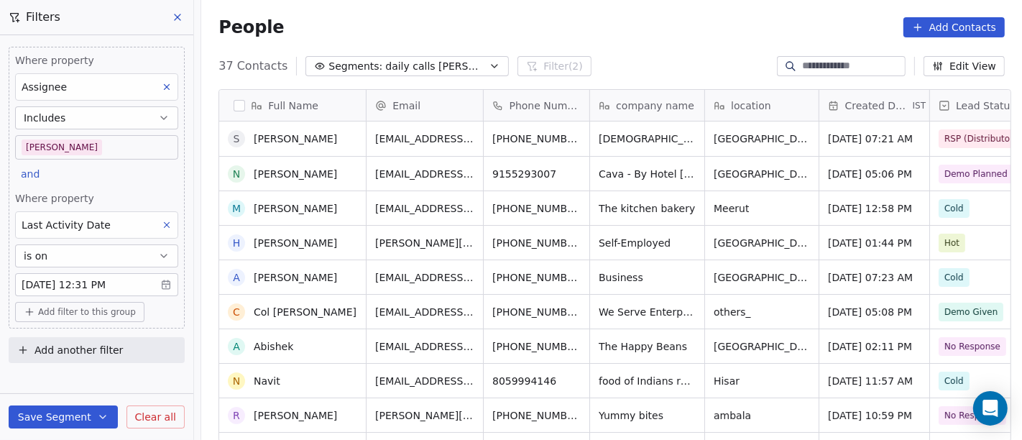
scroll to position [0, 0]
click at [125, 157] on body "On2Cook India Pvt. Ltd. Contacts People Marketing Workflows Campaigns Sales Pip…" at bounding box center [511, 220] width 1022 height 440
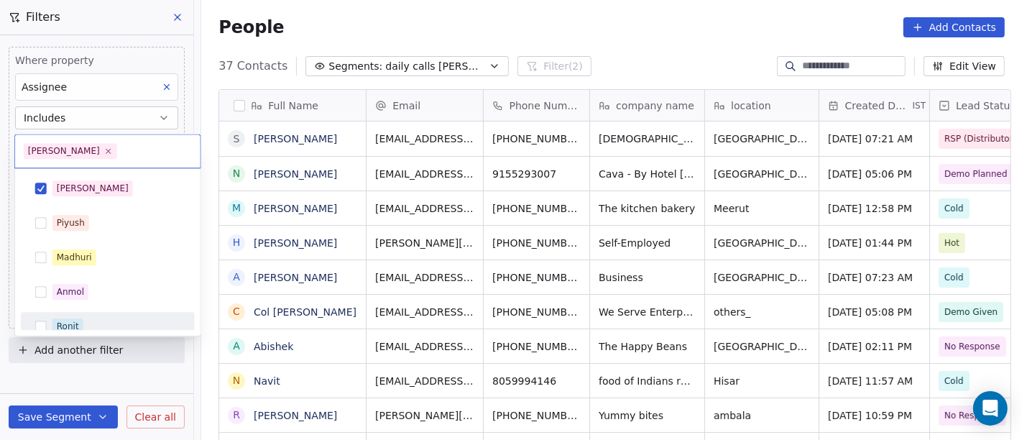
click at [75, 312] on div "Ronit" at bounding box center [108, 326] width 174 height 29
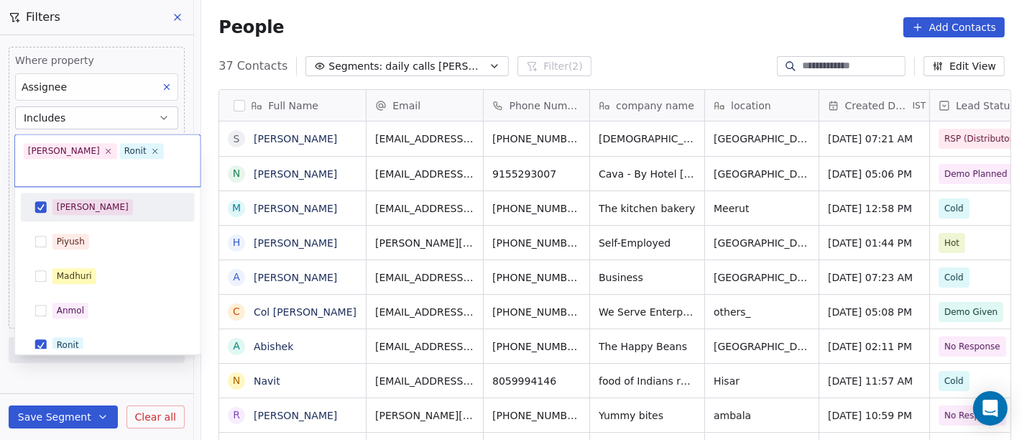
click at [106, 199] on div "[PERSON_NAME]" at bounding box center [116, 207] width 128 height 16
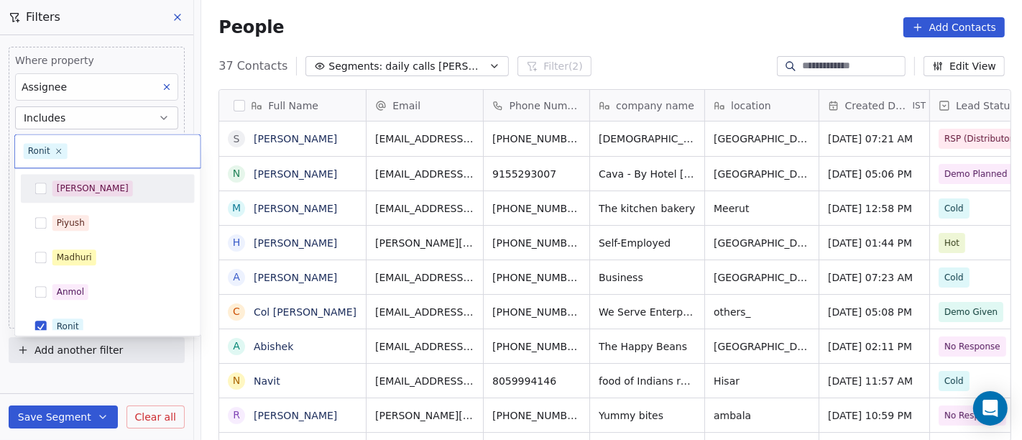
click at [484, 14] on html "On2Cook India Pvt. Ltd. Contacts People Marketing Workflows Campaigns Sales Pip…" at bounding box center [511, 220] width 1022 height 440
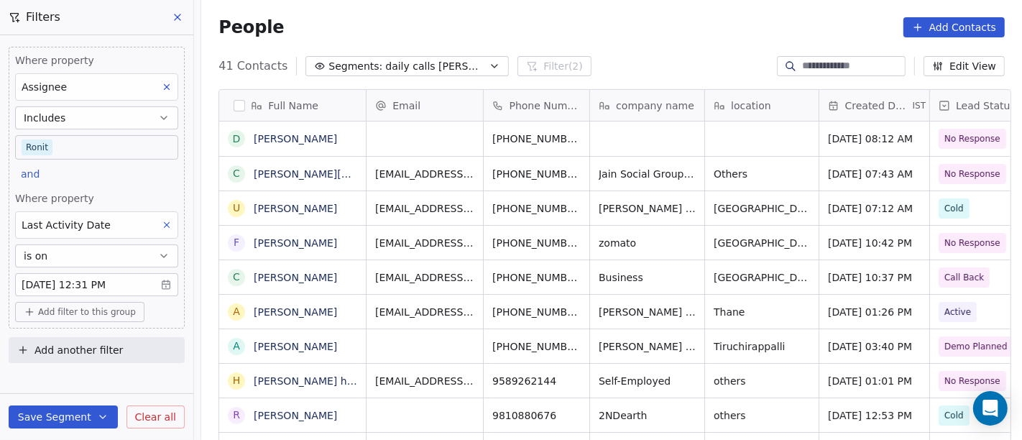
click at [111, 147] on body "On2Cook India Pvt. Ltd. Contacts People Marketing Workflows Campaigns Sales Pip…" at bounding box center [511, 220] width 1022 height 440
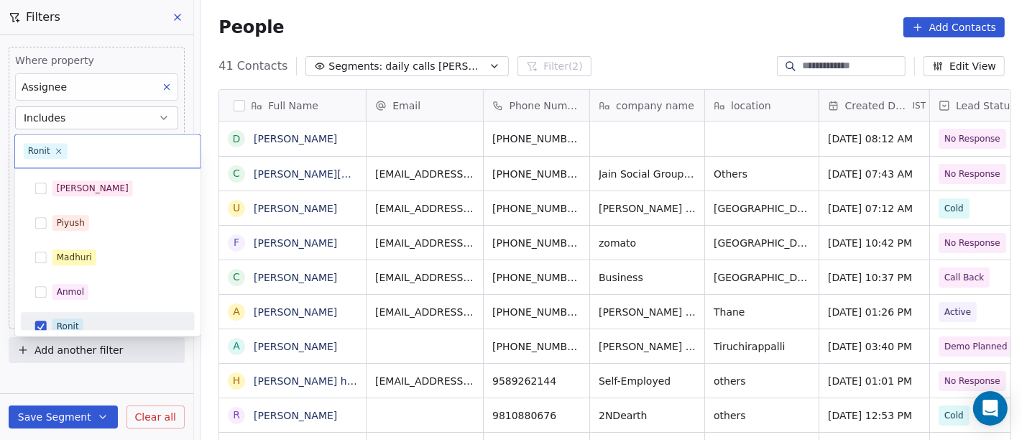
scroll to position [10, 0]
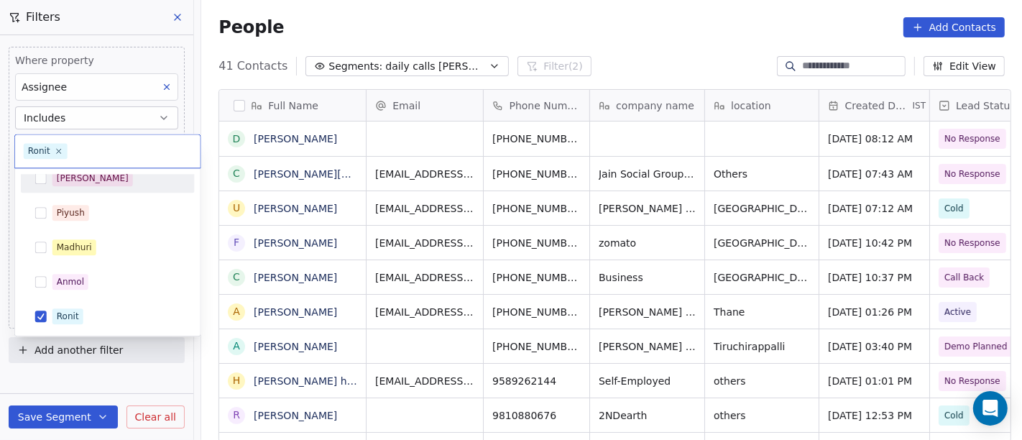
click at [107, 184] on div "[PERSON_NAME]" at bounding box center [116, 178] width 128 height 16
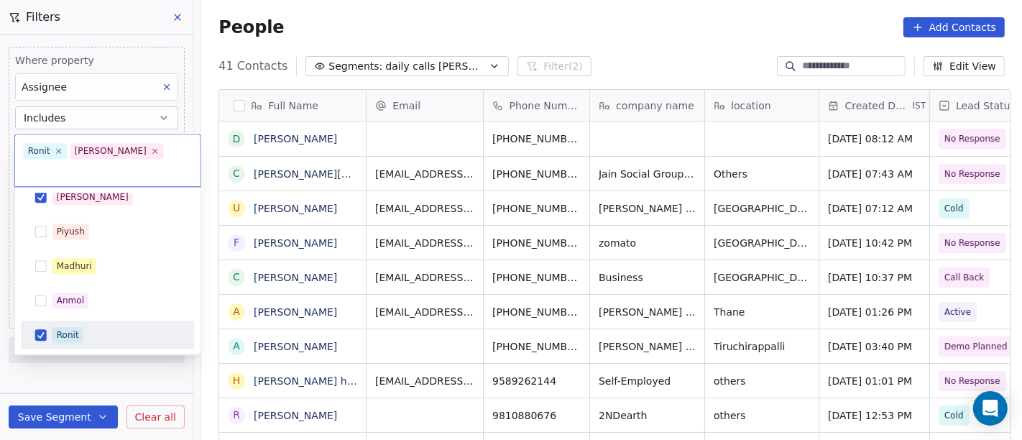
click at [107, 327] on div "Ronit" at bounding box center [116, 335] width 128 height 16
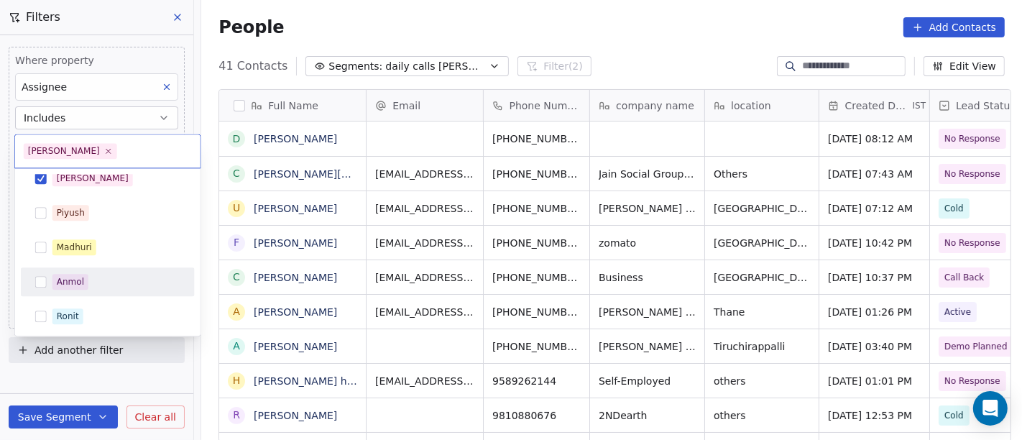
click at [536, 1] on html "On2Cook India Pvt. Ltd. Contacts People Marketing Workflows Campaigns Sales Pip…" at bounding box center [511, 220] width 1022 height 440
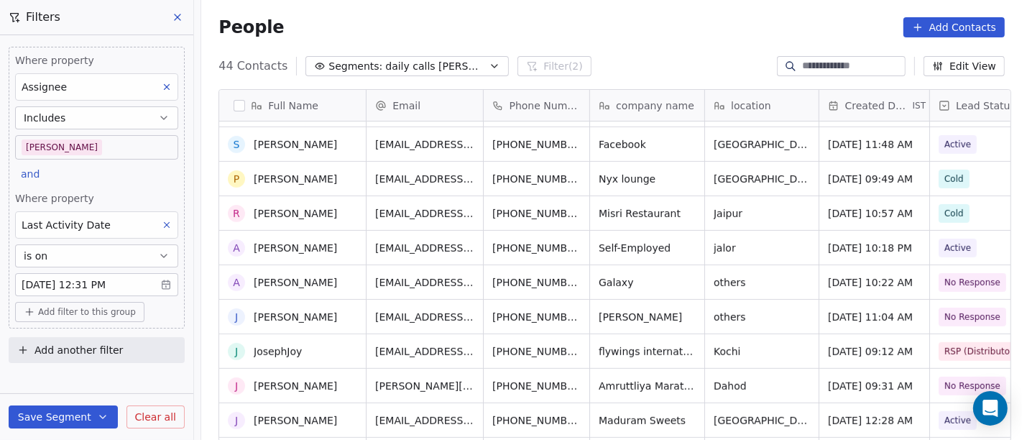
scroll to position [0, 0]
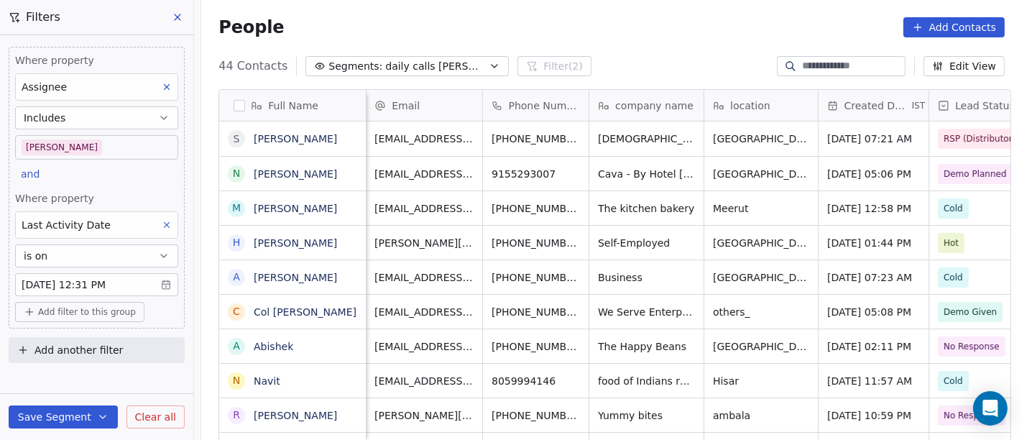
click at [573, 50] on div "People Add Contacts" at bounding box center [611, 27] width 820 height 55
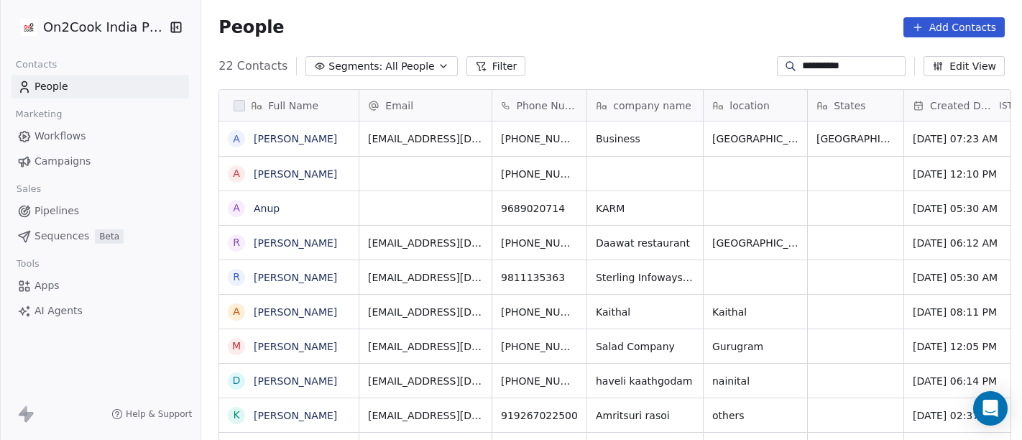
click at [817, 65] on input "**********" at bounding box center [852, 66] width 101 height 14
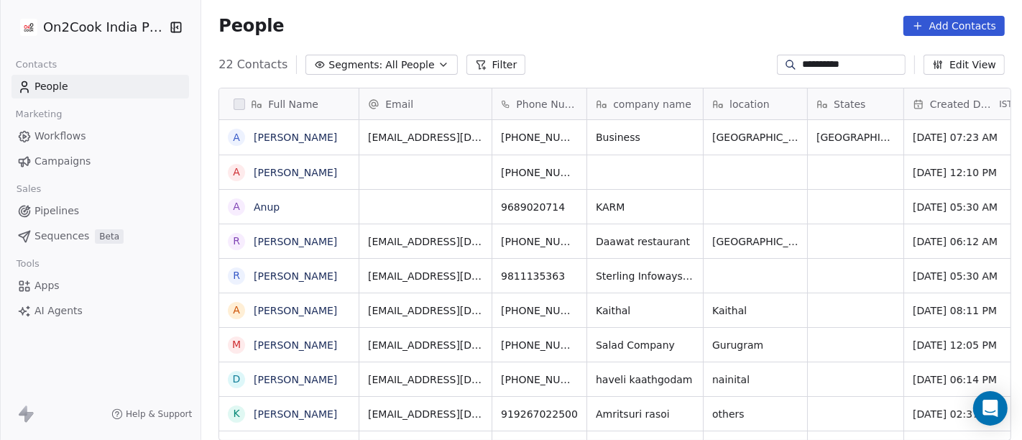
click at [817, 65] on input "**********" at bounding box center [852, 64] width 101 height 14
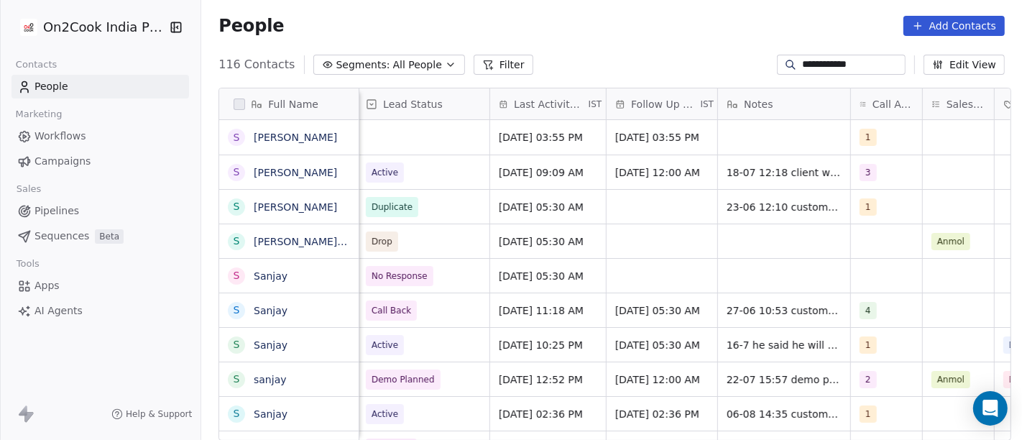
scroll to position [0, 746]
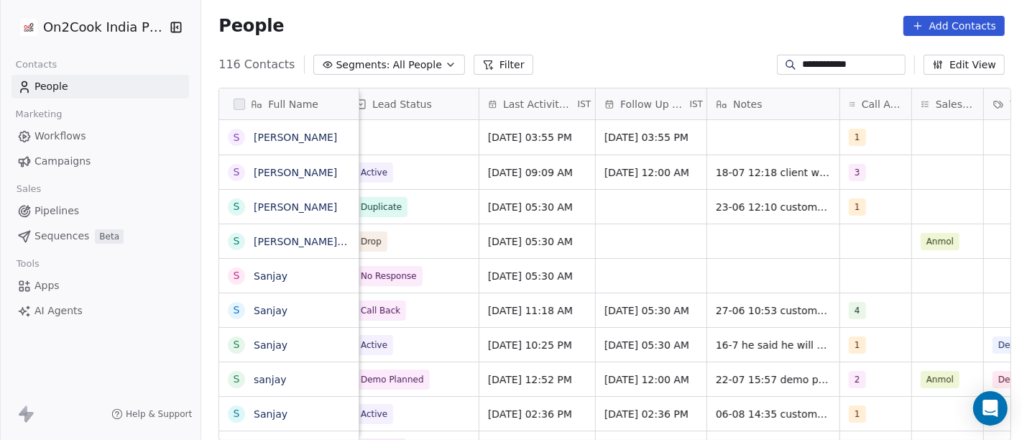
type input "**********"
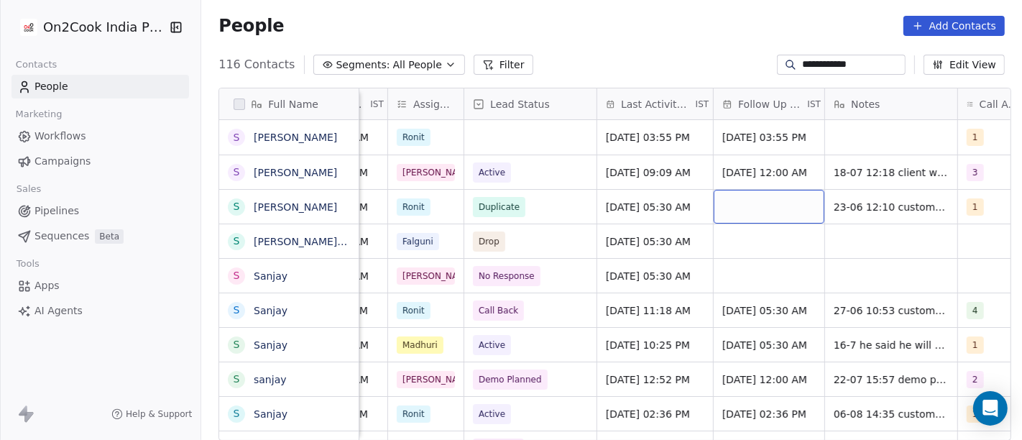
scroll to position [0, 491]
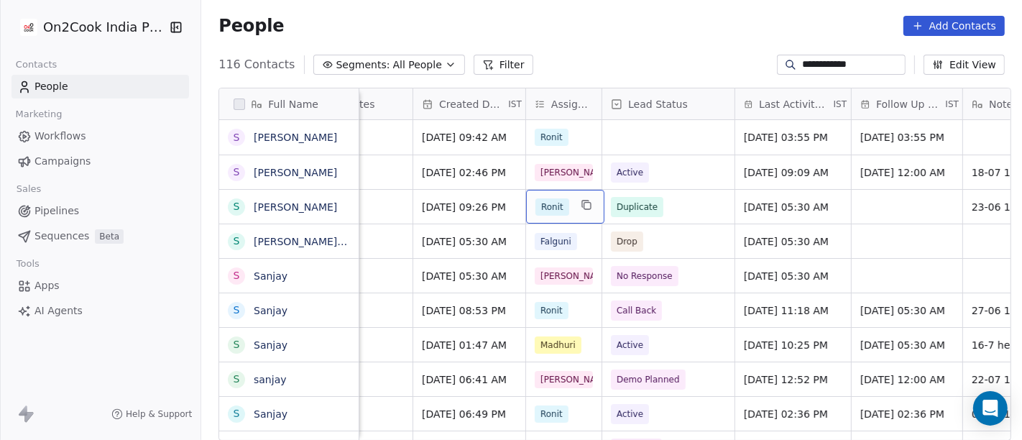
click at [535, 208] on span "Ronit" at bounding box center [552, 206] width 34 height 17
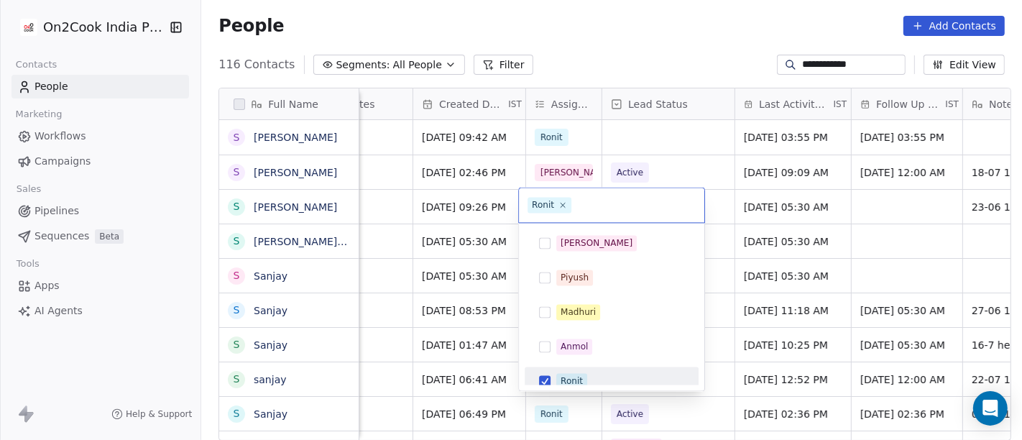
scroll to position [10, 0]
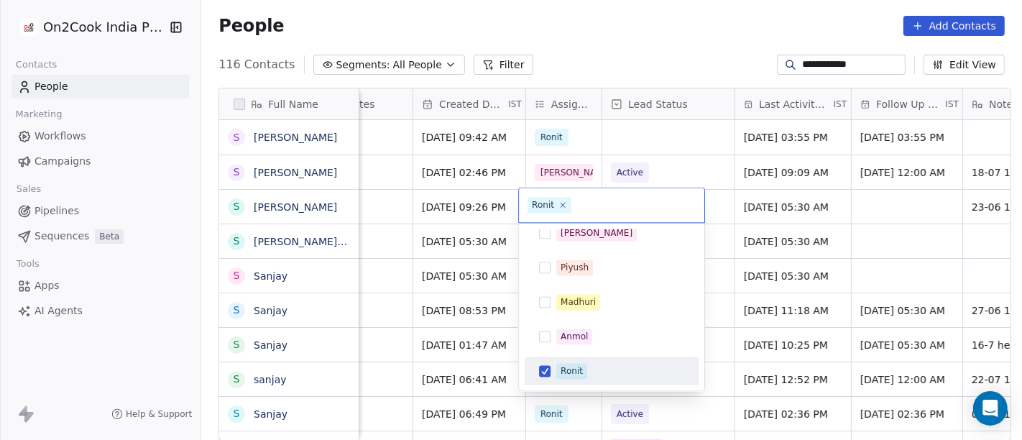
click at [629, 23] on html "**********" at bounding box center [511, 220] width 1022 height 440
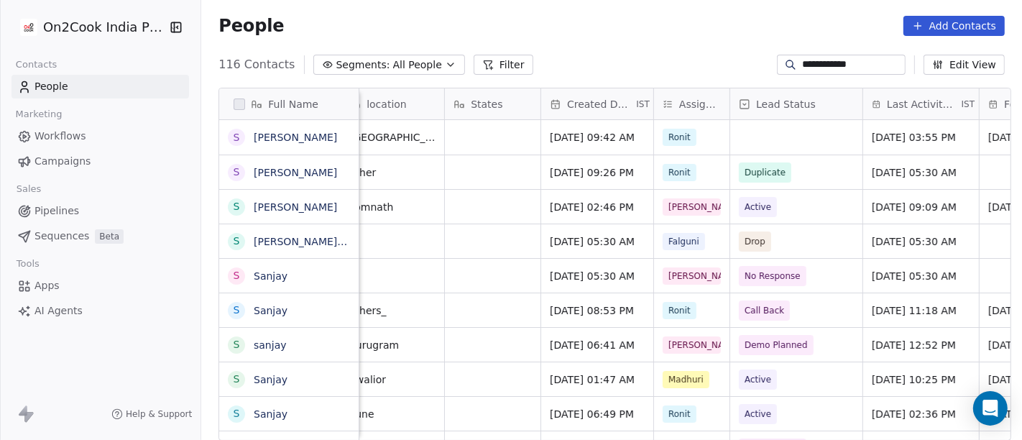
scroll to position [0, 451]
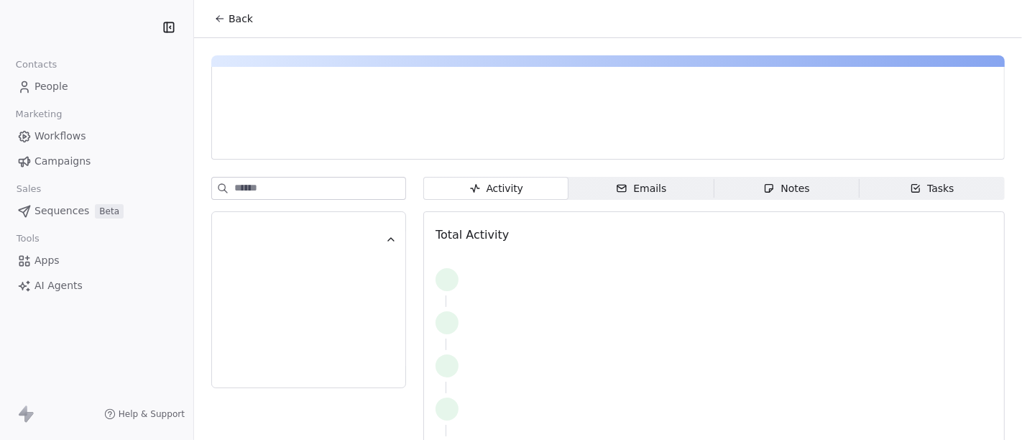
click at [769, 193] on div "Notes" at bounding box center [786, 188] width 46 height 15
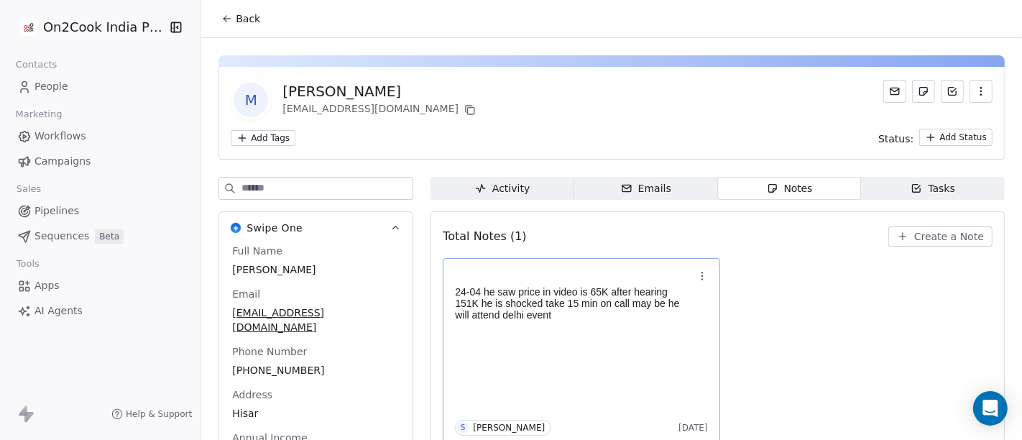
click at [537, 330] on div "24-04 he saw price in video is 65K after hearing 151K he is shocked take 15 min…" at bounding box center [581, 351] width 253 height 168
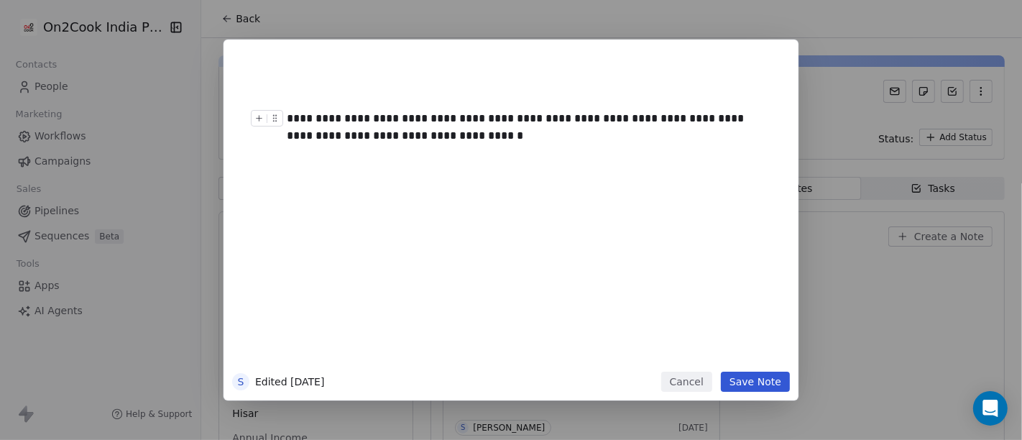
click at [458, 138] on div "**********" at bounding box center [526, 127] width 479 height 34
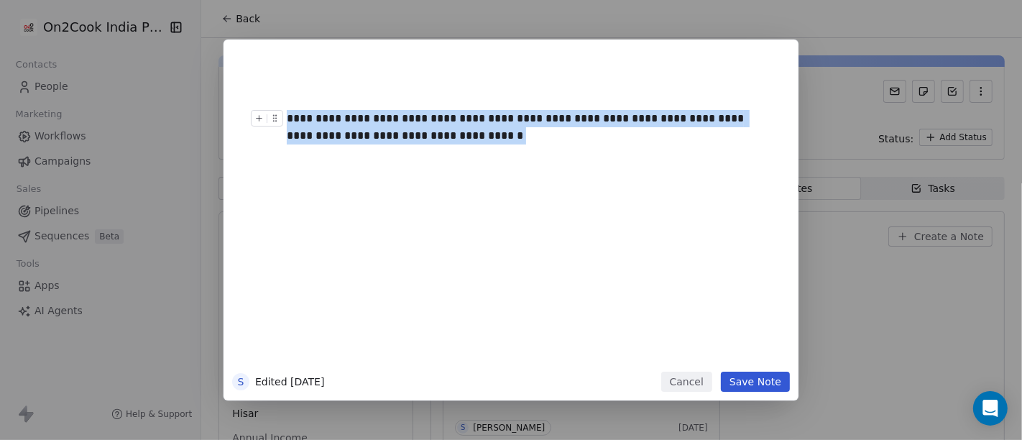
click at [458, 138] on div "**********" at bounding box center [526, 127] width 479 height 34
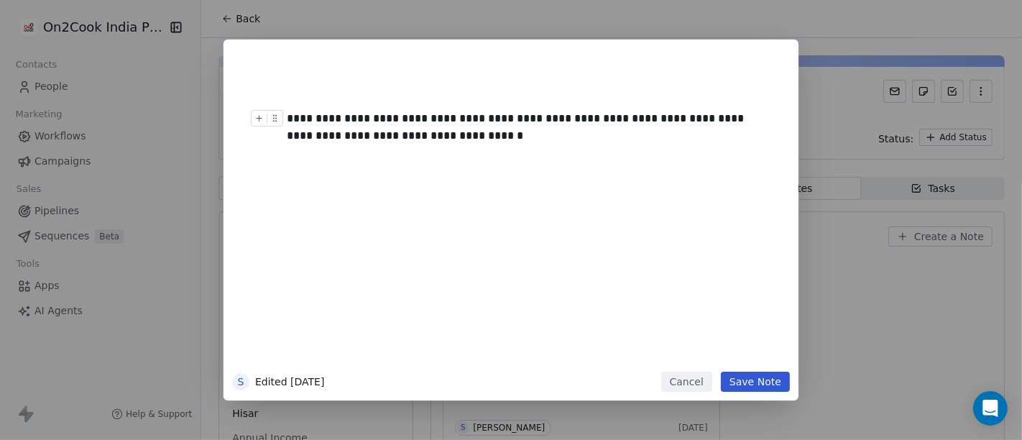
click at [692, 381] on button "Cancel" at bounding box center [686, 381] width 51 height 20
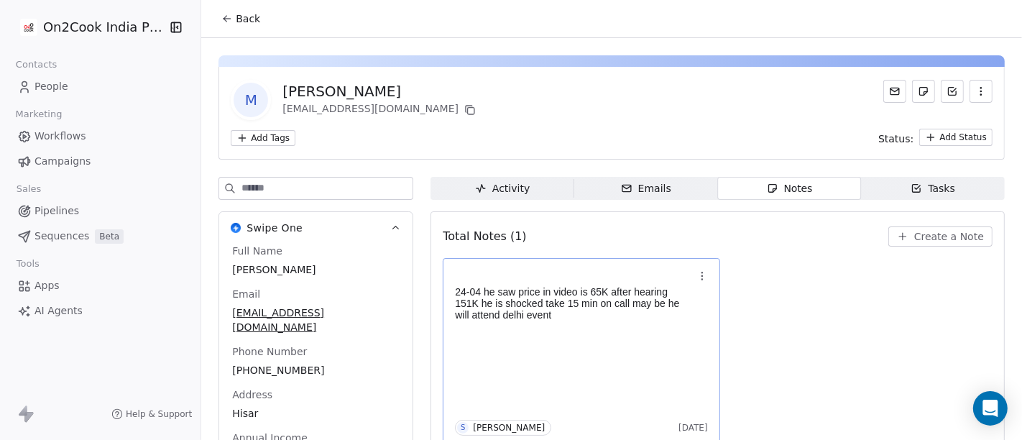
scroll to position [4, 0]
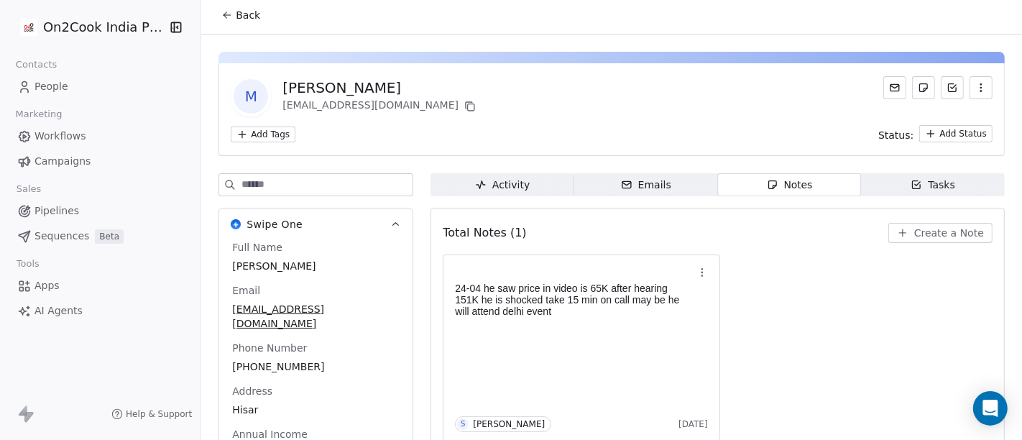
click at [223, 7] on button "Back" at bounding box center [241, 15] width 56 height 26
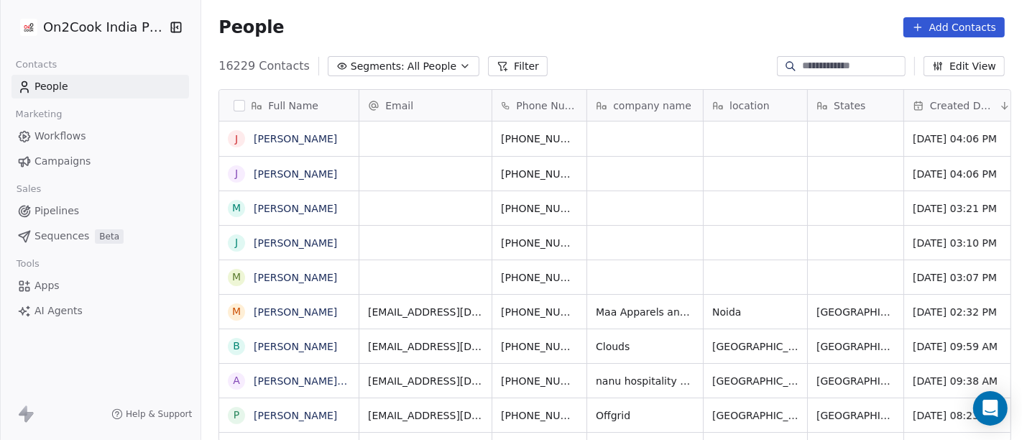
scroll to position [375, 815]
click at [373, 66] on span "Segments:" at bounding box center [378, 66] width 54 height 15
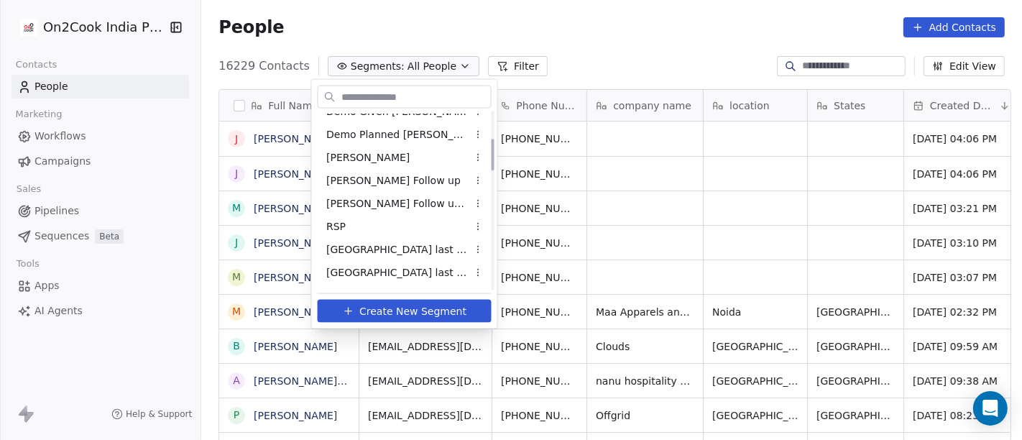
scroll to position [153, 0]
click at [404, 195] on span "[PERSON_NAME] Follow up Hot Active" at bounding box center [396, 202] width 141 height 15
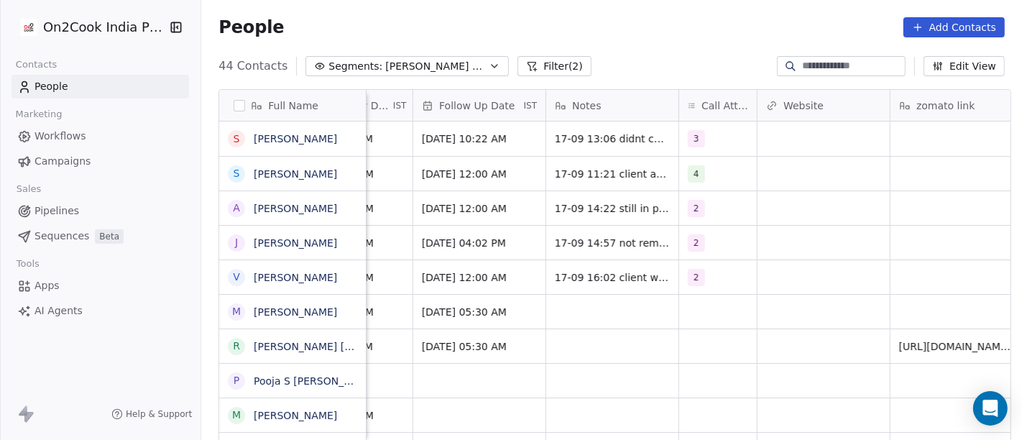
scroll to position [0, 1037]
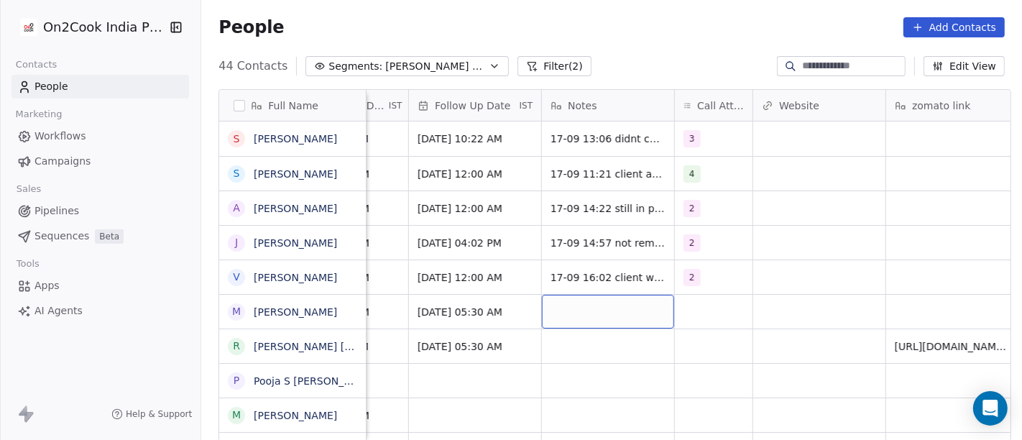
click at [569, 319] on div "grid" at bounding box center [608, 312] width 132 height 34
click at [569, 319] on textarea at bounding box center [600, 317] width 131 height 45
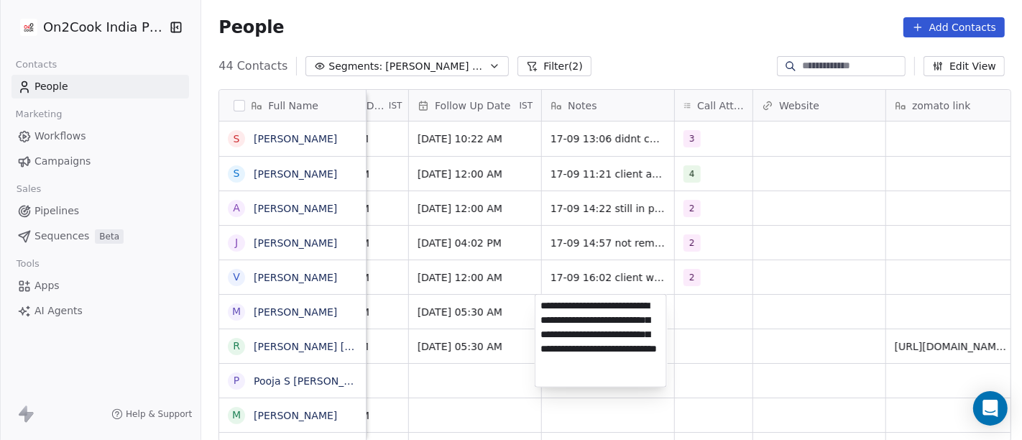
type textarea "**********"
click at [708, 320] on html "On2Cook India Pvt. Ltd. Contacts People Marketing Workflows Campaigns Sales Pip…" at bounding box center [511, 220] width 1022 height 440
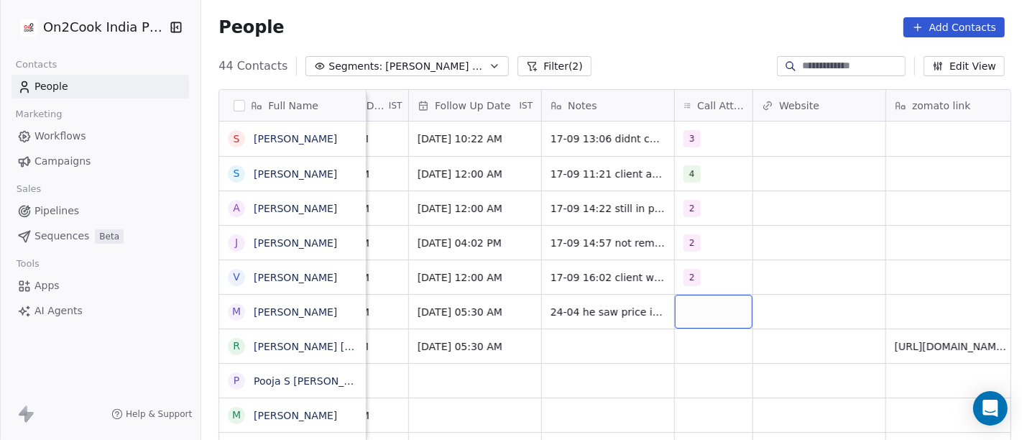
click at [708, 320] on div "grid" at bounding box center [714, 312] width 78 height 34
click at [705, 310] on div "grid" at bounding box center [714, 312] width 78 height 34
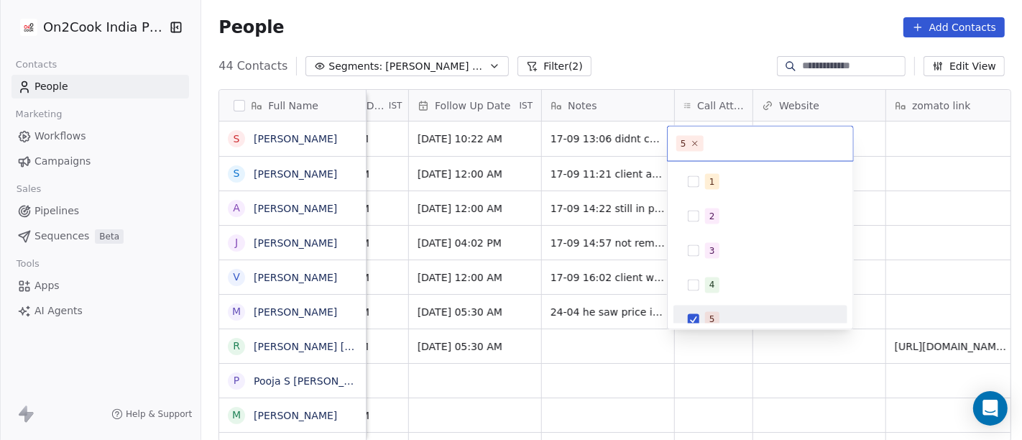
click at [700, 315] on div "5" at bounding box center [760, 319] width 162 height 23
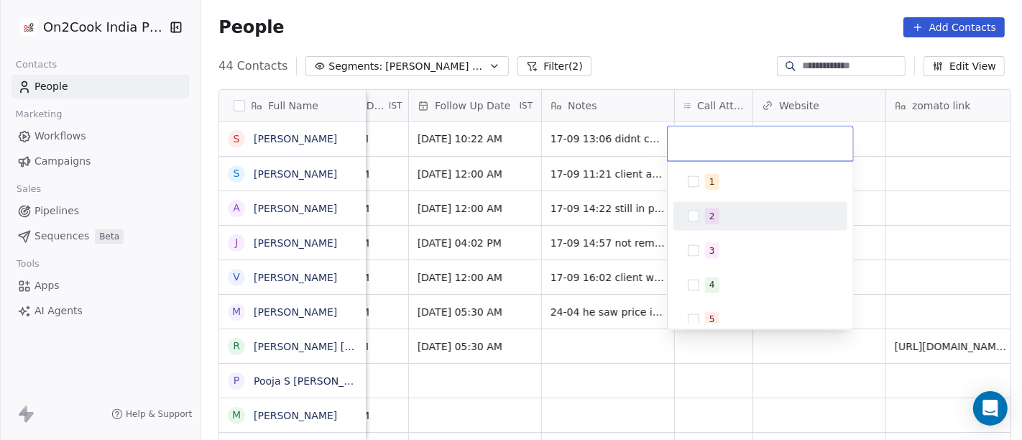
click at [683, 213] on div "2" at bounding box center [760, 216] width 162 height 23
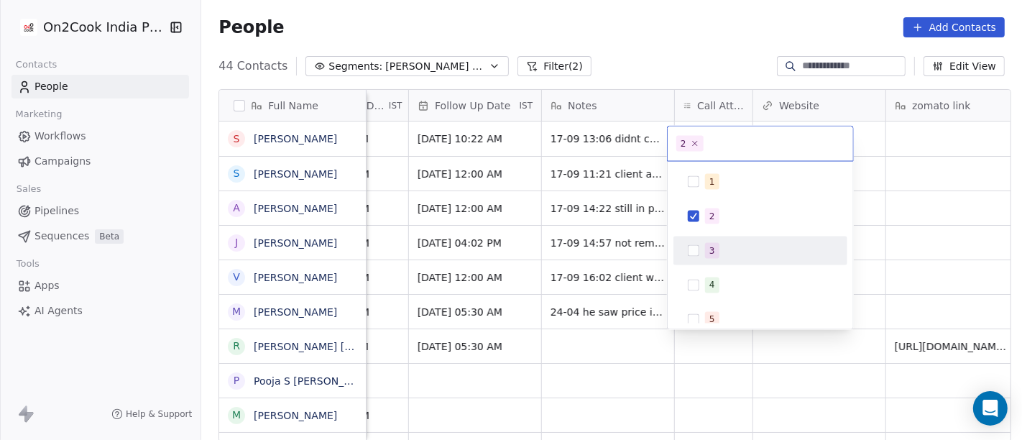
click at [593, 338] on html "On2Cook India Pvt. Ltd. Contacts People Marketing Workflows Campaigns Sales Pip…" at bounding box center [511, 220] width 1022 height 440
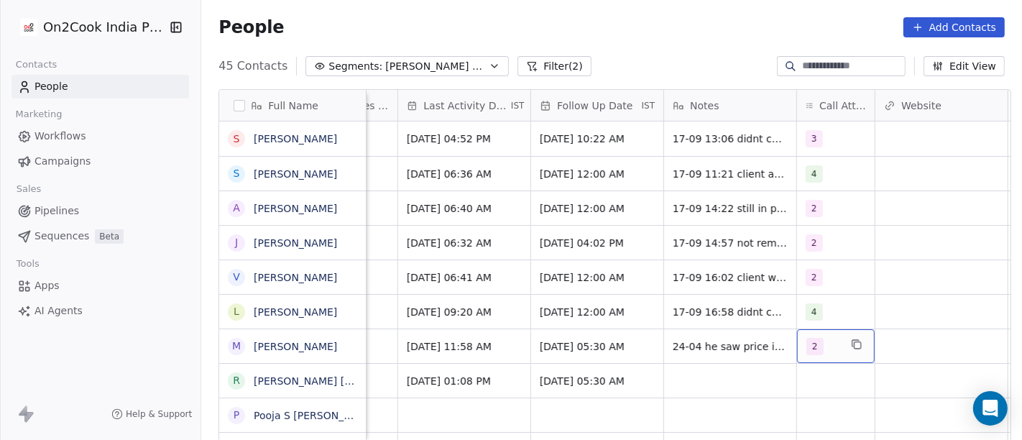
scroll to position [0, 915]
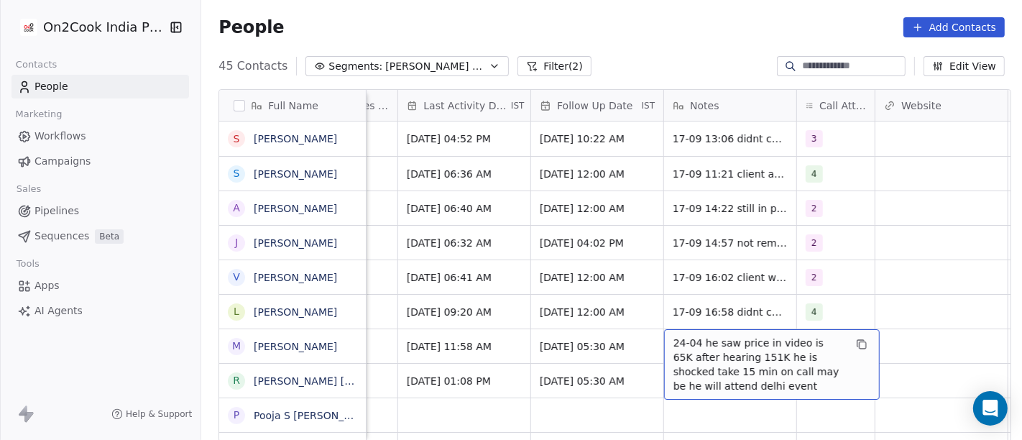
click at [680, 349] on span "24-04 he saw price in video is 65K after hearing 151K he is shocked take 15 min…" at bounding box center [758, 363] width 171 height 57
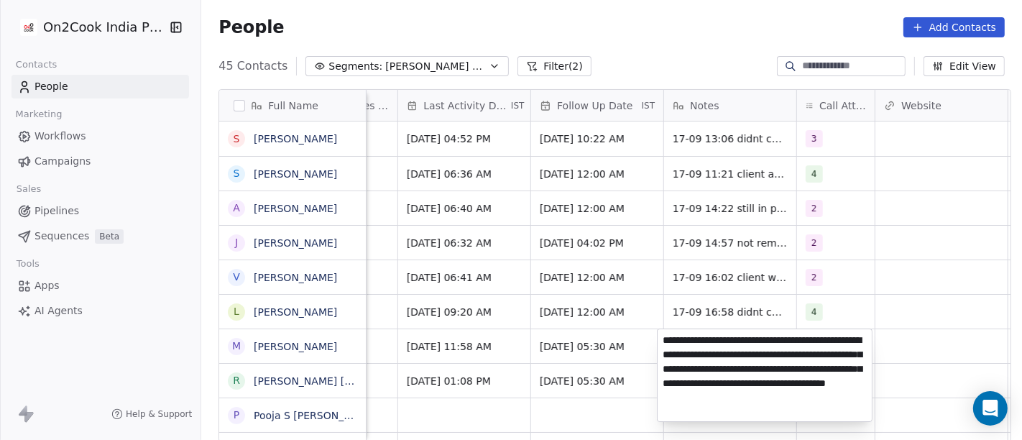
type textarea "**********"
click at [917, 255] on html "On2Cook India Pvt. Ltd. Contacts People Marketing Workflows Campaigns Sales Pip…" at bounding box center [511, 220] width 1022 height 440
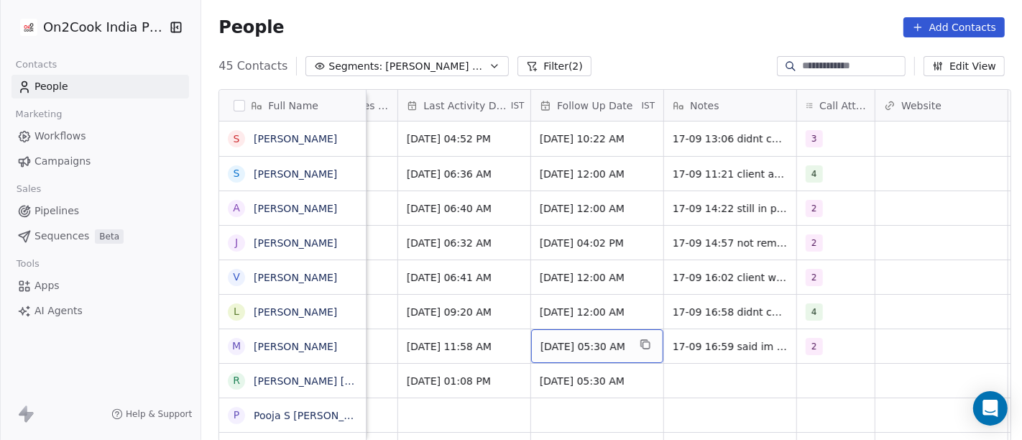
click at [591, 350] on span "Apr 27, 2025 05:30 AM" at bounding box center [584, 346] width 88 height 14
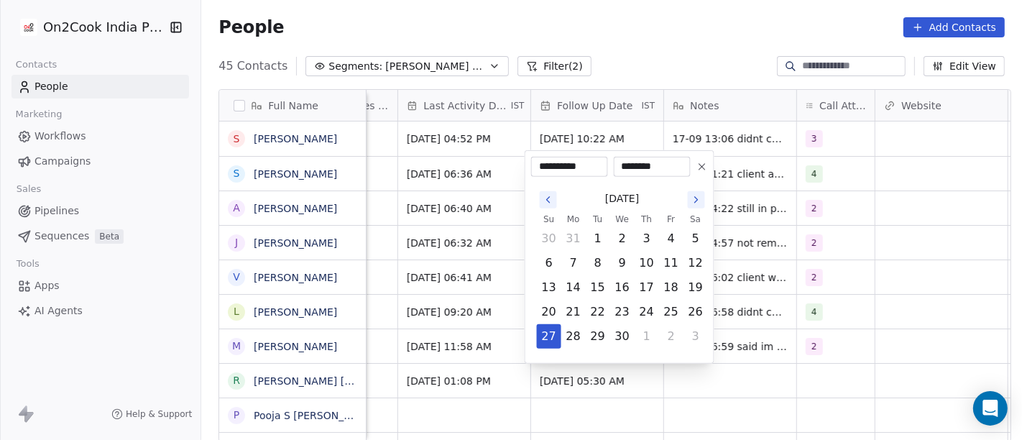
click at [705, 49] on html "On2Cook India Pvt. Ltd. Contacts People Marketing Workflows Campaigns Sales Pip…" at bounding box center [511, 220] width 1022 height 440
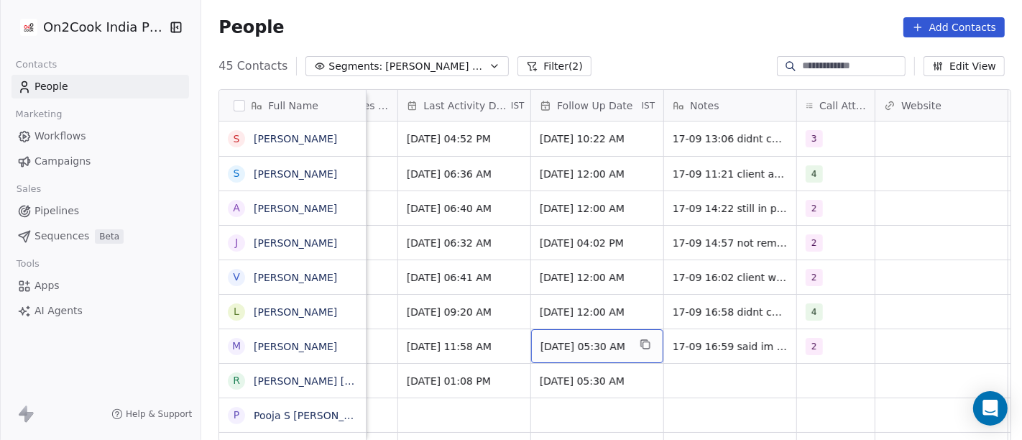
click at [573, 343] on span "Apr 27, 2025 05:30 AM" at bounding box center [584, 346] width 88 height 14
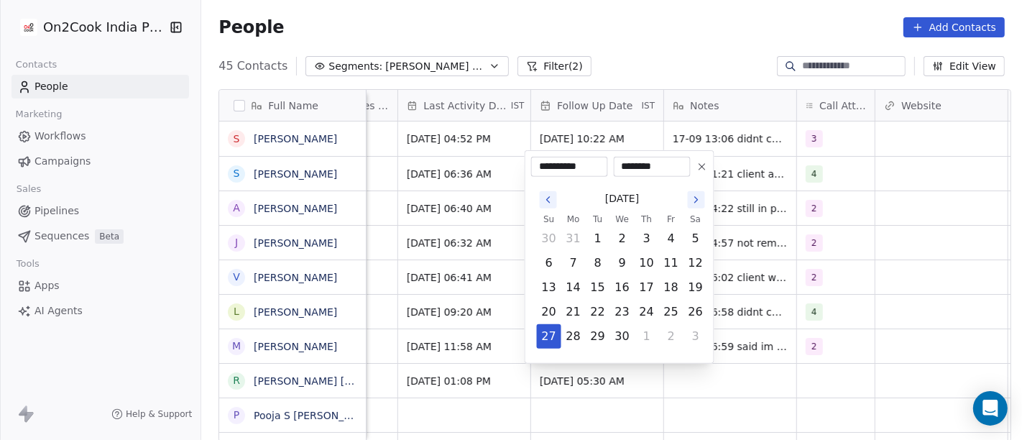
click at [698, 198] on icon "Go to the Next Month" at bounding box center [695, 199] width 11 height 11
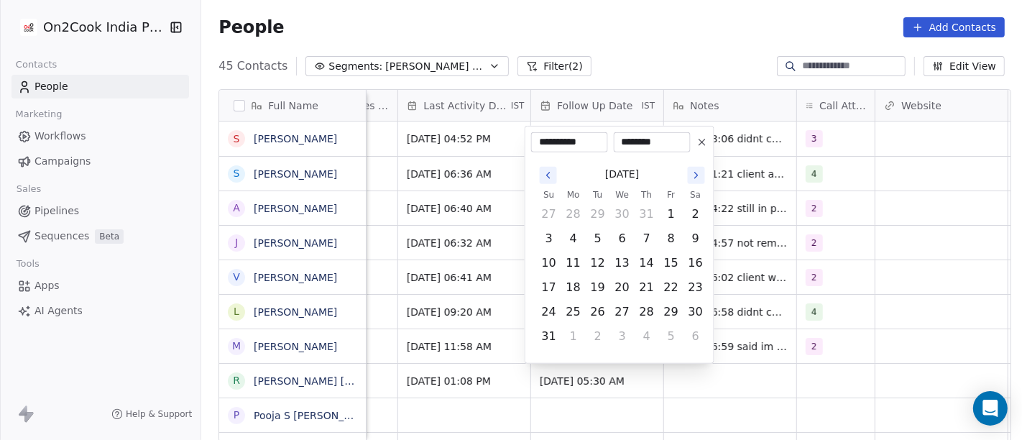
click at [698, 198] on th "Sa" at bounding box center [695, 194] width 24 height 14
click at [698, 180] on icon "Go to the Next Month" at bounding box center [695, 175] width 11 height 11
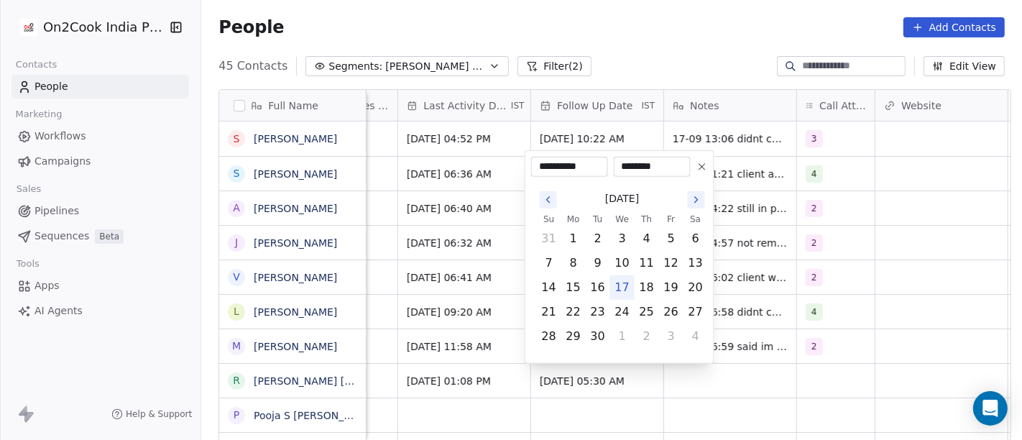
click at [623, 292] on button "17" at bounding box center [622, 287] width 23 height 23
click at [618, 318] on button "24" at bounding box center [622, 311] width 23 height 23
type input "**********"
click at [830, 302] on html "On2Cook India Pvt. Ltd. Contacts People Marketing Workflows Campaigns Sales Pip…" at bounding box center [511, 220] width 1022 height 440
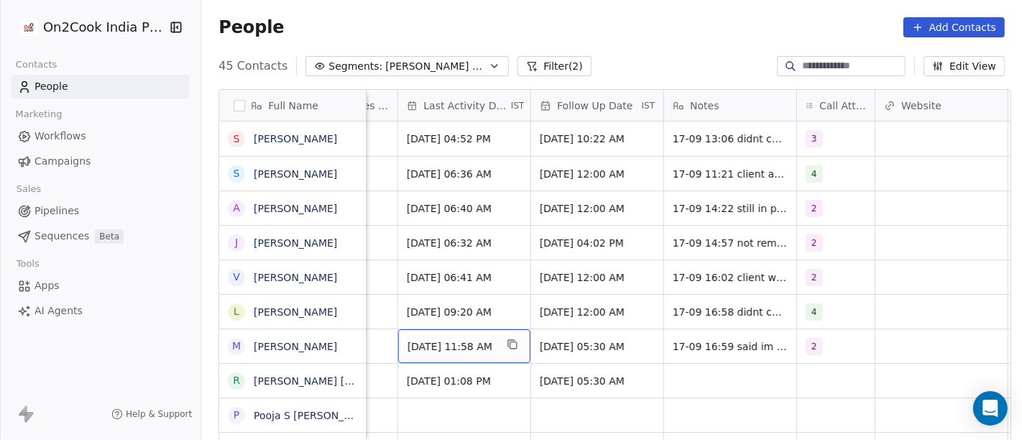
click at [432, 350] on span "Apr 24, 2025 11:58 AM" at bounding box center [451, 346] width 88 height 14
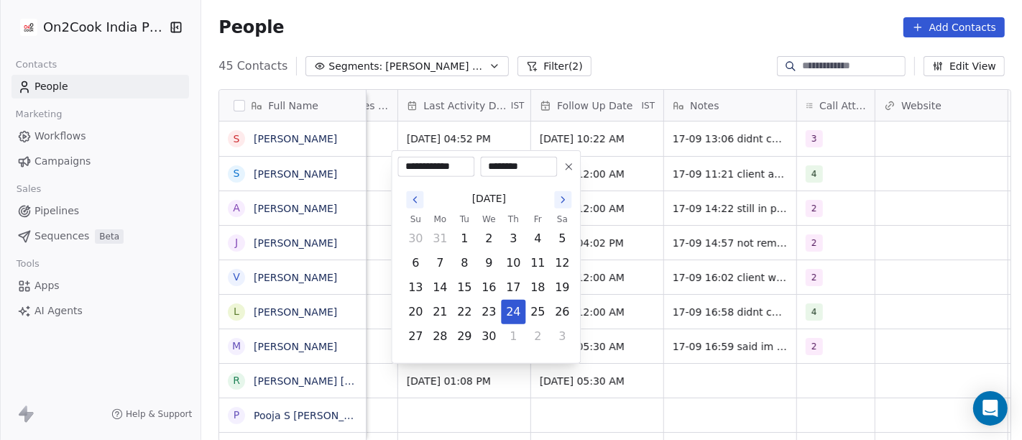
click at [568, 166] on icon at bounding box center [568, 167] width 6 height 6
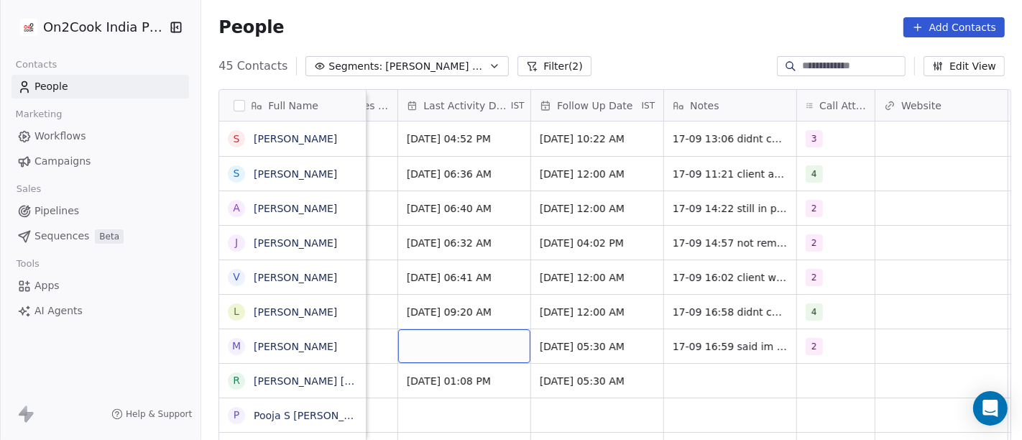
click at [452, 337] on div "grid" at bounding box center [464, 346] width 132 height 34
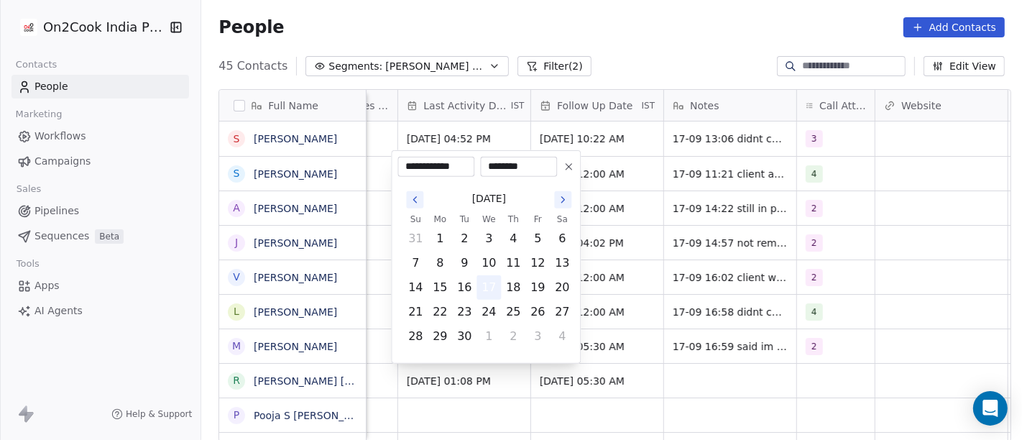
click at [490, 288] on button "17" at bounding box center [488, 287] width 23 height 23
click at [759, 336] on html "On2Cook India Pvt. Ltd. Contacts People Marketing Workflows Campaigns Sales Pip…" at bounding box center [511, 220] width 1022 height 440
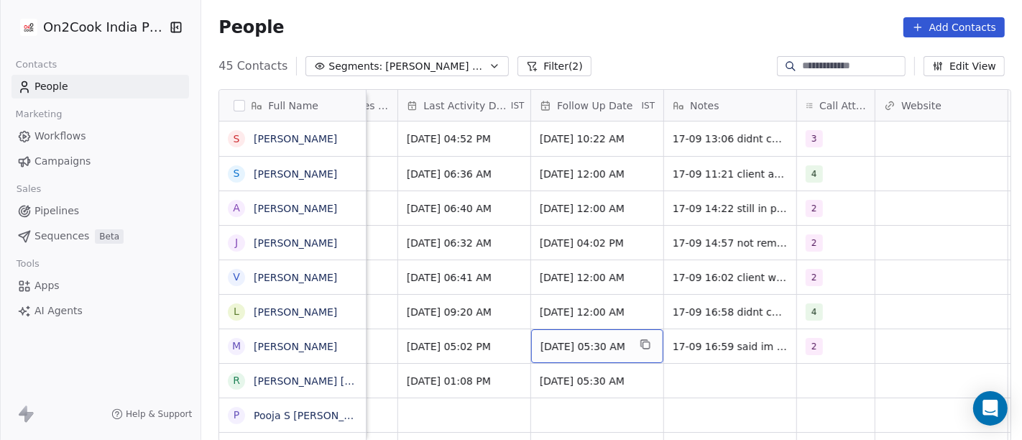
click at [577, 341] on span "Sep 24, 2025 05:30 AM" at bounding box center [584, 346] width 88 height 14
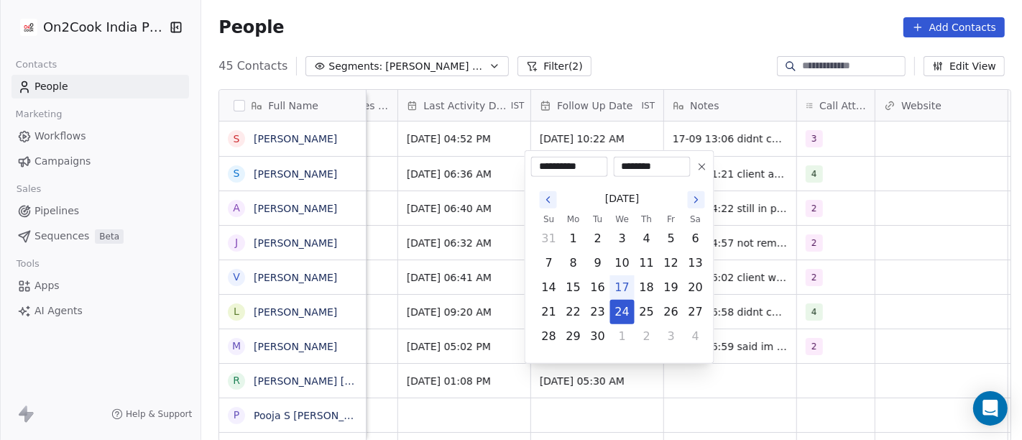
click at [695, 199] on icon "Go to the Next Month" at bounding box center [695, 199] width 11 height 11
click at [616, 231] on button "1" at bounding box center [622, 238] width 23 height 23
type input "**********"
click at [856, 296] on html "On2Cook India Pvt. Ltd. Contacts People Marketing Workflows Campaigns Sales Pip…" at bounding box center [511, 220] width 1022 height 440
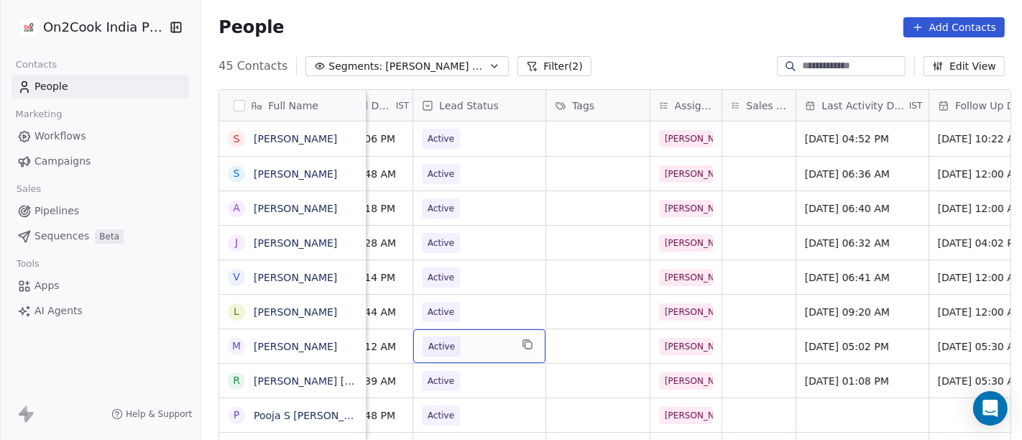
scroll to position [0, 515]
click at [471, 346] on span "Active" at bounding box center [468, 346] width 88 height 20
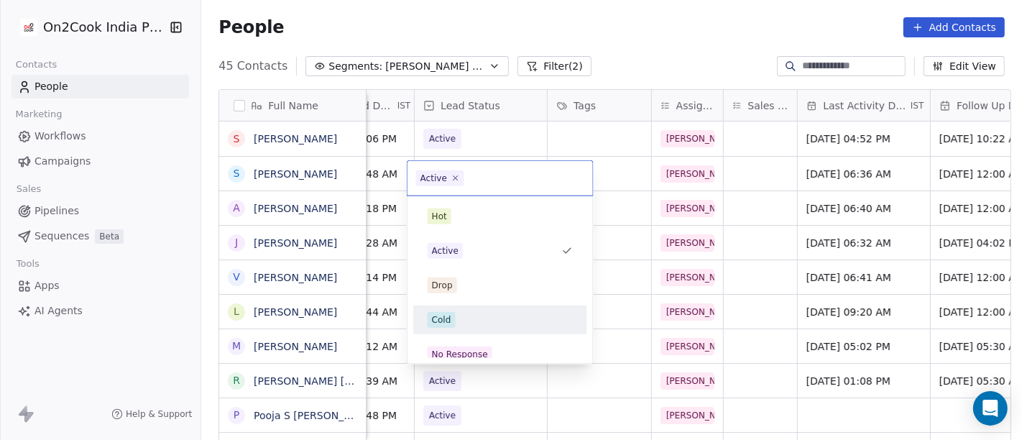
click at [470, 315] on div "Cold" at bounding box center [499, 320] width 145 height 16
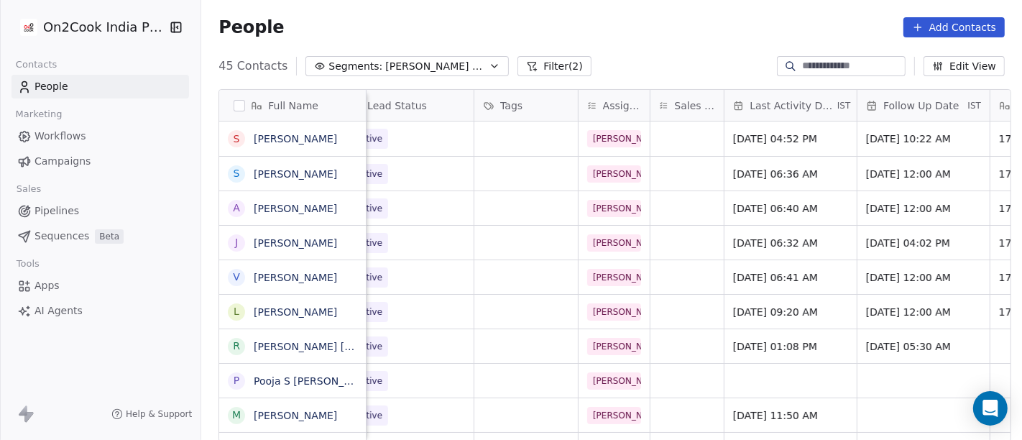
scroll to position [0, 585]
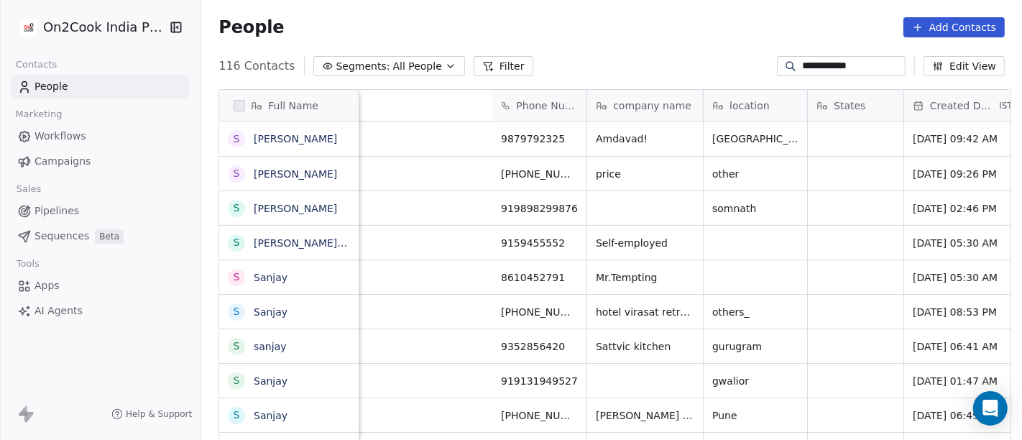
click at [843, 70] on input "**********" at bounding box center [852, 66] width 101 height 14
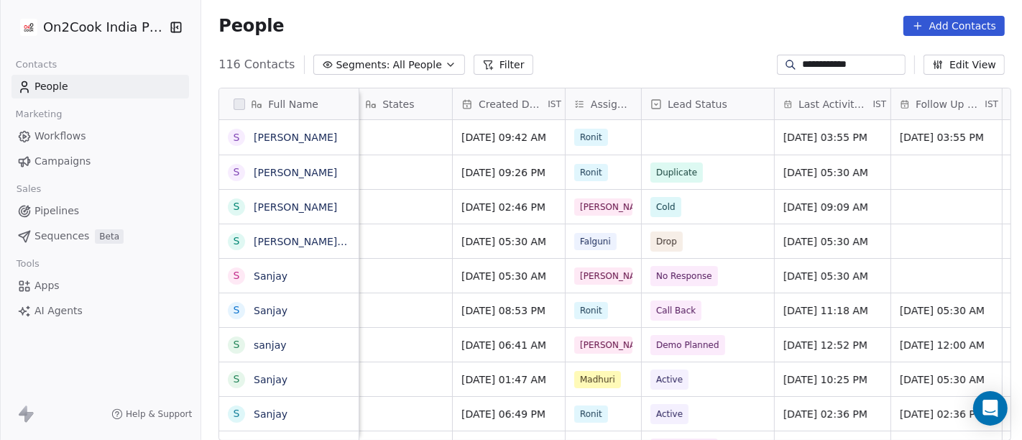
click at [843, 70] on input "**********" at bounding box center [852, 64] width 101 height 14
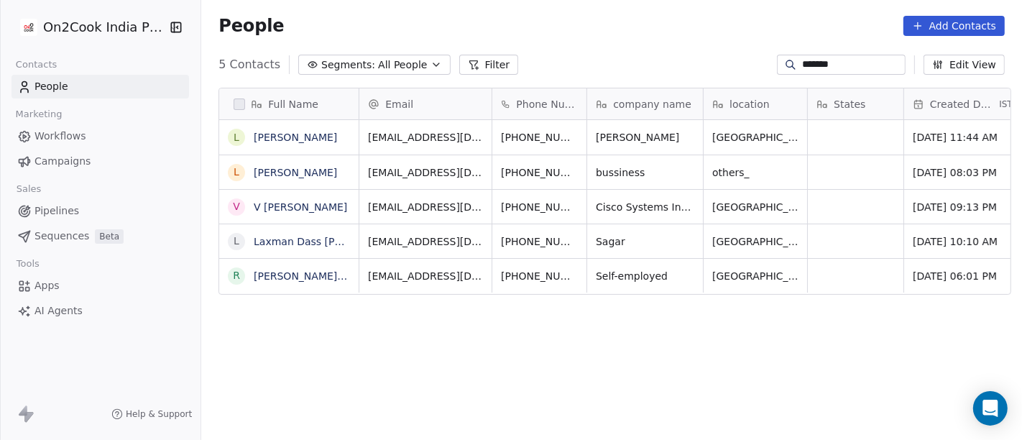
type input "******"
click at [606, 134] on icon "grid" at bounding box center [611, 134] width 11 height 11
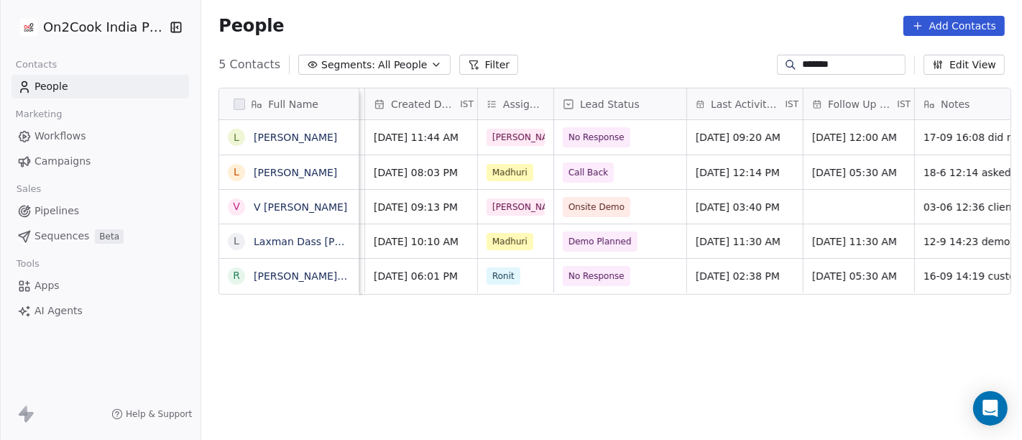
scroll to position [0, 557]
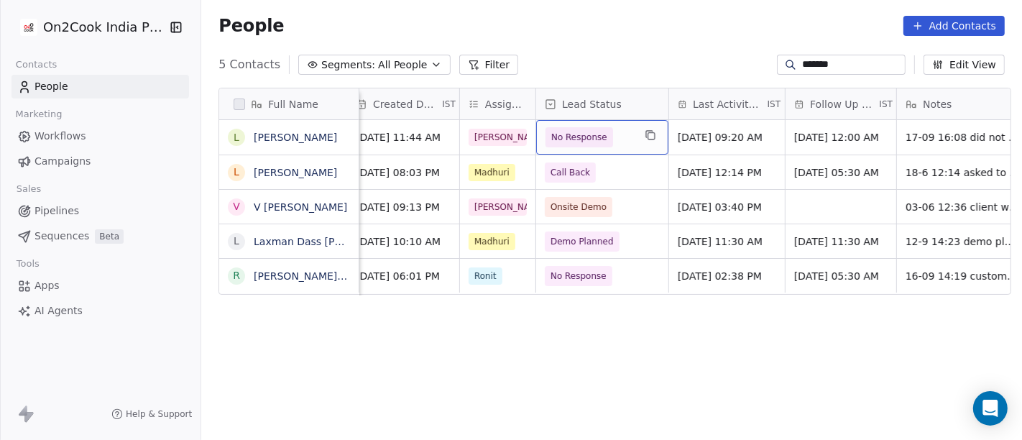
click at [562, 136] on span "No Response" at bounding box center [579, 137] width 56 height 14
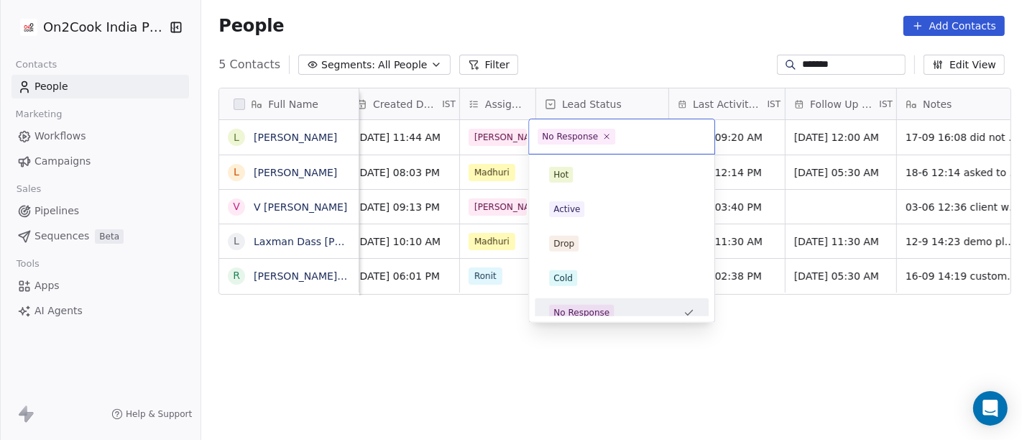
scroll to position [10, 0]
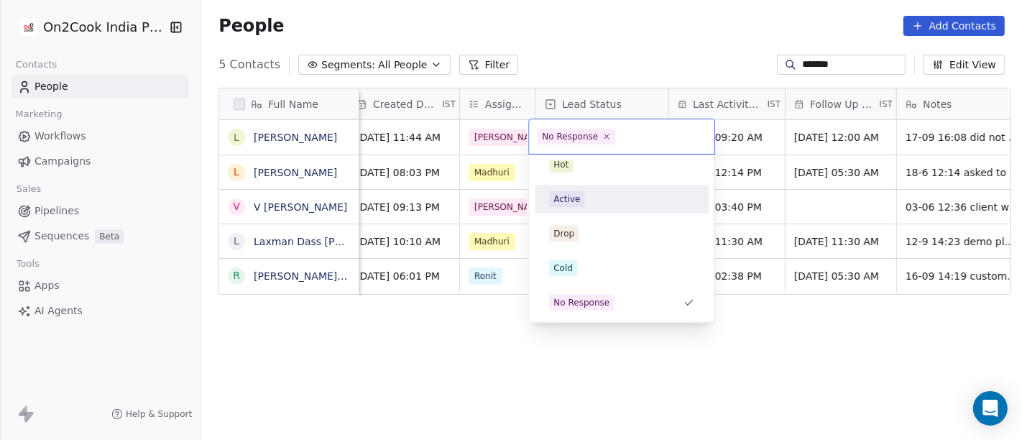
click at [576, 205] on span "Active" at bounding box center [566, 199] width 35 height 16
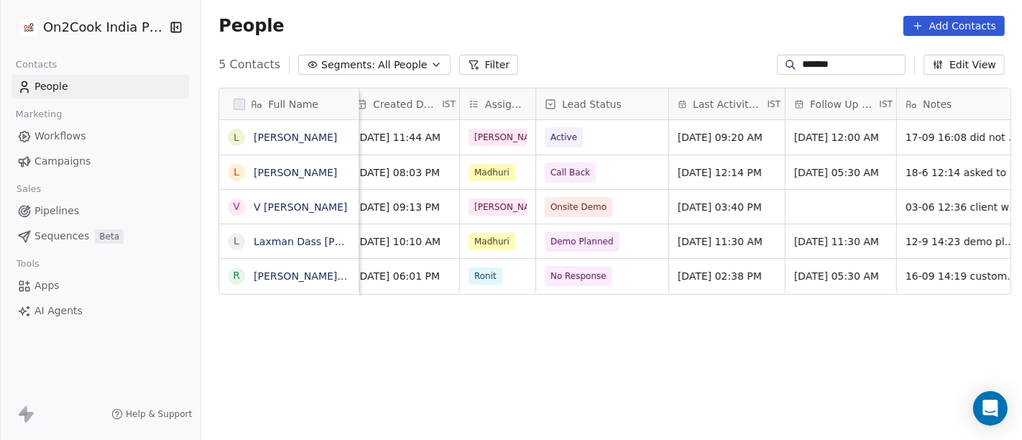
click at [916, 381] on div "Full Name L [PERSON_NAME] L [PERSON_NAME] [PERSON_NAME] L [PERSON_NAME] [PERSON…" at bounding box center [611, 269] width 820 height 387
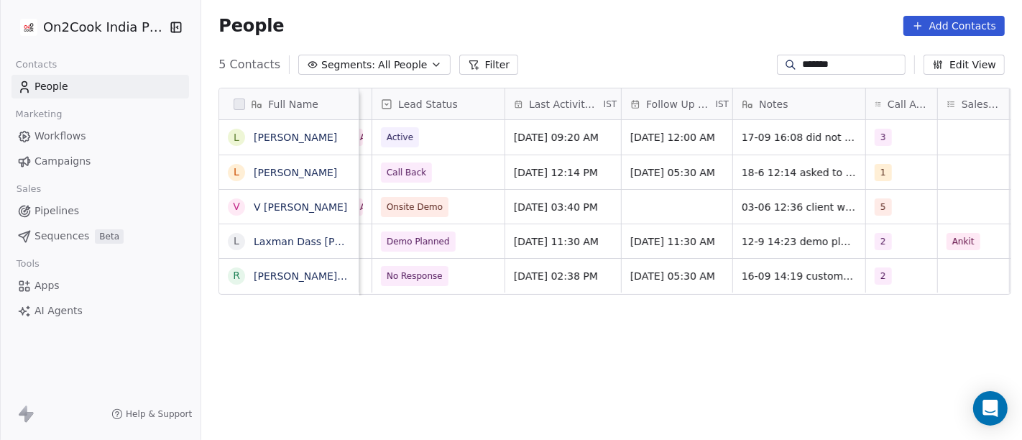
scroll to position [0, 721]
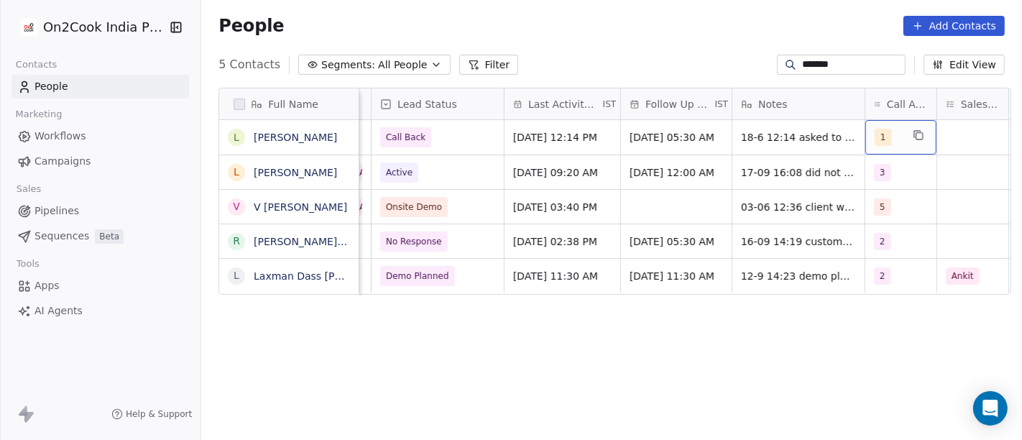
click at [874, 138] on span "1" at bounding box center [882, 137] width 17 height 17
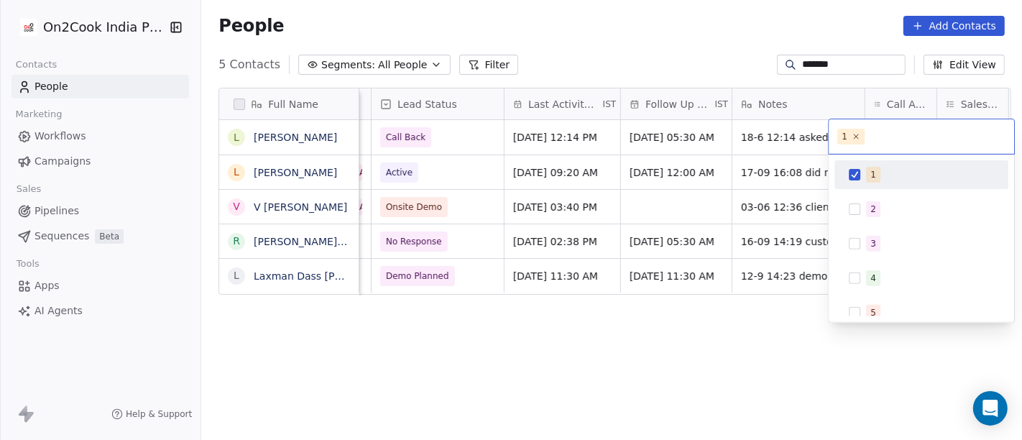
click at [764, 131] on html "On2Cook India Pvt. Ltd. Contacts People Marketing Workflows Campaigns Sales Pip…" at bounding box center [511, 220] width 1022 height 440
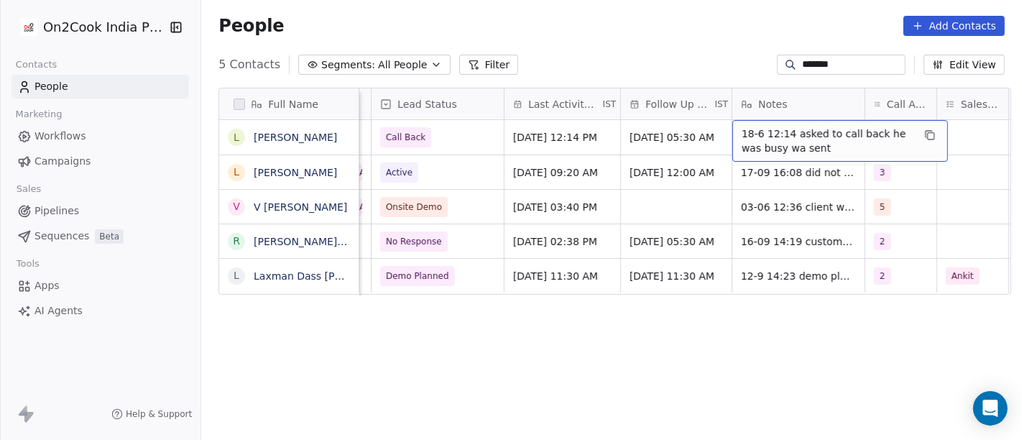
click at [776, 134] on span "18-6 12:14 asked to call back he was busy wa sent" at bounding box center [826, 140] width 171 height 29
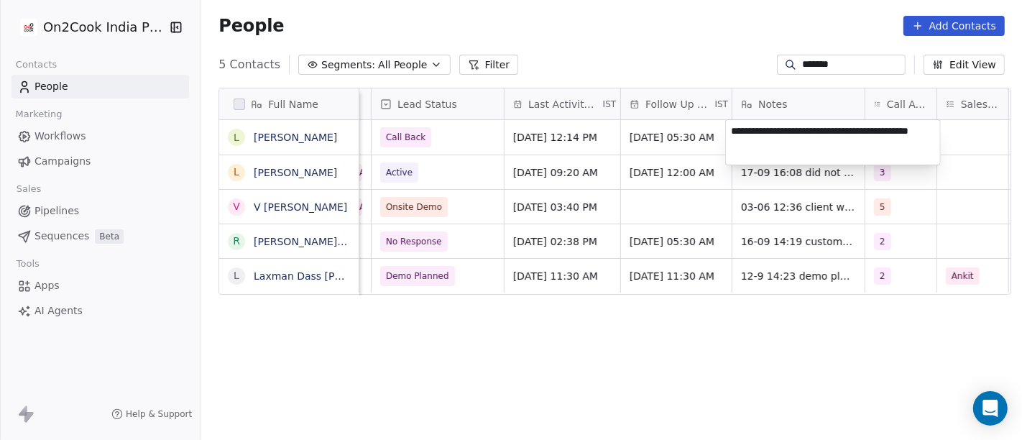
click at [677, 358] on html "On2Cook India Pvt. Ltd. Contacts People Marketing Workflows Campaigns Sales Pip…" at bounding box center [511, 220] width 1022 height 440
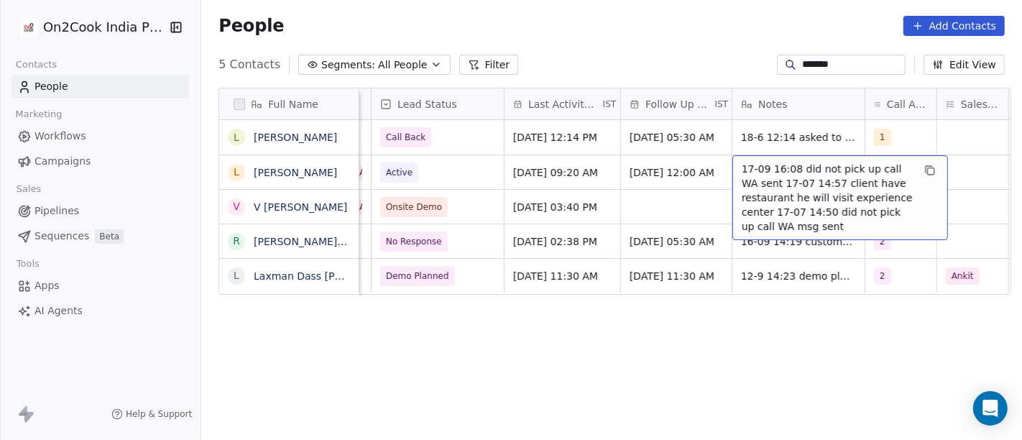
click at [769, 177] on span "17-09 16:08 did not pick up call WA sent 17-07 14:57 client have restaurant he …" at bounding box center [826, 198] width 171 height 72
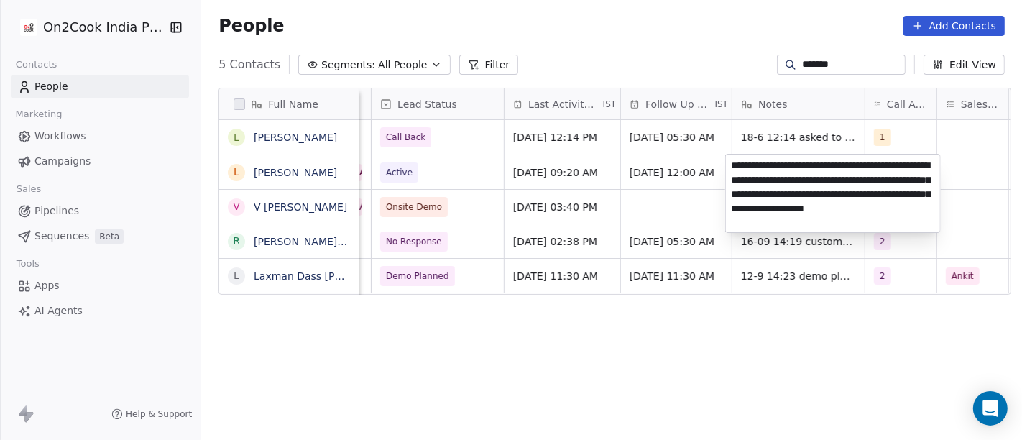
type textarea "**********"
click at [753, 320] on html "On2Cook India Pvt. Ltd. Contacts People Marketing Workflows Campaigns Sales Pip…" at bounding box center [511, 220] width 1022 height 440
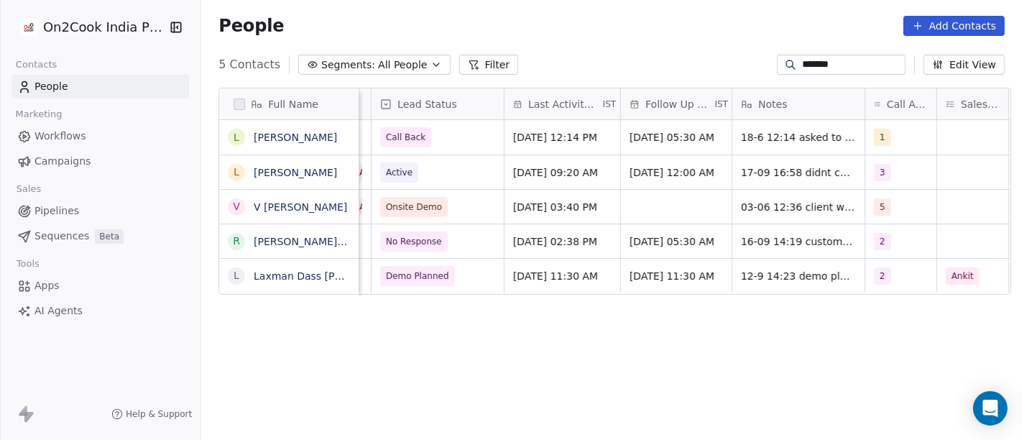
click at [828, 351] on div "Full Name L [PERSON_NAME] L [PERSON_NAME] [PERSON_NAME] r [PERSON_NAME] [PERSON…" at bounding box center [611, 269] width 820 height 387
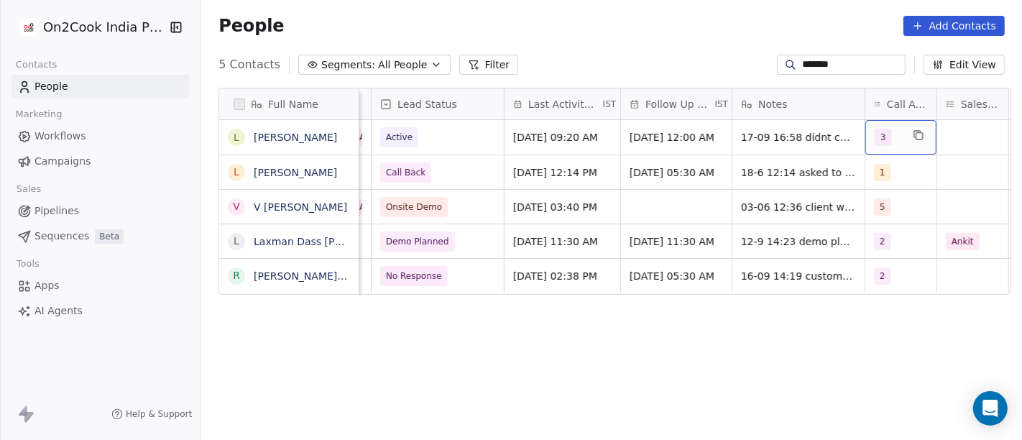
click at [872, 126] on div "3" at bounding box center [900, 137] width 71 height 34
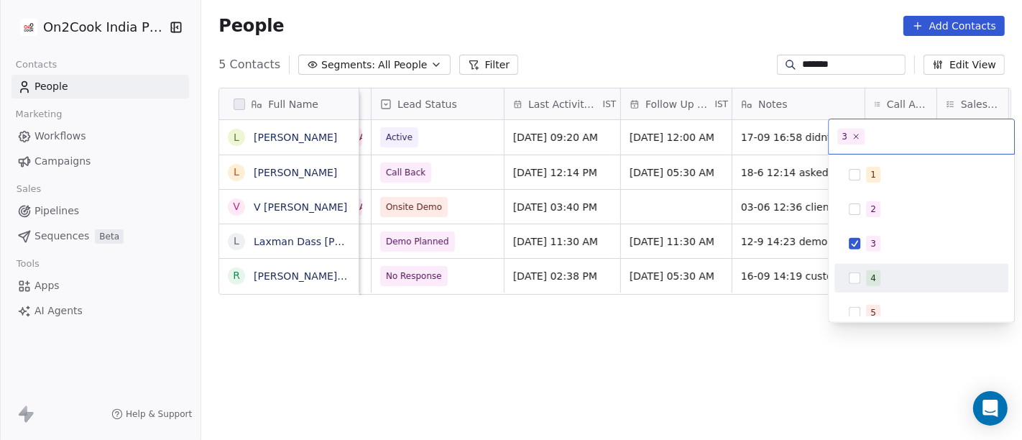
click at [874, 284] on span "4" at bounding box center [873, 278] width 14 height 16
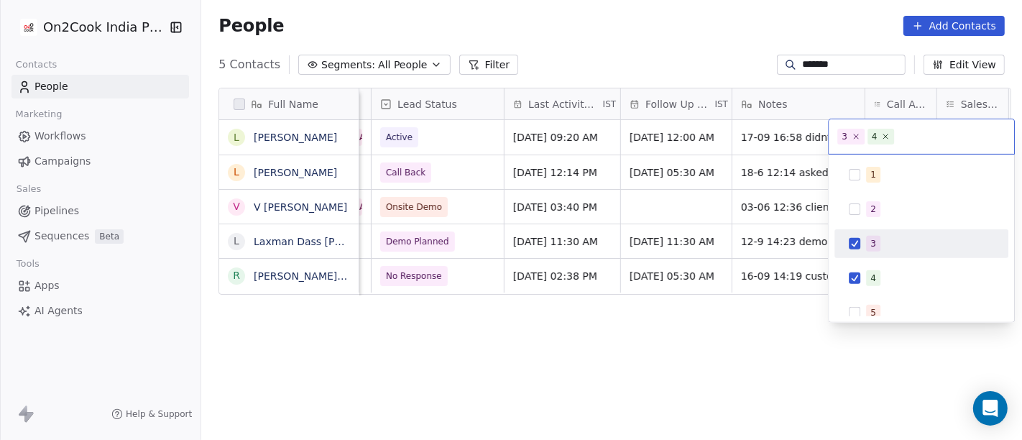
click at [868, 248] on span "3" at bounding box center [873, 244] width 14 height 16
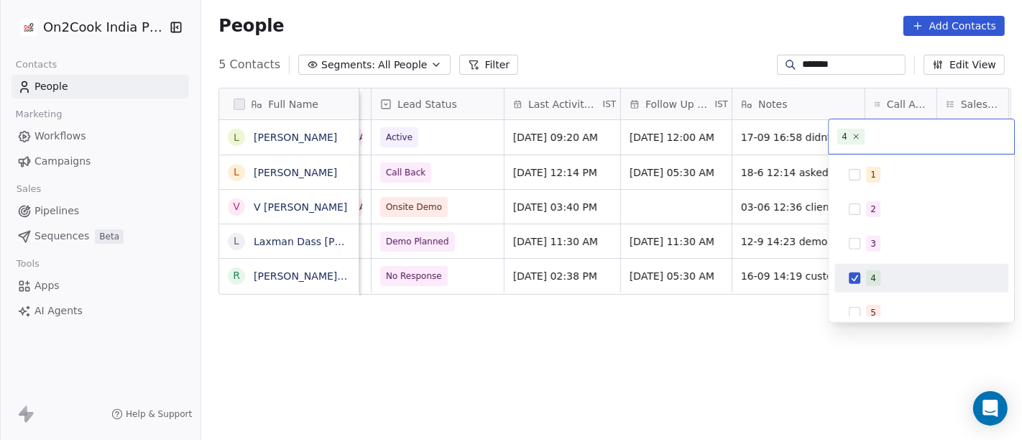
click at [744, 370] on html "On2Cook India Pvt. Ltd. Contacts People Marketing Workflows Campaigns Sales Pip…" at bounding box center [511, 220] width 1022 height 440
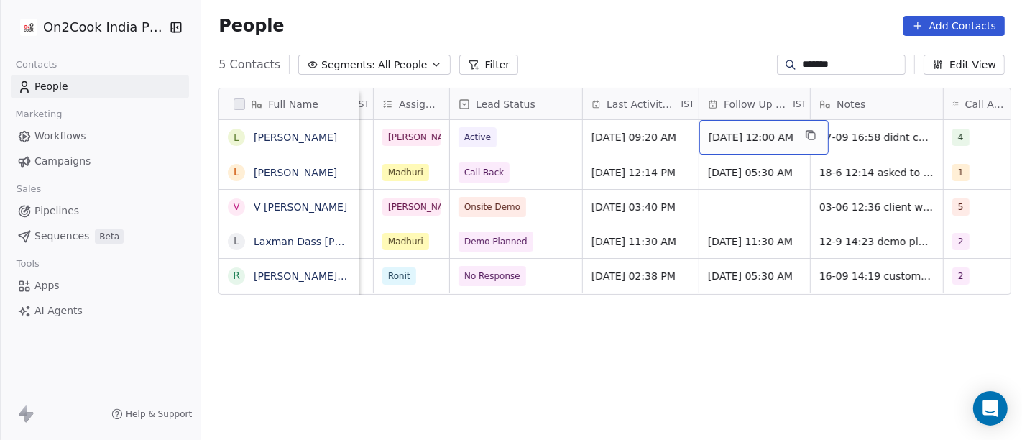
scroll to position [0, 619]
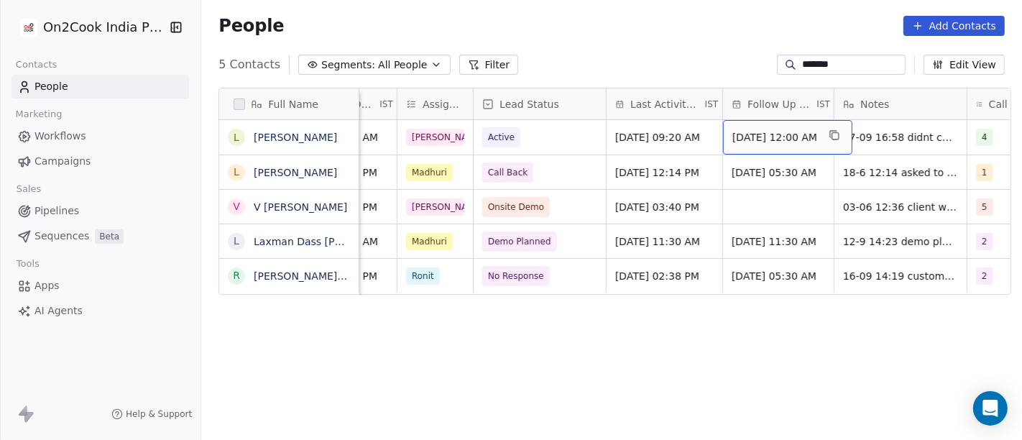
click at [788, 131] on span "[DATE] 12:00 AM" at bounding box center [774, 137] width 85 height 14
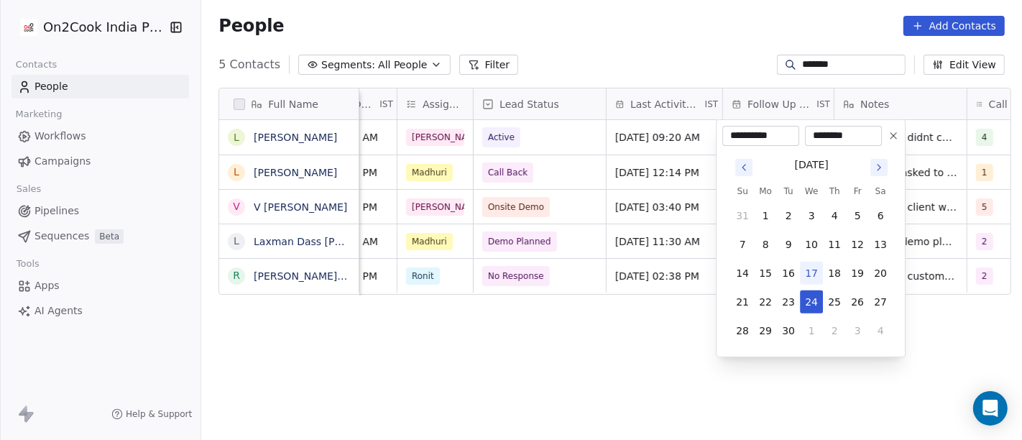
click at [788, 131] on input "**********" at bounding box center [760, 136] width 71 height 14
click at [675, 152] on html "On2Cook India Pvt. Ltd. Contacts People Marketing Workflows Campaigns Sales Pip…" at bounding box center [511, 220] width 1022 height 440
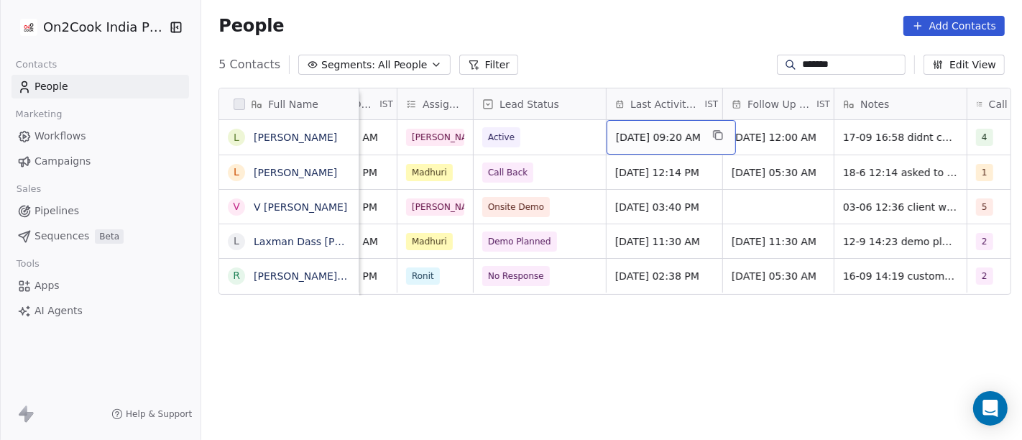
click at [654, 136] on span "[DATE] 09:20 AM" at bounding box center [658, 137] width 85 height 14
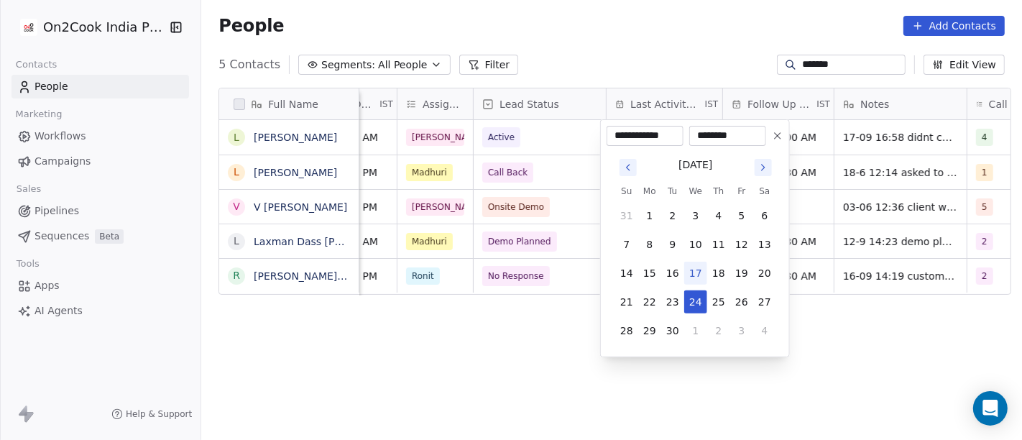
click at [689, 276] on button "17" at bounding box center [695, 272] width 23 height 23
type input "**********"
click at [598, 305] on html "On2Cook India Pvt. Ltd. Contacts People Marketing Workflows Campaigns Sales Pip…" at bounding box center [511, 220] width 1022 height 440
